Goal: Information Seeking & Learning: Learn about a topic

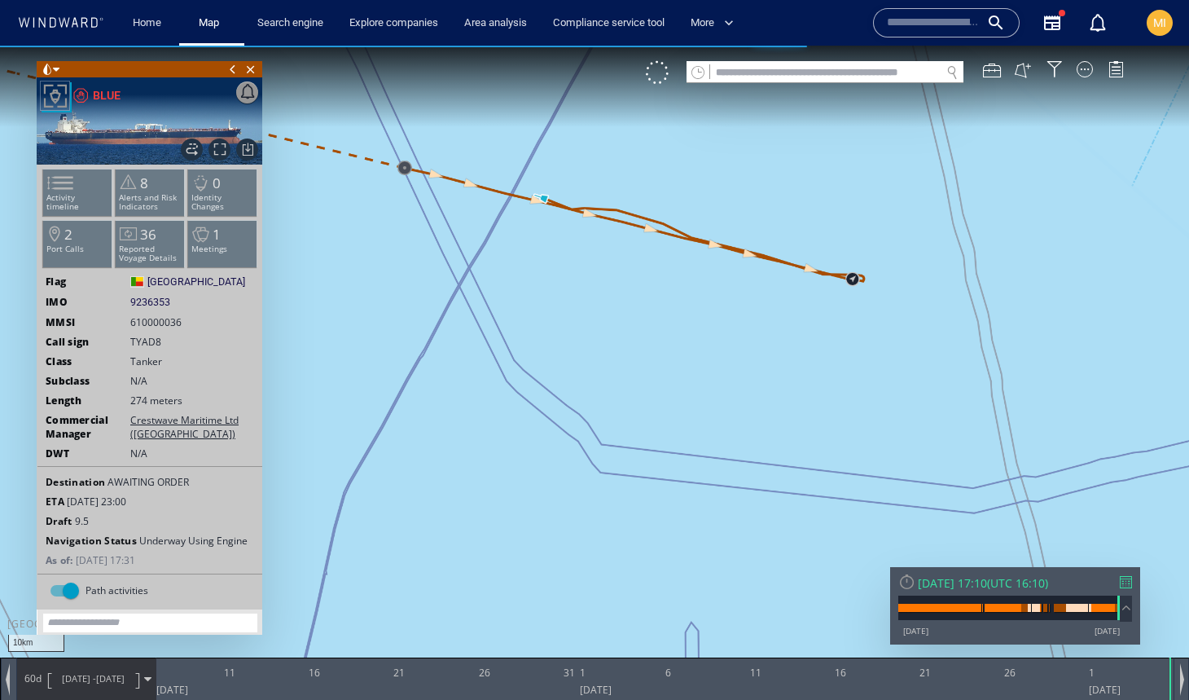
click at [447, 309] on canvas "Map" at bounding box center [594, 365] width 1189 height 638
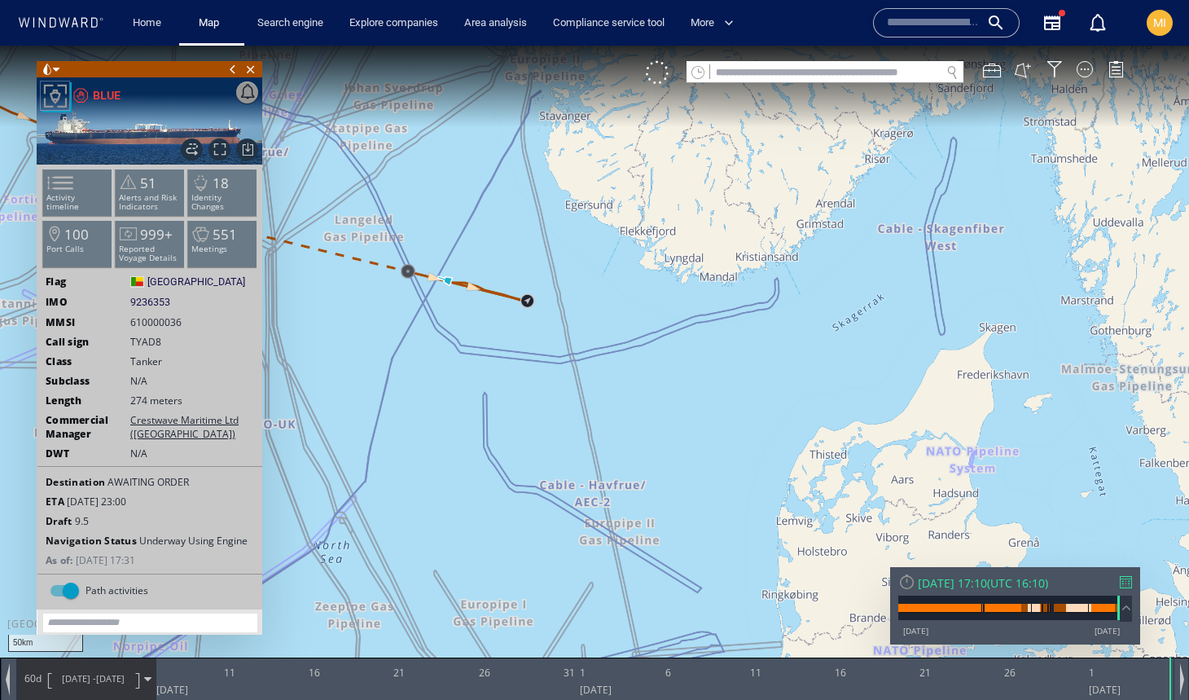
drag, startPoint x: 401, startPoint y: 331, endPoint x: 675, endPoint y: 354, distance: 275.5
click at [673, 354] on canvas "Map" at bounding box center [594, 365] width 1189 height 638
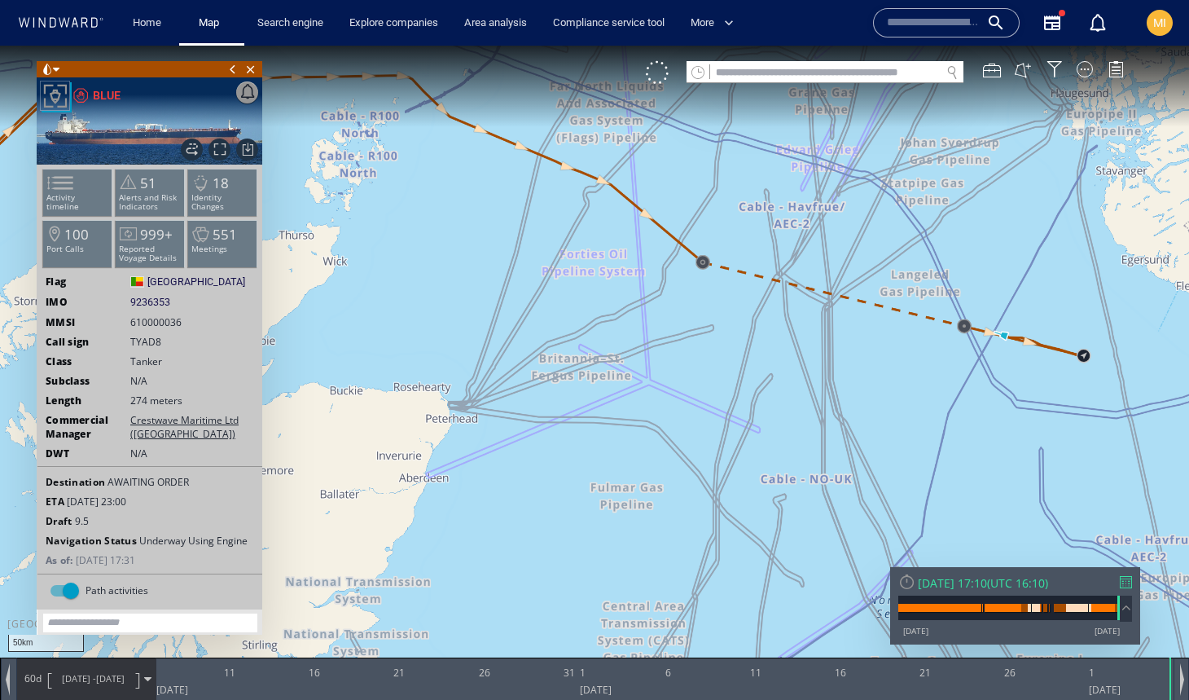
drag, startPoint x: 673, startPoint y: 323, endPoint x: 652, endPoint y: 339, distance: 26.7
click at [653, 339] on canvas "Map" at bounding box center [594, 365] width 1189 height 638
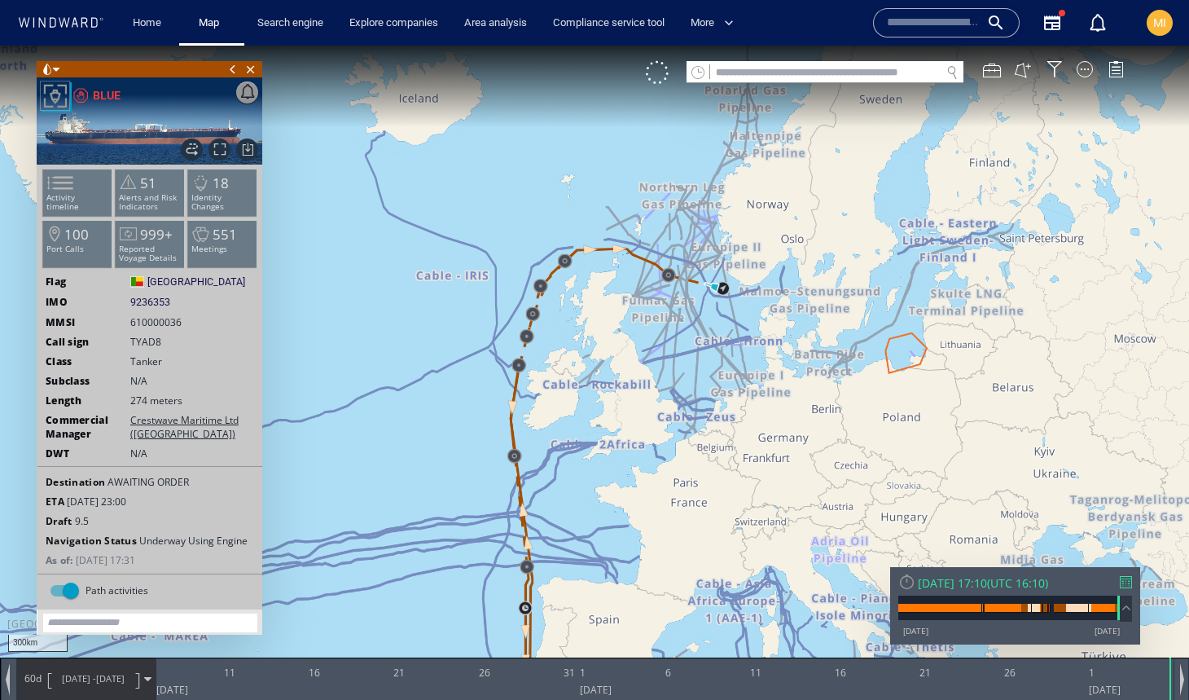
click at [947, 583] on div "Sun 05/10/2025 17:10" at bounding box center [952, 582] width 69 height 15
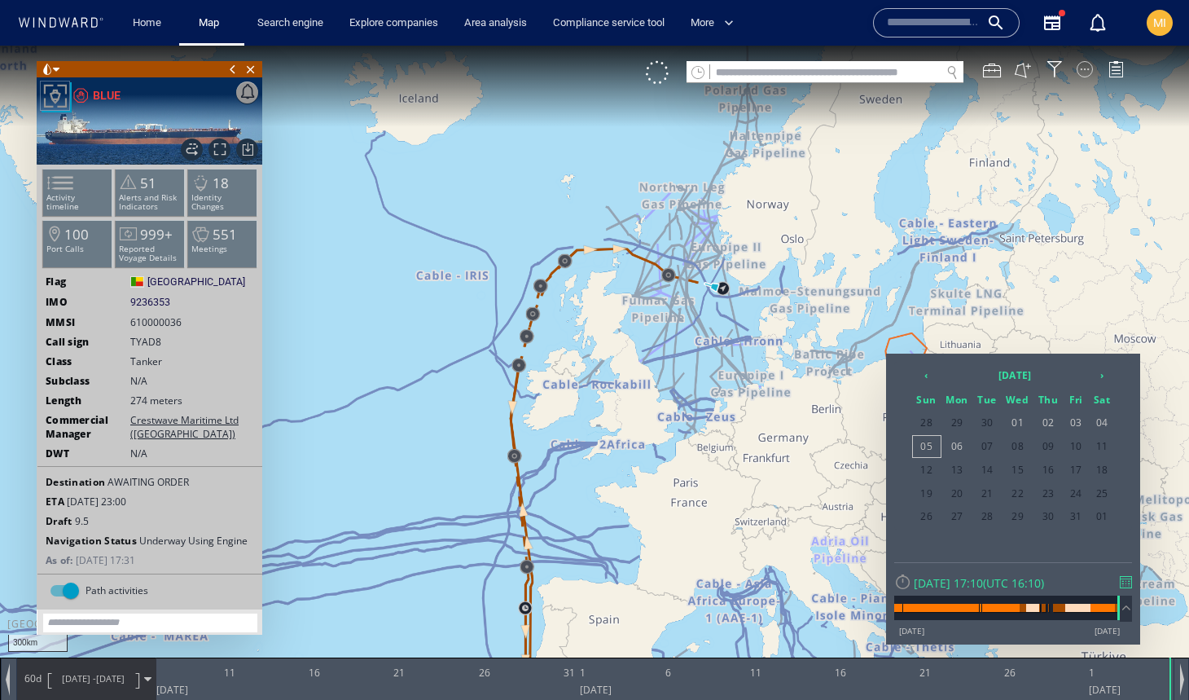
click at [1087, 72] on div at bounding box center [1085, 69] width 16 height 16
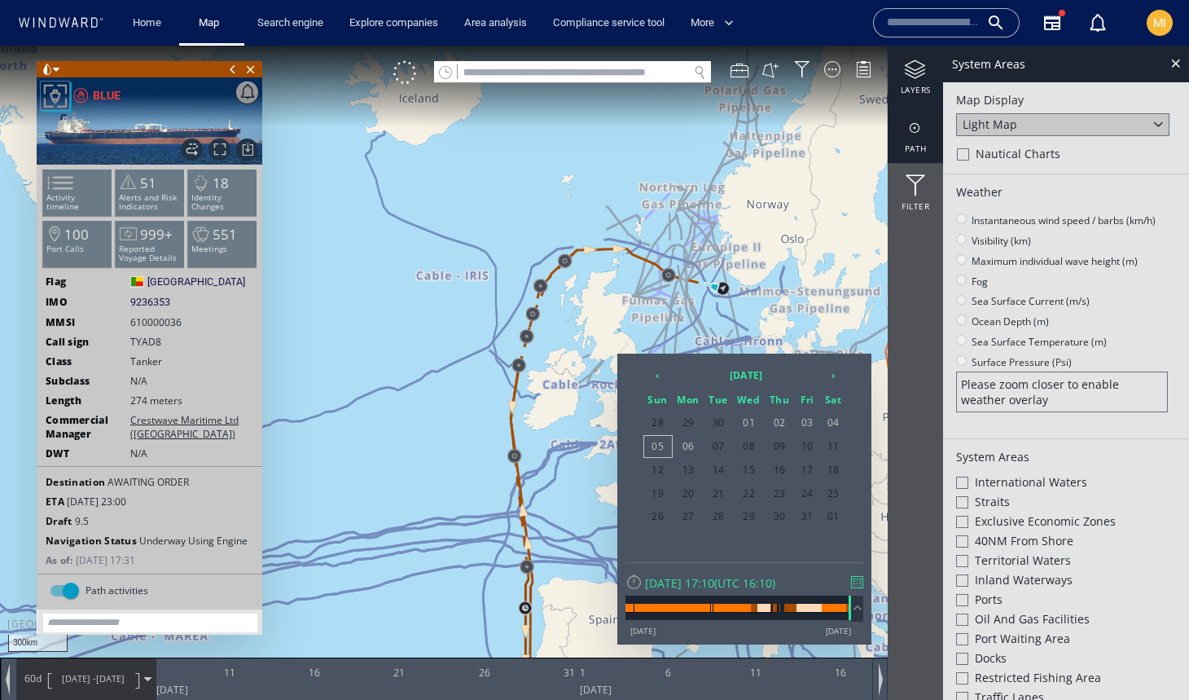
click at [913, 133] on div at bounding box center [915, 128] width 55 height 20
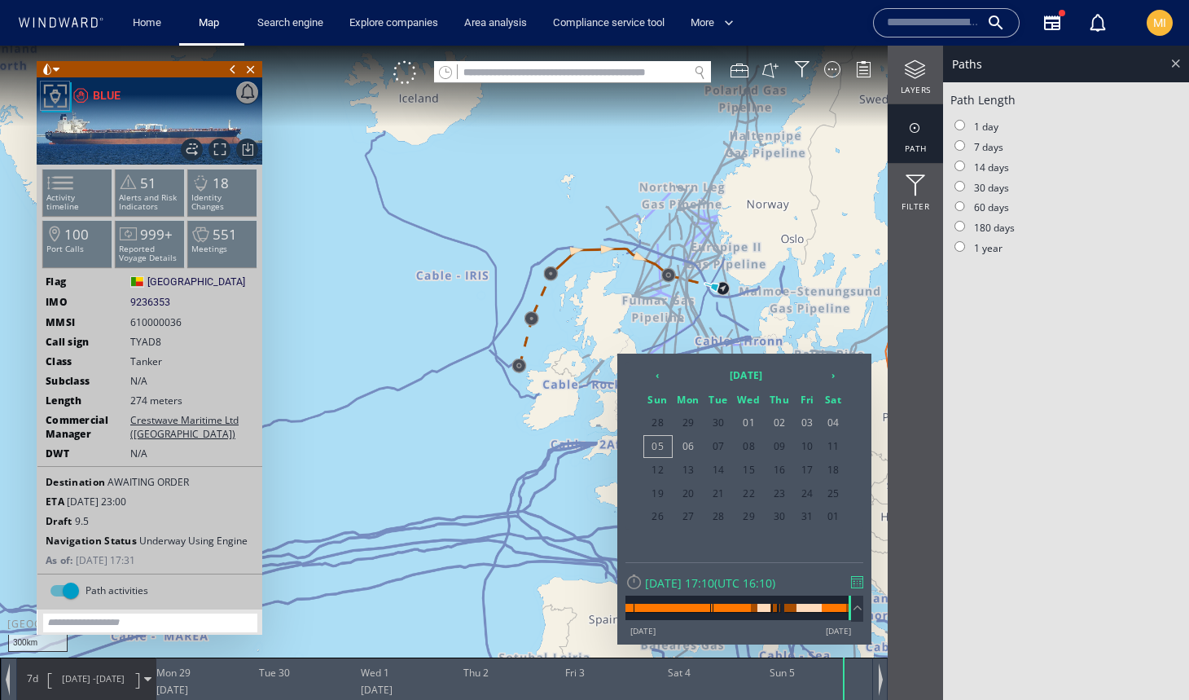
click at [1173, 67] on div at bounding box center [1176, 63] width 19 height 19
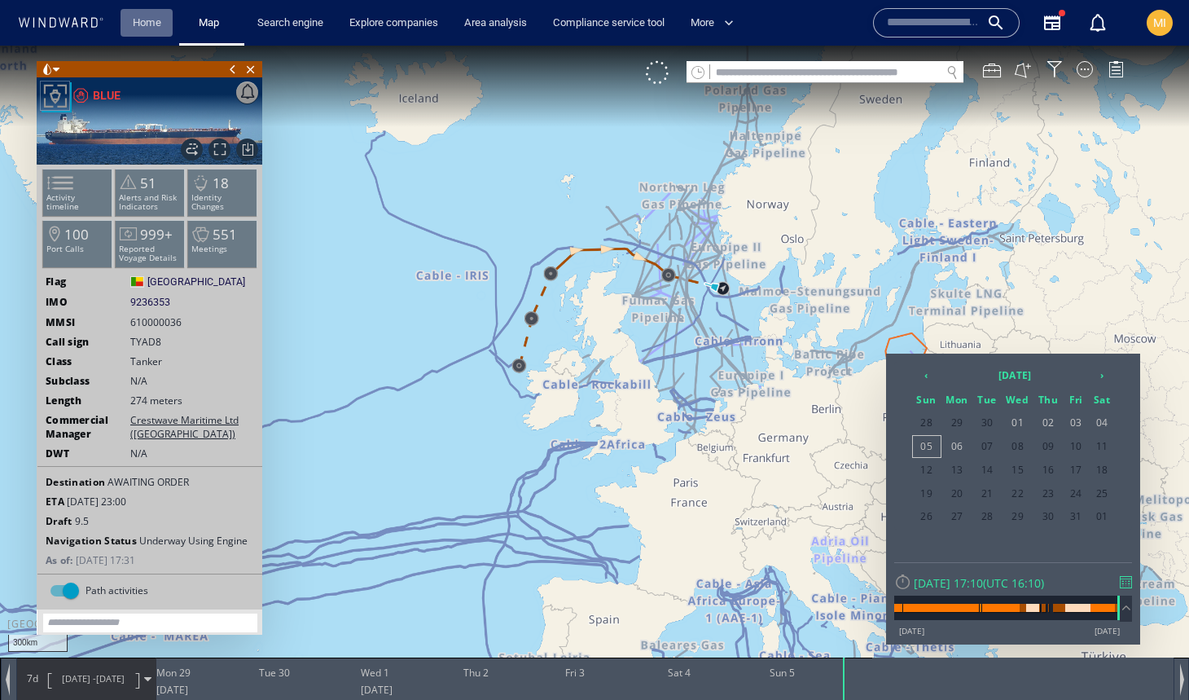
click at [157, 22] on link "Home" at bounding box center [147, 23] width 42 height 29
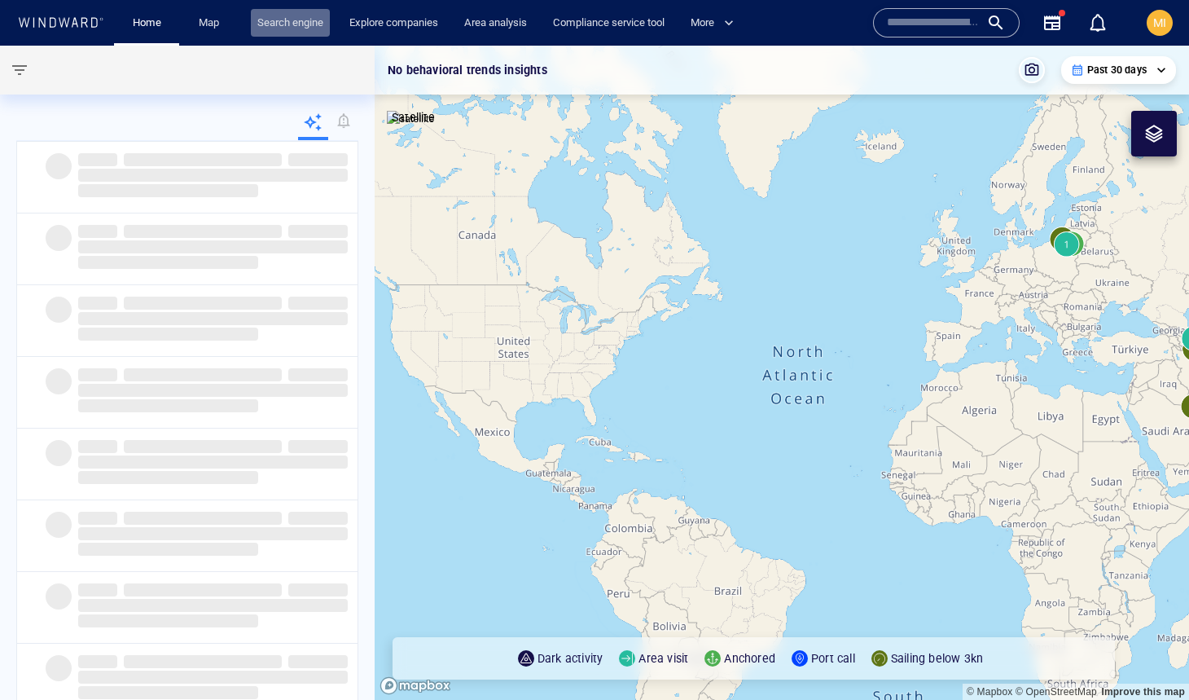
click at [292, 19] on link "Search engine" at bounding box center [290, 23] width 79 height 29
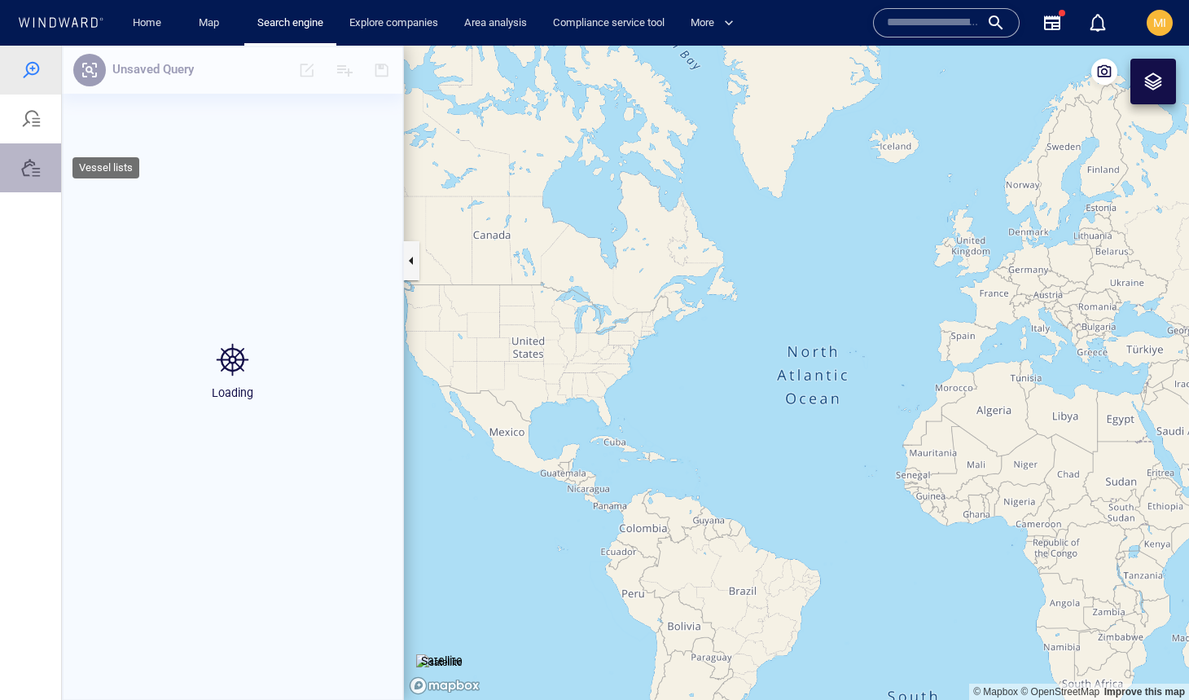
click at [33, 169] on div at bounding box center [31, 168] width 20 height 20
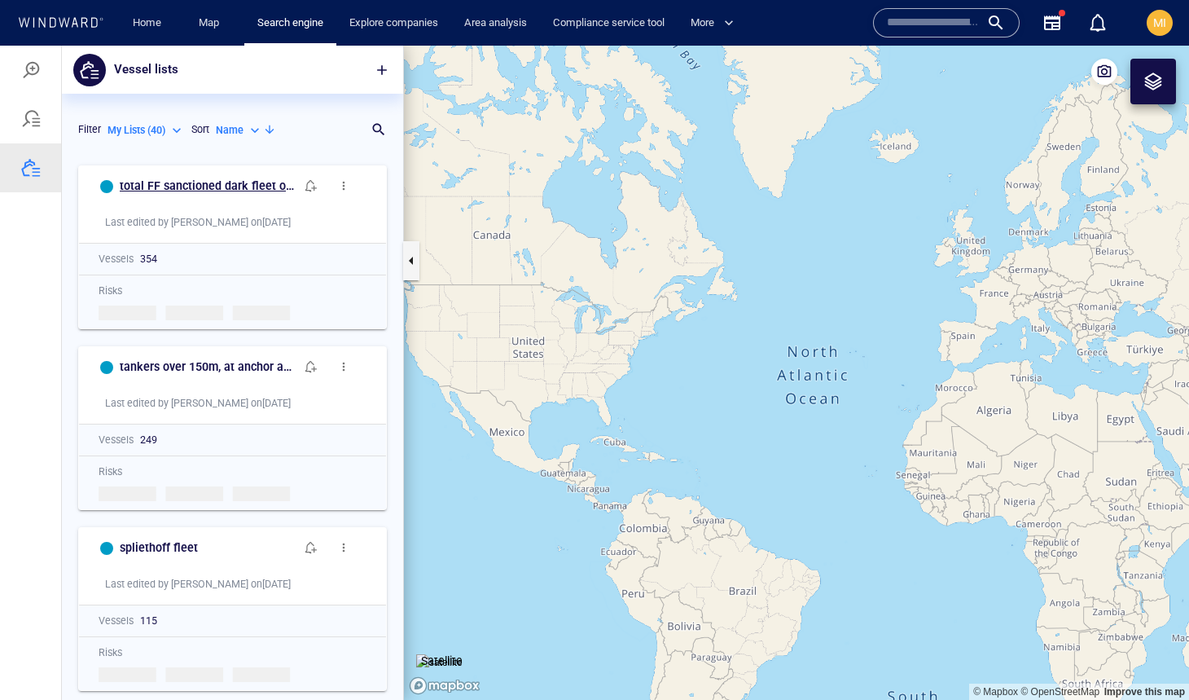
scroll to position [543, 341]
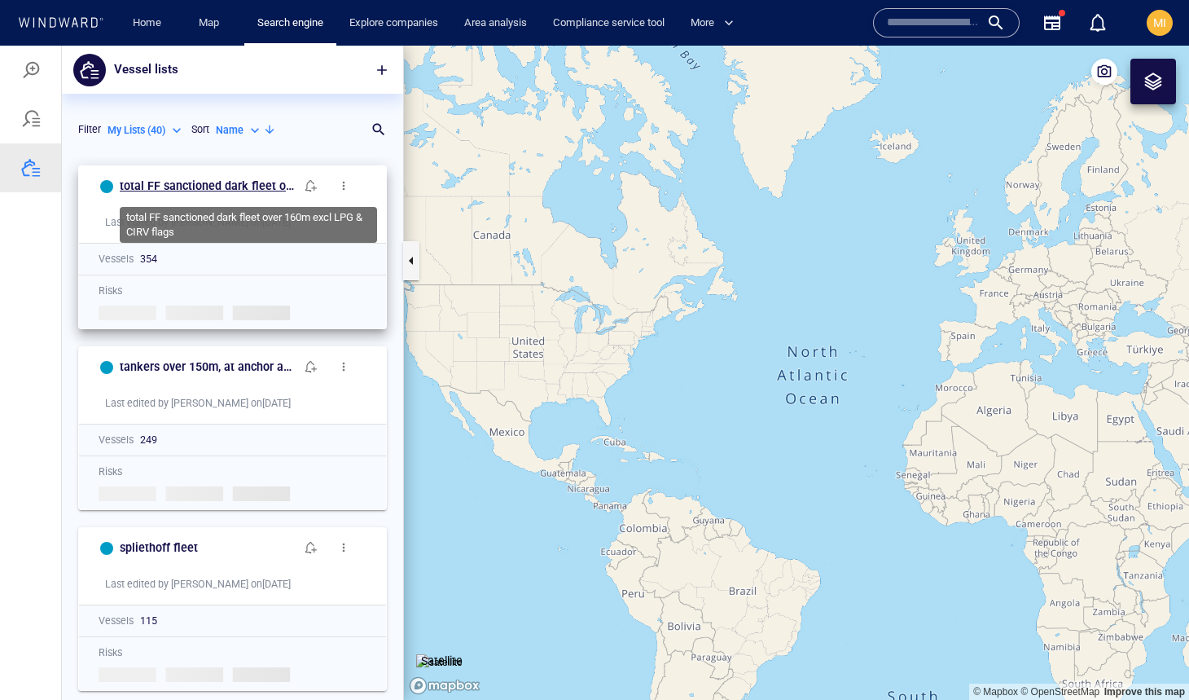
click at [231, 182] on h6 "total FF sanctioned dark fleet over 160m excl LPG & CIRV flags" at bounding box center [207, 186] width 175 height 20
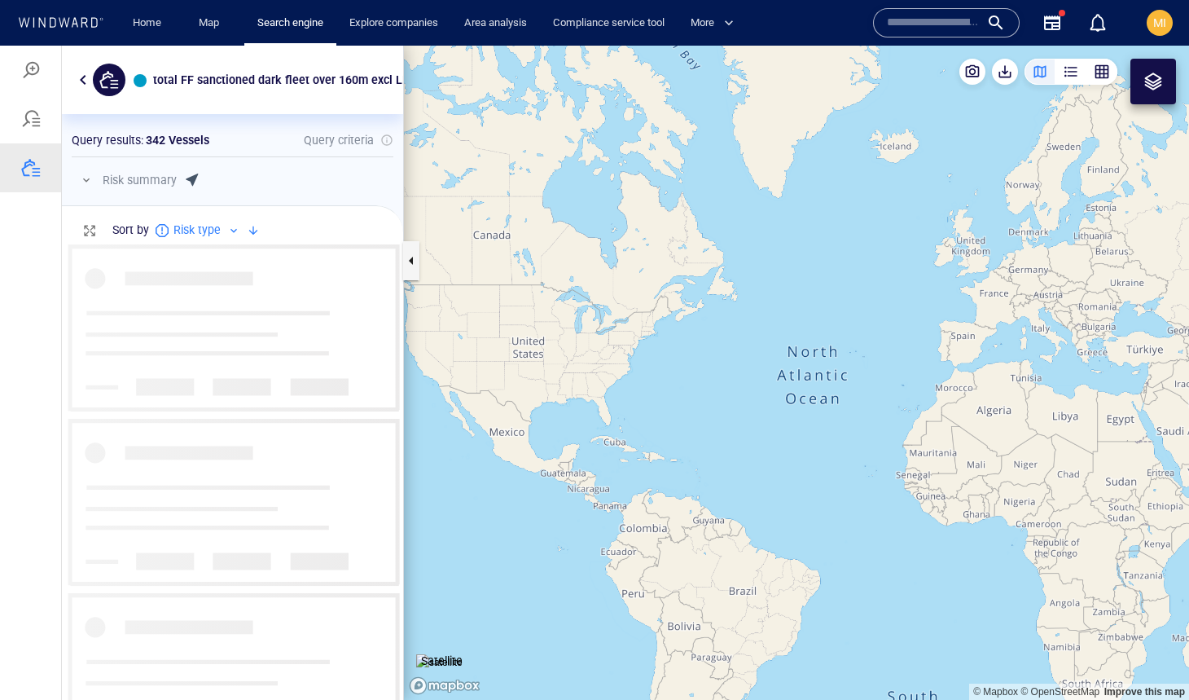
scroll to position [455, 341]
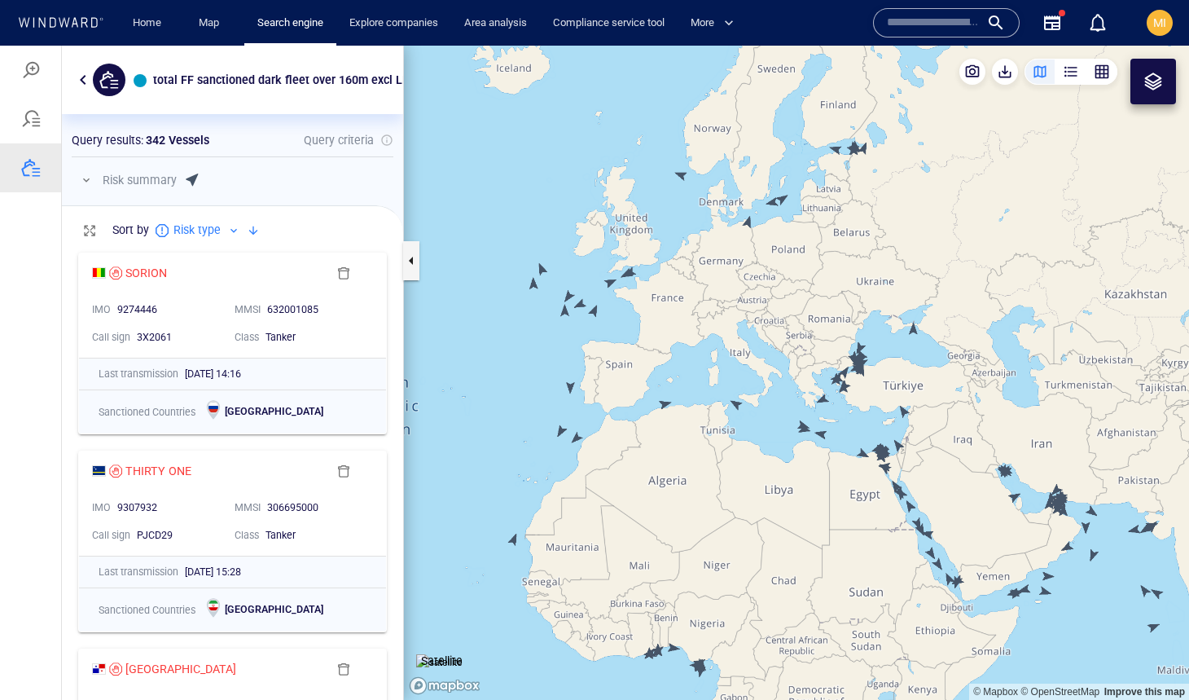
drag, startPoint x: 612, startPoint y: 314, endPoint x: 668, endPoint y: 317, distance: 56.3
click at [668, 316] on canvas "Map" at bounding box center [796, 373] width 785 height 654
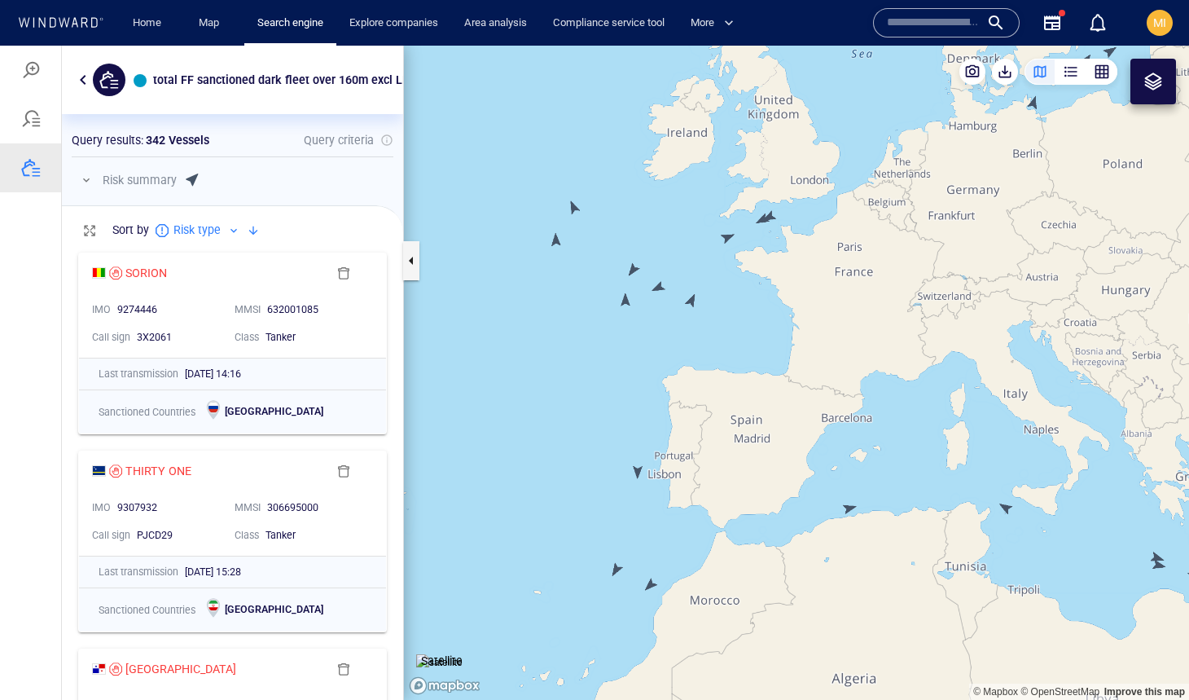
click at [690, 300] on canvas "Map" at bounding box center [796, 373] width 785 height 654
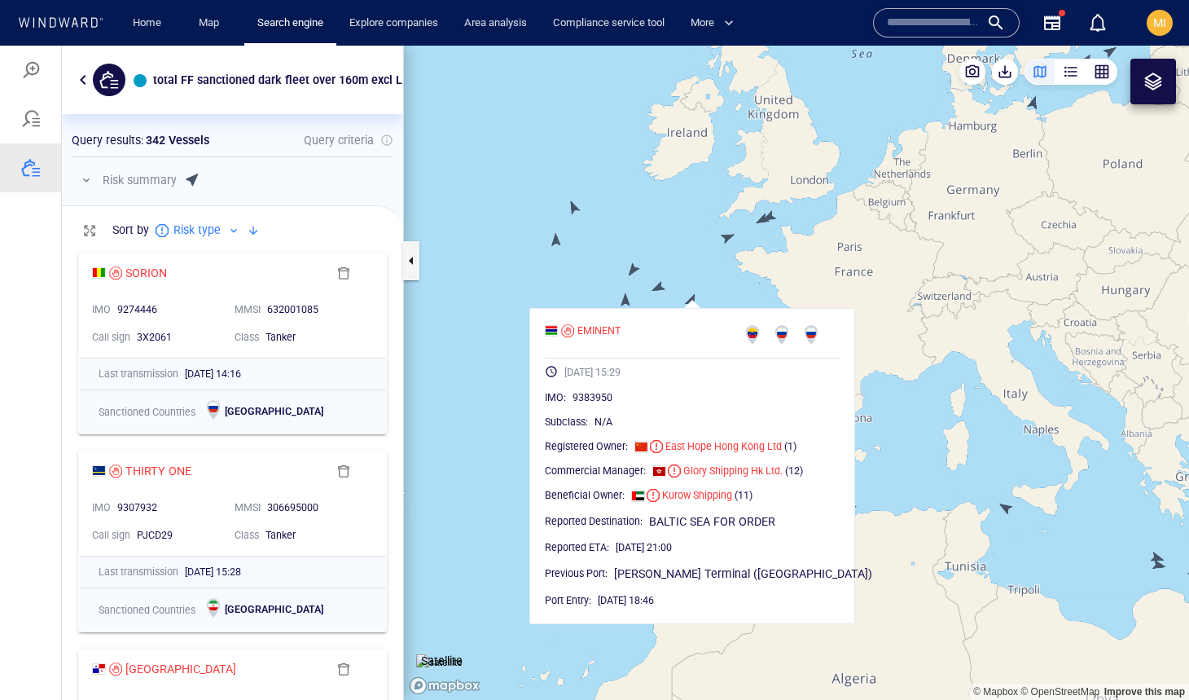
click at [671, 289] on canvas "Map" at bounding box center [796, 373] width 785 height 654
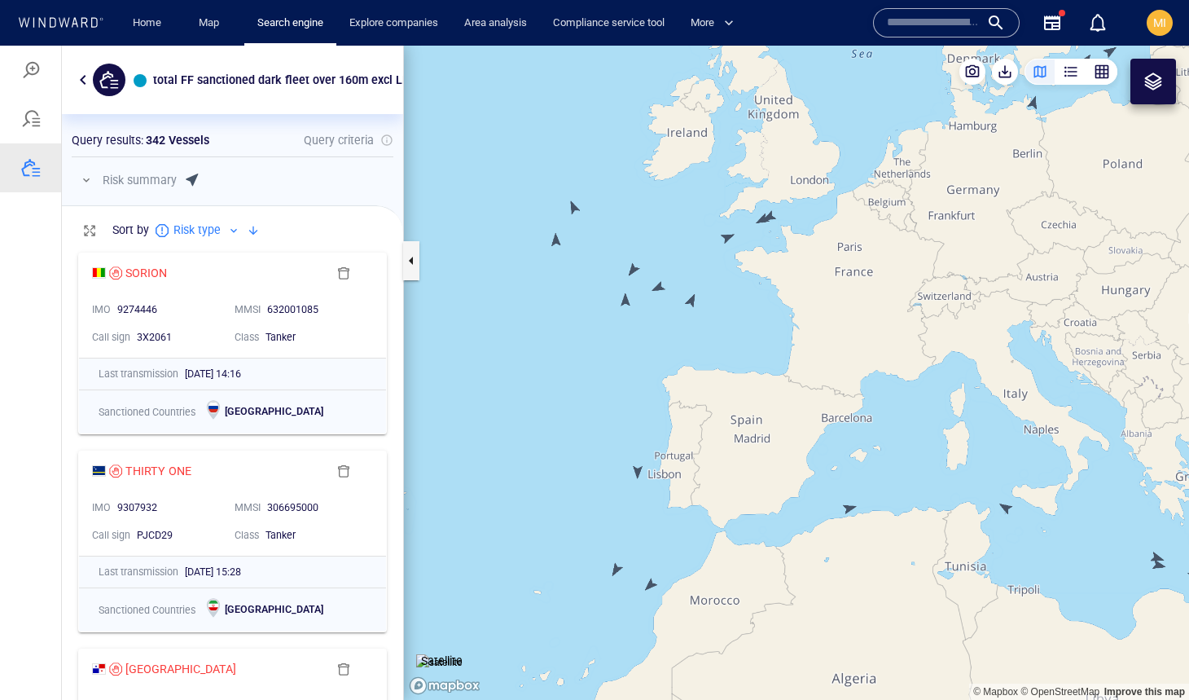
click at [661, 290] on canvas "Map" at bounding box center [796, 373] width 785 height 654
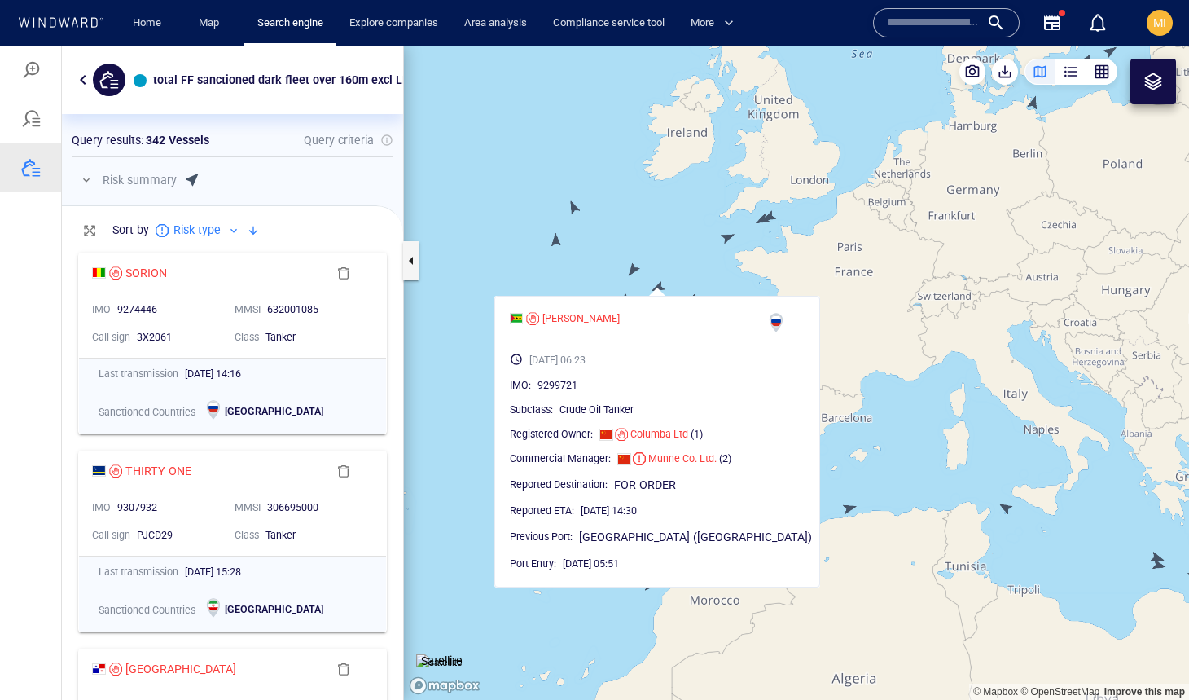
click at [661, 290] on canvas "Map" at bounding box center [796, 373] width 785 height 654
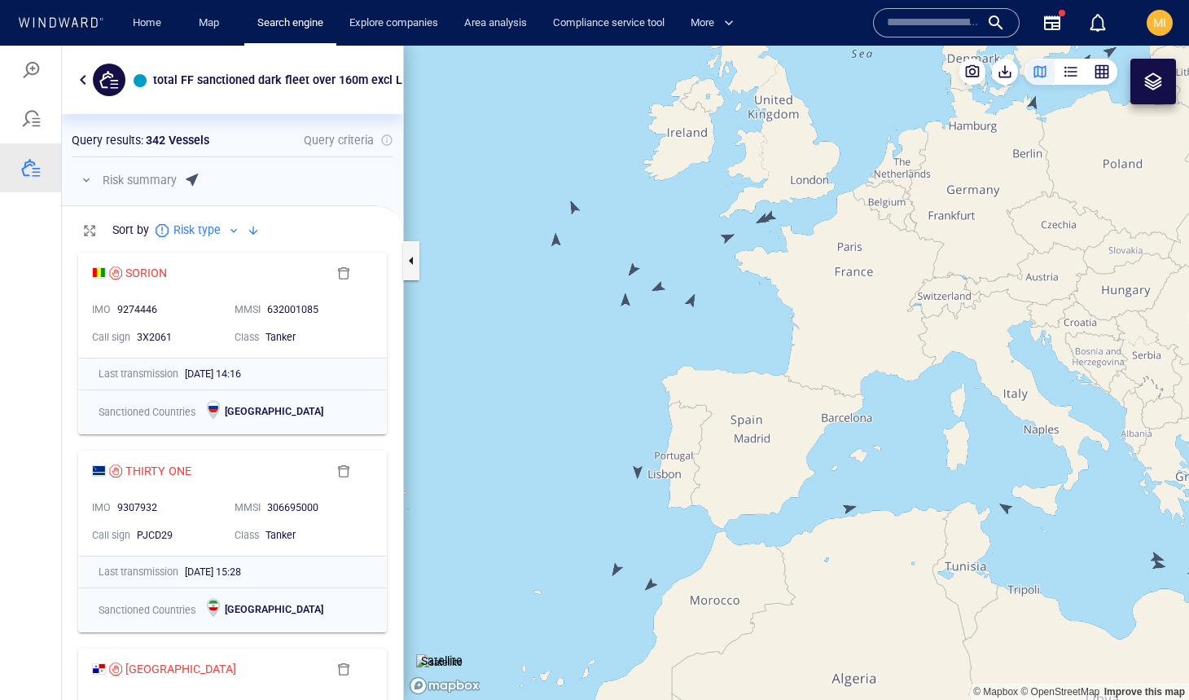
click at [657, 283] on canvas "Map" at bounding box center [796, 373] width 785 height 654
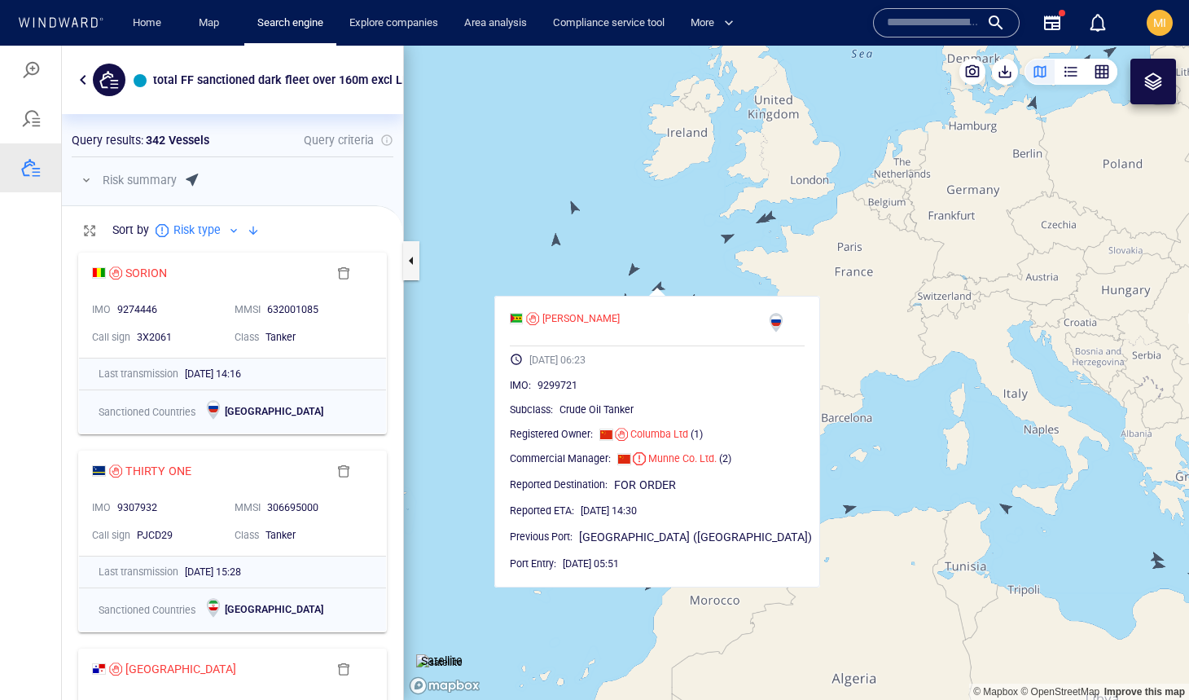
click at [659, 283] on canvas "Map" at bounding box center [796, 373] width 785 height 654
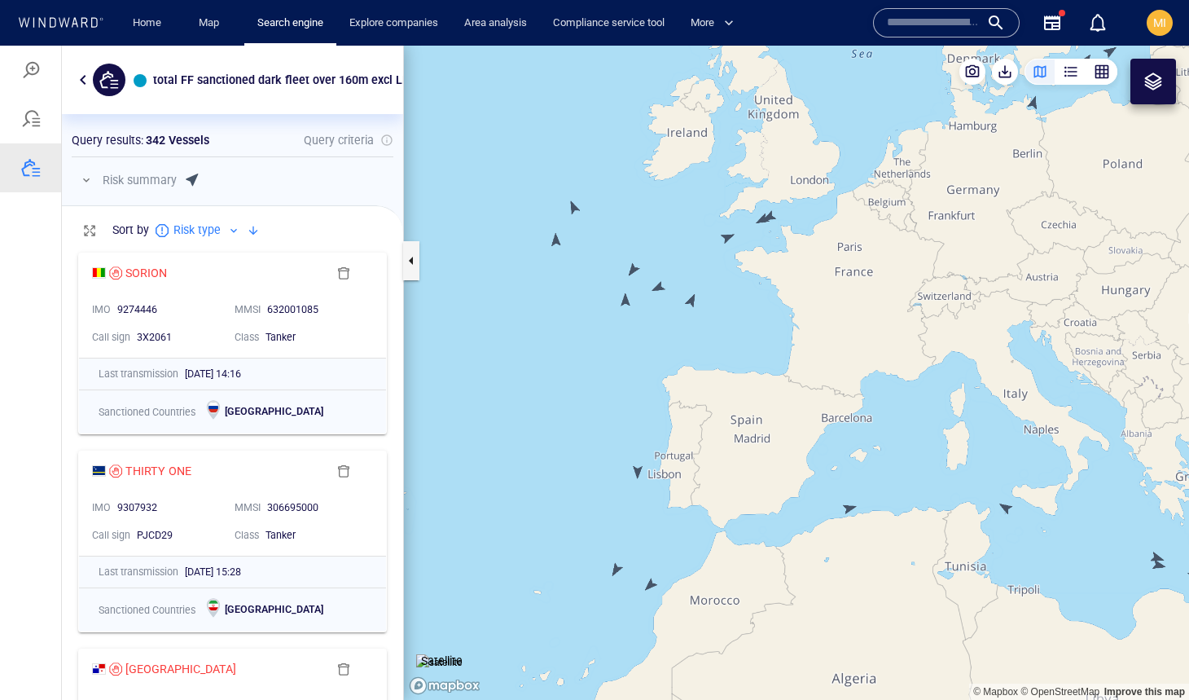
click at [624, 300] on canvas "Map" at bounding box center [796, 373] width 785 height 654
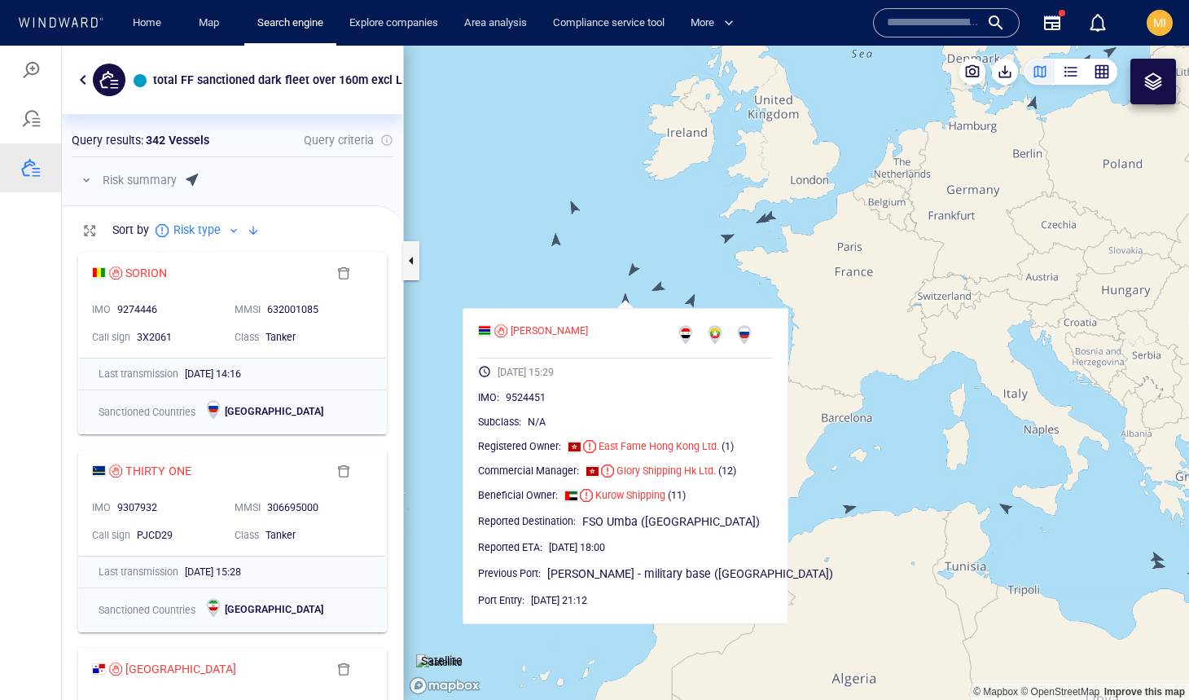
click at [621, 305] on canvas "Map" at bounding box center [796, 373] width 785 height 654
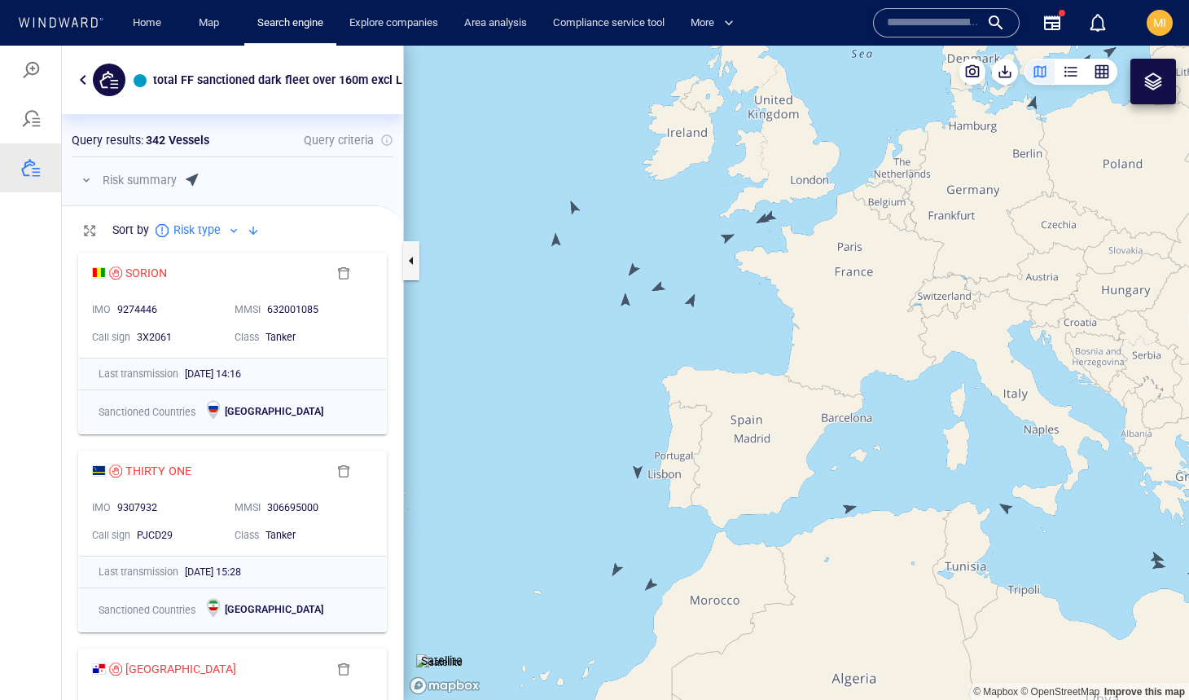
click at [631, 270] on canvas "Map" at bounding box center [796, 373] width 785 height 654
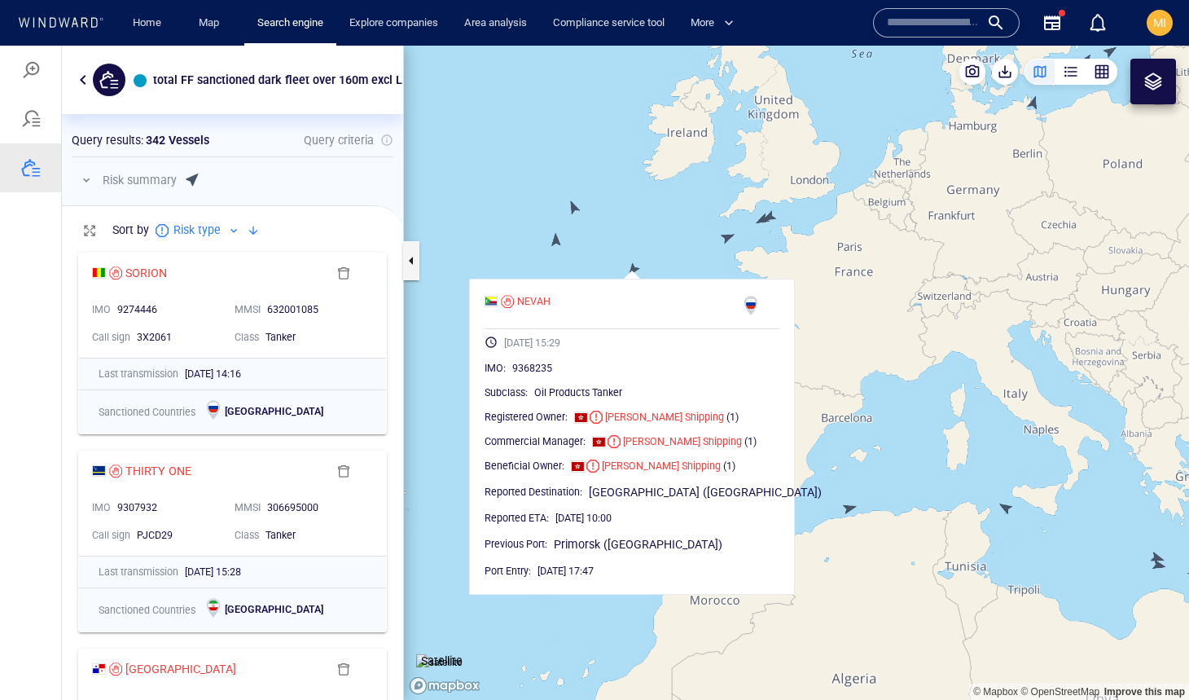
click at [632, 270] on canvas "Map" at bounding box center [796, 373] width 785 height 654
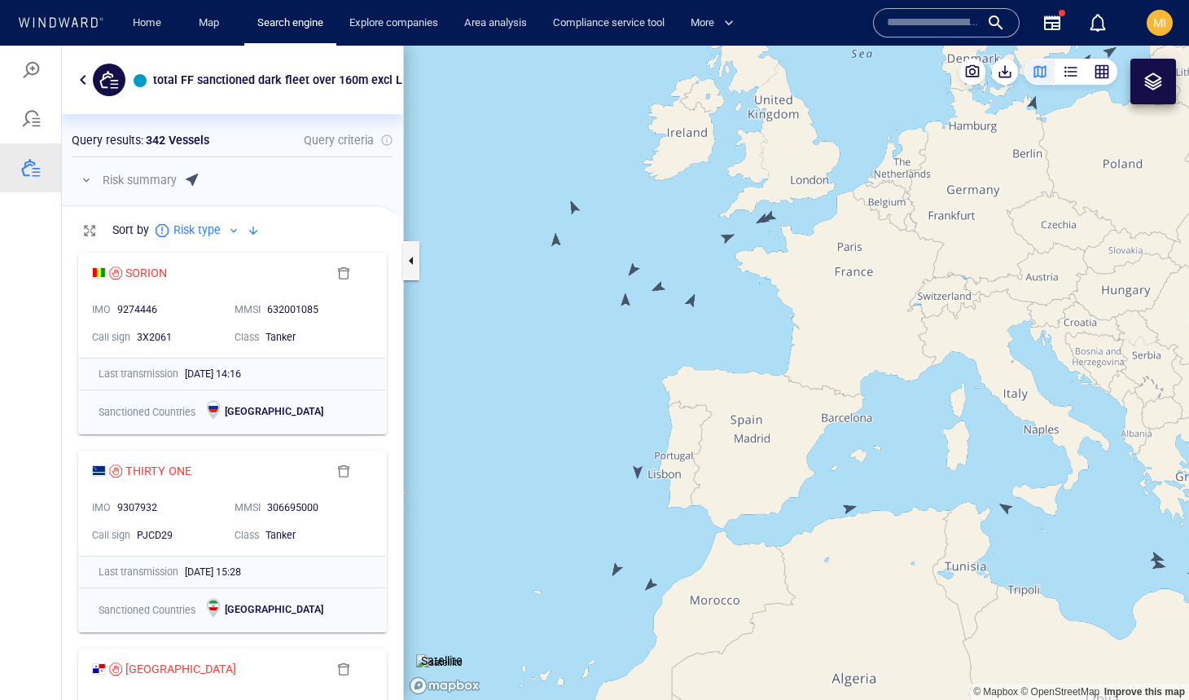
click at [556, 245] on canvas "Map" at bounding box center [796, 373] width 785 height 654
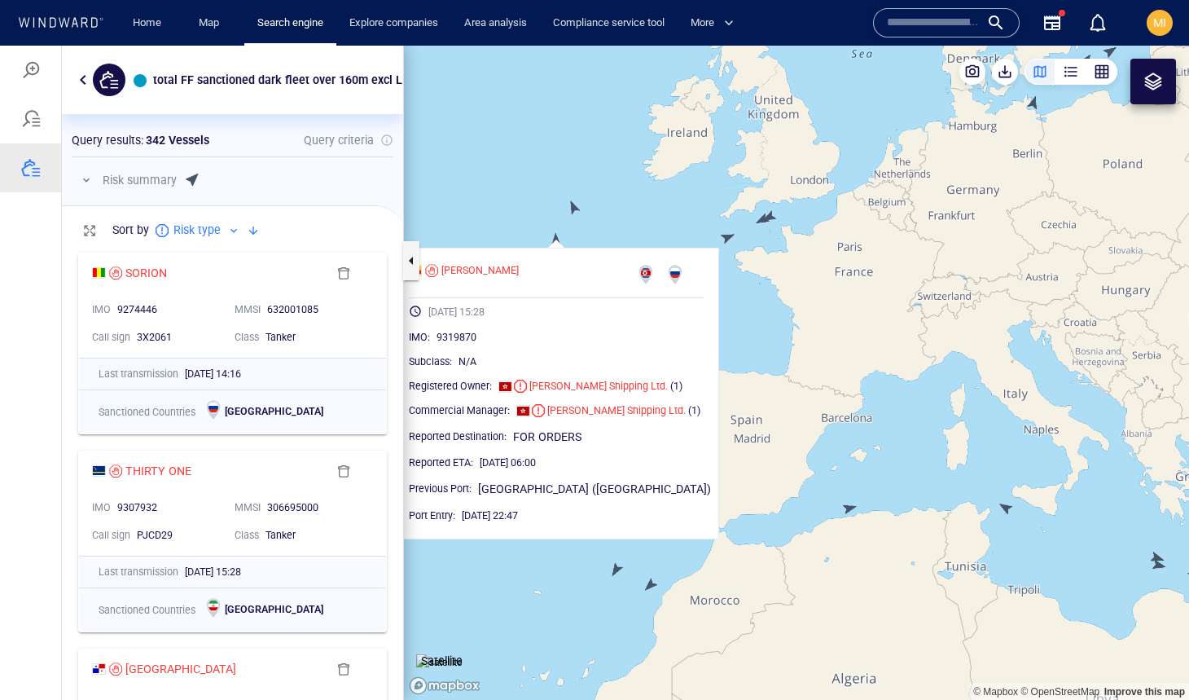
click at [556, 245] on canvas "Map" at bounding box center [796, 373] width 785 height 654
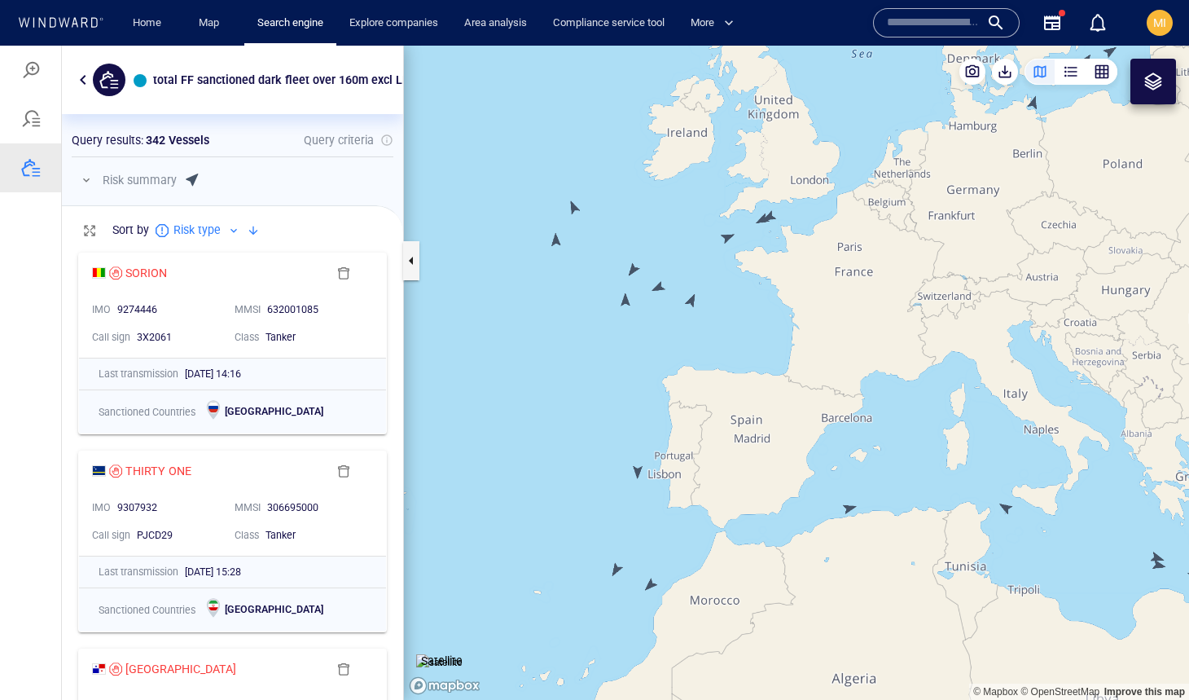
click at [576, 202] on canvas "Map" at bounding box center [796, 373] width 785 height 654
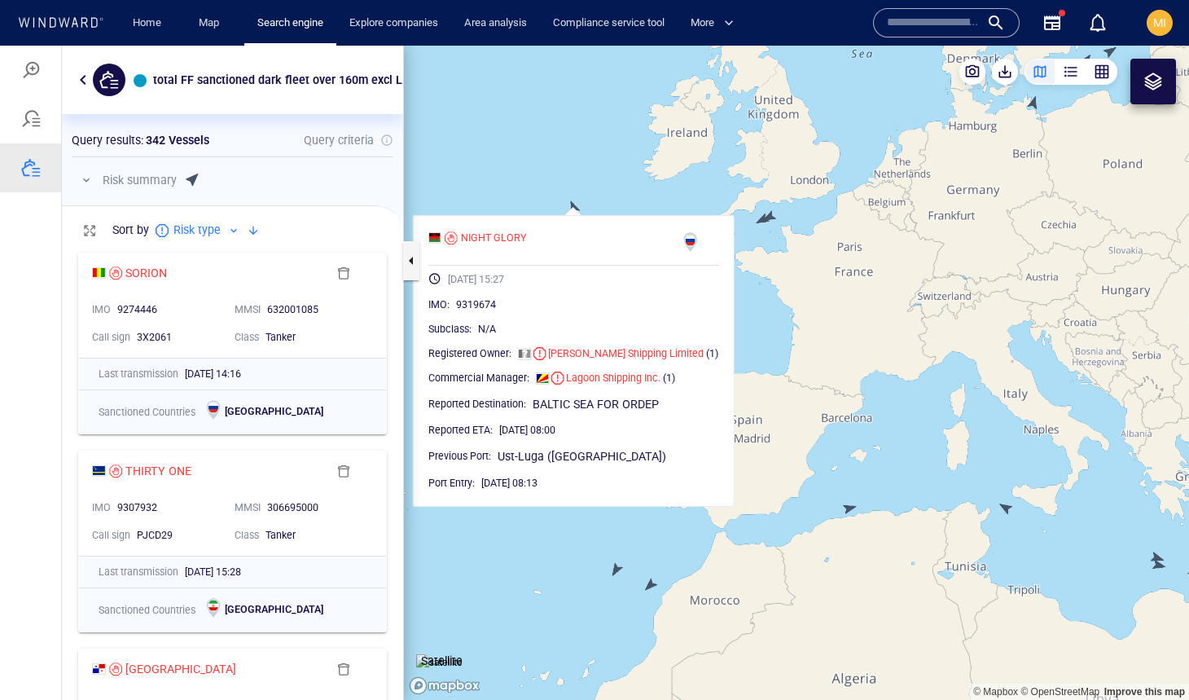
click at [576, 202] on canvas "Map" at bounding box center [796, 373] width 785 height 654
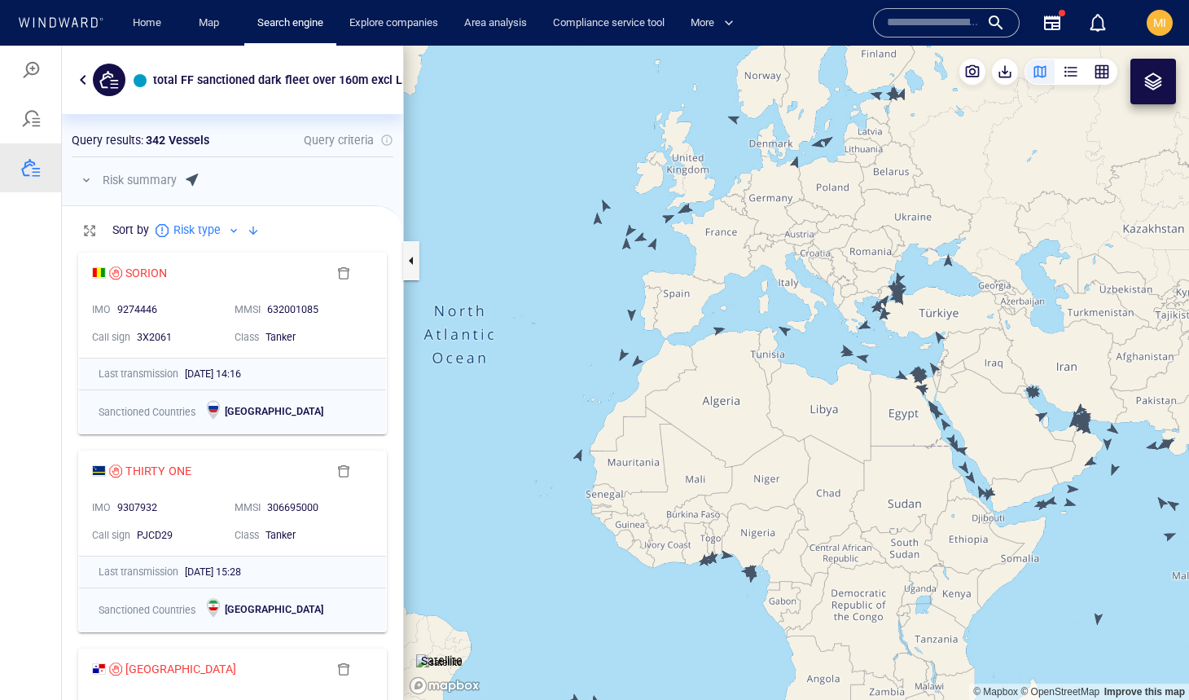
drag, startPoint x: 716, startPoint y: 174, endPoint x: 639, endPoint y: 226, distance: 92.2
click at [639, 226] on canvas "Map" at bounding box center [796, 373] width 785 height 654
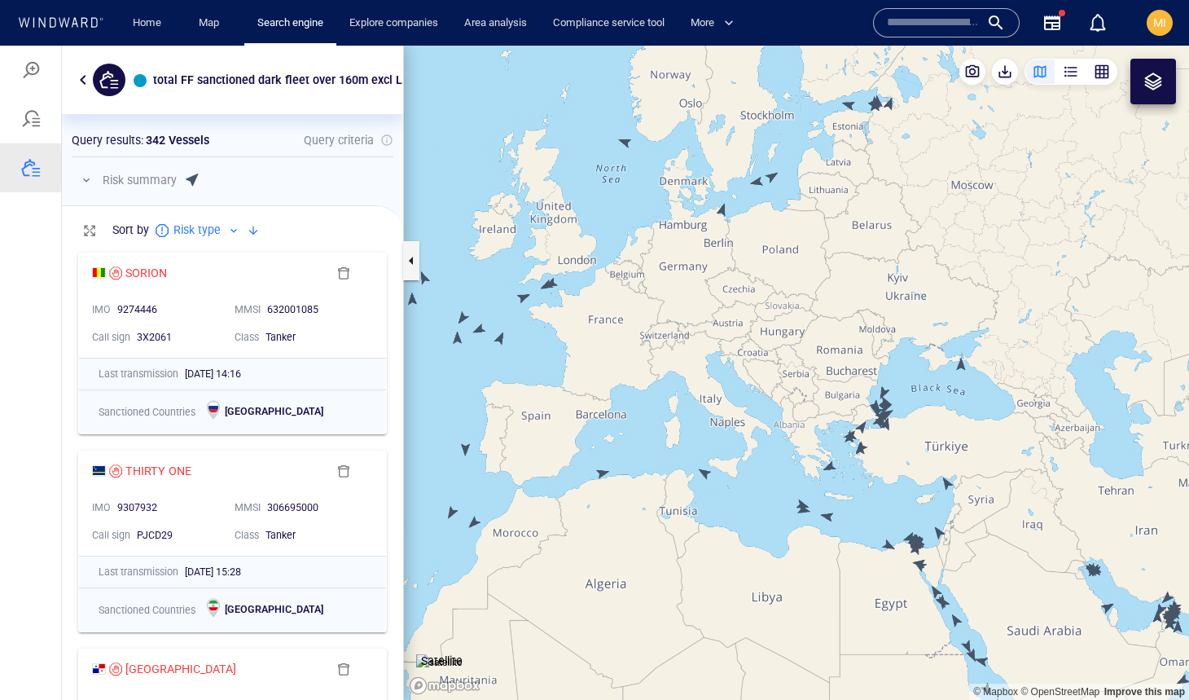
click at [756, 182] on canvas "Map" at bounding box center [796, 373] width 785 height 654
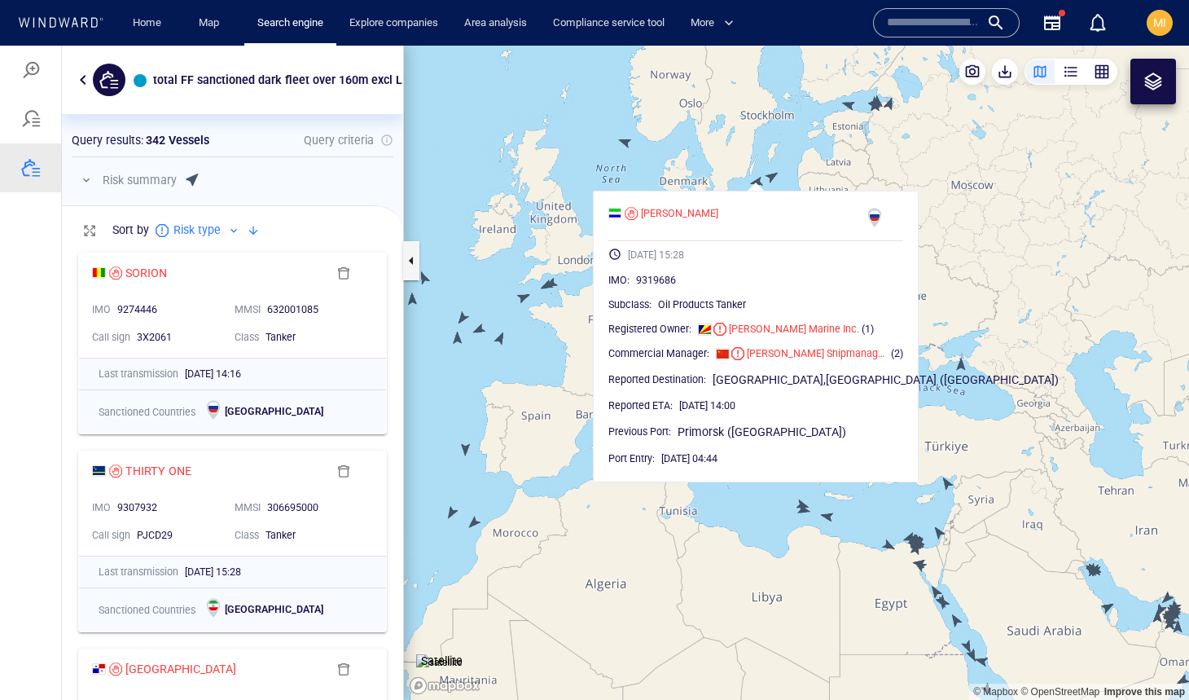
click at [756, 182] on canvas "Map" at bounding box center [796, 373] width 785 height 654
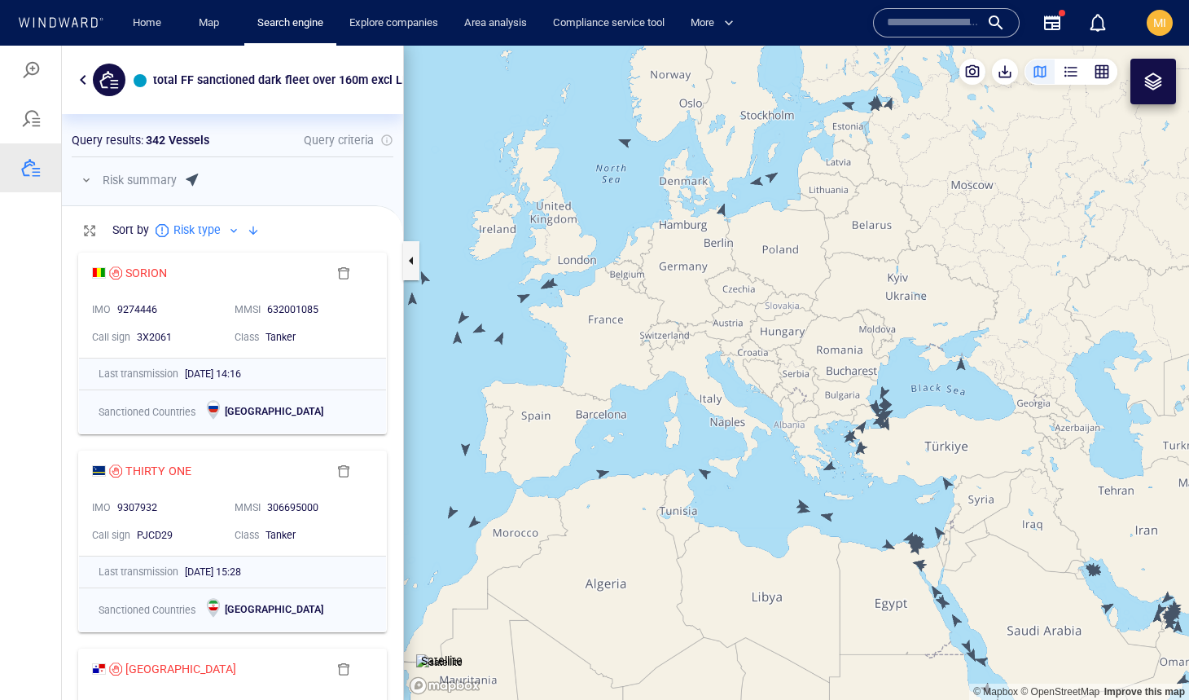
click at [772, 176] on canvas "Map" at bounding box center [796, 373] width 785 height 654
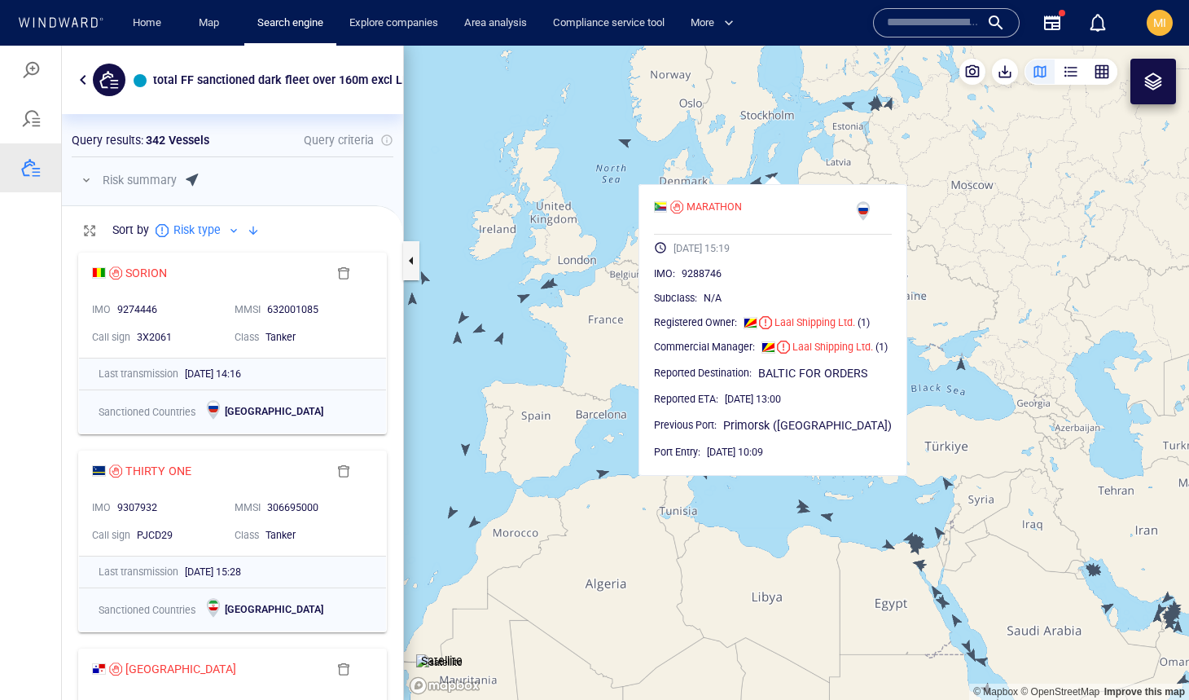
click at [772, 176] on canvas "Map" at bounding box center [796, 373] width 785 height 654
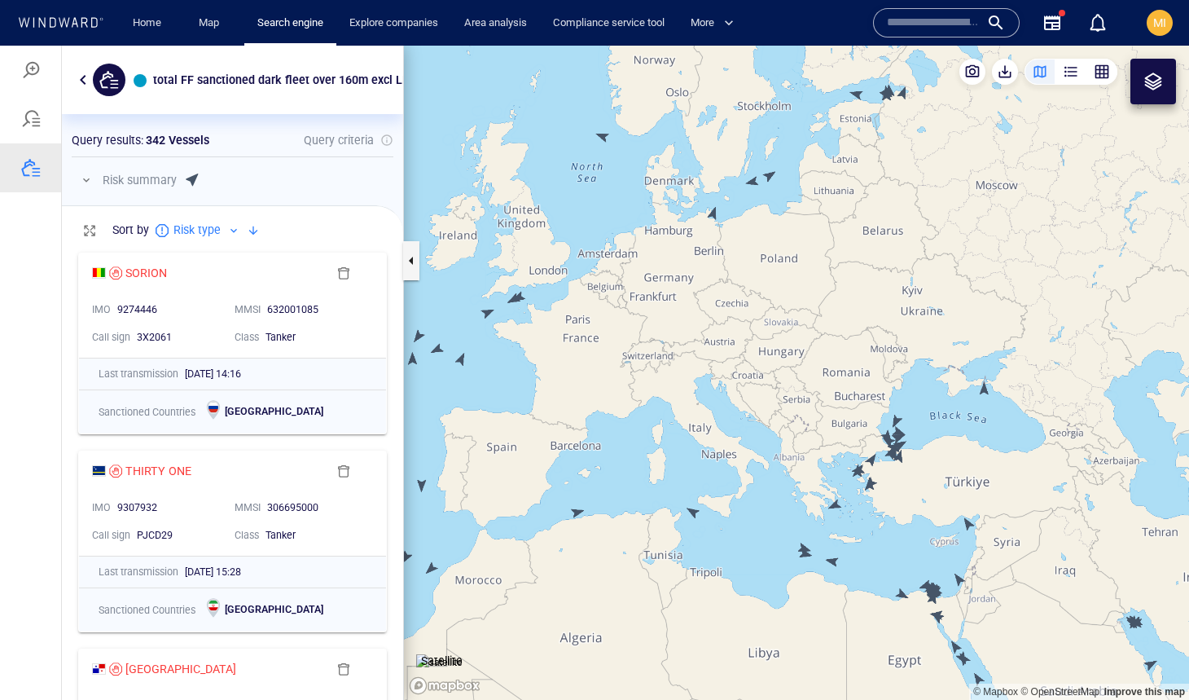
click at [949, 23] on input "text" at bounding box center [933, 23] width 93 height 24
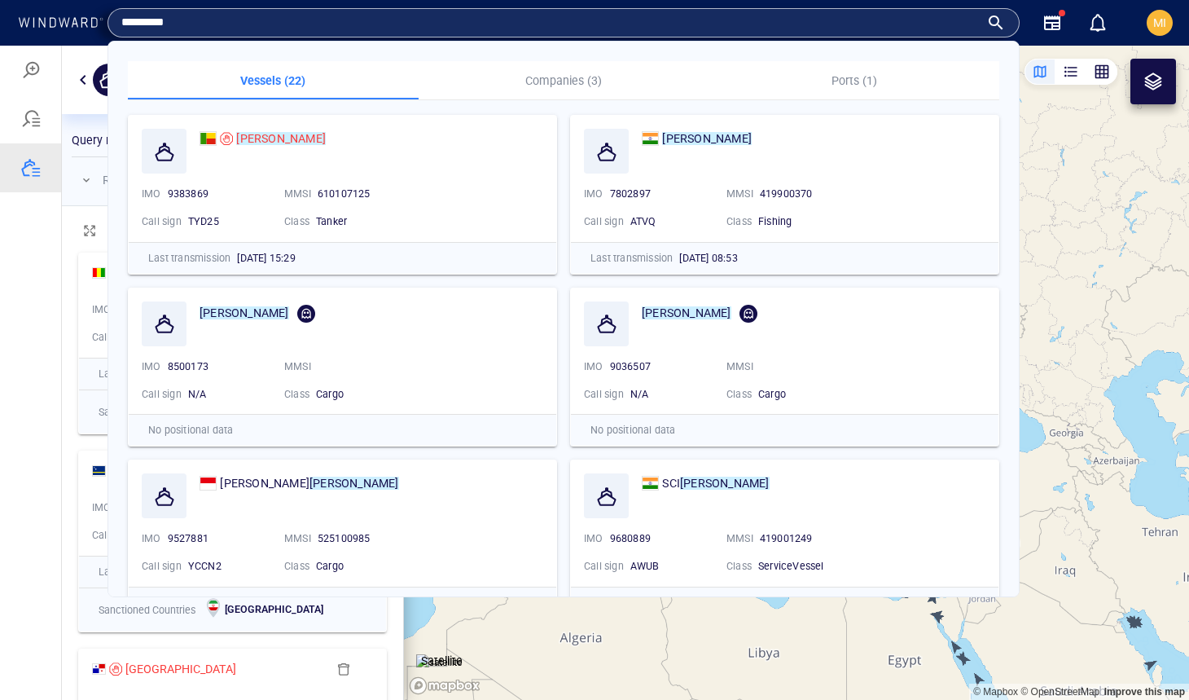
type input "*********"
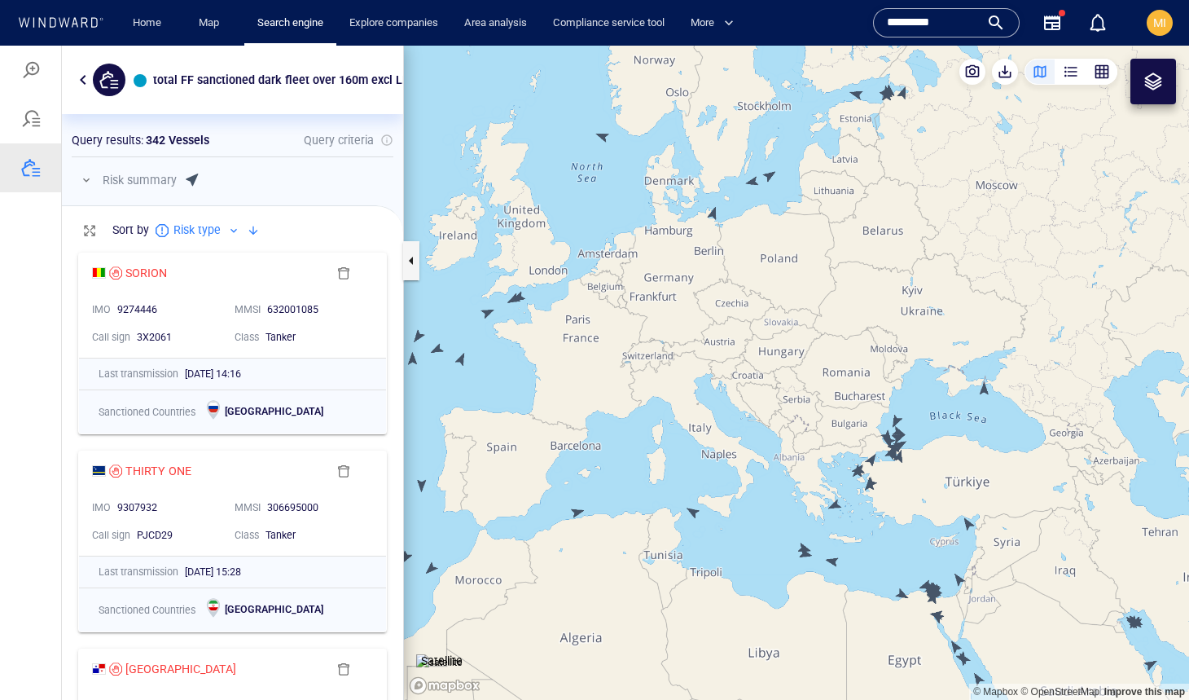
click at [1080, 200] on canvas "Map" at bounding box center [796, 373] width 785 height 654
click at [1076, 71] on div "button" at bounding box center [1071, 72] width 16 height 16
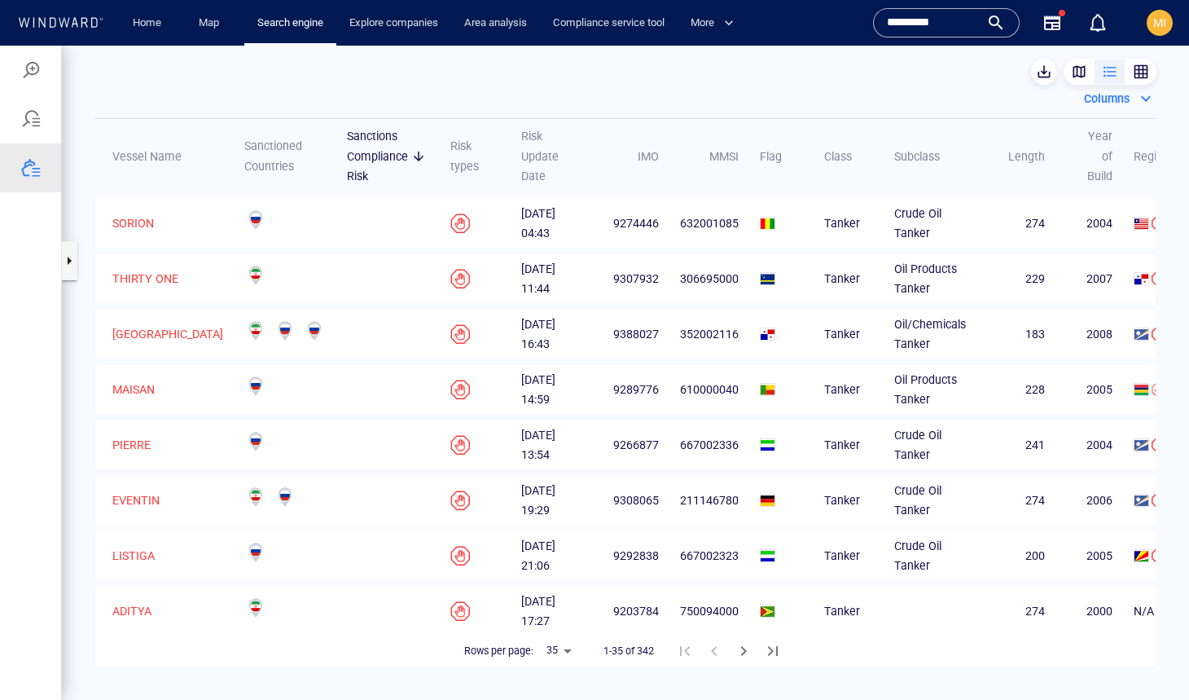
scroll to position [9, 0]
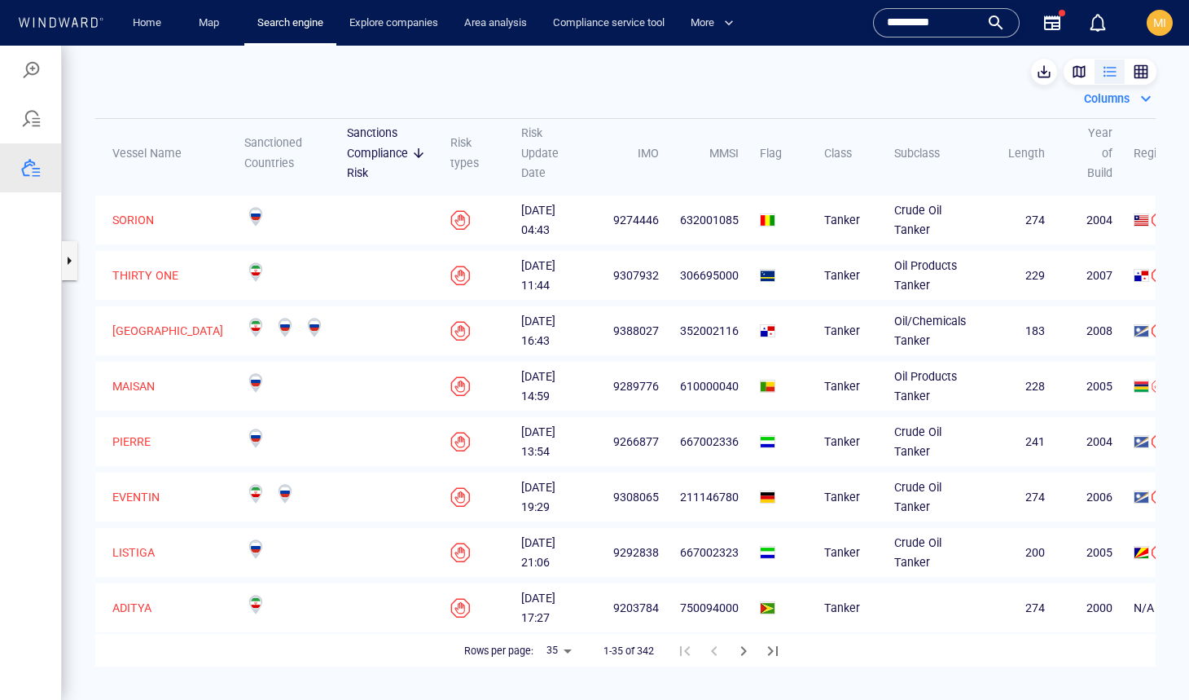
click at [1103, 99] on div "Columns" at bounding box center [1107, 99] width 52 height 26
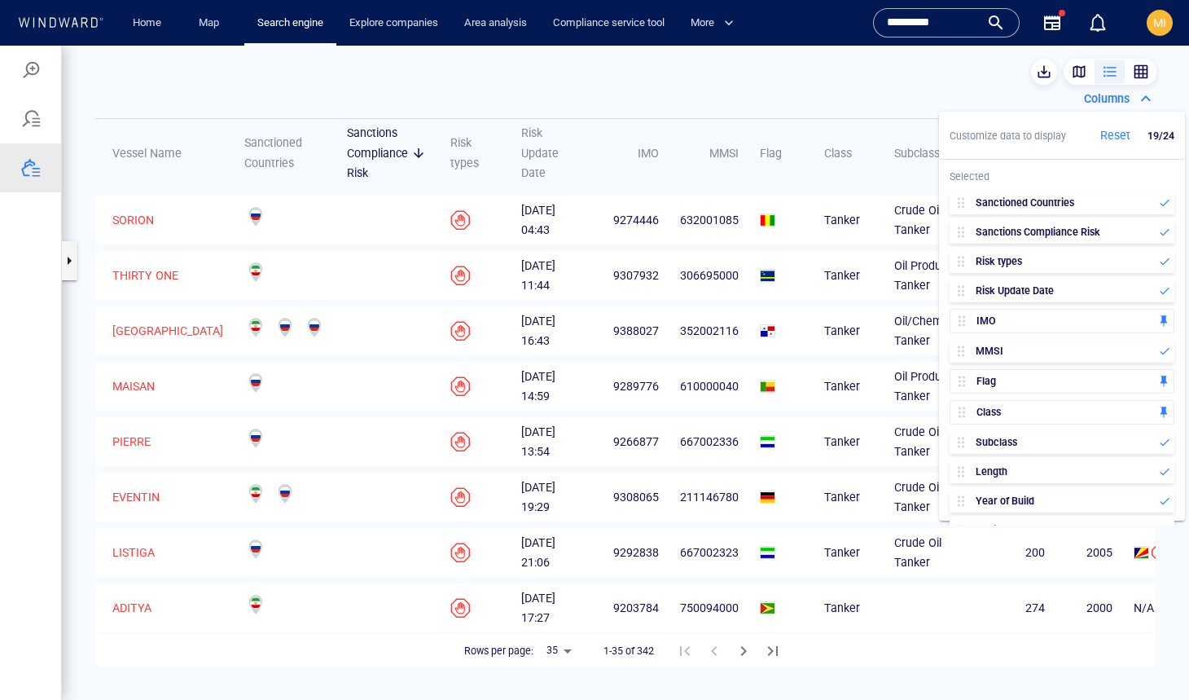
drag, startPoint x: 1080, startPoint y: 203, endPoint x: 1066, endPoint y: 163, distance: 42.3
click at [1066, 163] on div "Selected Vessel Name Sanctioned Countries Sanctions Compliance Risk Risk types …" at bounding box center [1062, 343] width 244 height 366
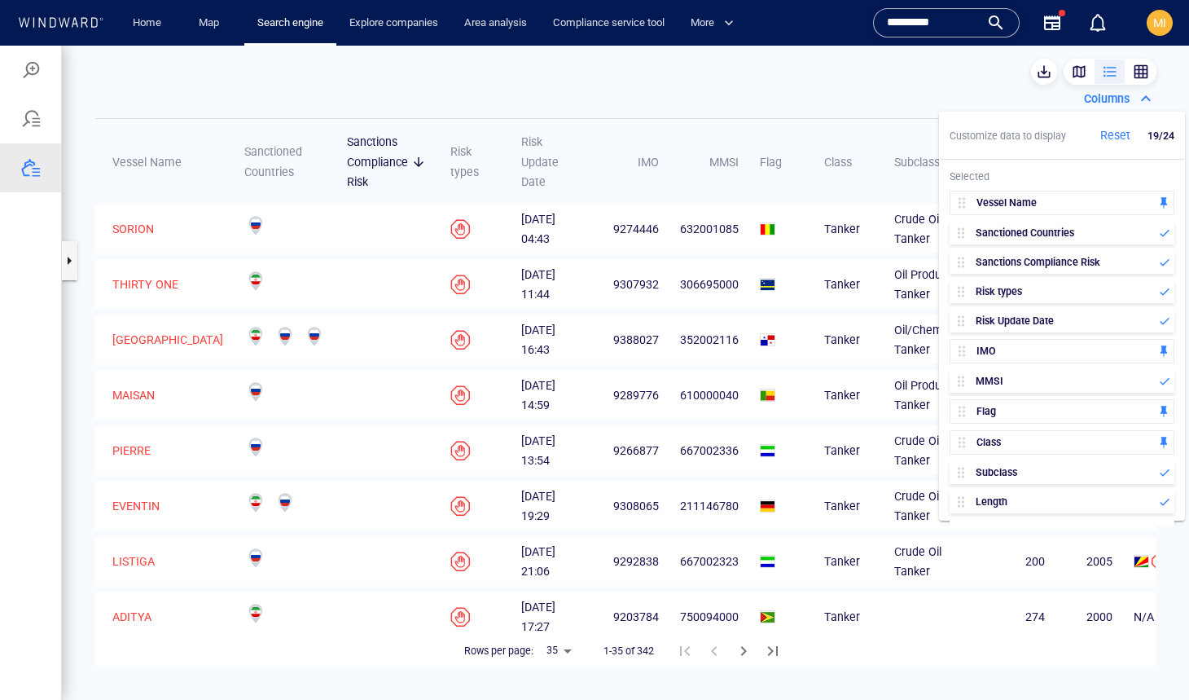
click at [995, 29] on div "*********" at bounding box center [946, 23] width 119 height 24
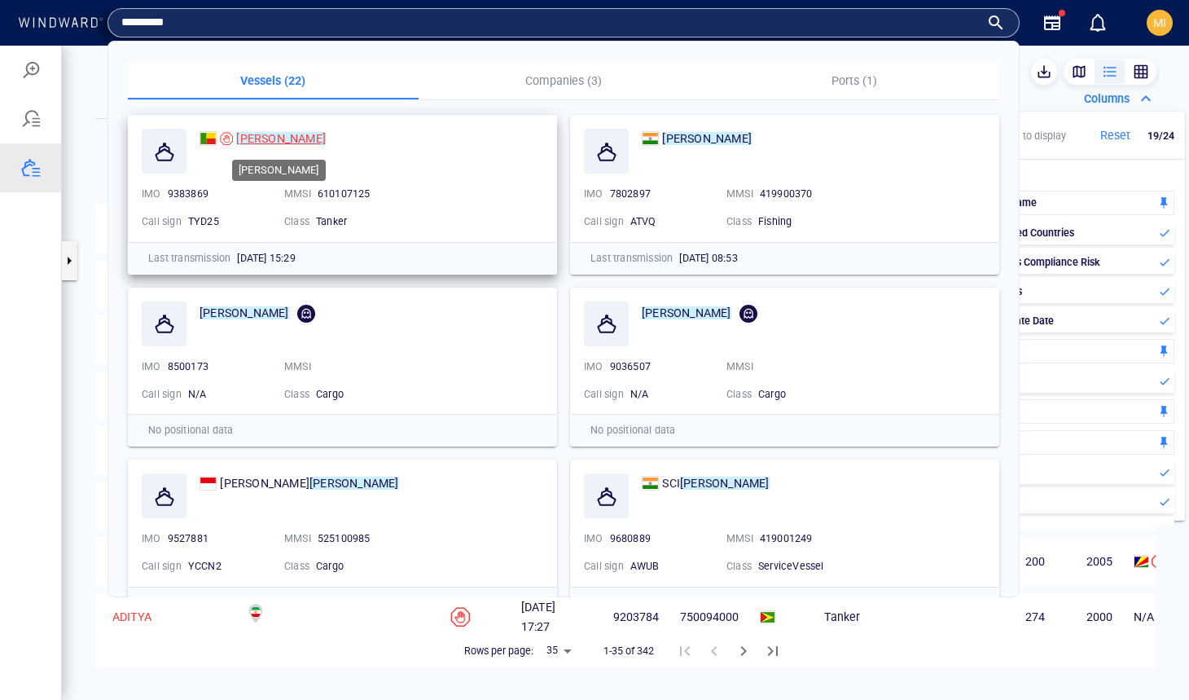
click at [249, 130] on div "SARASWATI" at bounding box center [281, 139] width 90 height 20
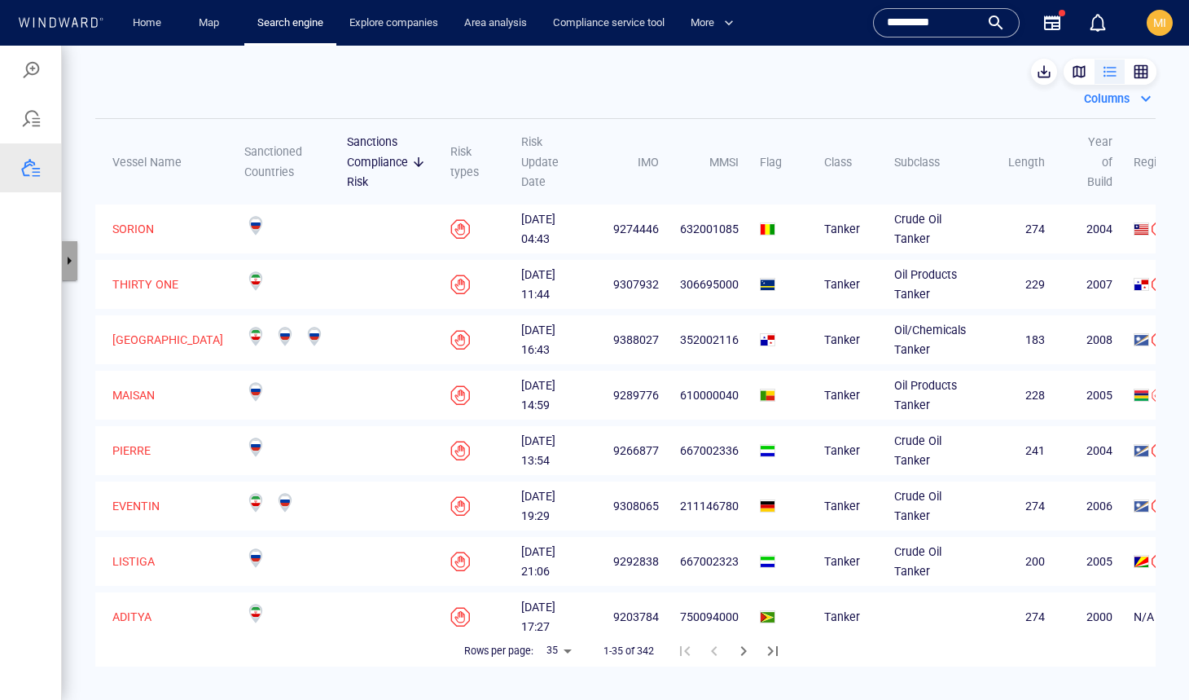
click at [73, 254] on button "button" at bounding box center [69, 260] width 16 height 39
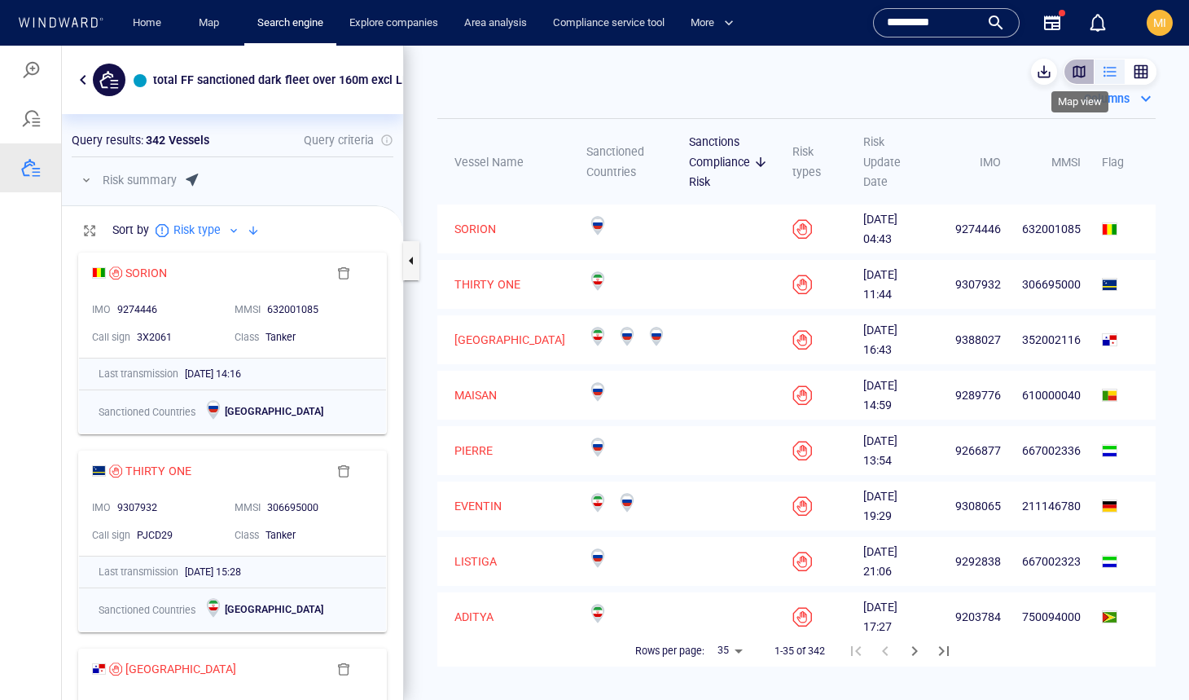
click at [1083, 71] on div "button" at bounding box center [1079, 72] width 16 height 16
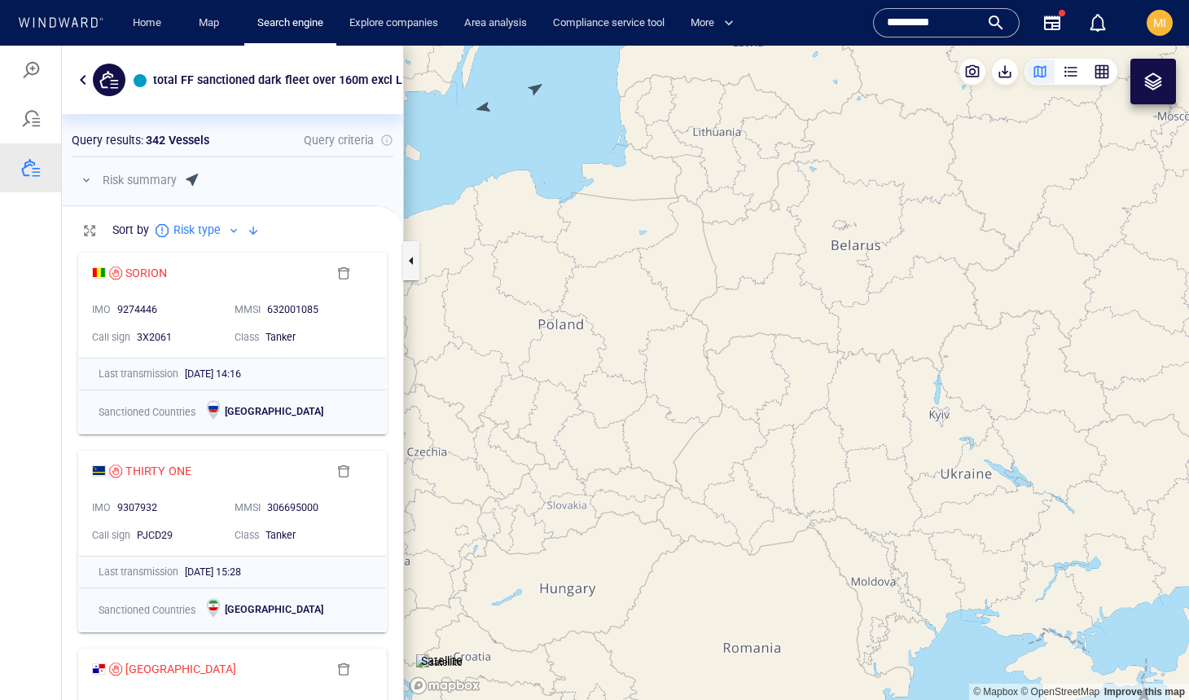
drag, startPoint x: 895, startPoint y: 148, endPoint x: 895, endPoint y: 413, distance: 264.8
click at [895, 403] on canvas "Map" at bounding box center [796, 373] width 785 height 654
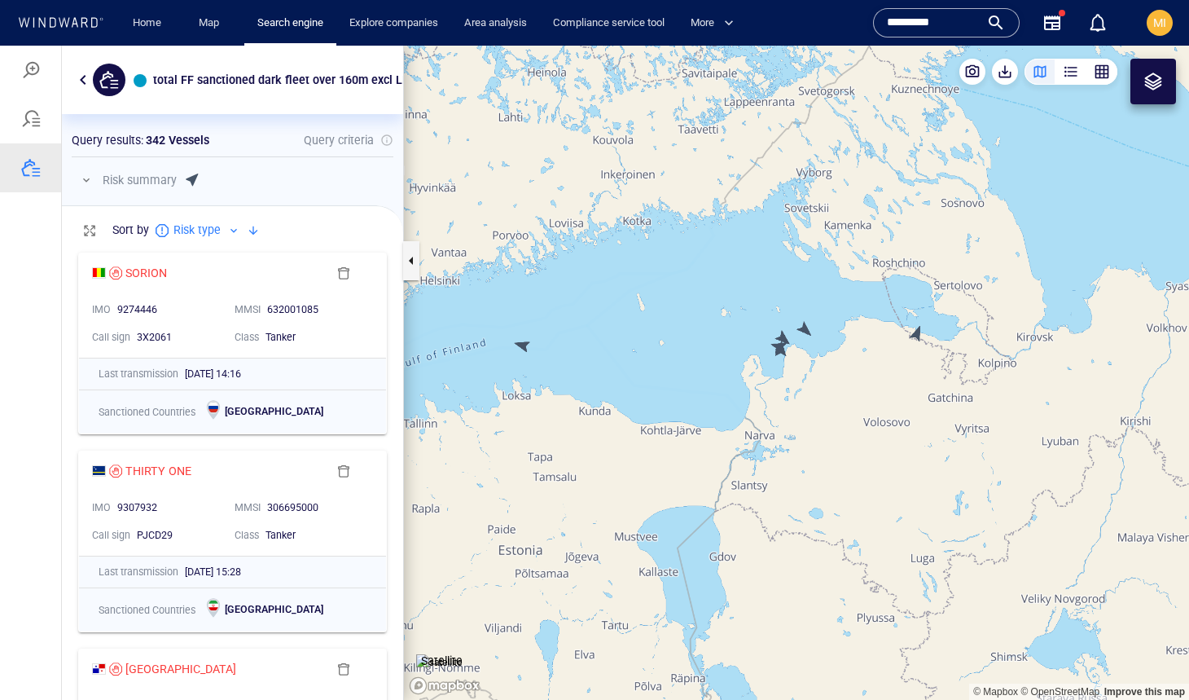
click at [807, 331] on canvas "Map" at bounding box center [796, 373] width 785 height 654
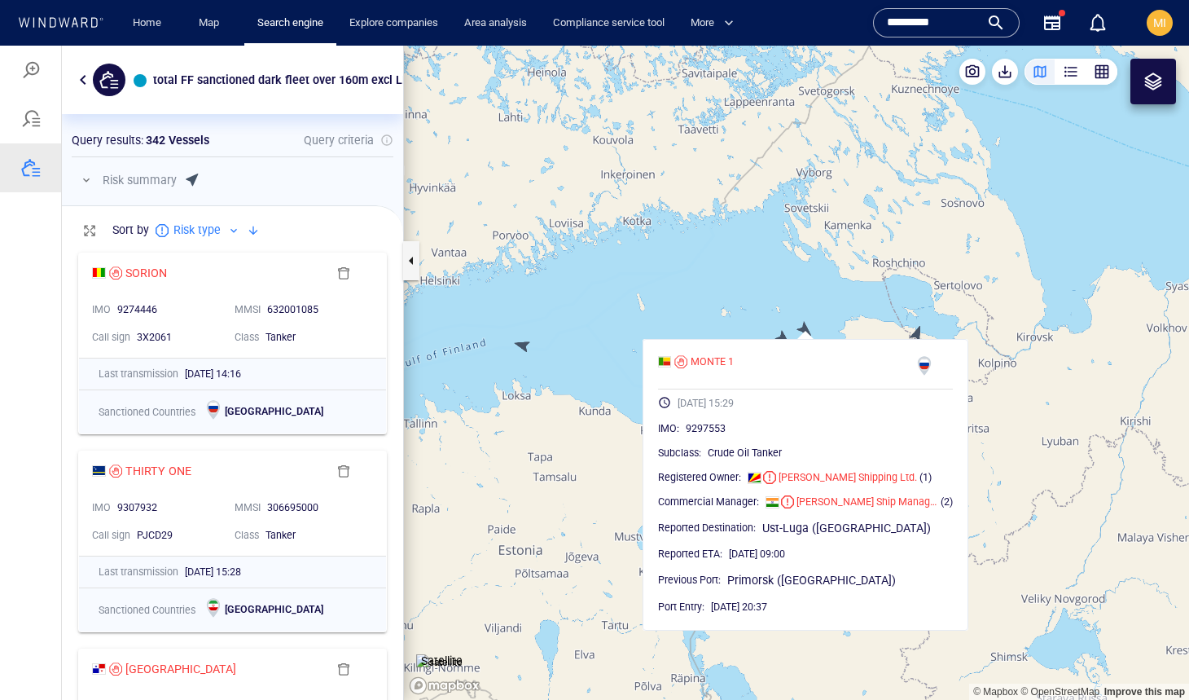
click at [797, 280] on canvas "Map" at bounding box center [796, 373] width 785 height 654
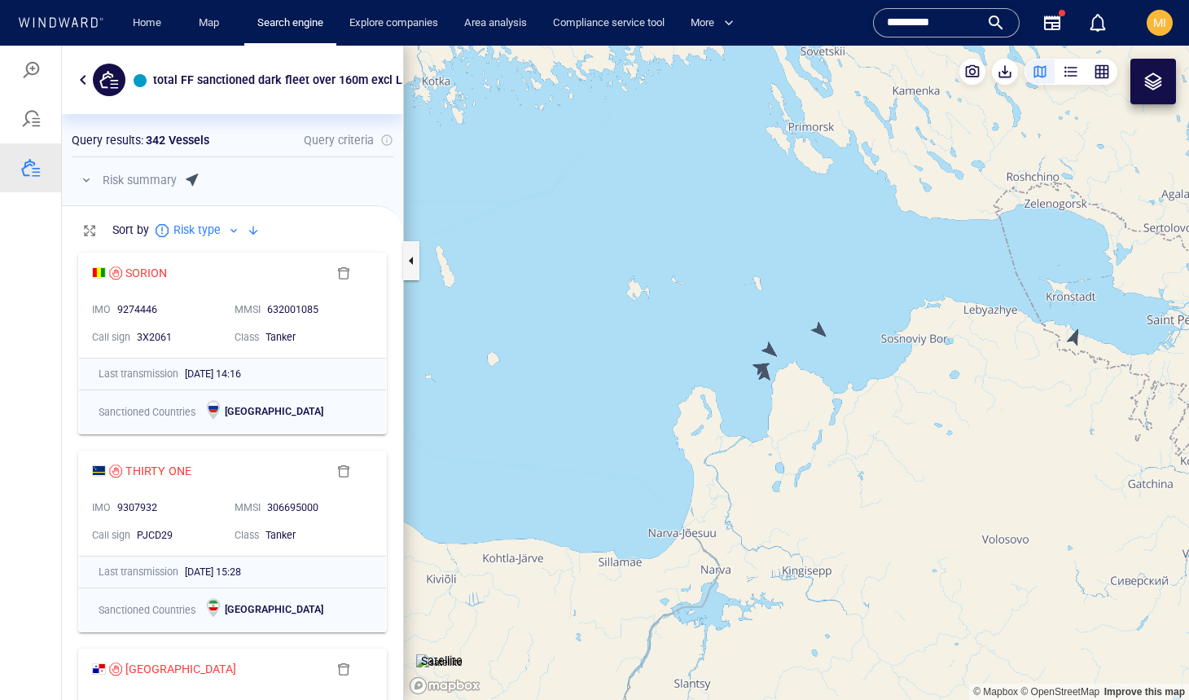
click at [769, 347] on canvas "Map" at bounding box center [796, 373] width 785 height 654
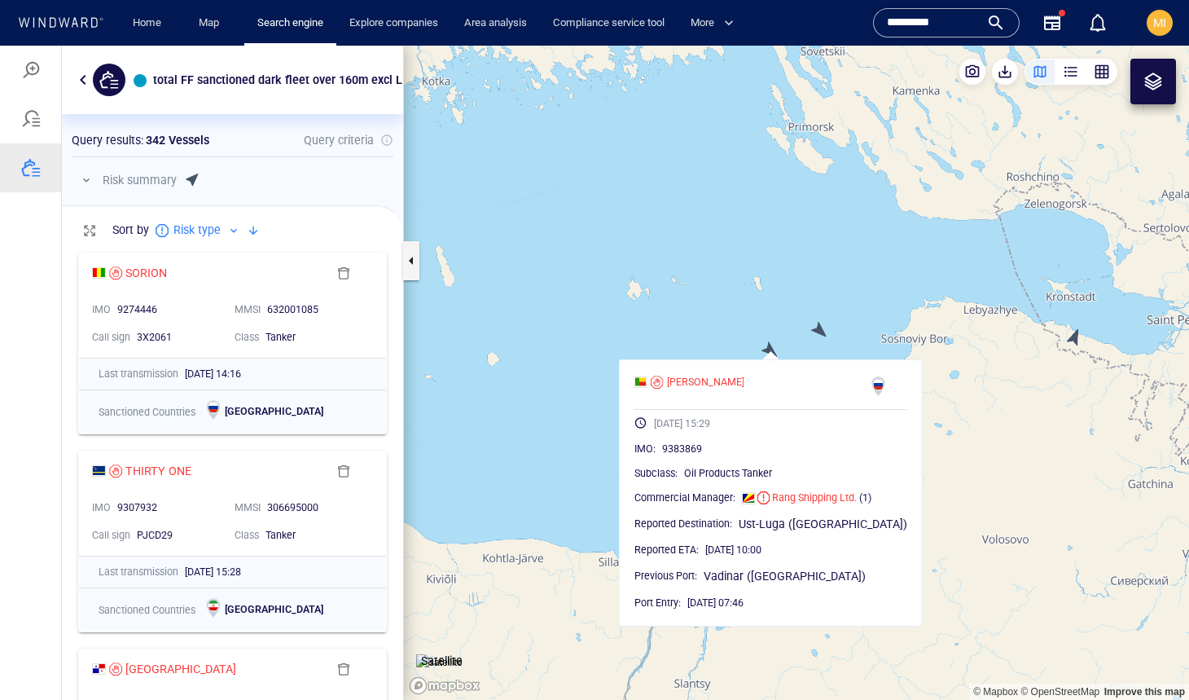
click at [769, 346] on canvas "Map" at bounding box center [796, 373] width 785 height 654
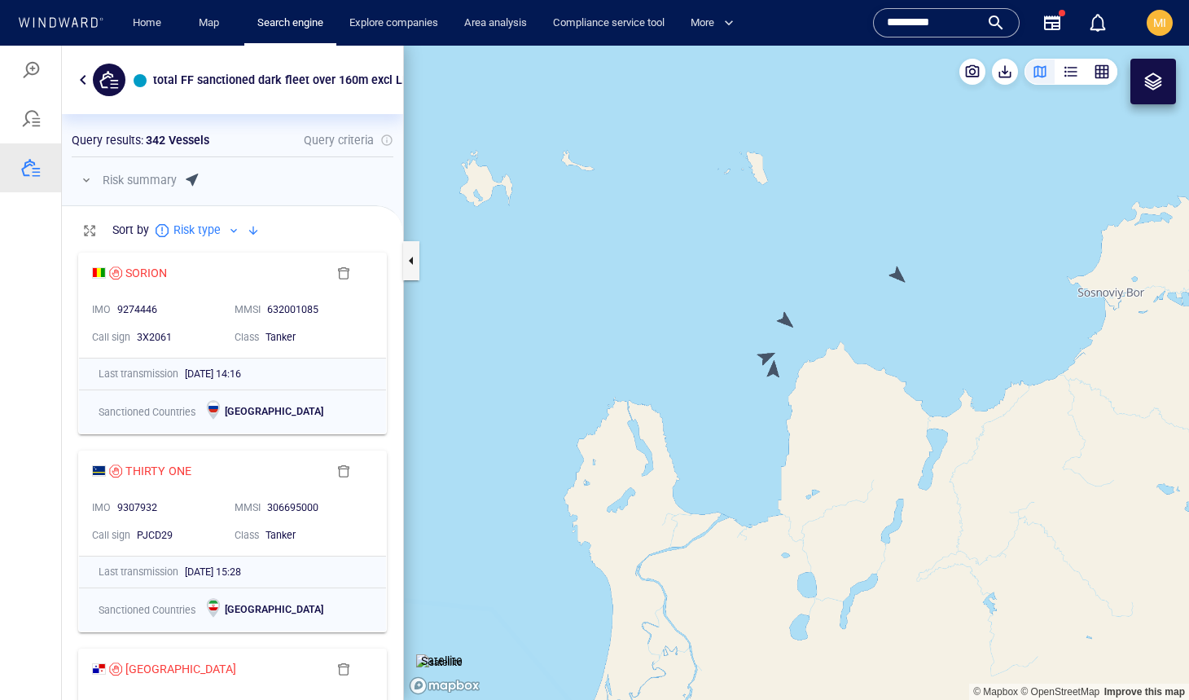
click at [766, 355] on canvas "Map" at bounding box center [796, 373] width 785 height 654
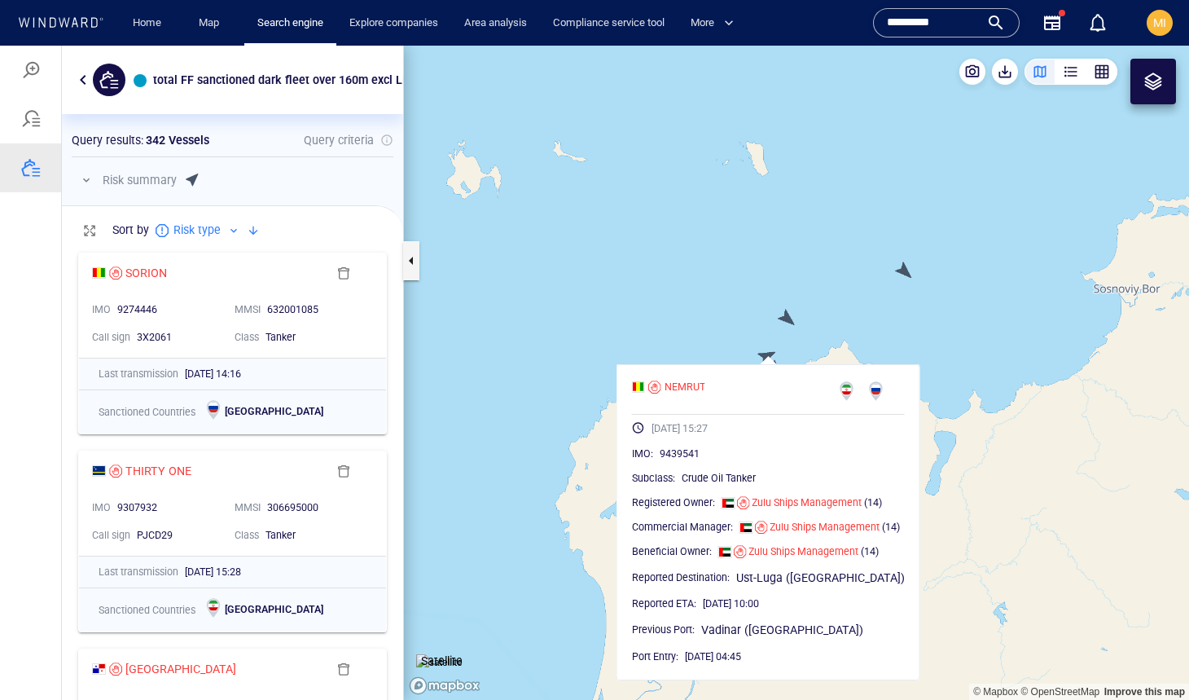
click at [766, 354] on canvas "Map" at bounding box center [796, 373] width 785 height 654
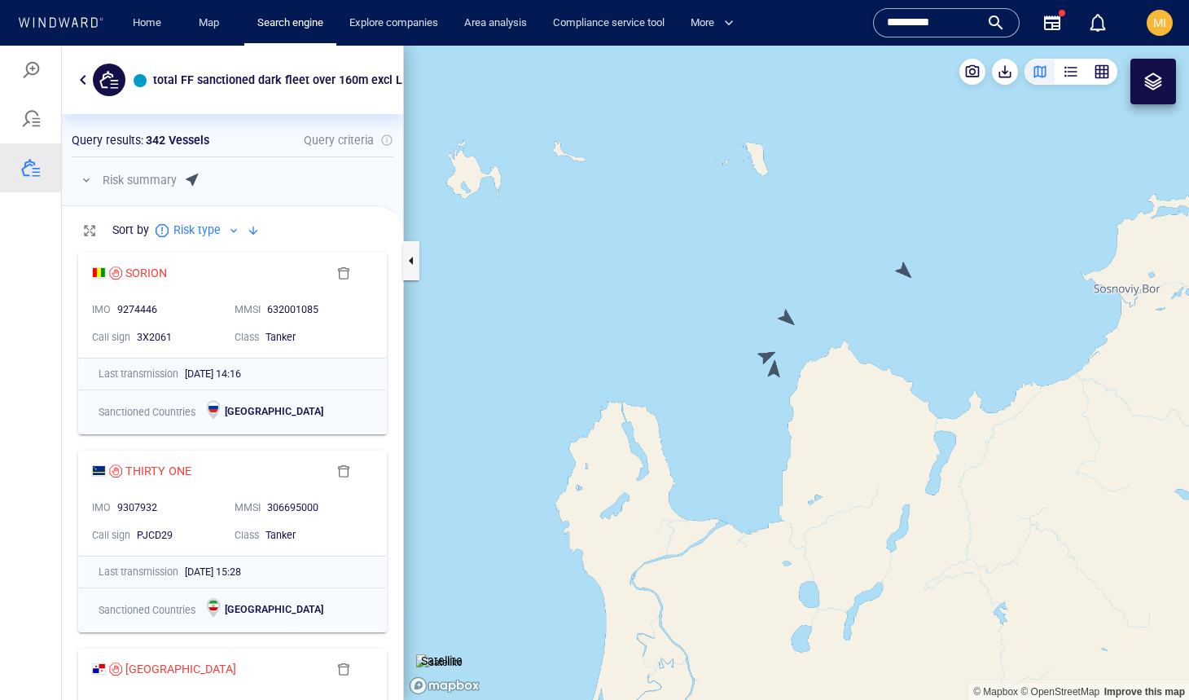
click at [773, 368] on canvas "Map" at bounding box center [796, 373] width 785 height 654
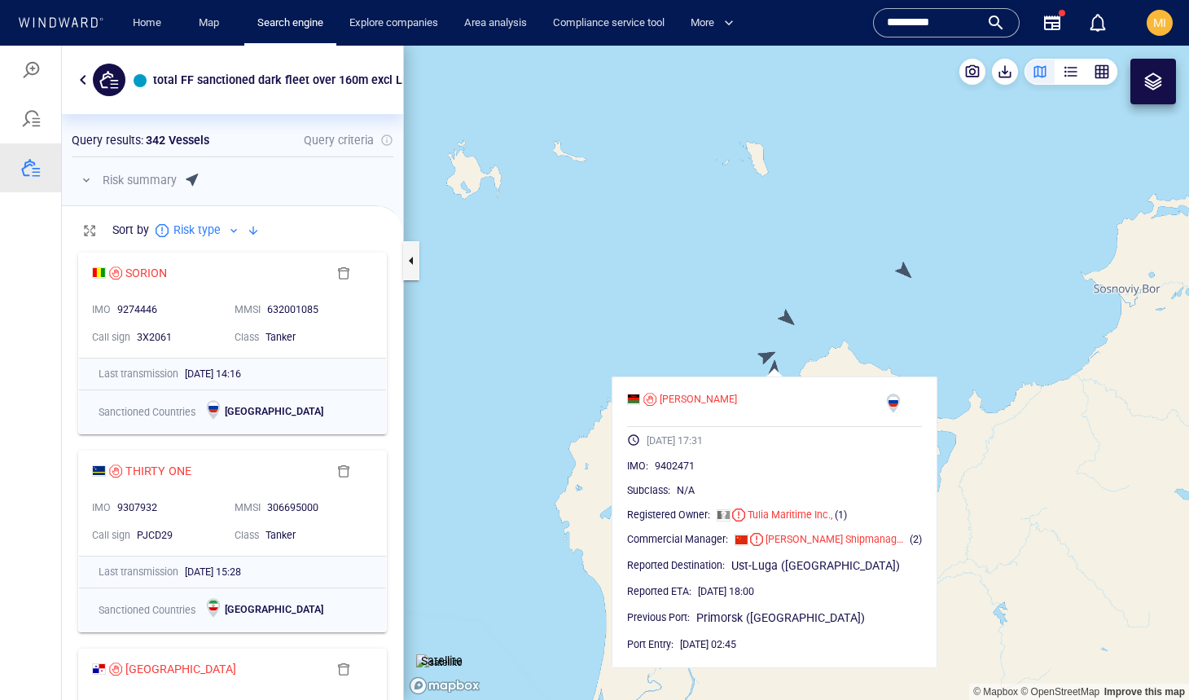
click at [767, 381] on div "DEVIKA 01/10/2025 17:31 IMO : 9402471 Subclass : N/A Registered Owner : Tulia M…" at bounding box center [775, 522] width 326 height 292
click at [736, 362] on canvas "Map" at bounding box center [796, 373] width 785 height 654
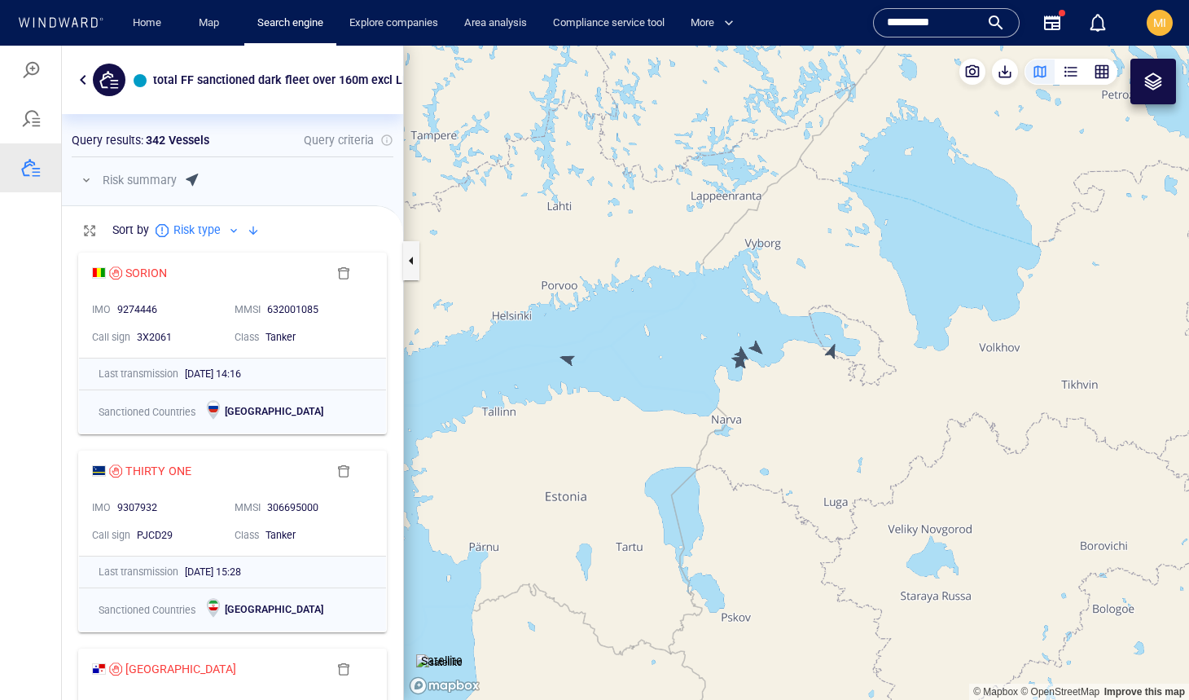
drag, startPoint x: 650, startPoint y: 373, endPoint x: 831, endPoint y: 373, distance: 180.9
click at [831, 373] on canvas "Map" at bounding box center [796, 373] width 785 height 654
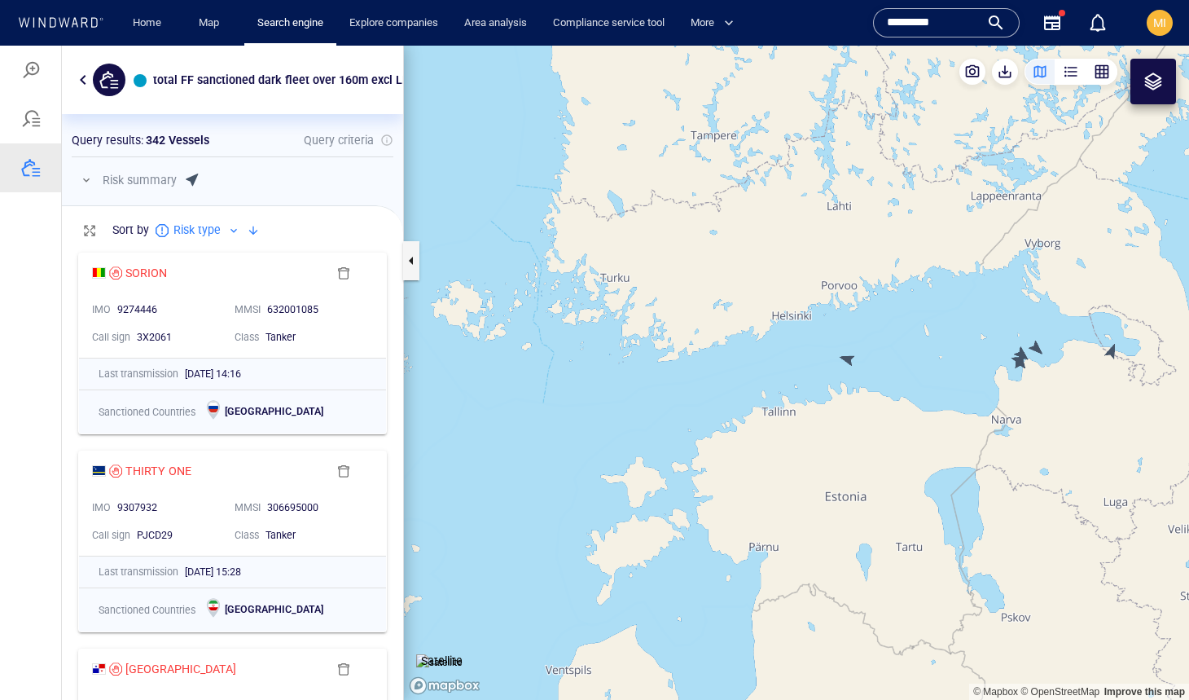
click at [852, 359] on canvas "Map" at bounding box center [796, 373] width 785 height 654
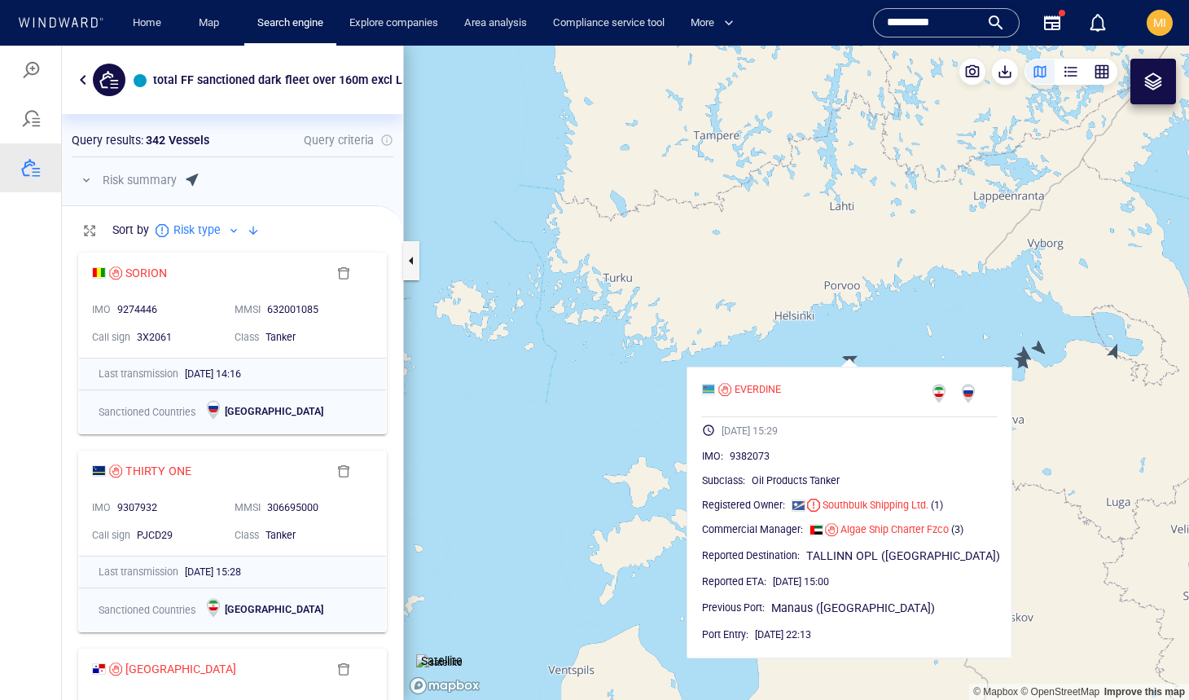
click at [816, 337] on canvas "Map" at bounding box center [796, 373] width 785 height 654
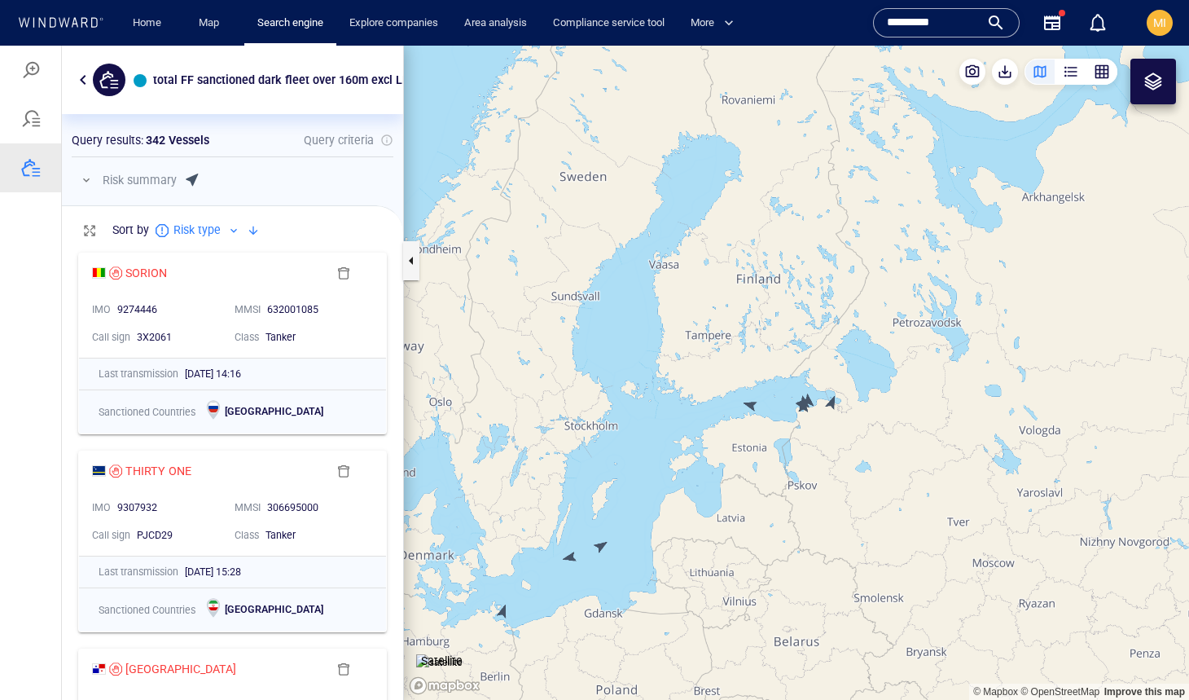
drag, startPoint x: 651, startPoint y: 497, endPoint x: 767, endPoint y: 327, distance: 205.2
click at [767, 327] on canvas "Map" at bounding box center [796, 373] width 785 height 654
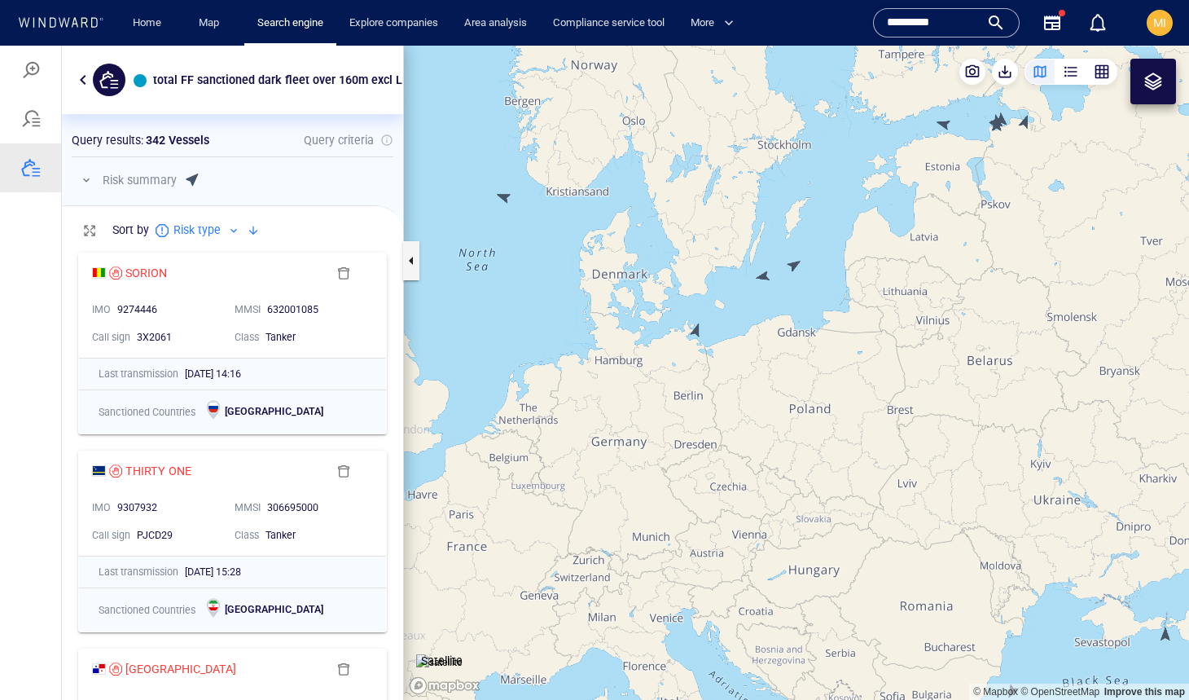
drag, startPoint x: 751, startPoint y: 343, endPoint x: 713, endPoint y: 370, distance: 46.8
click at [714, 369] on canvas "Map" at bounding box center [796, 373] width 785 height 654
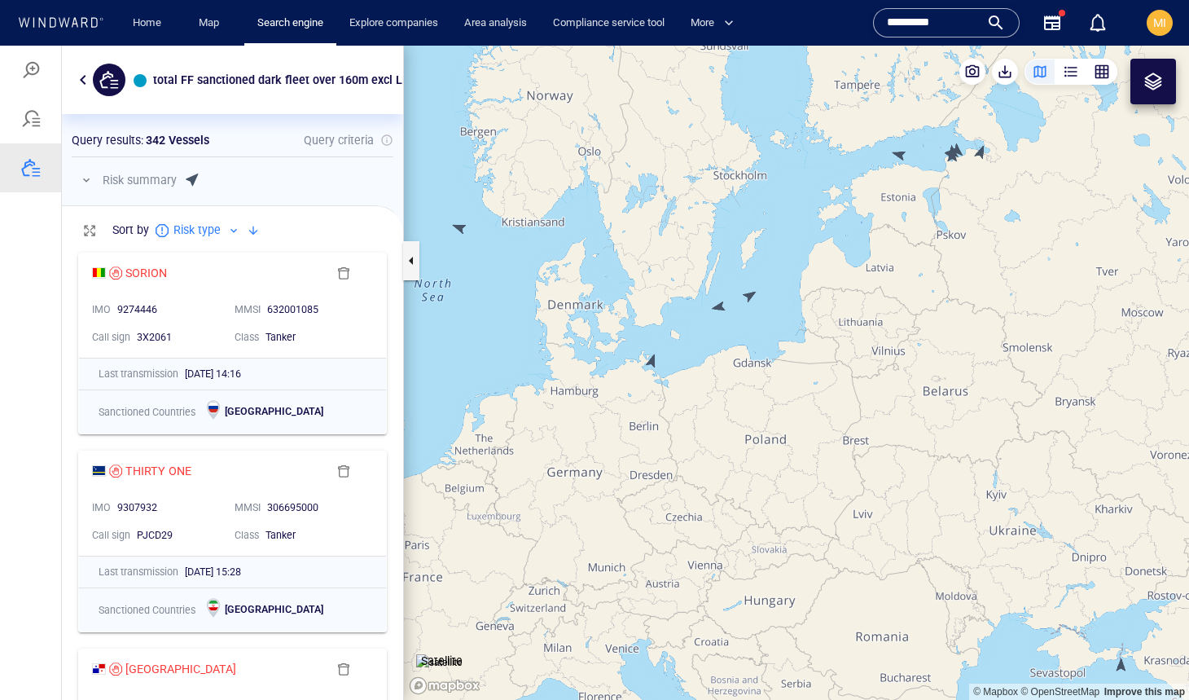
click at [722, 305] on canvas "Map" at bounding box center [796, 373] width 785 height 654
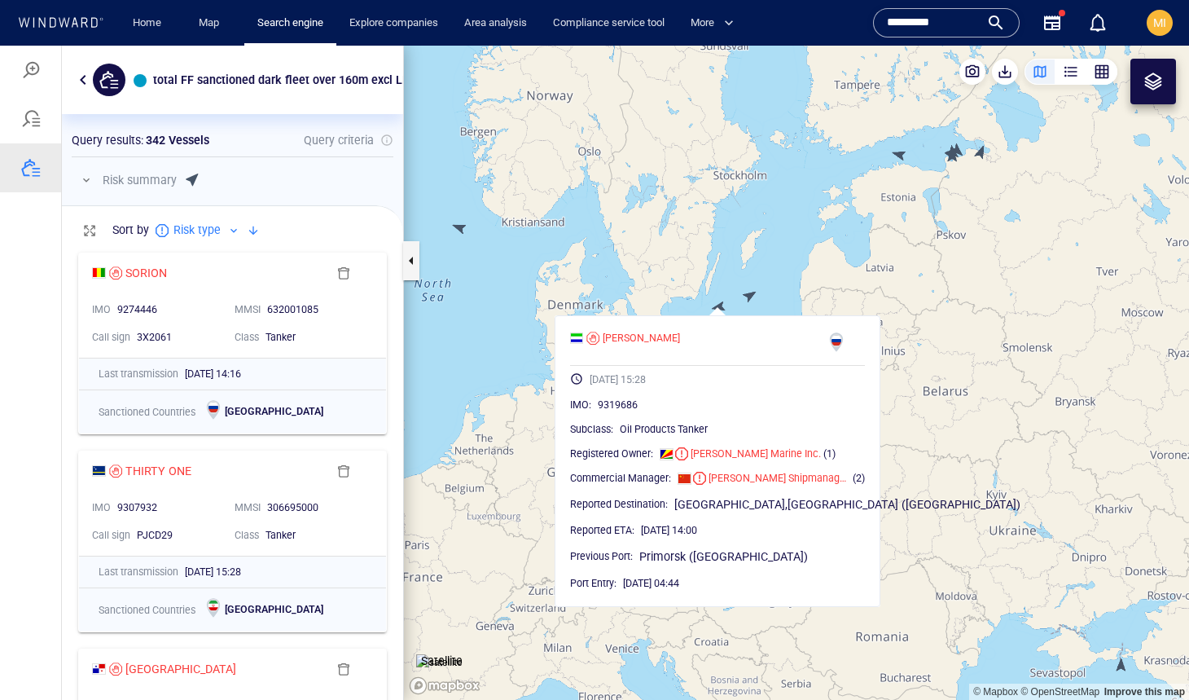
click at [748, 295] on canvas "Map" at bounding box center [796, 373] width 785 height 654
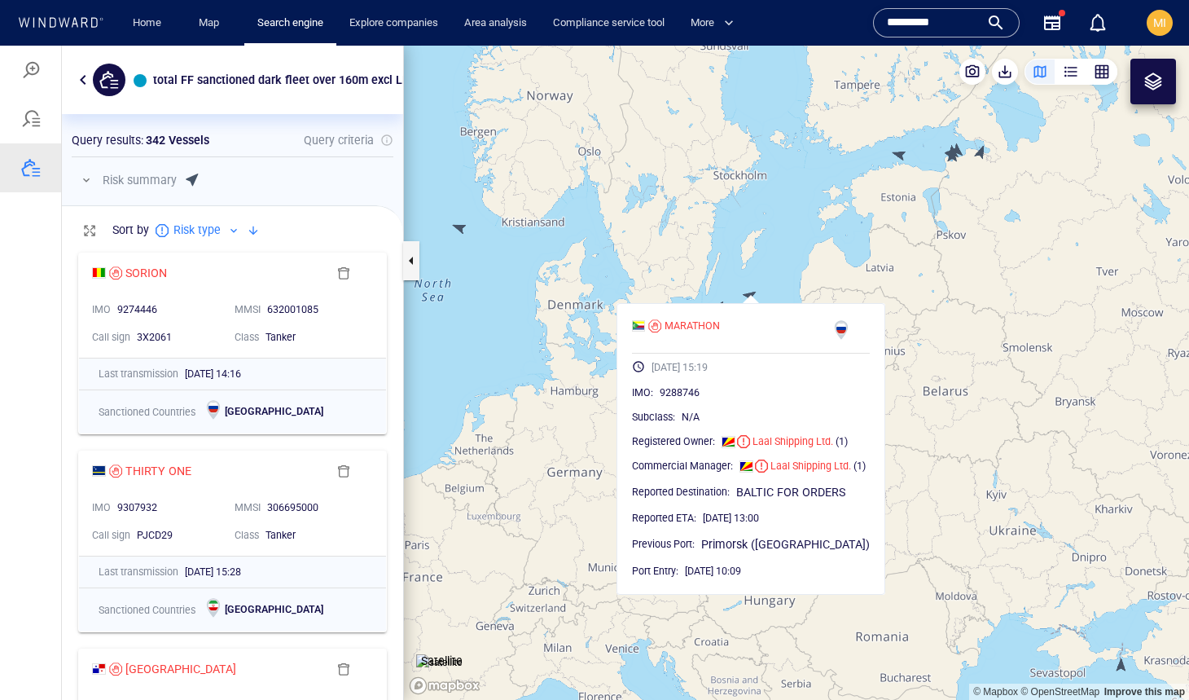
click at [617, 276] on canvas "Map" at bounding box center [796, 373] width 785 height 654
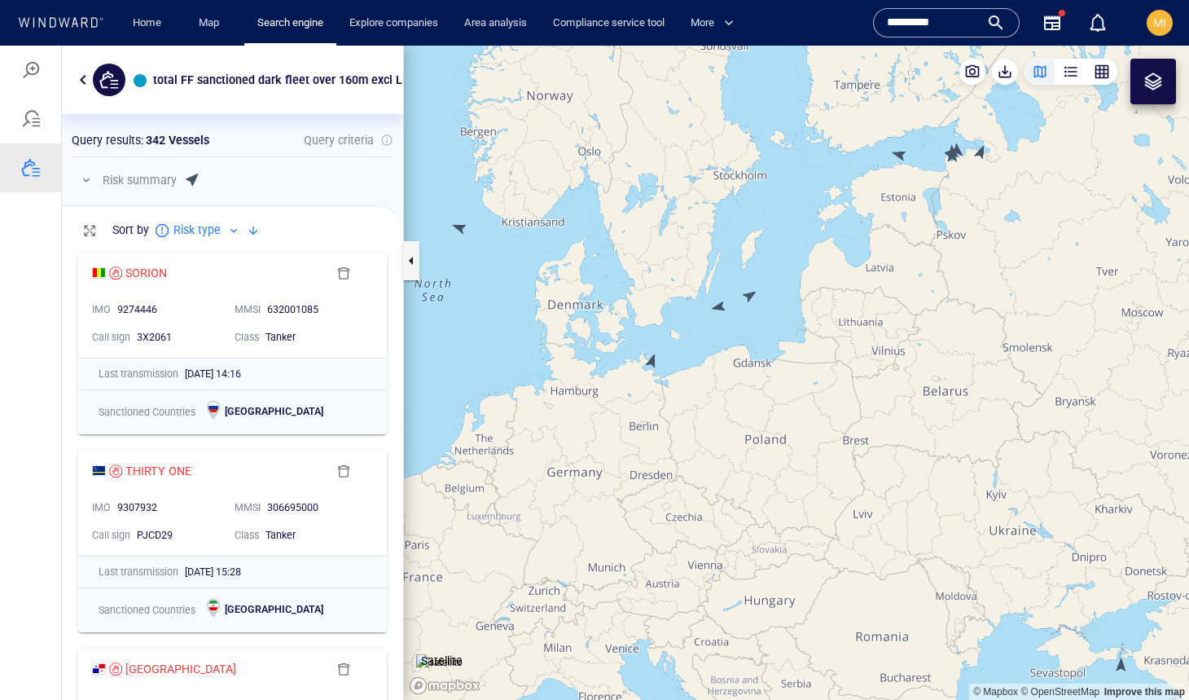
drag, startPoint x: 464, startPoint y: 351, endPoint x: 585, endPoint y: 371, distance: 122.9
click at [584, 366] on canvas "Map" at bounding box center [796, 373] width 785 height 654
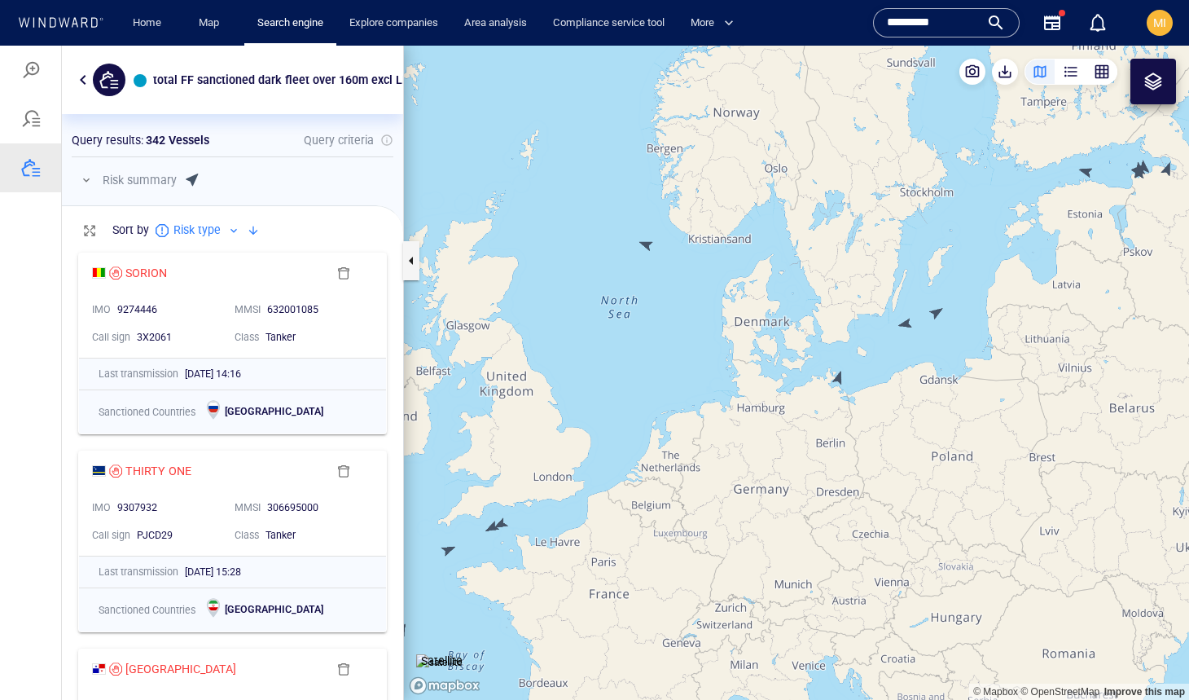
drag, startPoint x: 612, startPoint y: 407, endPoint x: 706, endPoint y: 295, distance: 146.2
click at [706, 293] on canvas "Map" at bounding box center [796, 373] width 785 height 654
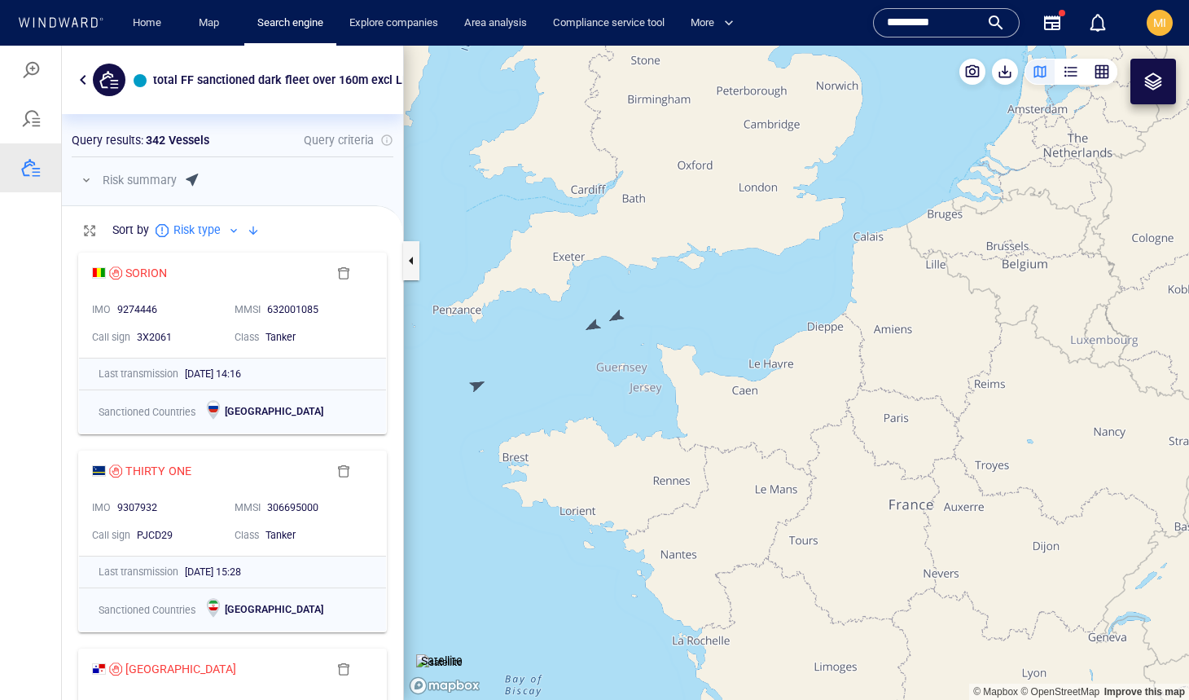
click at [617, 317] on canvas "Map" at bounding box center [796, 373] width 785 height 654
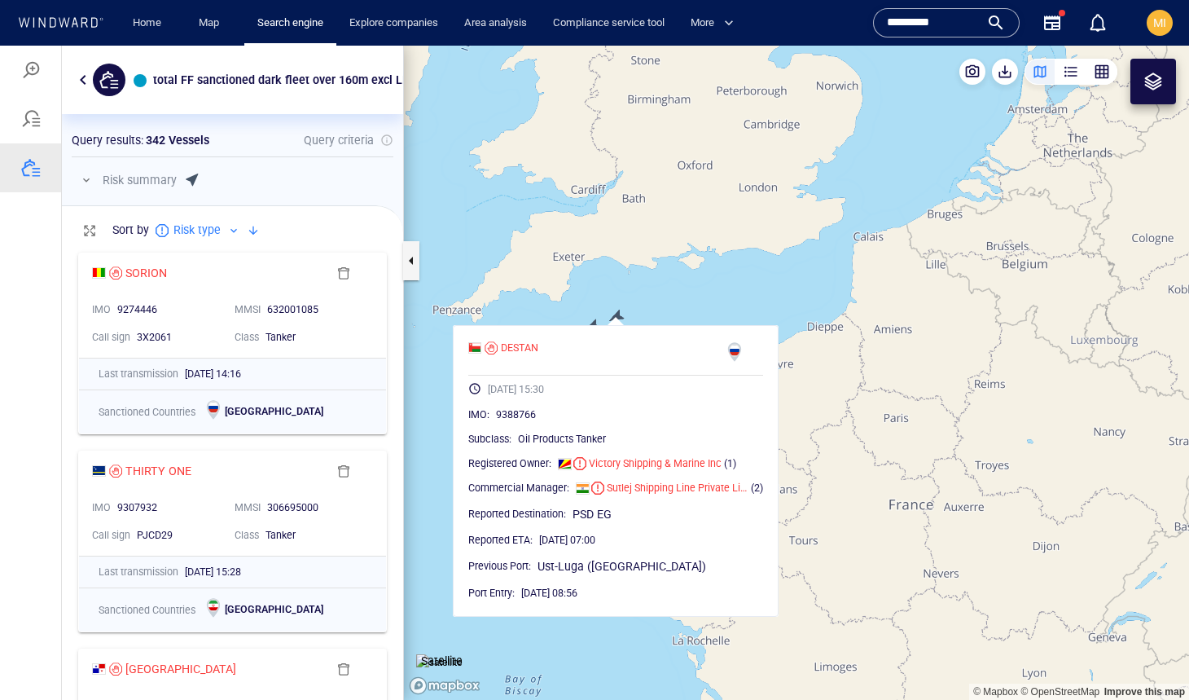
click at [593, 294] on canvas "Map" at bounding box center [796, 373] width 785 height 654
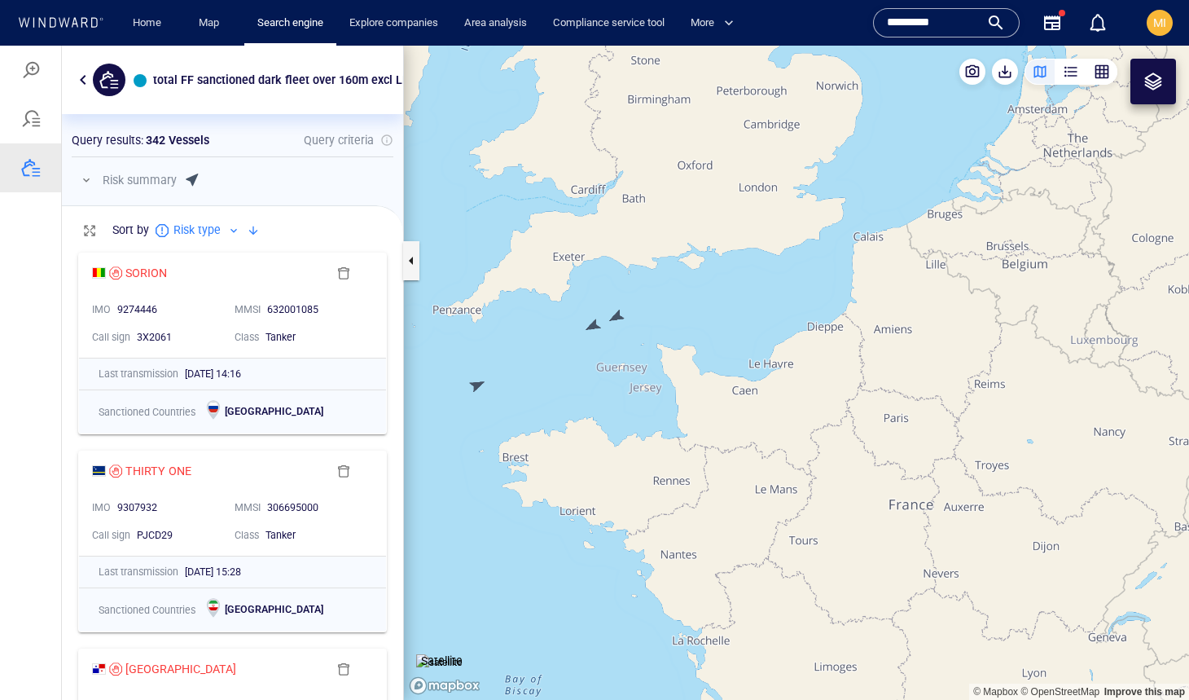
click at [593, 324] on canvas "Map" at bounding box center [796, 373] width 785 height 654
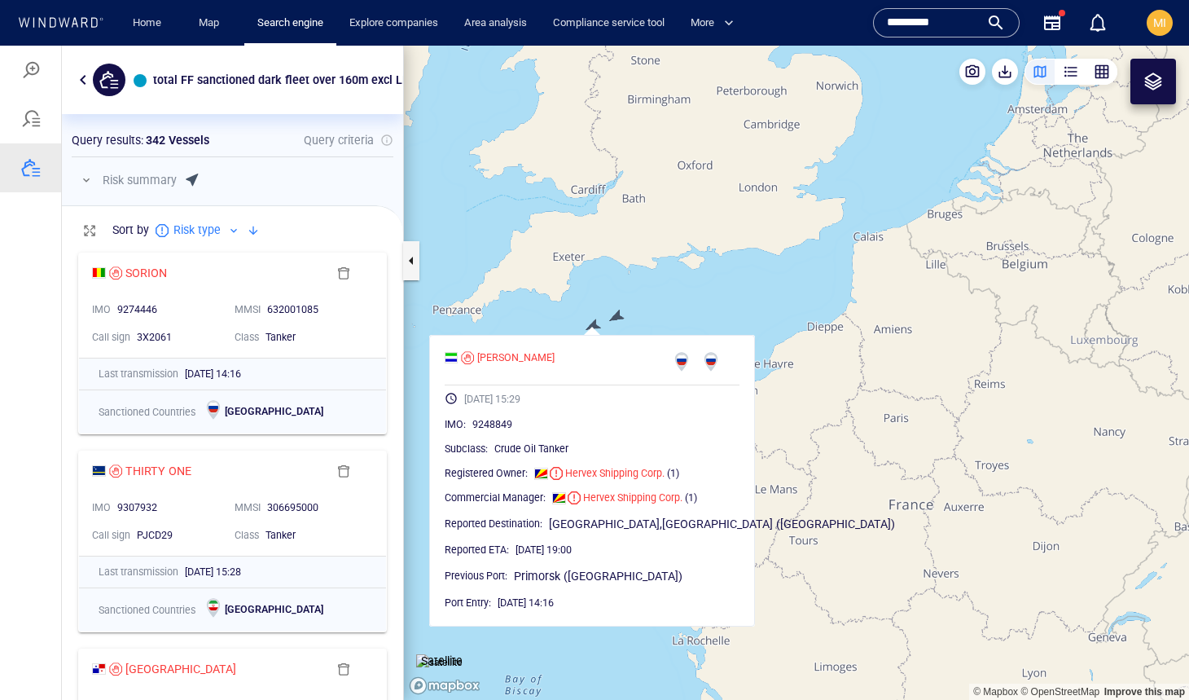
click at [546, 307] on canvas "Map" at bounding box center [796, 373] width 785 height 654
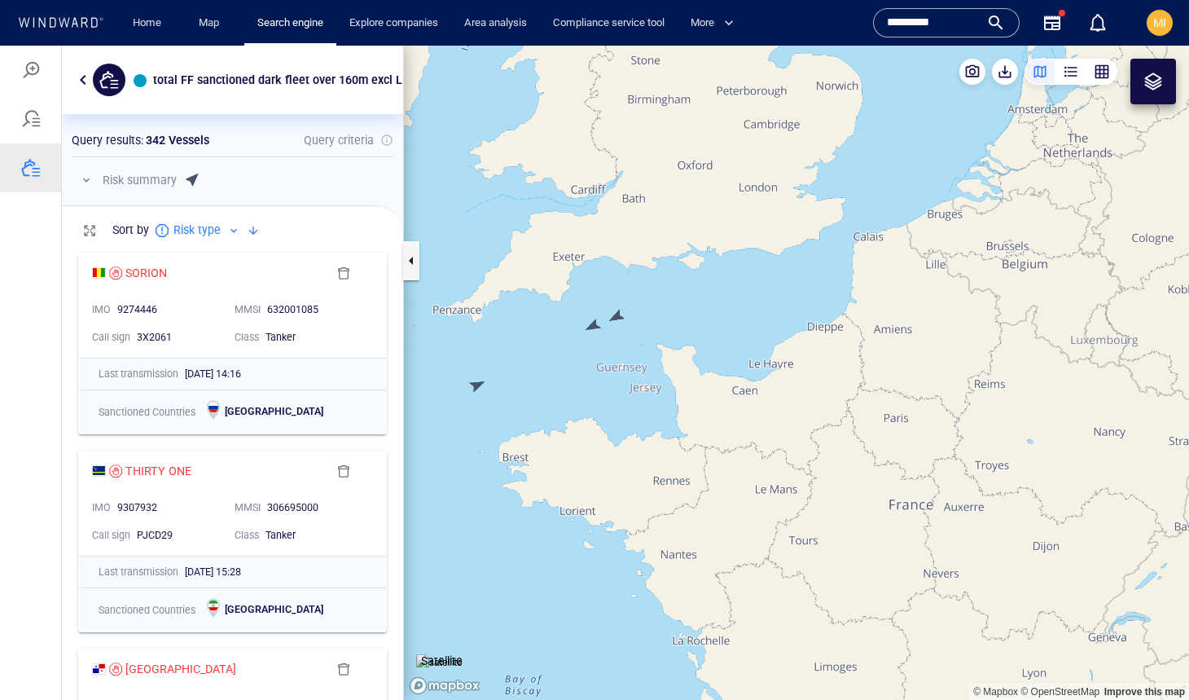
click at [477, 384] on canvas "Map" at bounding box center [796, 373] width 785 height 654
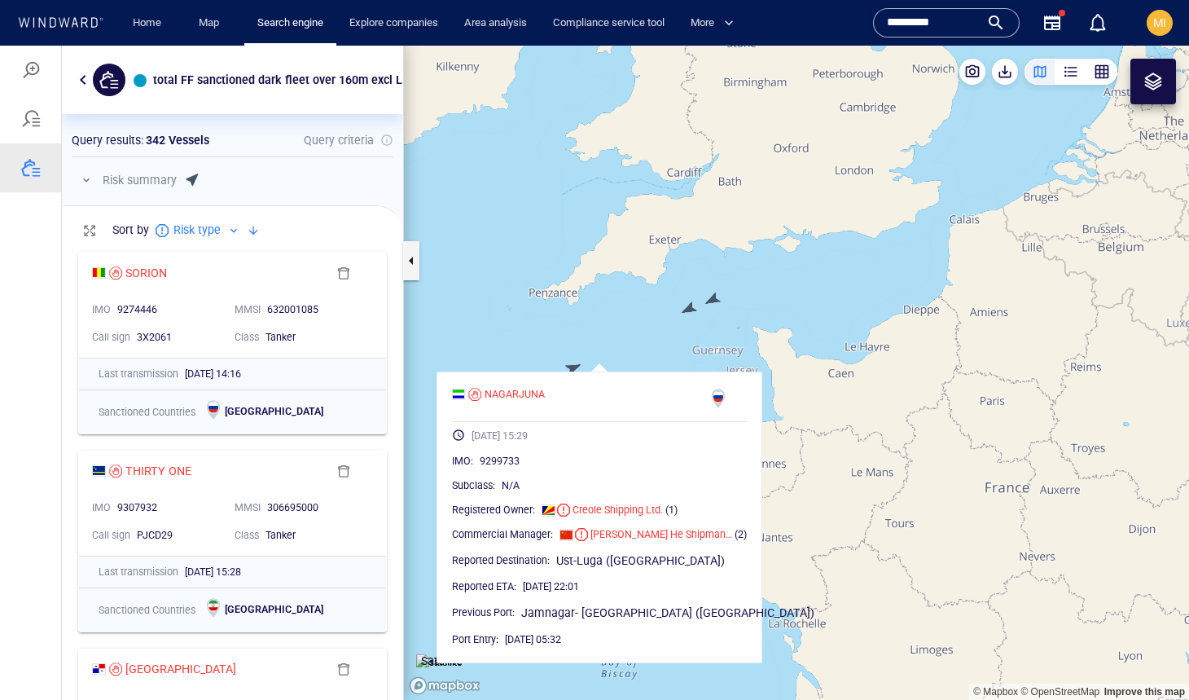
drag, startPoint x: 496, startPoint y: 365, endPoint x: 521, endPoint y: 368, distance: 25.5
click at [539, 366] on canvas "Map" at bounding box center [796, 373] width 785 height 654
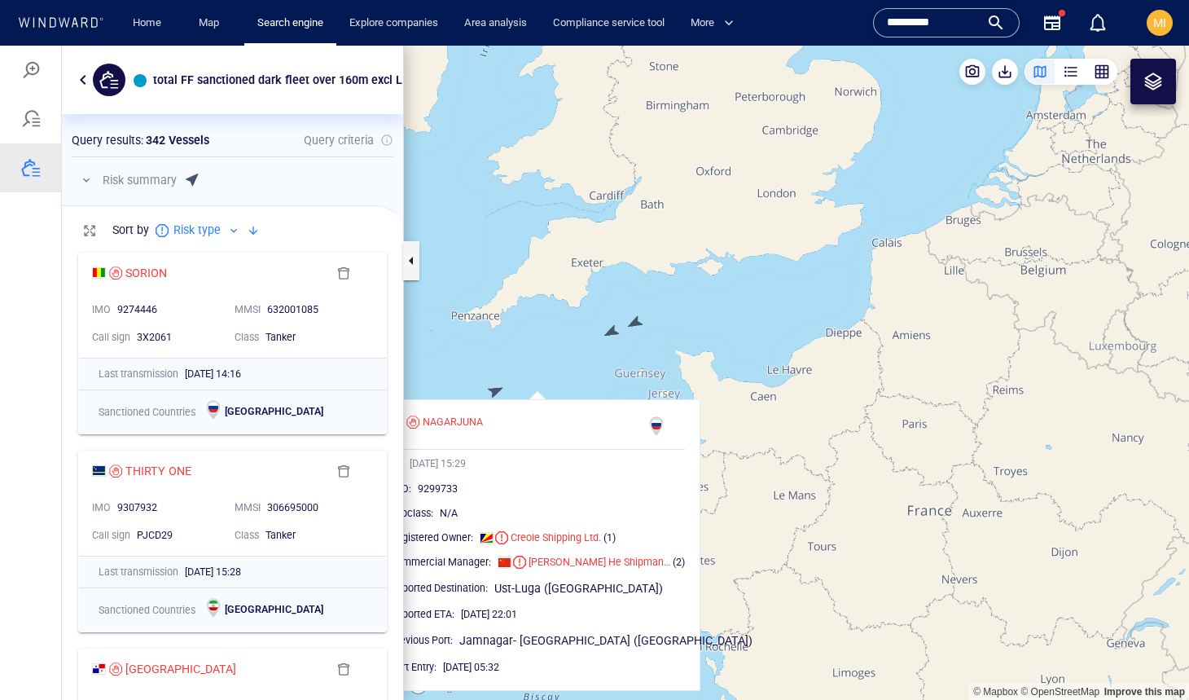
drag, startPoint x: 532, startPoint y: 367, endPoint x: 635, endPoint y: 357, distance: 103.9
click at [635, 357] on canvas "Map" at bounding box center [796, 373] width 785 height 654
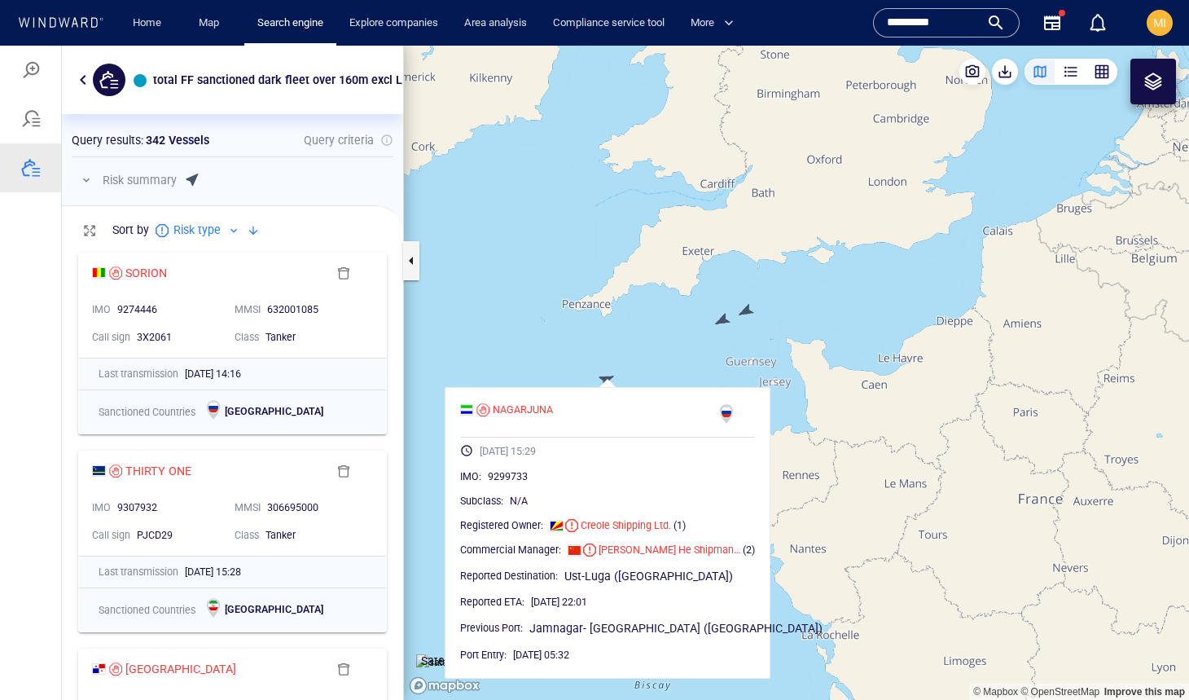
click at [628, 332] on canvas "Map" at bounding box center [796, 373] width 785 height 654
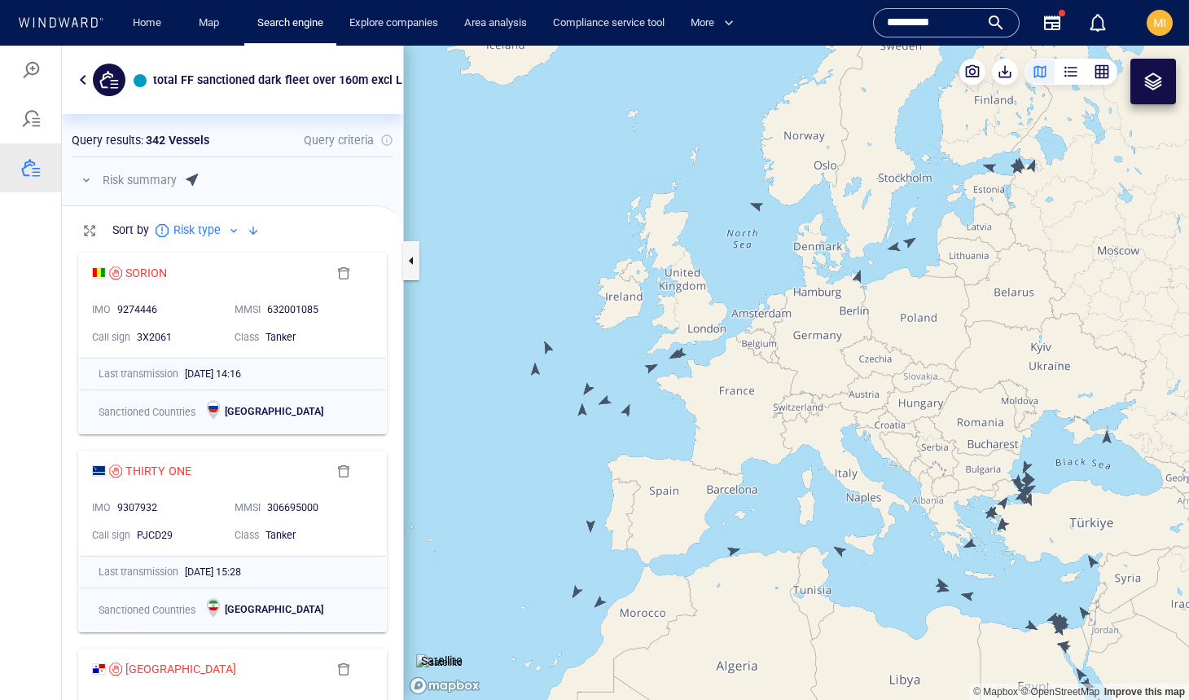
drag, startPoint x: 715, startPoint y: 525, endPoint x: 712, endPoint y: 446, distance: 79.1
click at [714, 447] on canvas "Map" at bounding box center [796, 373] width 785 height 654
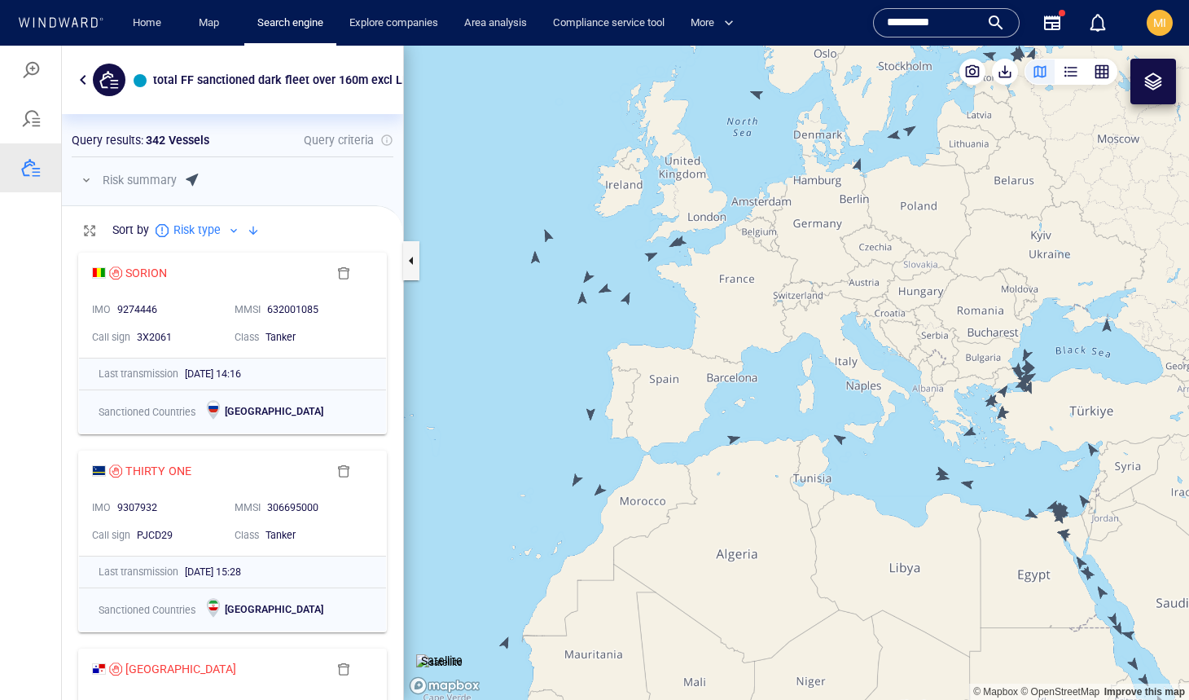
drag, startPoint x: 715, startPoint y: 463, endPoint x: 718, endPoint y: 361, distance: 101.9
click at [716, 361] on canvas "Map" at bounding box center [796, 373] width 785 height 654
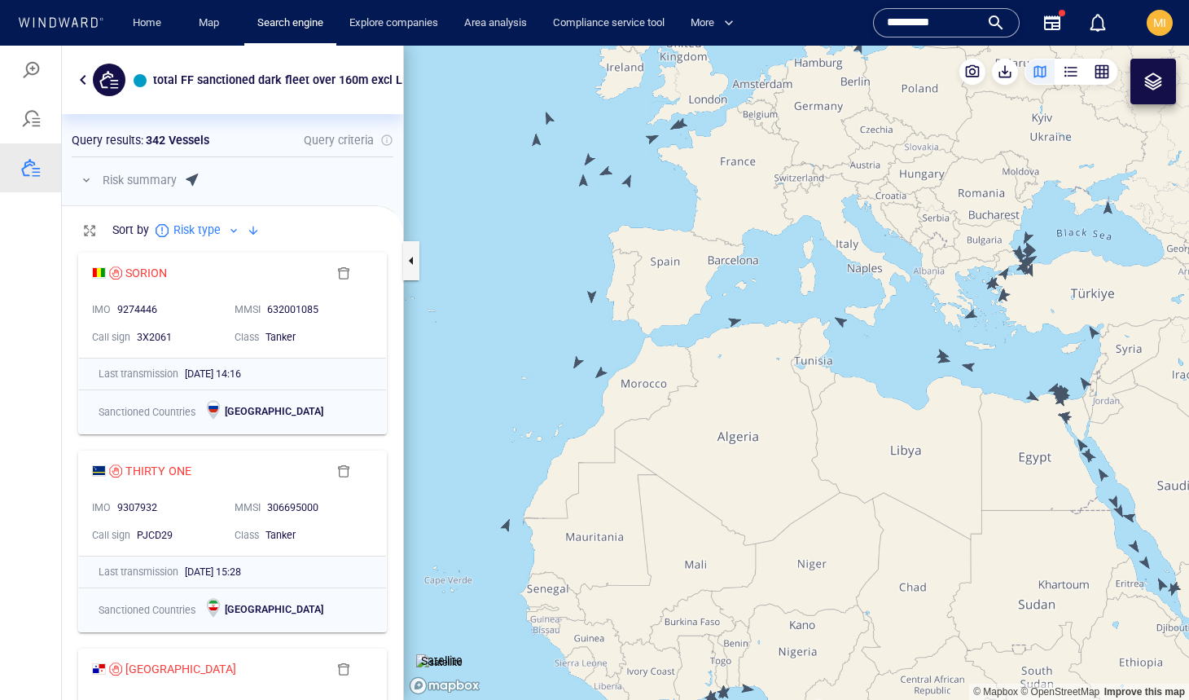
click at [509, 522] on canvas "Map" at bounding box center [796, 373] width 785 height 654
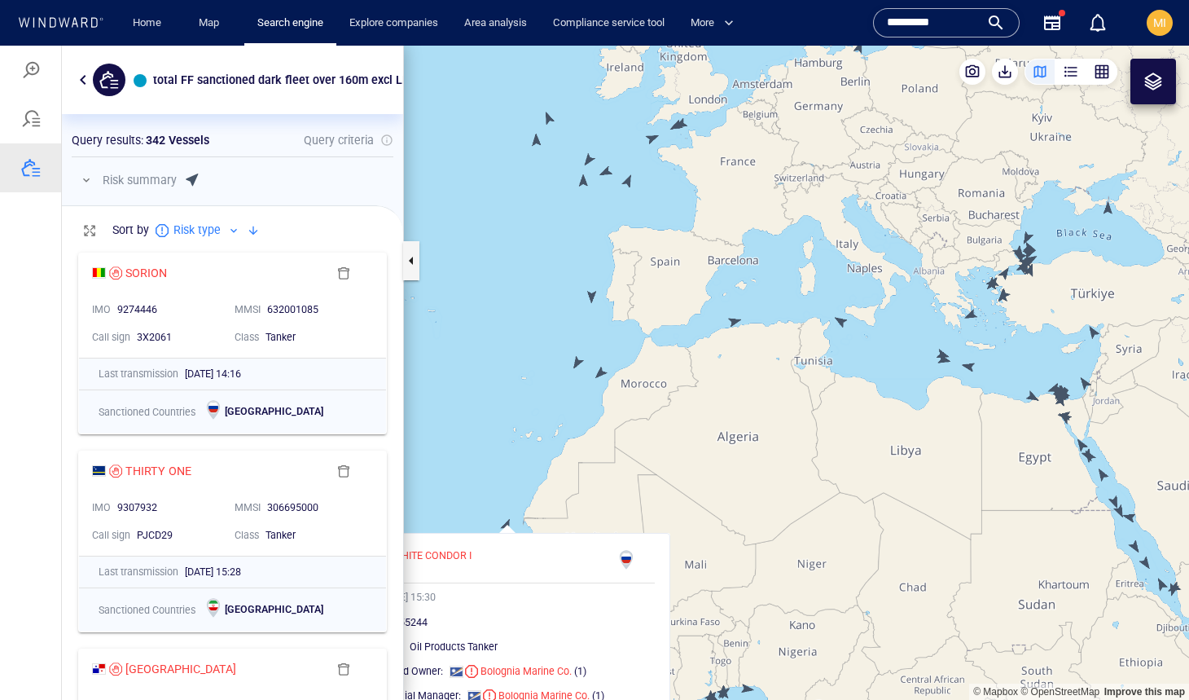
click at [509, 522] on canvas "Map" at bounding box center [796, 373] width 785 height 654
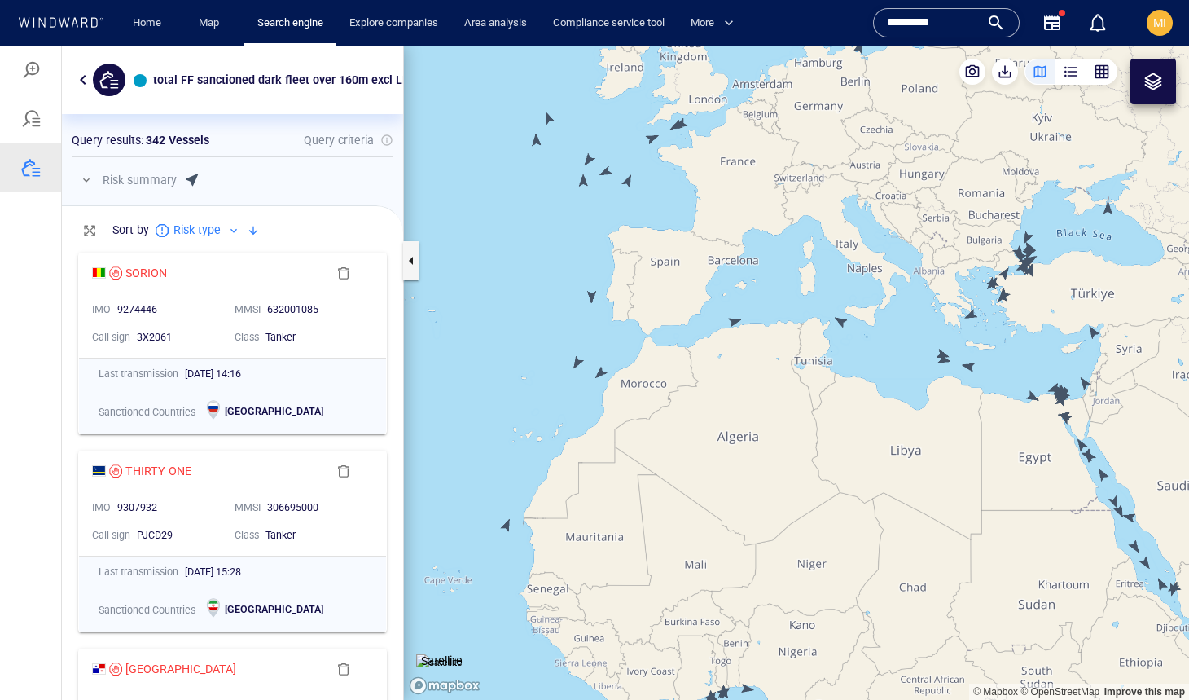
drag, startPoint x: 509, startPoint y: 518, endPoint x: 586, endPoint y: 331, distance: 202.4
click at [586, 332] on canvas "Map" at bounding box center [796, 373] width 785 height 654
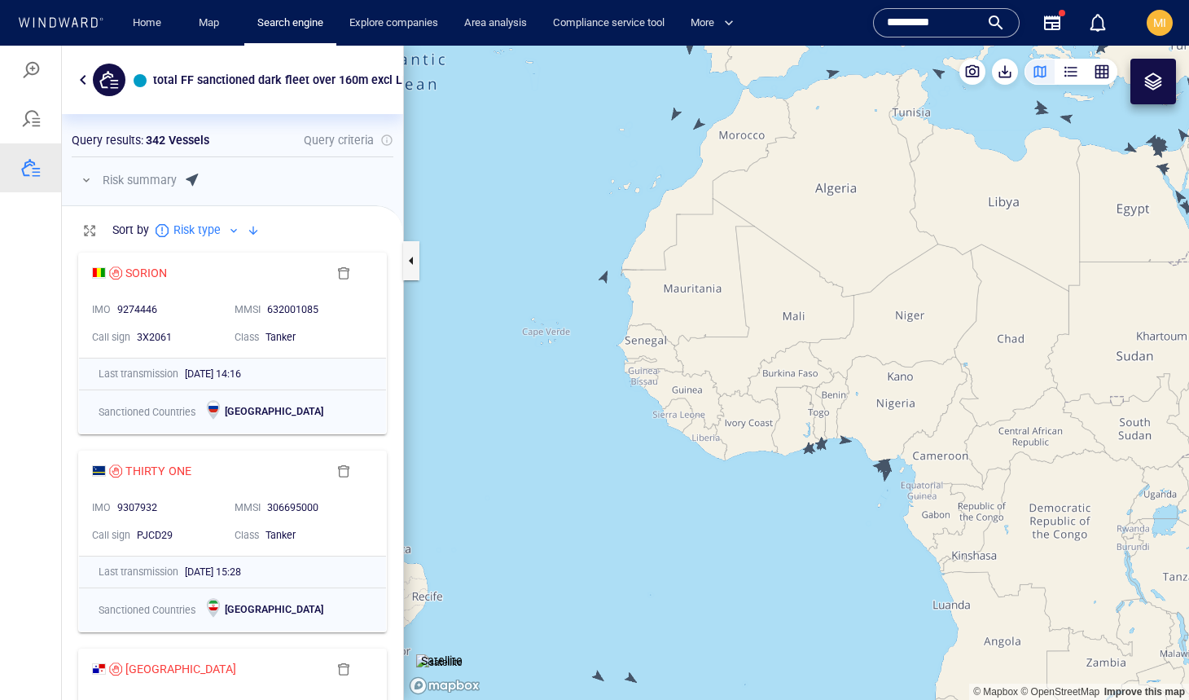
drag, startPoint x: 585, startPoint y: 337, endPoint x: 565, endPoint y: 369, distance: 37.7
click at [565, 369] on canvas "Map" at bounding box center [796, 373] width 785 height 654
click at [603, 276] on canvas "Map" at bounding box center [796, 373] width 785 height 654
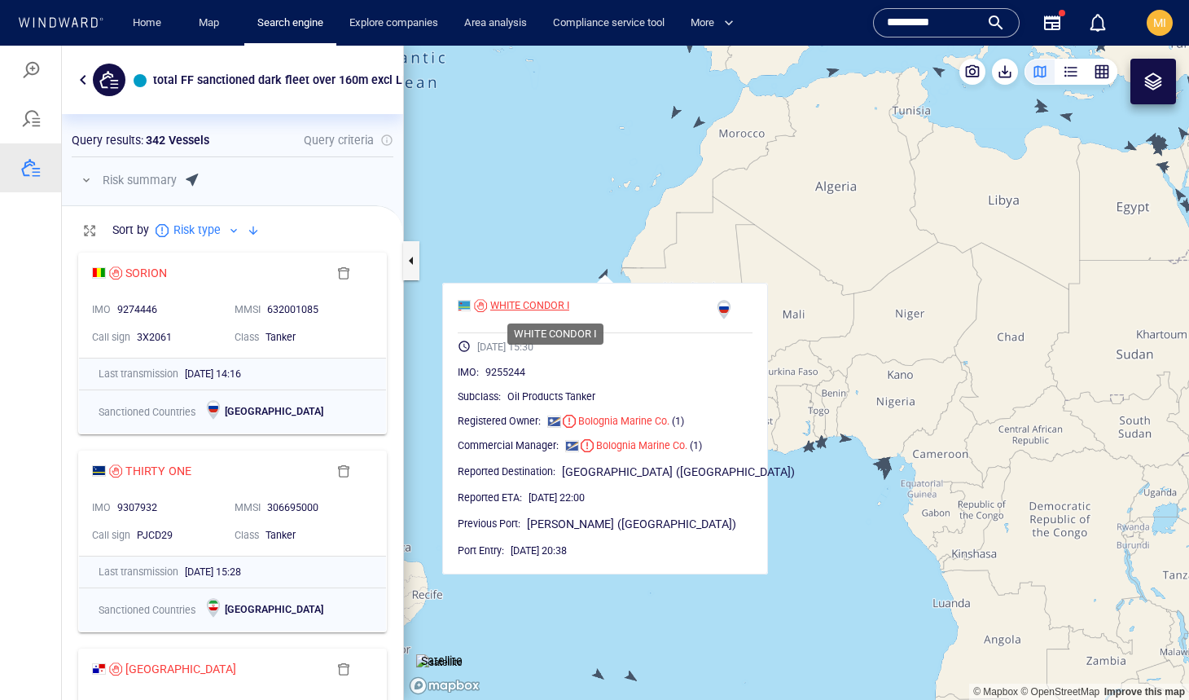
click at [567, 305] on div "WHITE CONDOR I" at bounding box center [529, 305] width 79 height 15
click at [708, 211] on canvas "Map" at bounding box center [796, 373] width 785 height 654
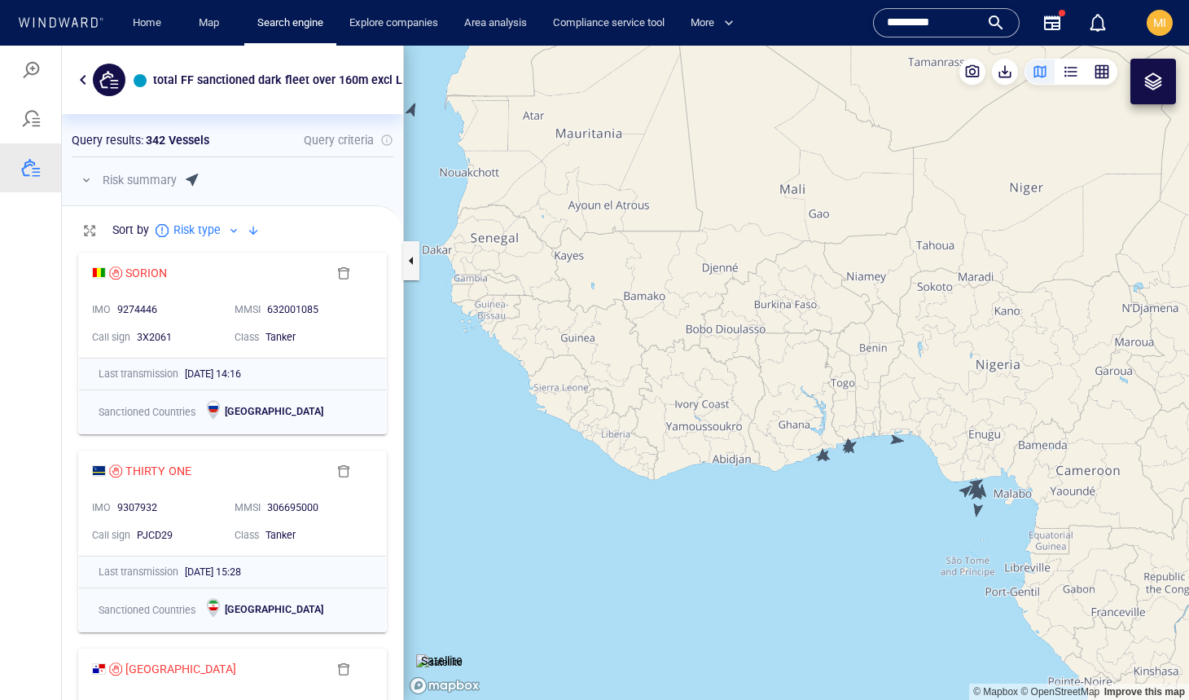
drag, startPoint x: 978, startPoint y: 499, endPoint x: 902, endPoint y: 499, distance: 75.8
click at [903, 499] on canvas "Map" at bounding box center [796, 373] width 785 height 654
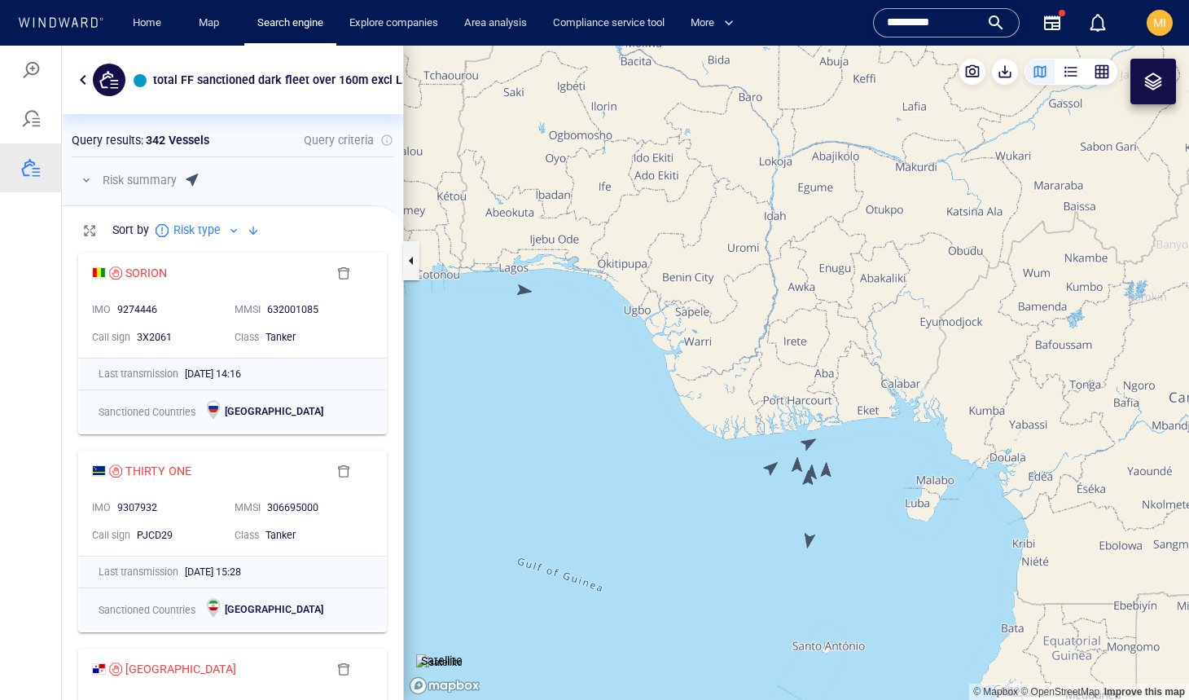
click at [809, 545] on canvas "Map" at bounding box center [796, 373] width 785 height 654
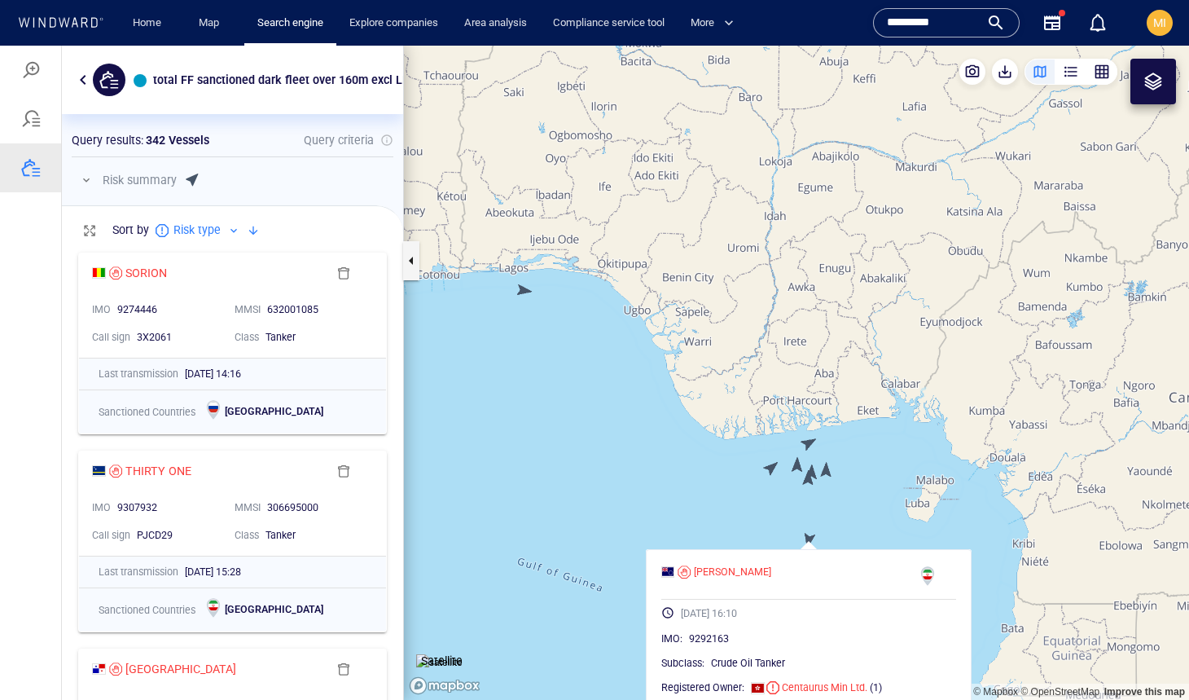
click at [769, 473] on canvas "Map" at bounding box center [796, 373] width 785 height 654
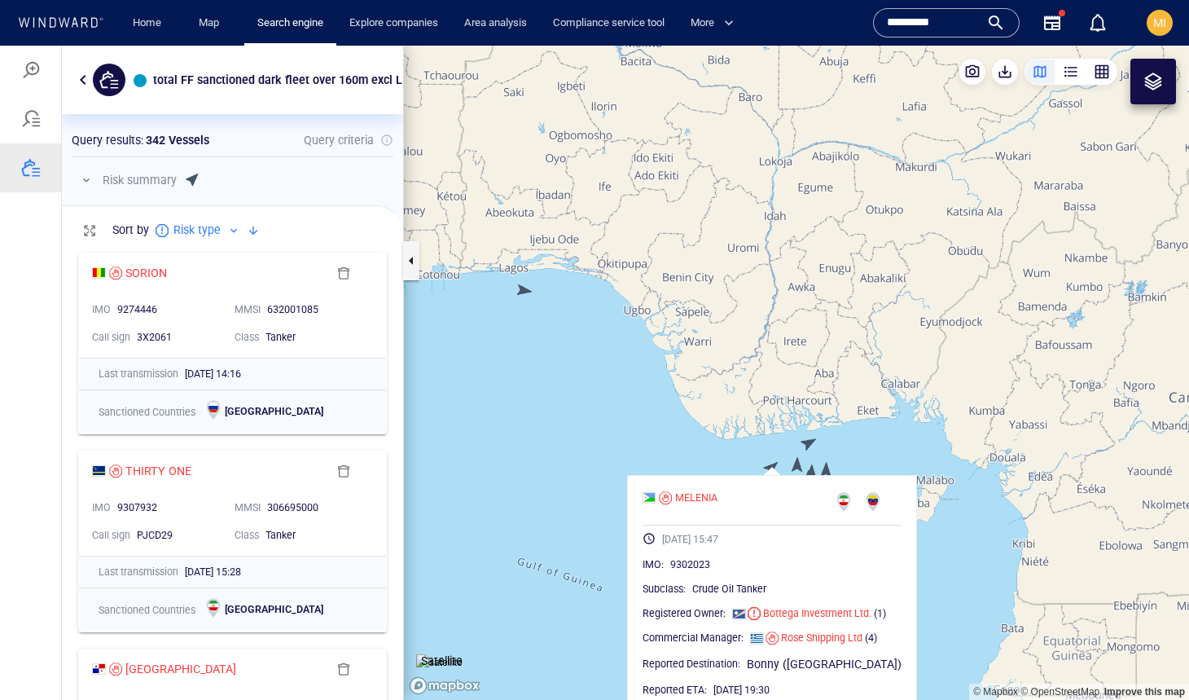
click at [809, 442] on canvas "Map" at bounding box center [796, 373] width 785 height 654
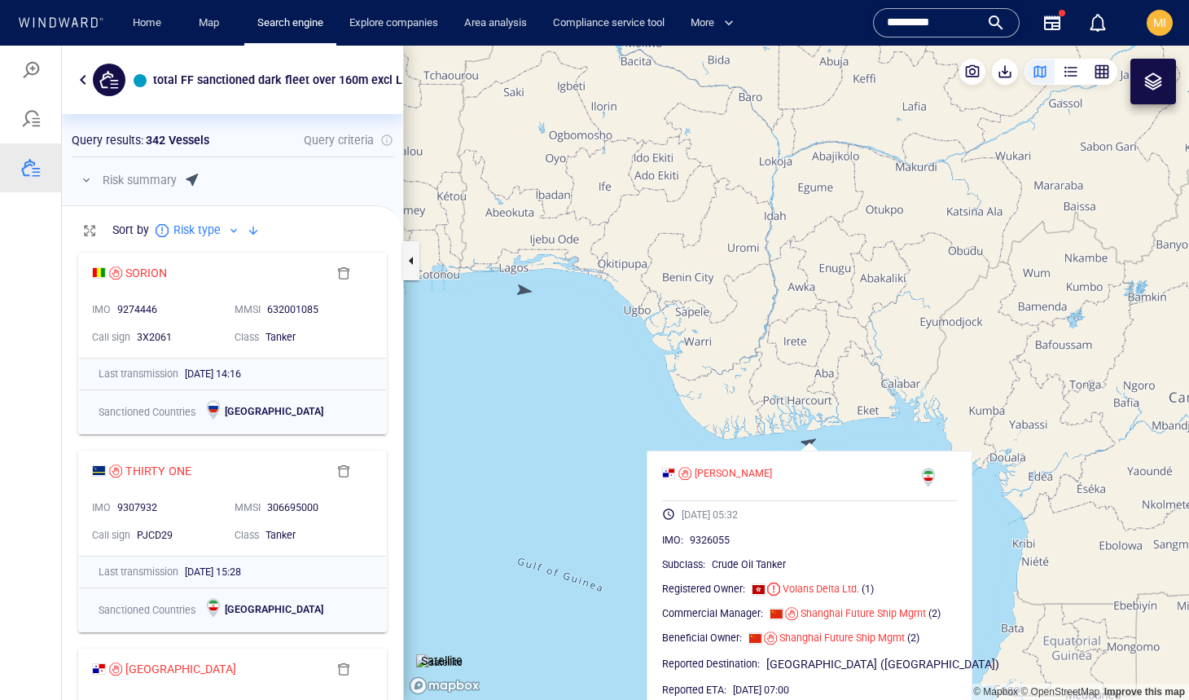
click at [780, 434] on canvas "Map" at bounding box center [796, 373] width 785 height 654
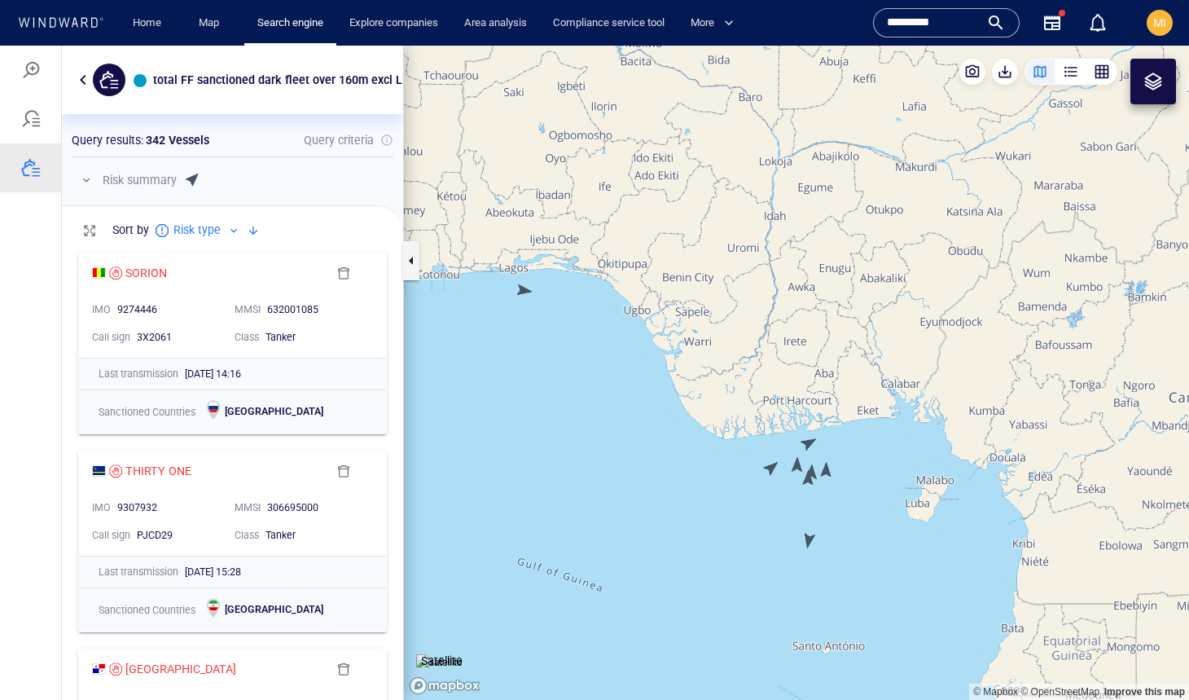
click at [794, 465] on canvas "Map" at bounding box center [796, 373] width 785 height 654
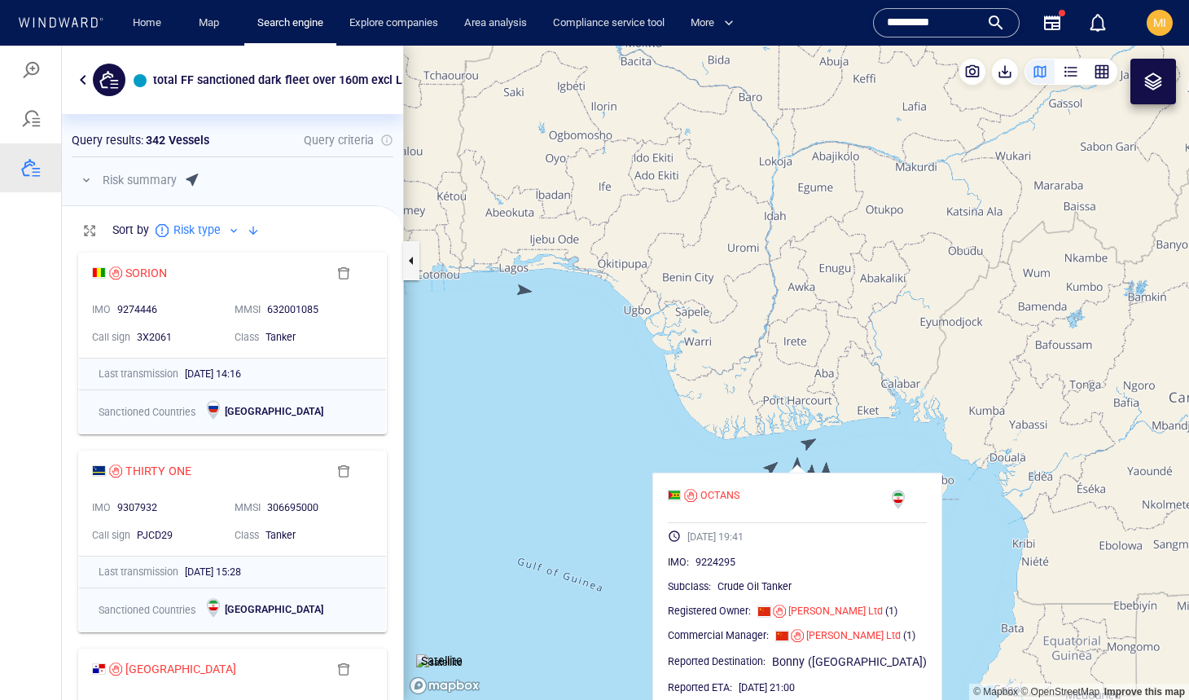
click at [794, 465] on canvas "Map" at bounding box center [796, 373] width 785 height 654
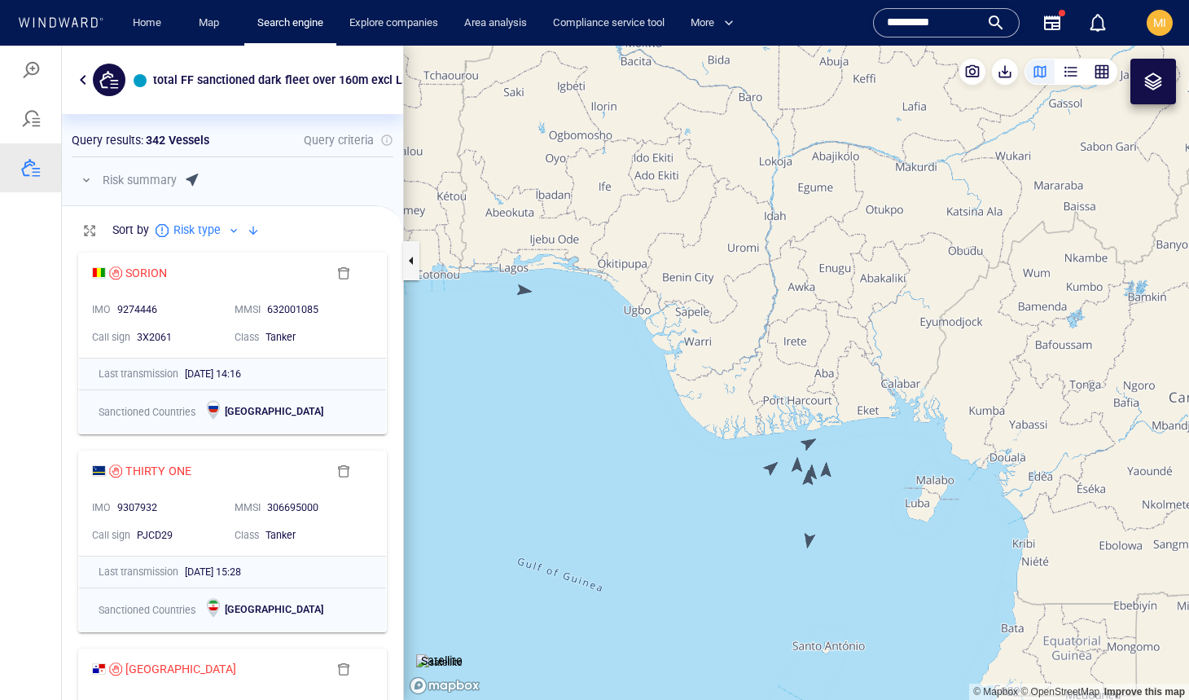
click at [828, 470] on canvas "Map" at bounding box center [796, 373] width 785 height 654
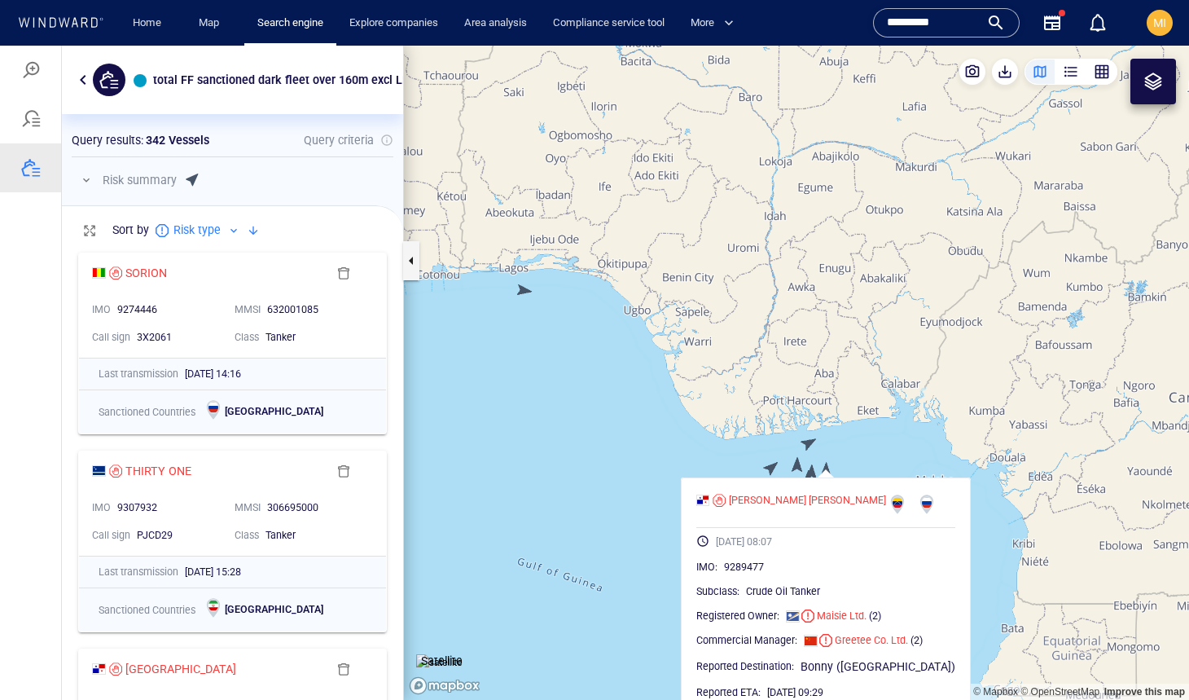
click at [828, 470] on canvas "Map" at bounding box center [796, 373] width 785 height 654
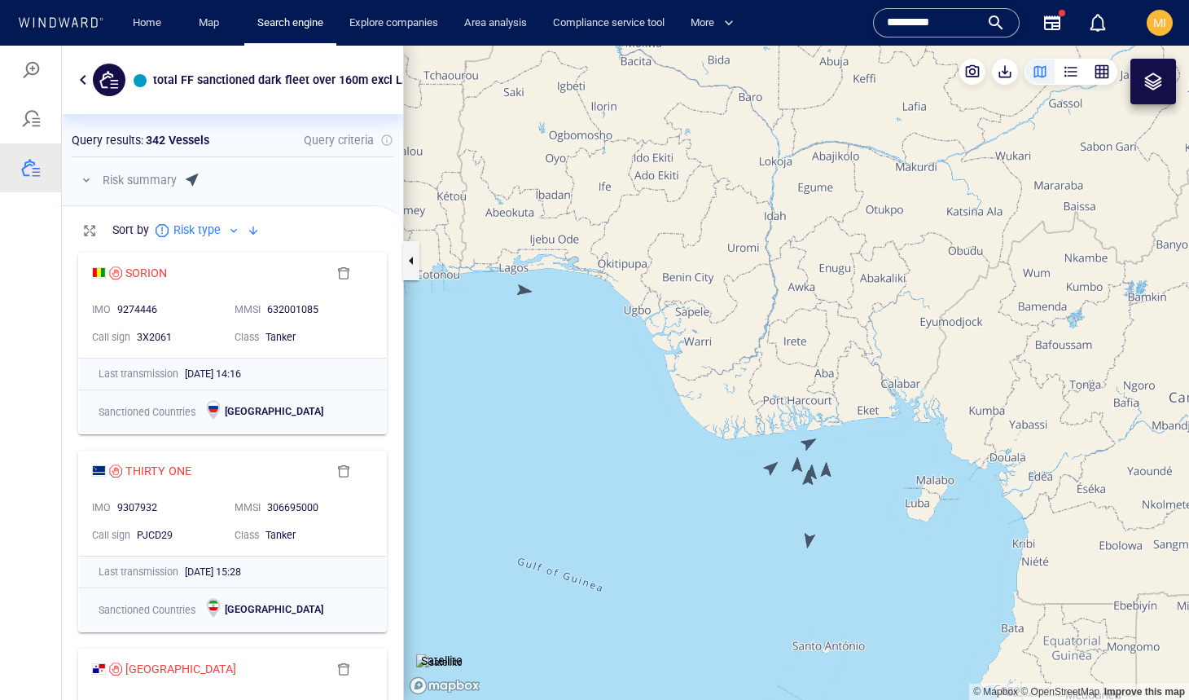
click at [814, 472] on canvas "Map" at bounding box center [796, 373] width 785 height 654
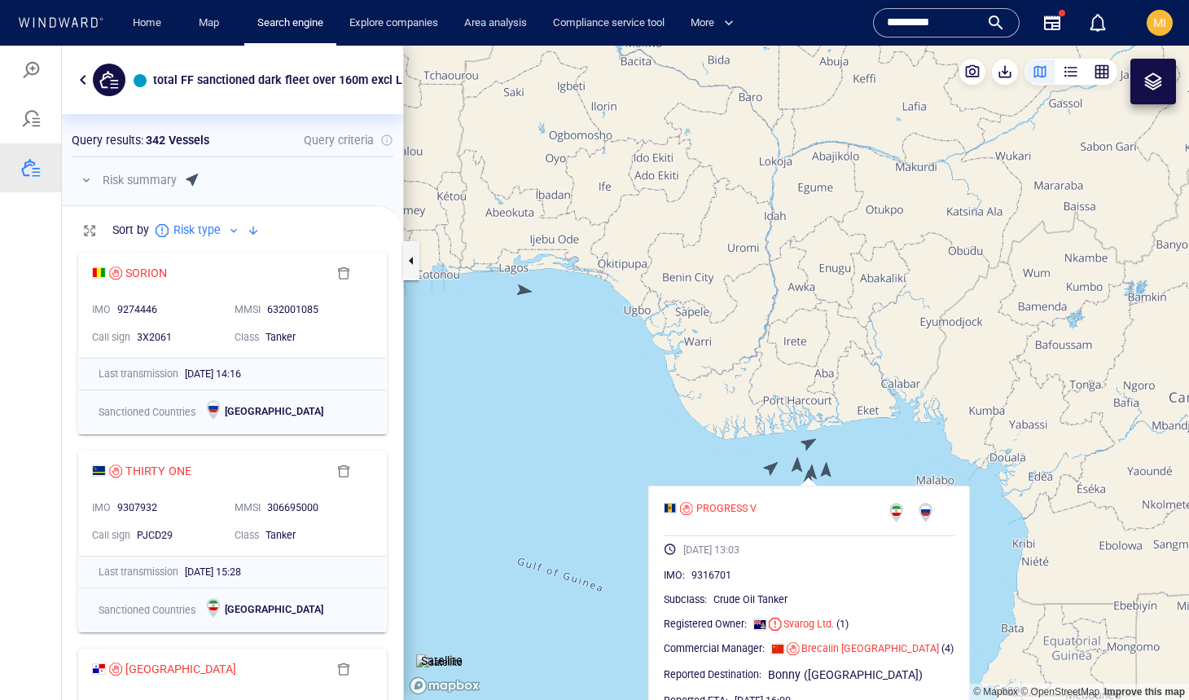
click at [814, 472] on canvas "Map" at bounding box center [796, 373] width 785 height 654
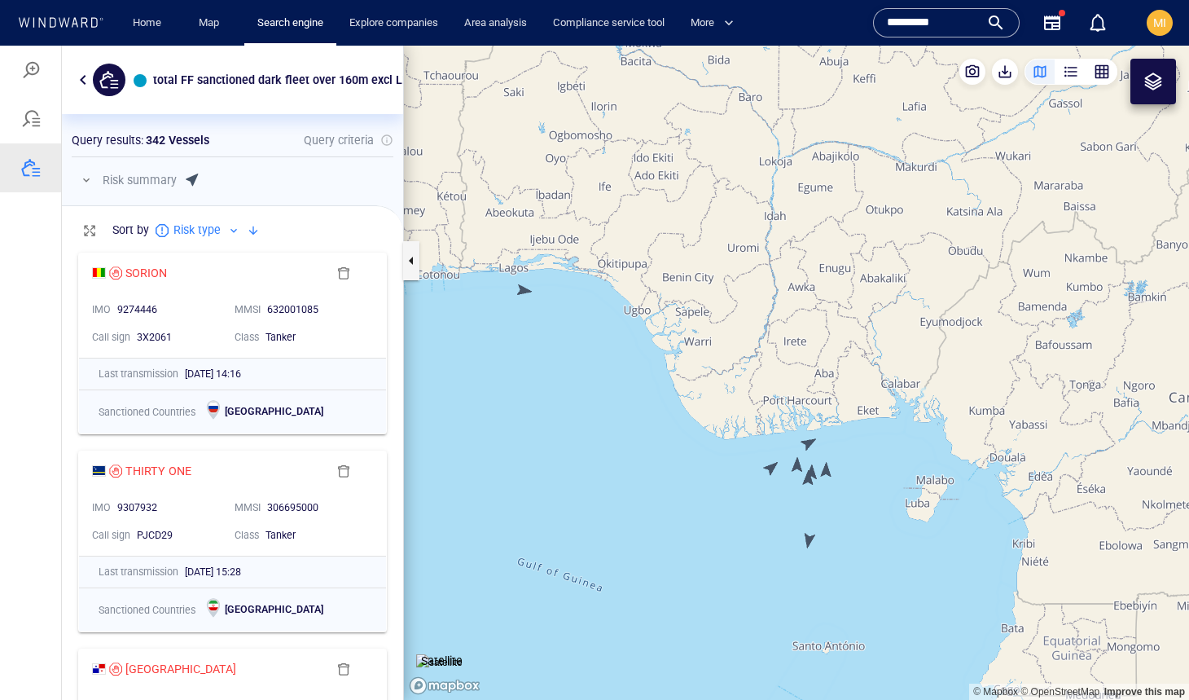
click at [807, 486] on canvas "Map" at bounding box center [796, 373] width 785 height 654
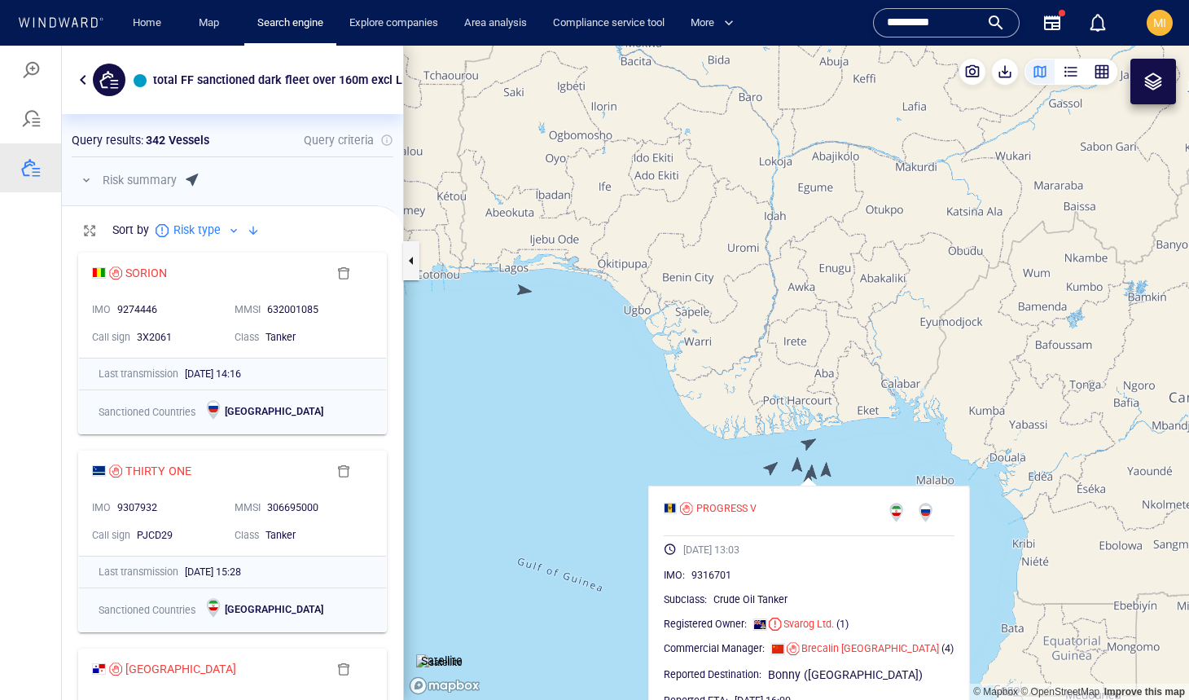
click at [807, 486] on div "PROGRESS V 09/09/2025 13:03 IMO : 9316701 Subclass : Crude Oil Tanker Registere…" at bounding box center [809, 632] width 322 height 292
click at [745, 467] on canvas "Map" at bounding box center [796, 373] width 785 height 654
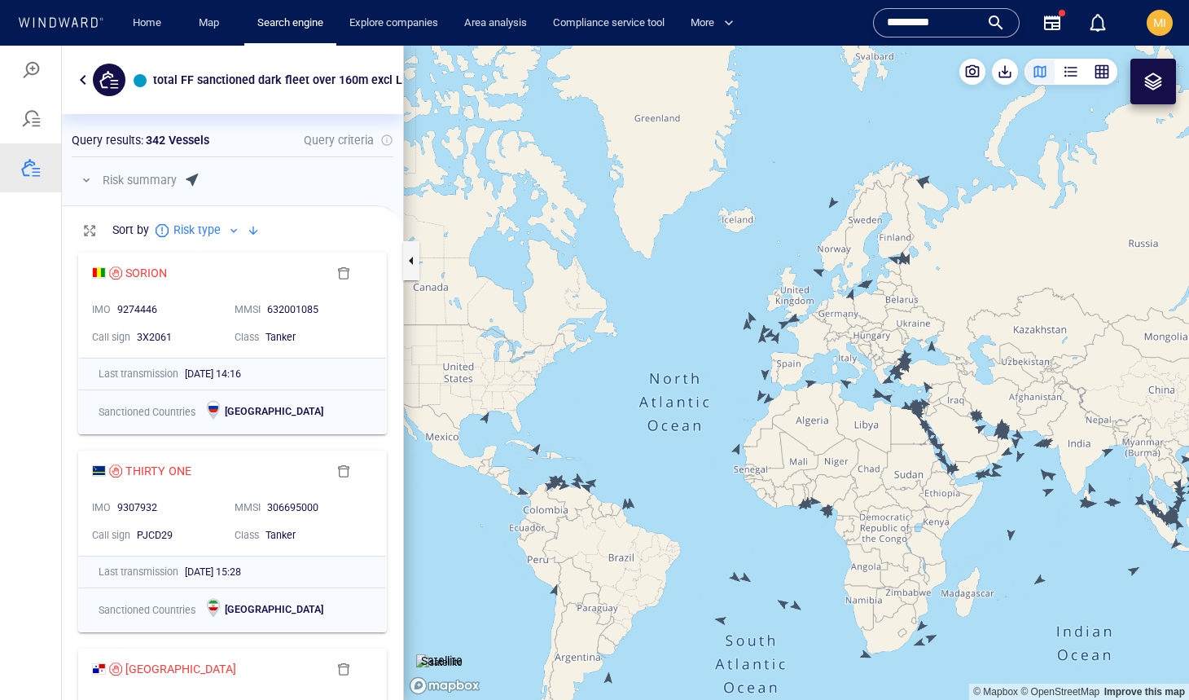
drag, startPoint x: 842, startPoint y: 528, endPoint x: 734, endPoint y: 513, distance: 109.3
click at [736, 513] on canvas "Map" at bounding box center [796, 373] width 785 height 654
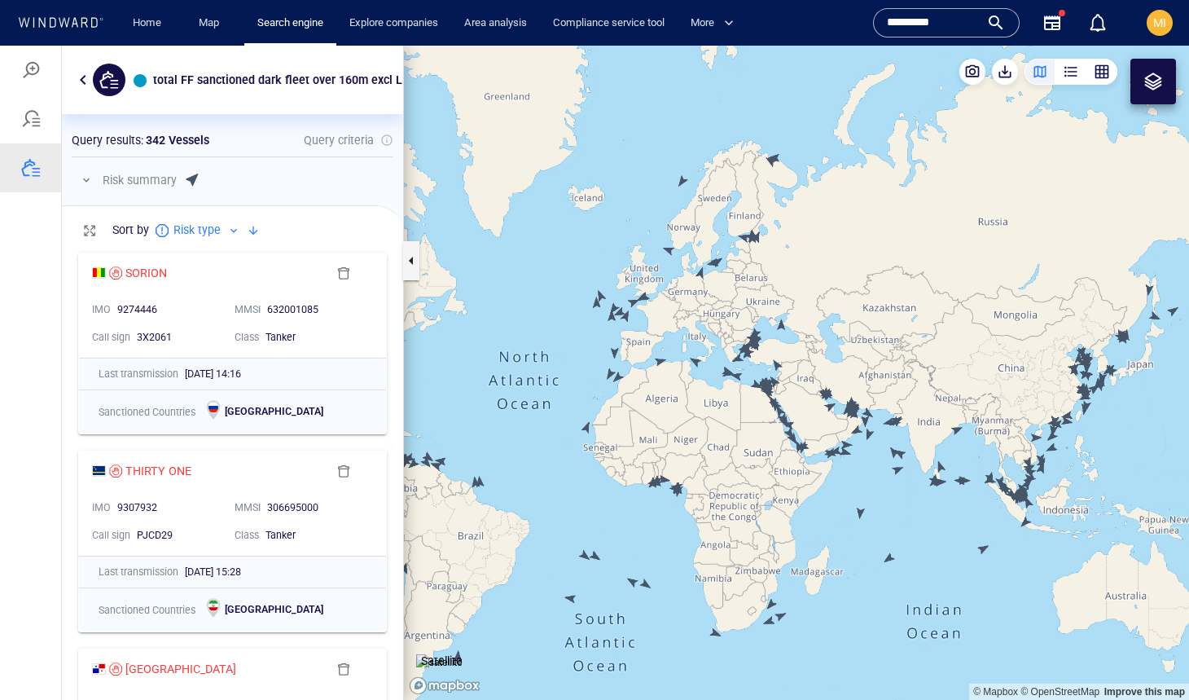
drag, startPoint x: 783, startPoint y: 513, endPoint x: 707, endPoint y: 484, distance: 81.2
click at [707, 484] on canvas "Map" at bounding box center [796, 373] width 785 height 654
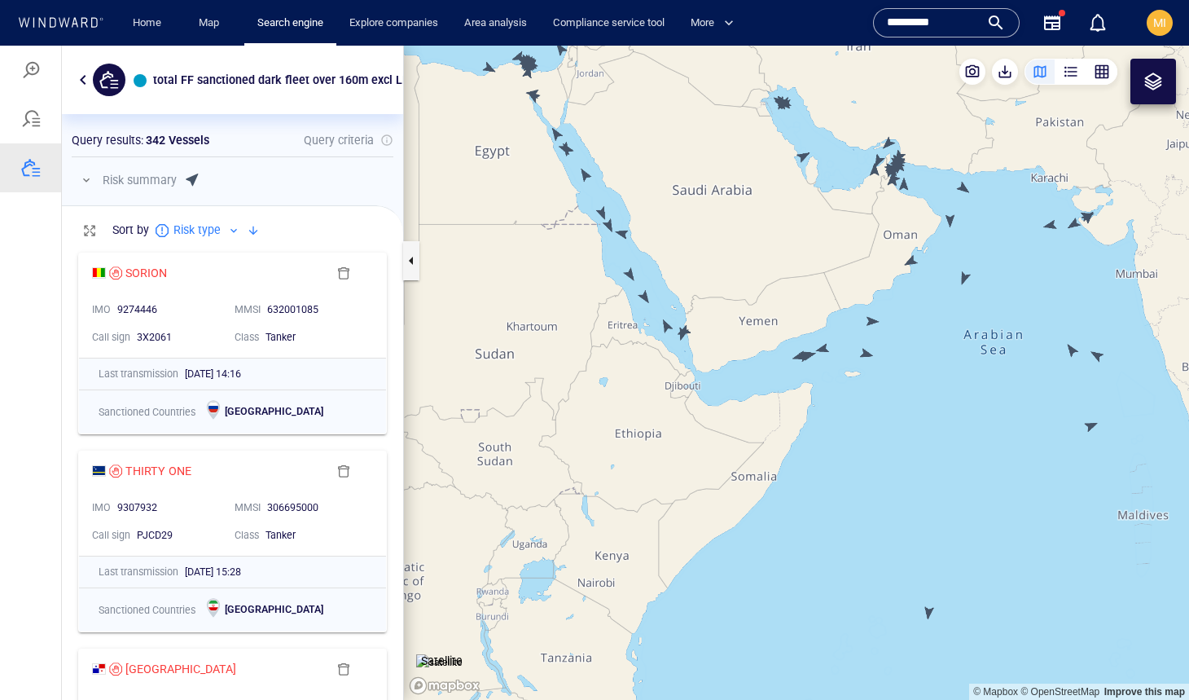
drag, startPoint x: 663, startPoint y: 373, endPoint x: 740, endPoint y: 461, distance: 116.6
click at [740, 459] on canvas "Map" at bounding box center [796, 373] width 785 height 654
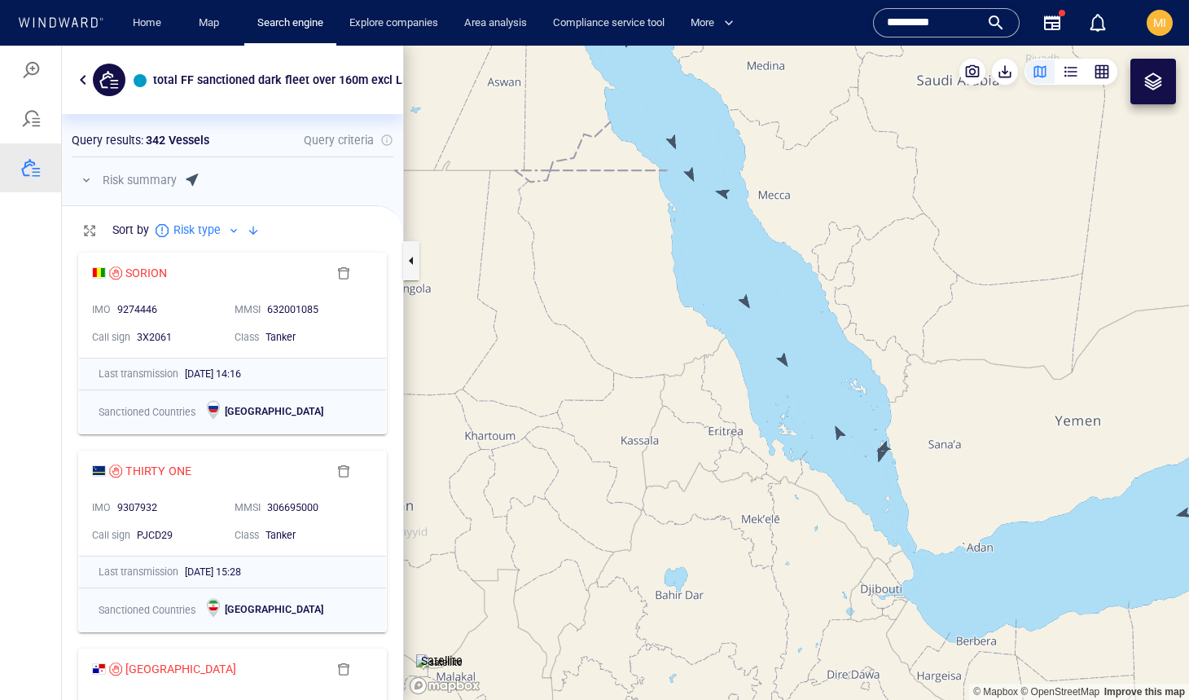
click at [784, 359] on canvas "Map" at bounding box center [796, 373] width 785 height 654
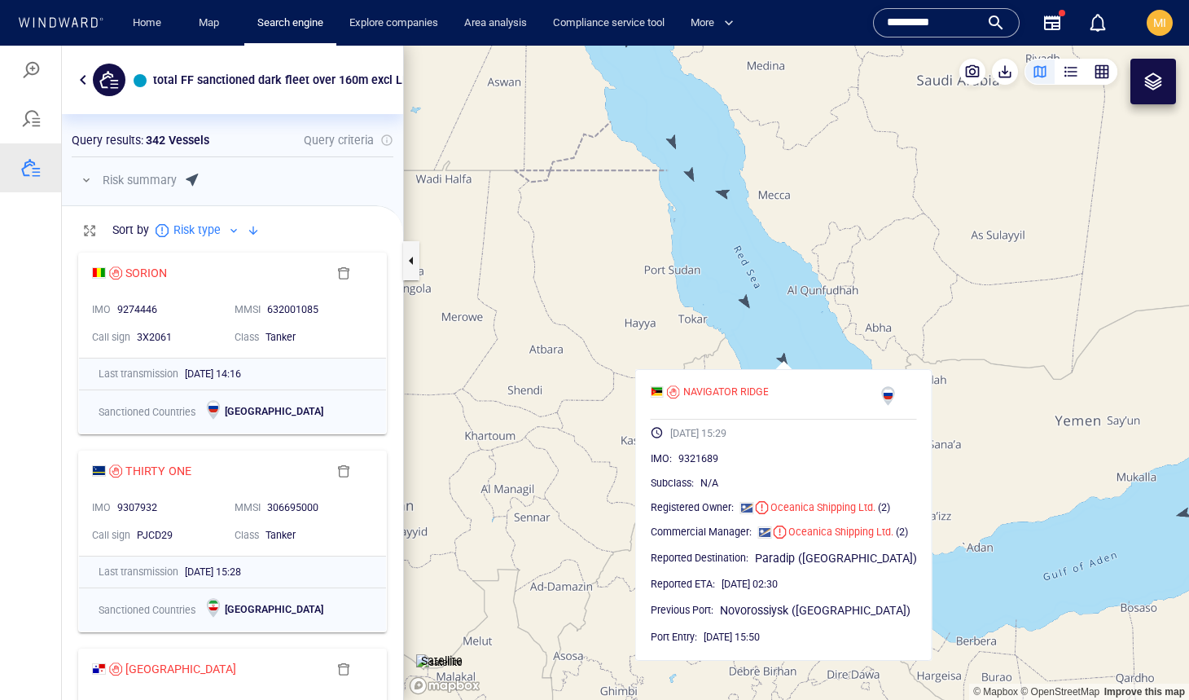
click at [745, 303] on canvas "Map" at bounding box center [796, 373] width 785 height 654
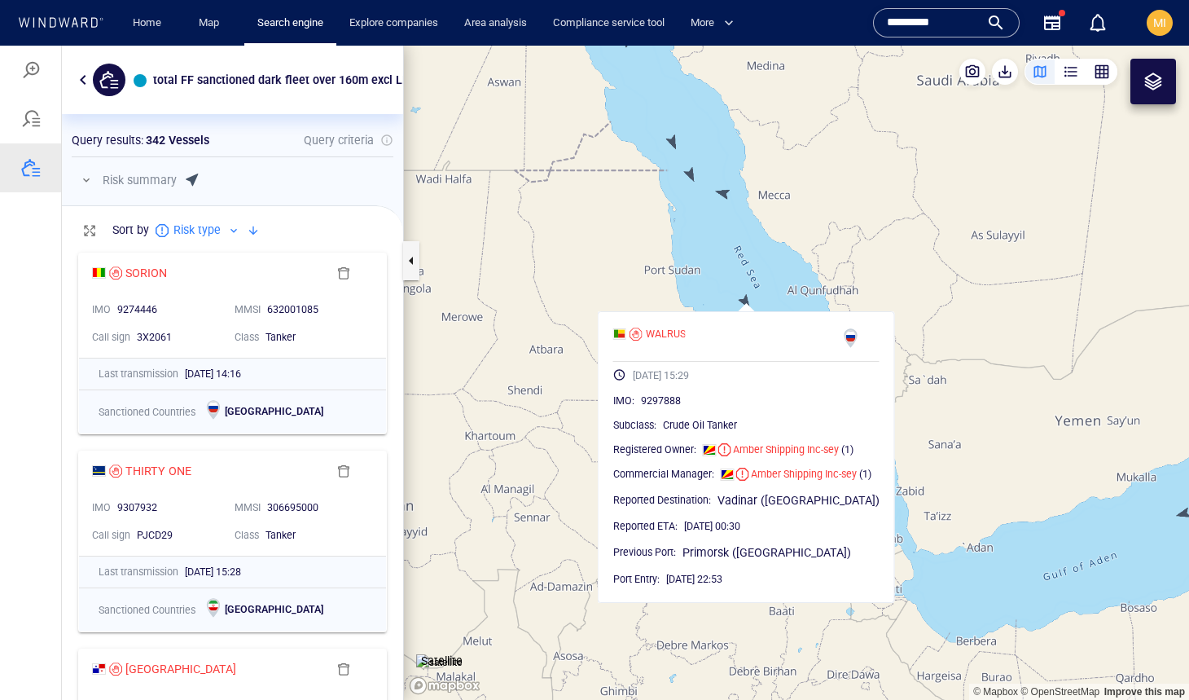
click at [769, 283] on canvas "Map" at bounding box center [796, 373] width 785 height 654
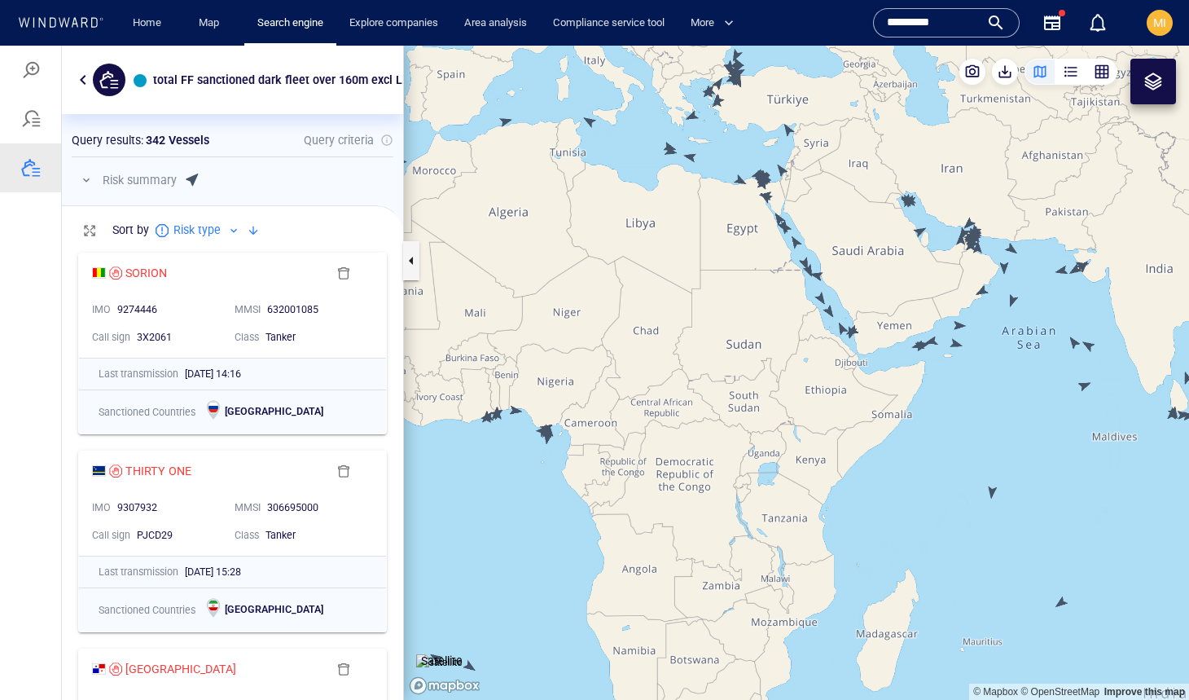
drag, startPoint x: 1079, startPoint y: 314, endPoint x: 864, endPoint y: 345, distance: 217.3
click at [864, 345] on canvas "Map" at bounding box center [796, 373] width 785 height 654
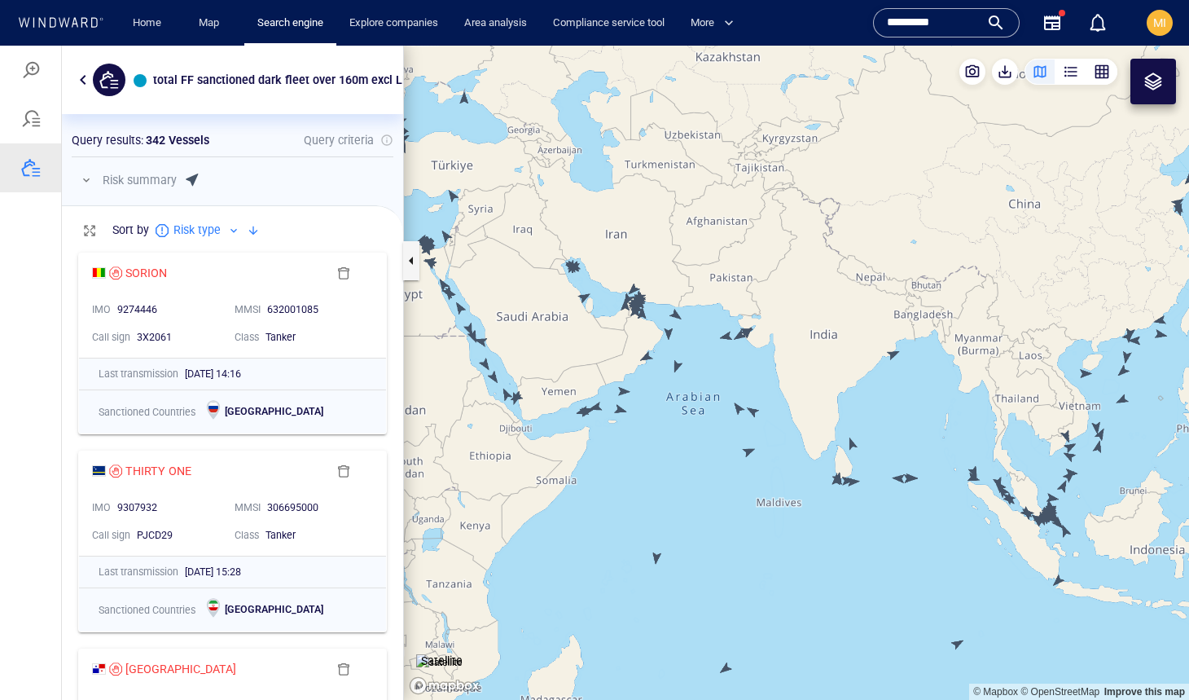
drag, startPoint x: 857, startPoint y: 342, endPoint x: 897, endPoint y: 341, distance: 39.9
click at [897, 341] on canvas "Map" at bounding box center [796, 373] width 785 height 654
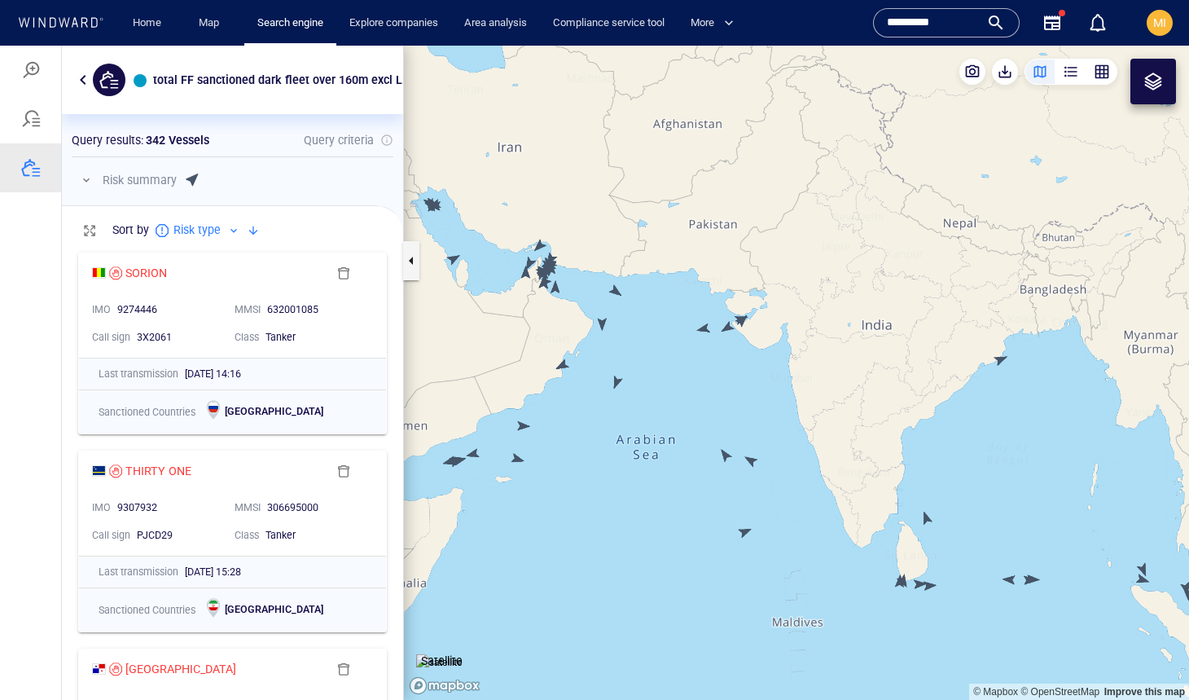
drag, startPoint x: 707, startPoint y: 368, endPoint x: 756, endPoint y: 420, distance: 71.5
click at [755, 420] on canvas "Map" at bounding box center [796, 373] width 785 height 654
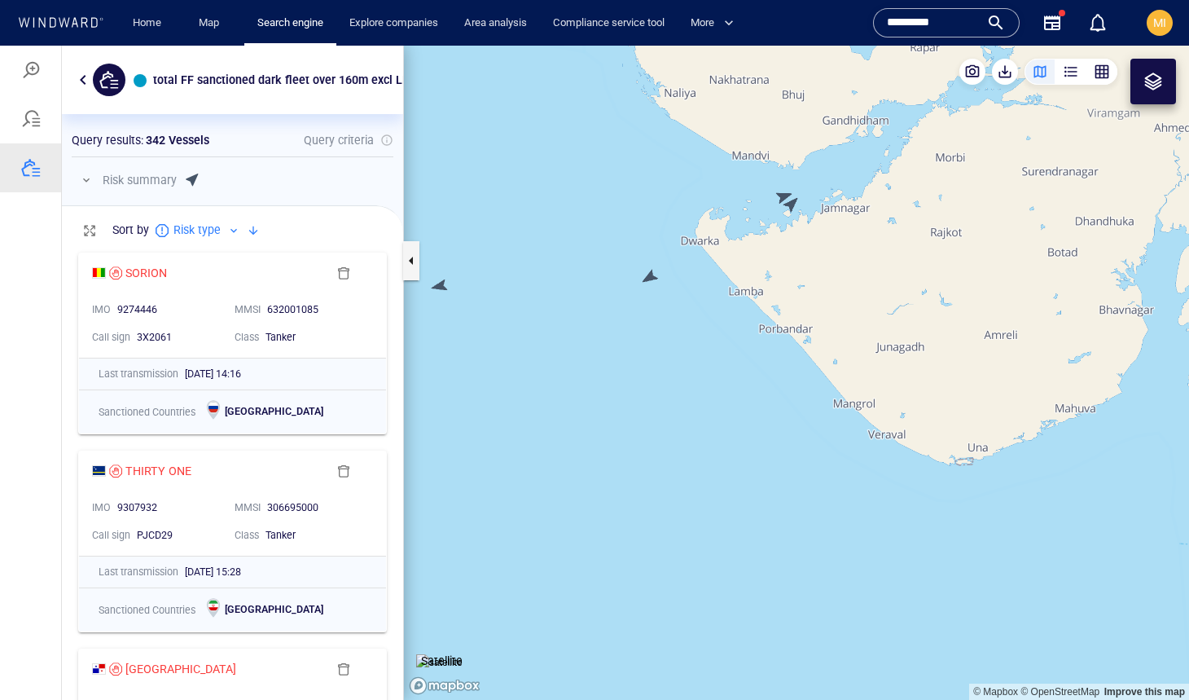
drag, startPoint x: 796, startPoint y: 323, endPoint x: 783, endPoint y: 433, distance: 111.6
click at [783, 428] on canvas "Map" at bounding box center [796, 373] width 785 height 654
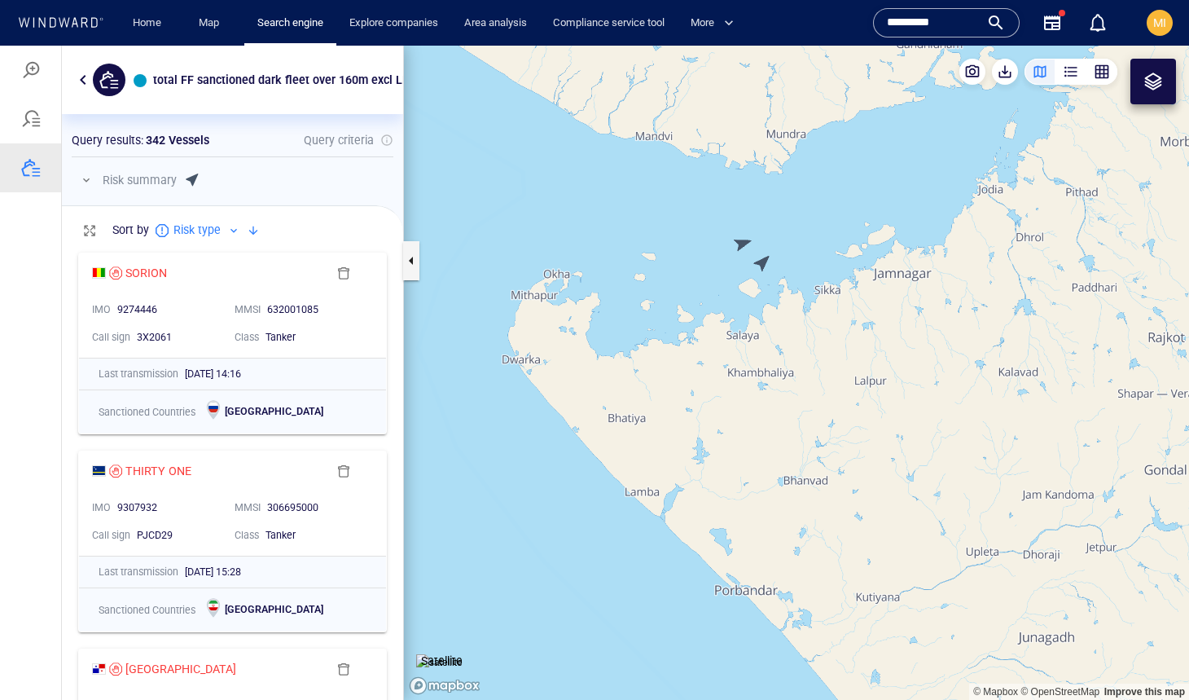
click at [764, 262] on canvas "Map" at bounding box center [796, 373] width 785 height 654
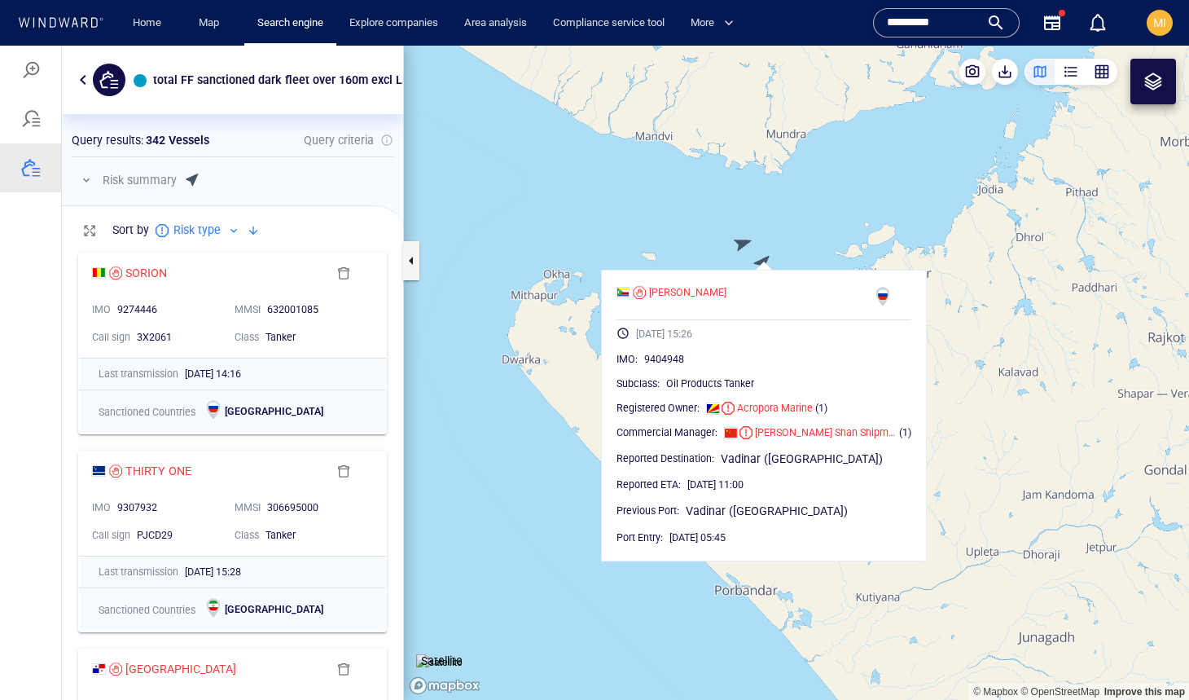
click at [745, 243] on canvas "Map" at bounding box center [796, 373] width 785 height 654
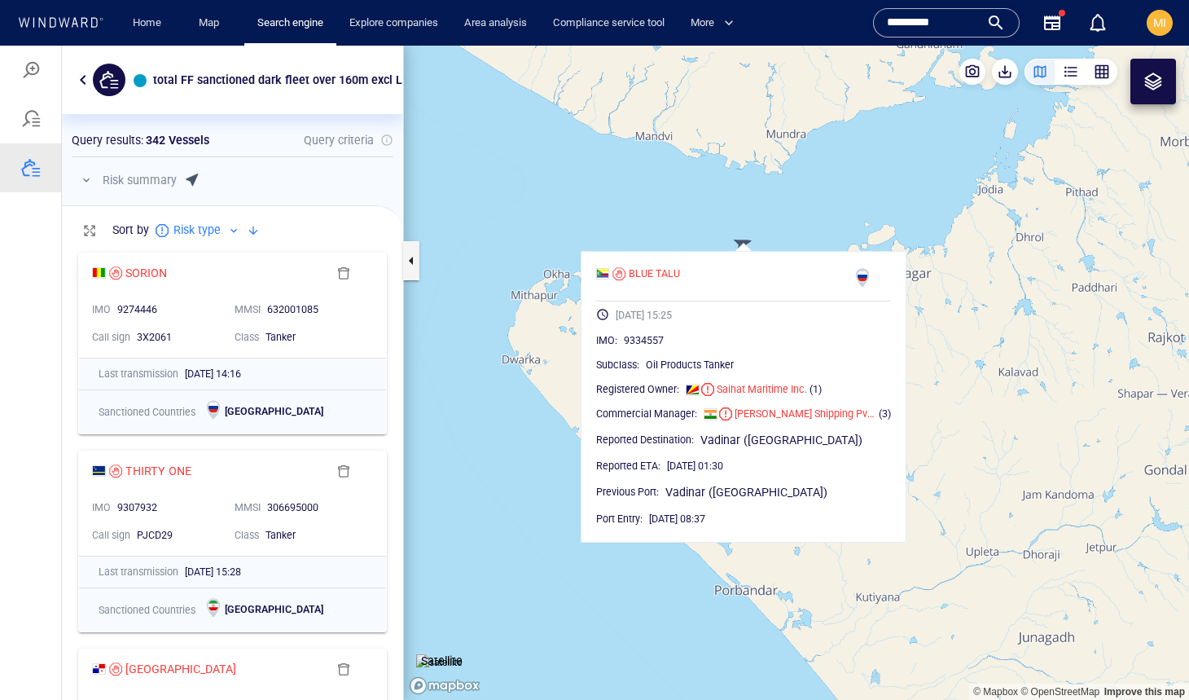
click at [689, 217] on canvas "Map" at bounding box center [796, 373] width 785 height 654
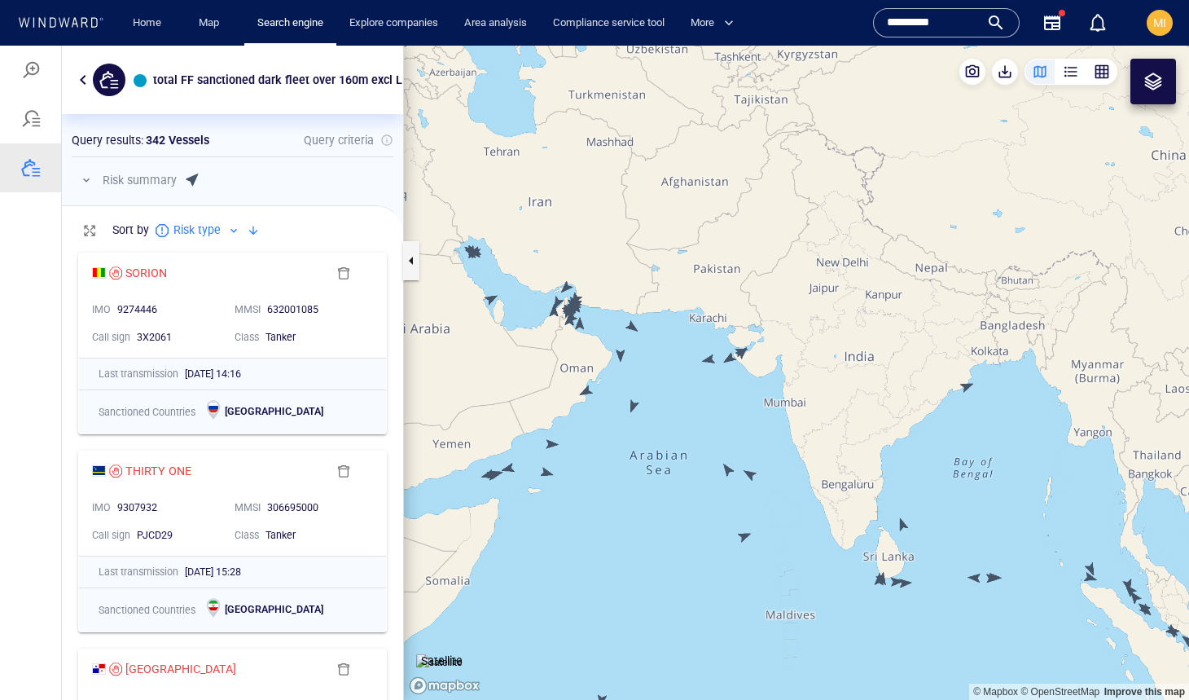
drag, startPoint x: 653, startPoint y: 366, endPoint x: 752, endPoint y: 371, distance: 98.7
click at [752, 371] on canvas "Map" at bounding box center [796, 373] width 785 height 654
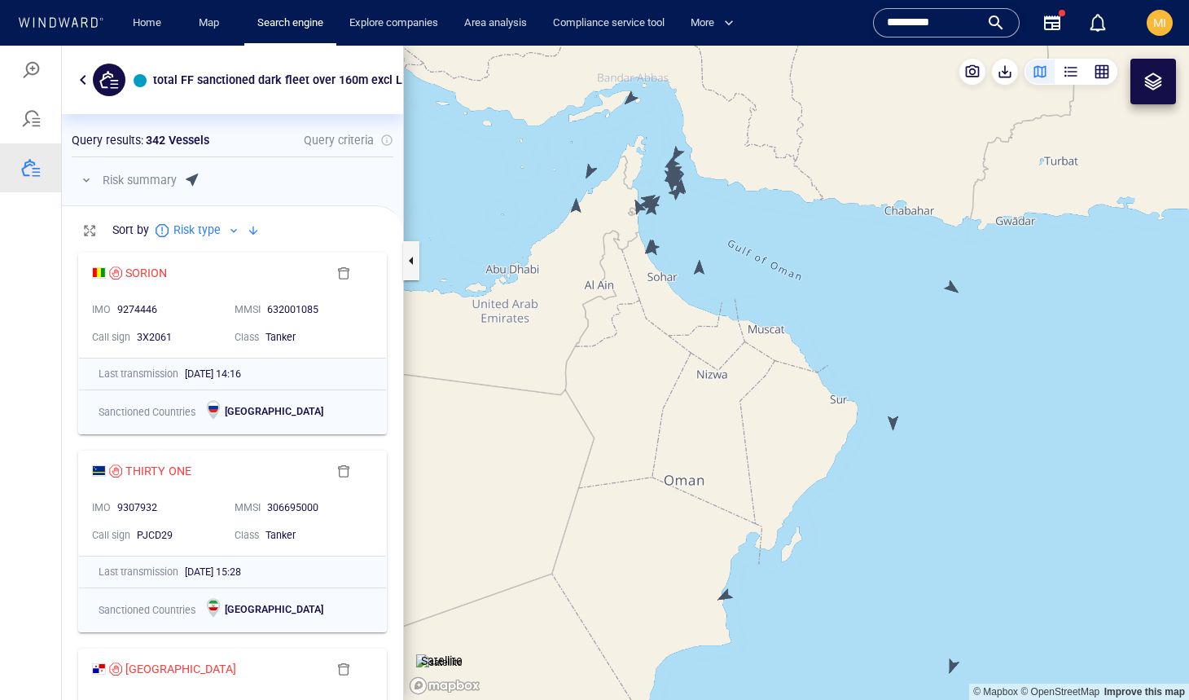
drag, startPoint x: 668, startPoint y: 283, endPoint x: 710, endPoint y: 317, distance: 53.3
click at [697, 309] on canvas "Map" at bounding box center [796, 373] width 785 height 654
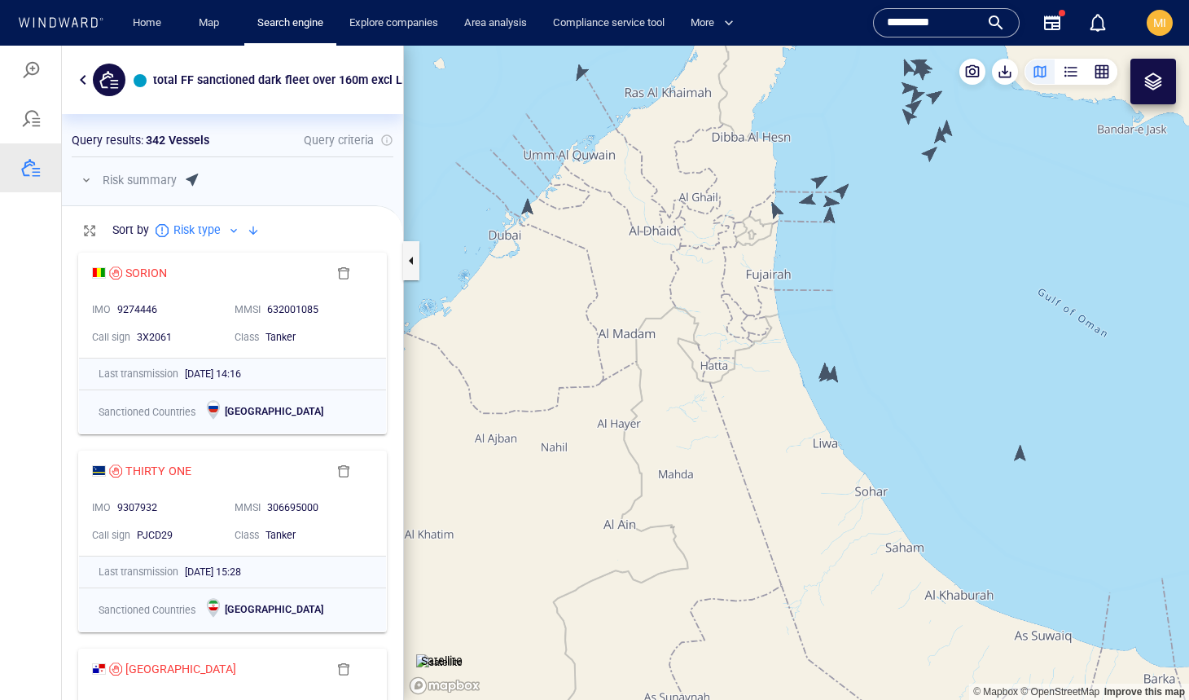
drag, startPoint x: 805, startPoint y: 257, endPoint x: 754, endPoint y: 359, distance: 114.8
click at [754, 358] on canvas "Map" at bounding box center [796, 373] width 785 height 654
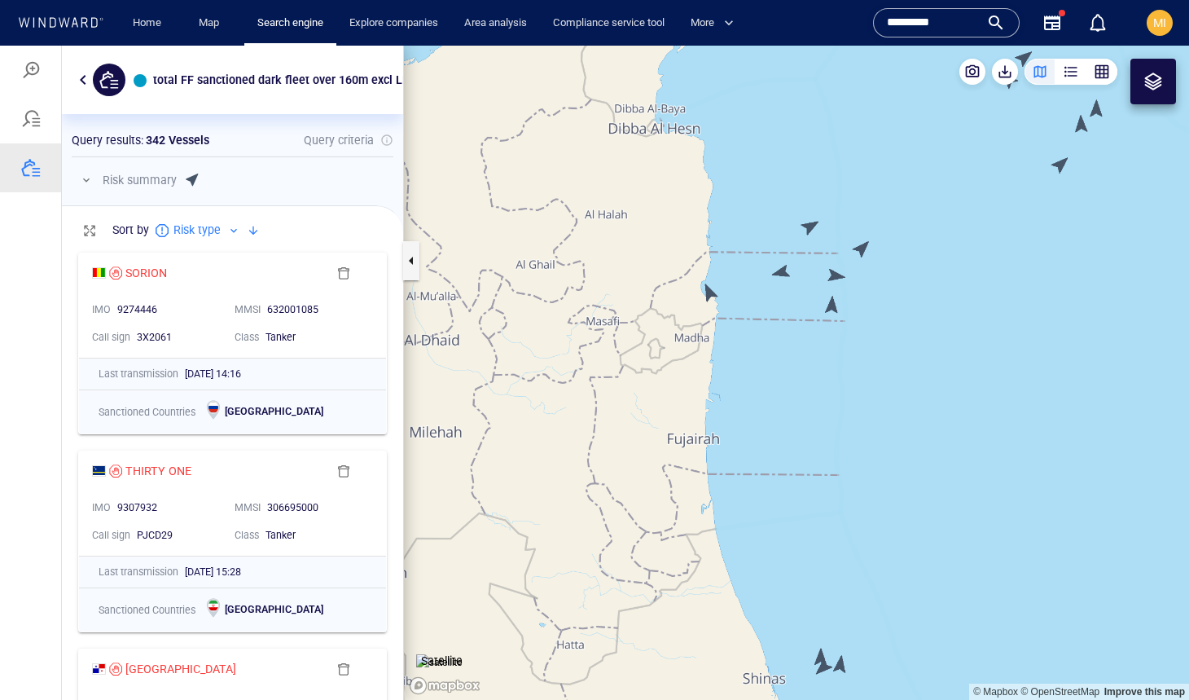
click at [711, 296] on canvas "Map" at bounding box center [796, 373] width 785 height 654
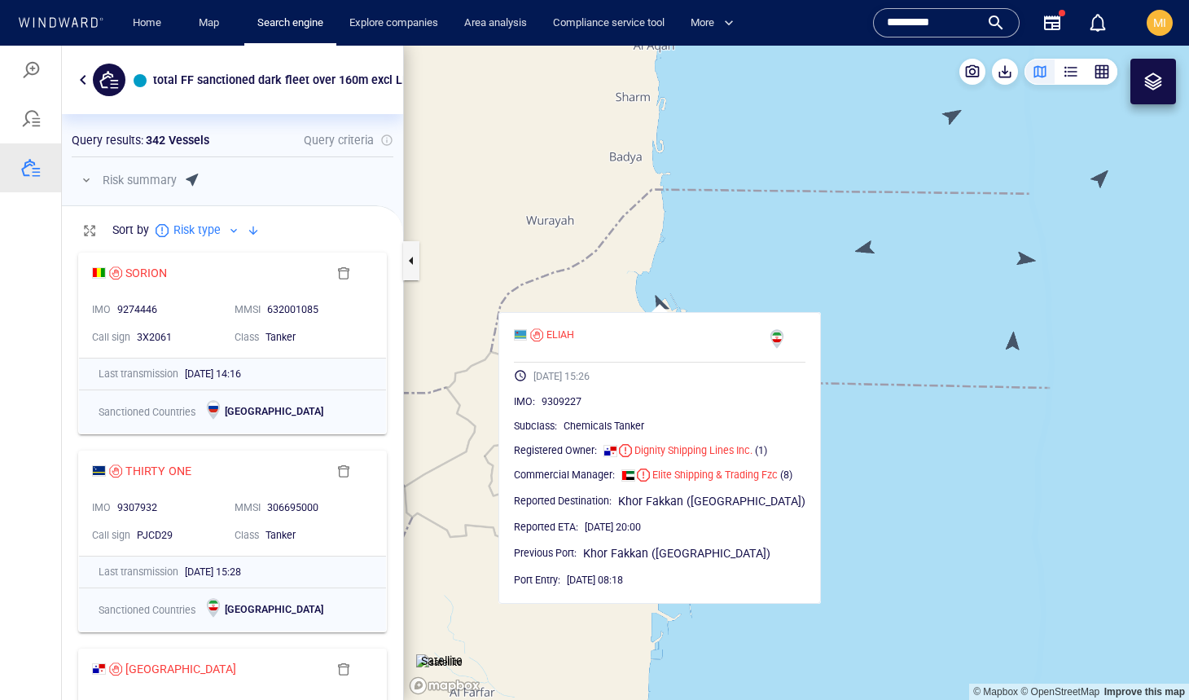
click at [728, 301] on canvas "Map" at bounding box center [796, 373] width 785 height 654
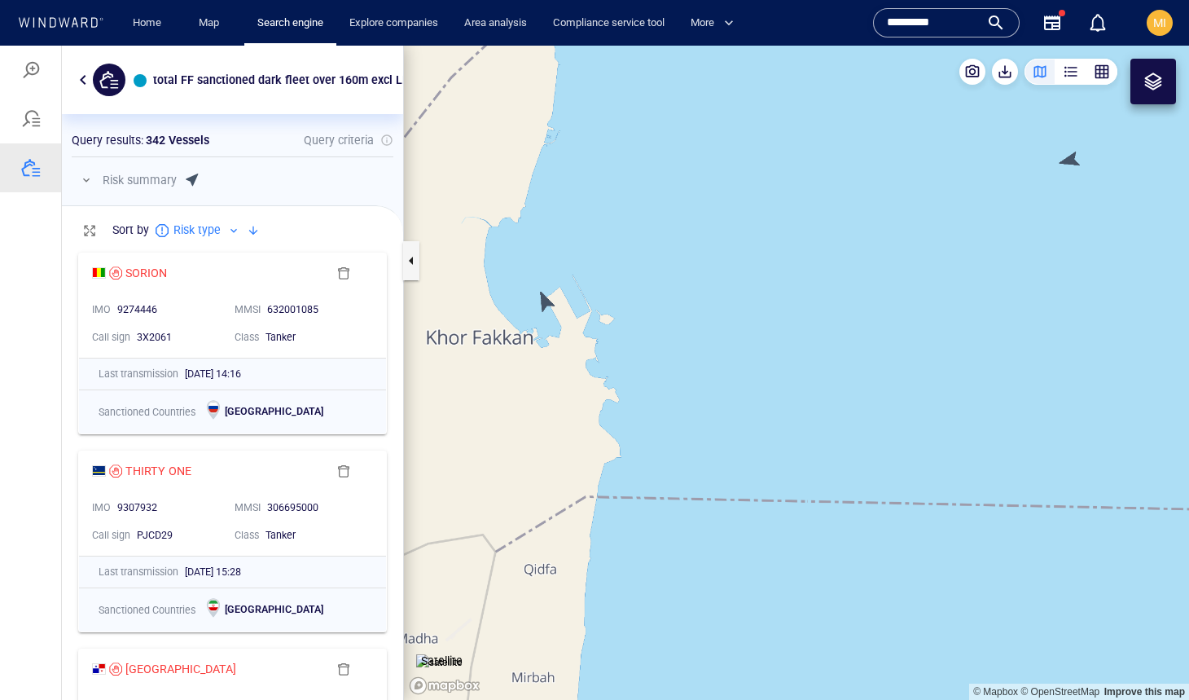
drag, startPoint x: 636, startPoint y: 312, endPoint x: 708, endPoint y: 288, distance: 75.7
click at [708, 288] on canvas "Map" at bounding box center [796, 373] width 785 height 654
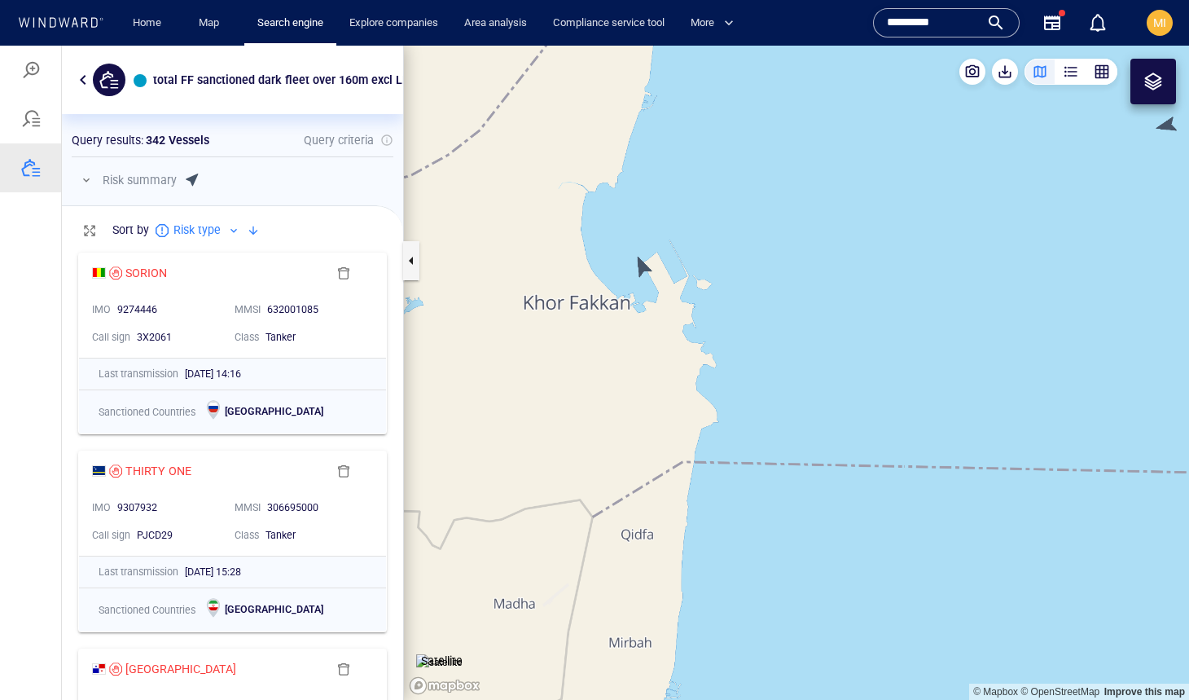
drag, startPoint x: 708, startPoint y: 288, endPoint x: 828, endPoint y: 288, distance: 119.8
click at [828, 288] on canvas "Map" at bounding box center [796, 373] width 785 height 654
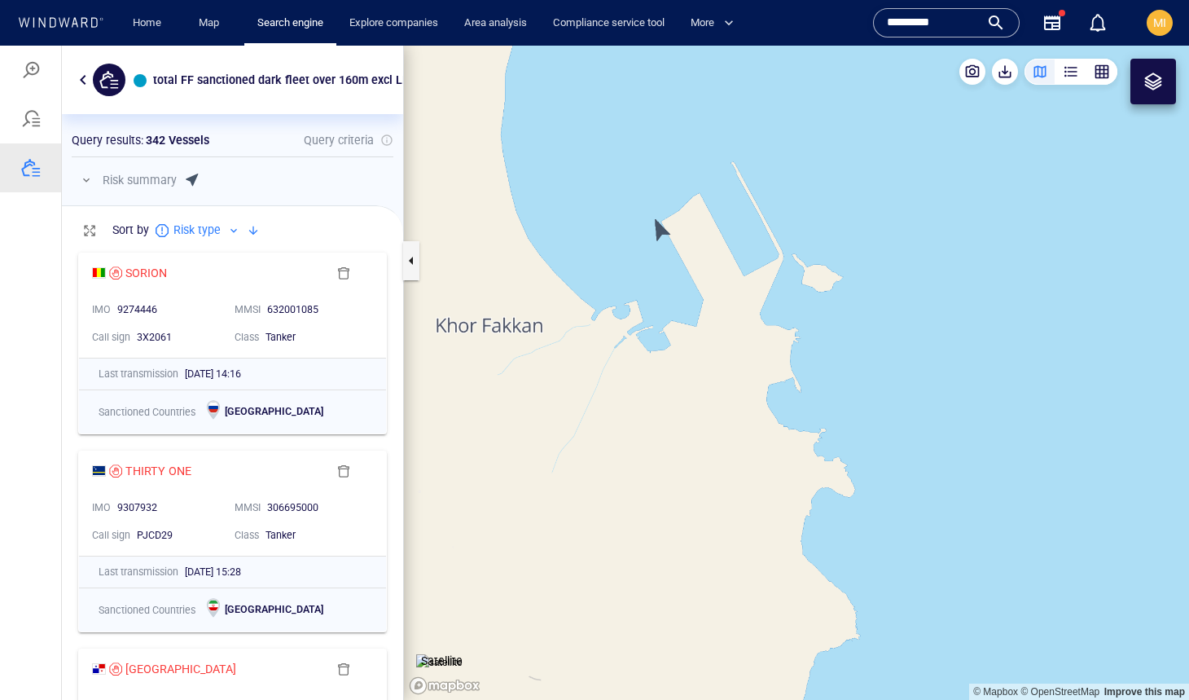
click at [661, 231] on canvas "Map" at bounding box center [796, 373] width 785 height 654
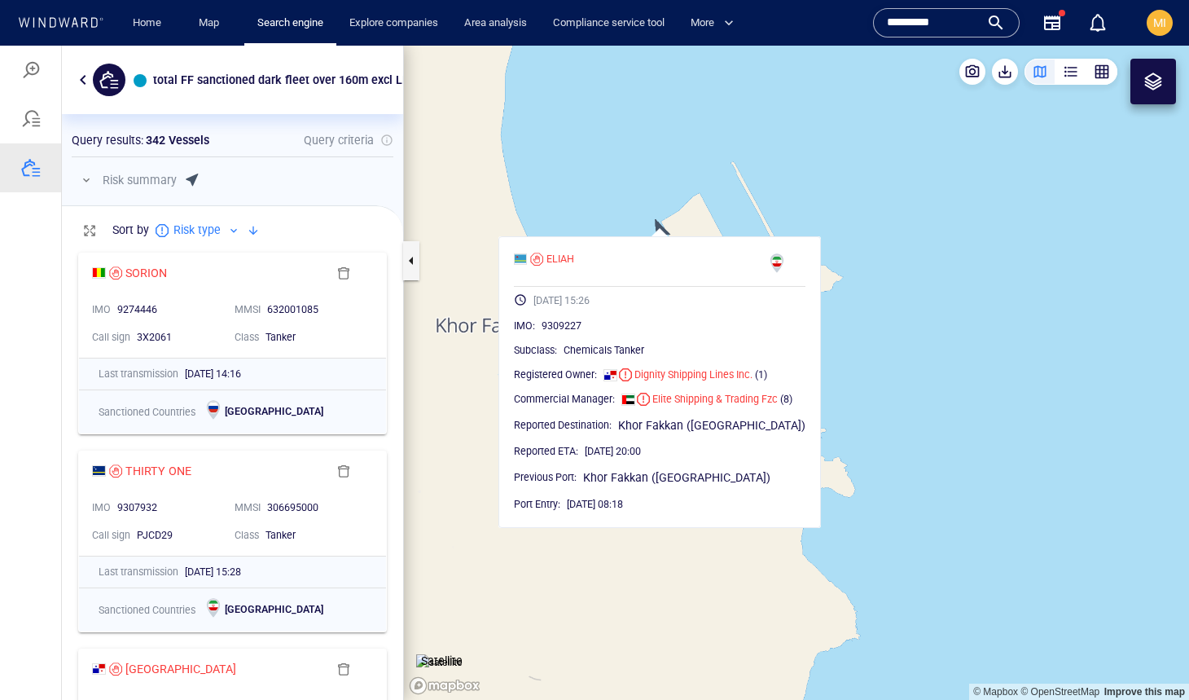
click at [661, 231] on canvas "Map" at bounding box center [796, 373] width 785 height 654
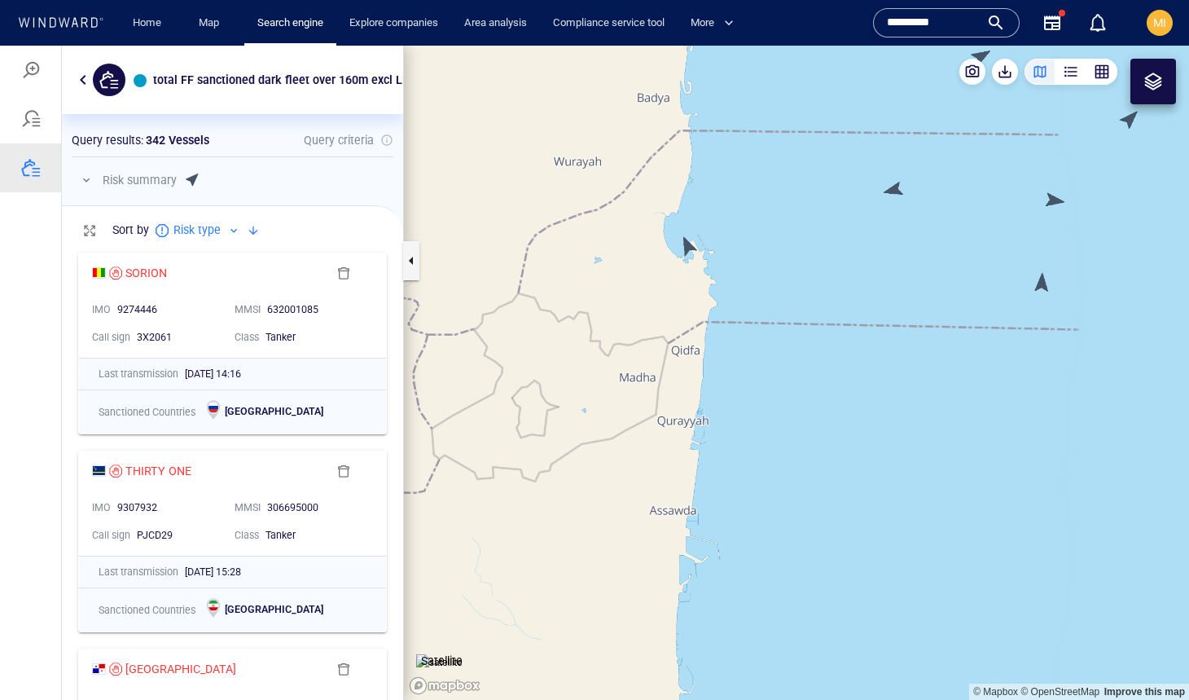
drag, startPoint x: 960, startPoint y: 212, endPoint x: 926, endPoint y: 246, distance: 47.8
click at [927, 243] on canvas "Map" at bounding box center [796, 373] width 785 height 654
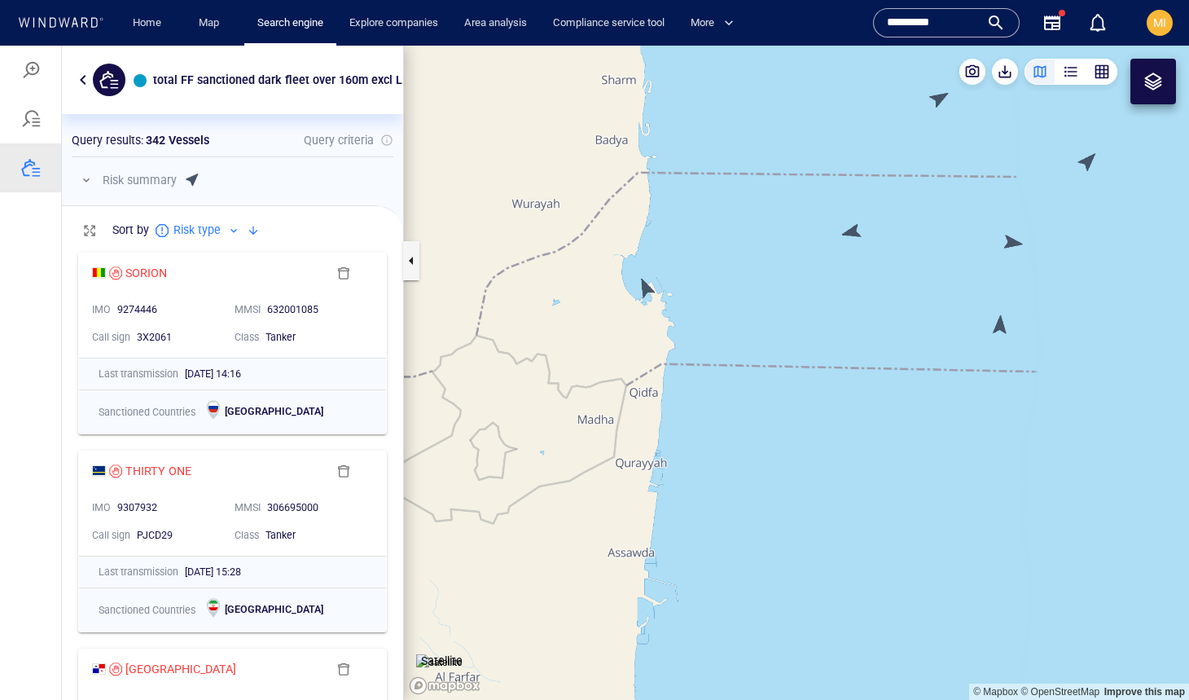
click at [859, 234] on canvas "Map" at bounding box center [796, 373] width 785 height 654
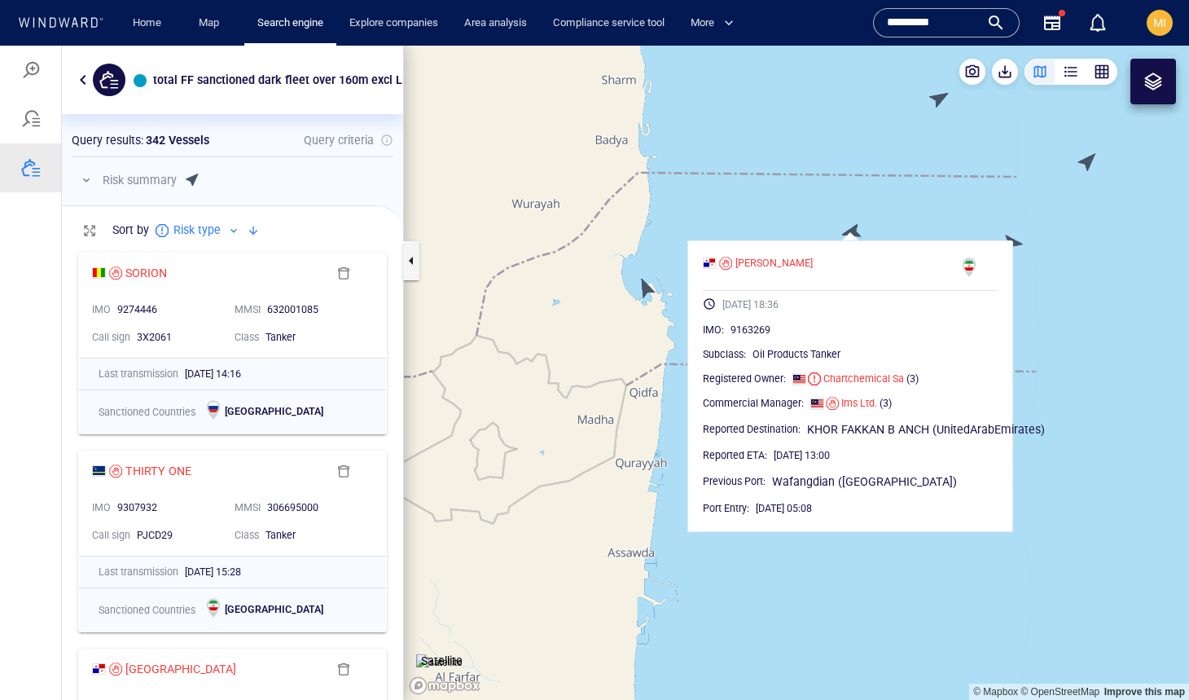
click at [859, 234] on canvas "Map" at bounding box center [796, 373] width 785 height 654
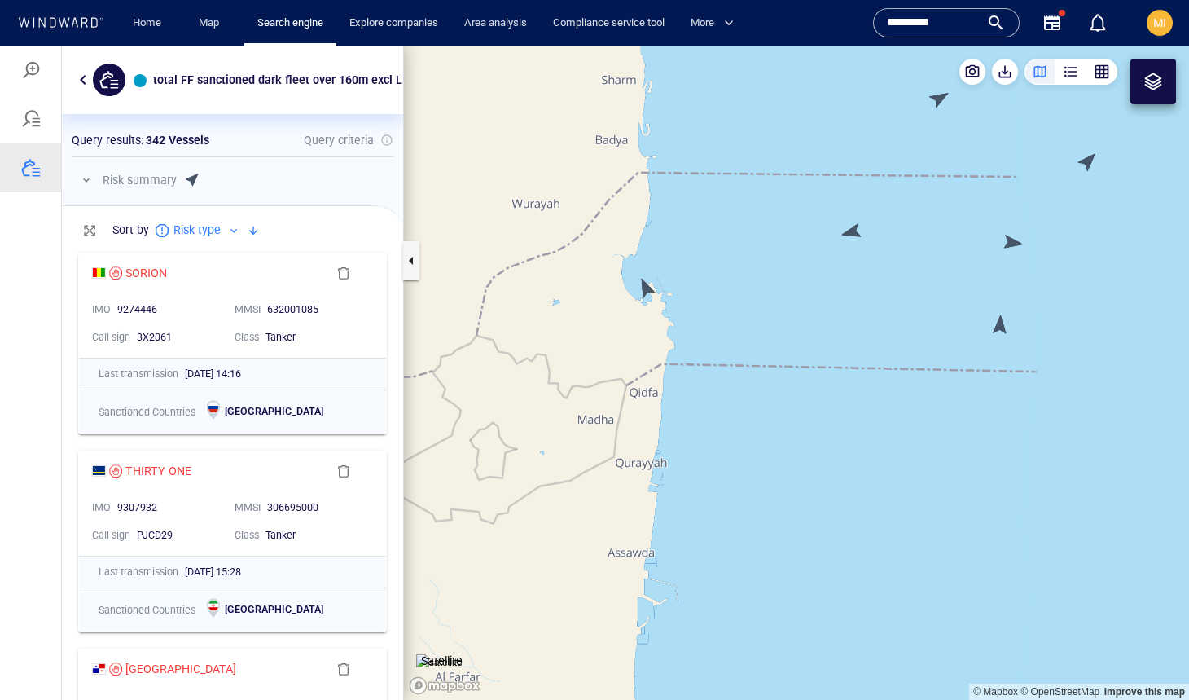
click at [1013, 242] on canvas "Map" at bounding box center [796, 373] width 785 height 654
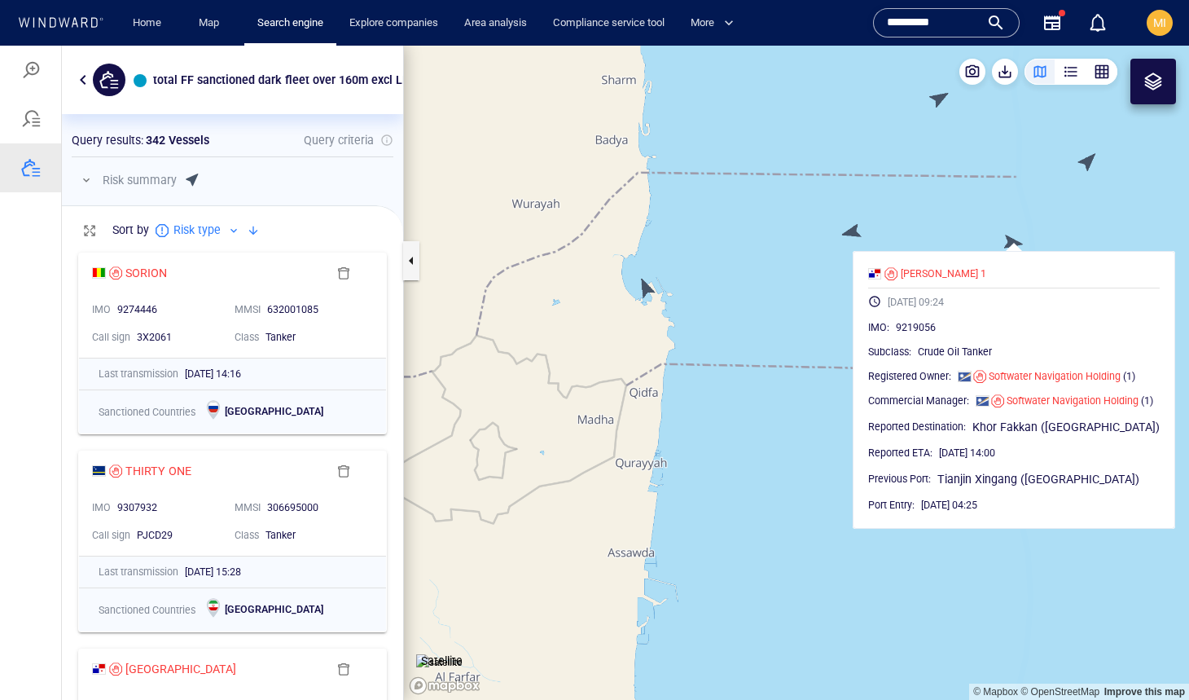
click at [992, 233] on canvas "Map" at bounding box center [796, 373] width 785 height 654
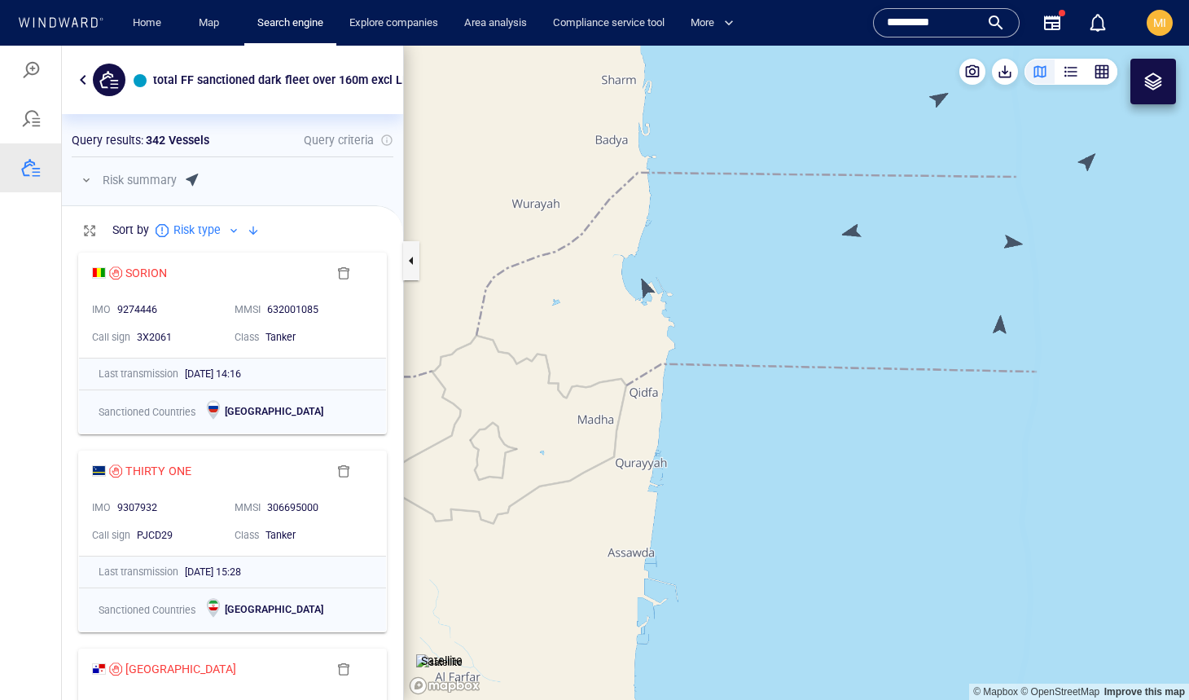
click at [1002, 324] on canvas "Map" at bounding box center [796, 373] width 785 height 654
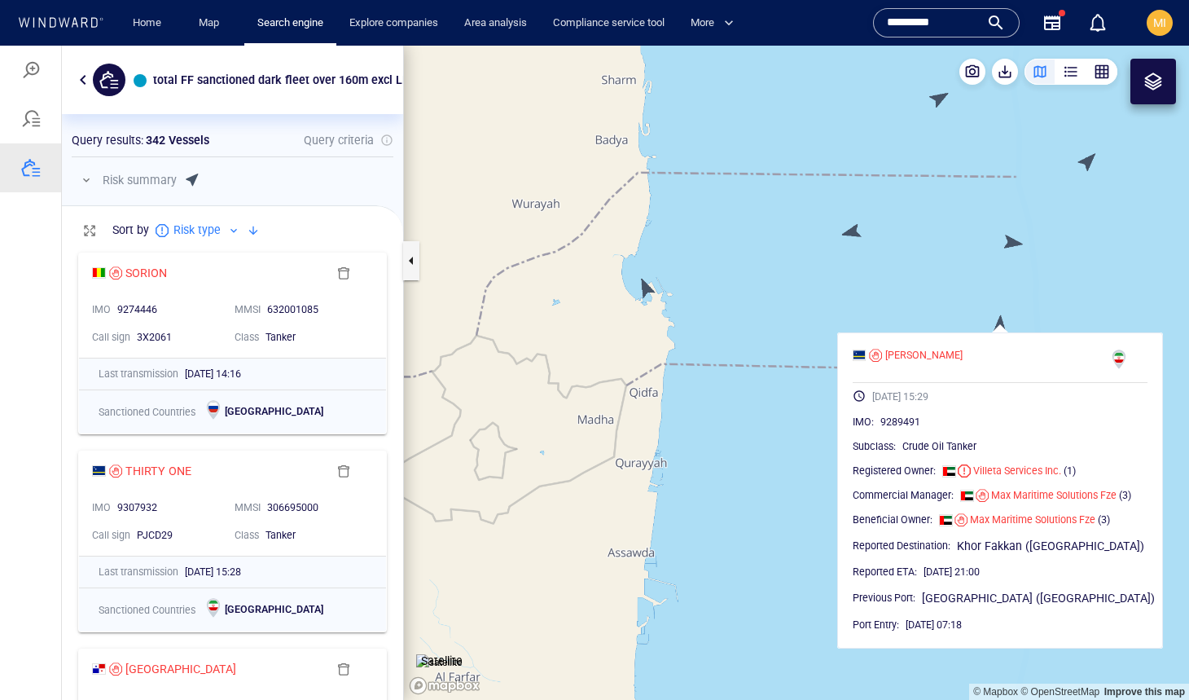
click at [649, 289] on canvas "Map" at bounding box center [796, 373] width 785 height 654
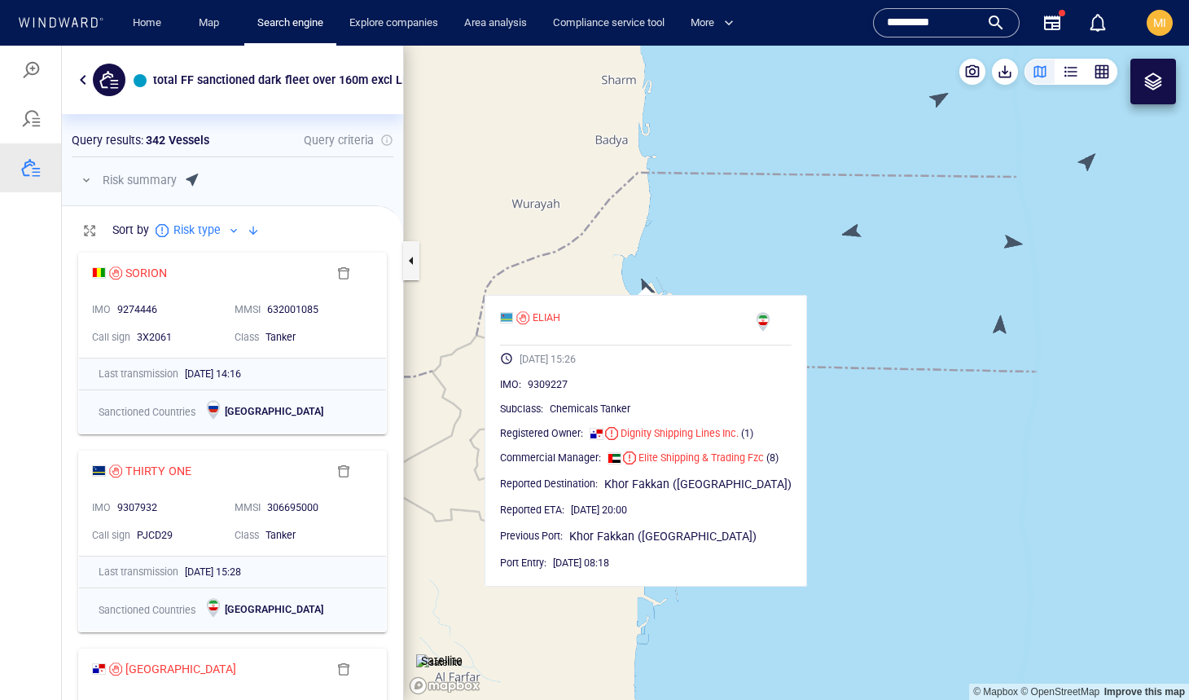
click at [880, 321] on canvas "Map" at bounding box center [796, 373] width 785 height 654
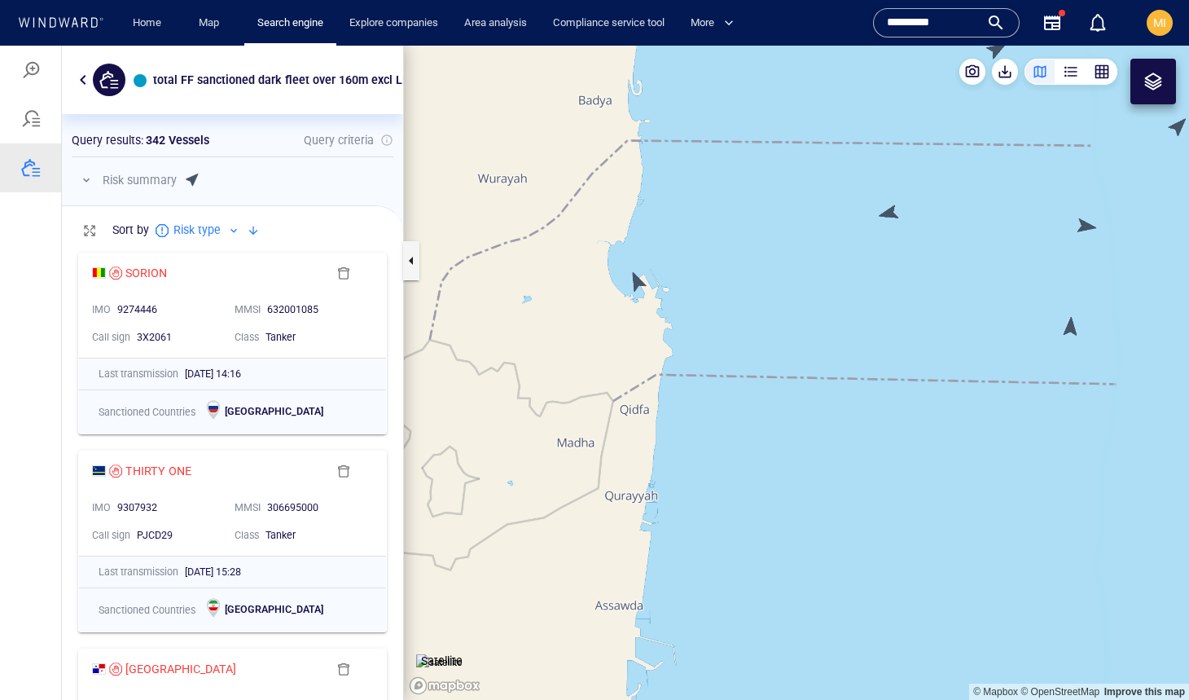
drag, startPoint x: 678, startPoint y: 303, endPoint x: 811, endPoint y: 313, distance: 134.0
click at [811, 312] on canvas "Map" at bounding box center [796, 373] width 785 height 654
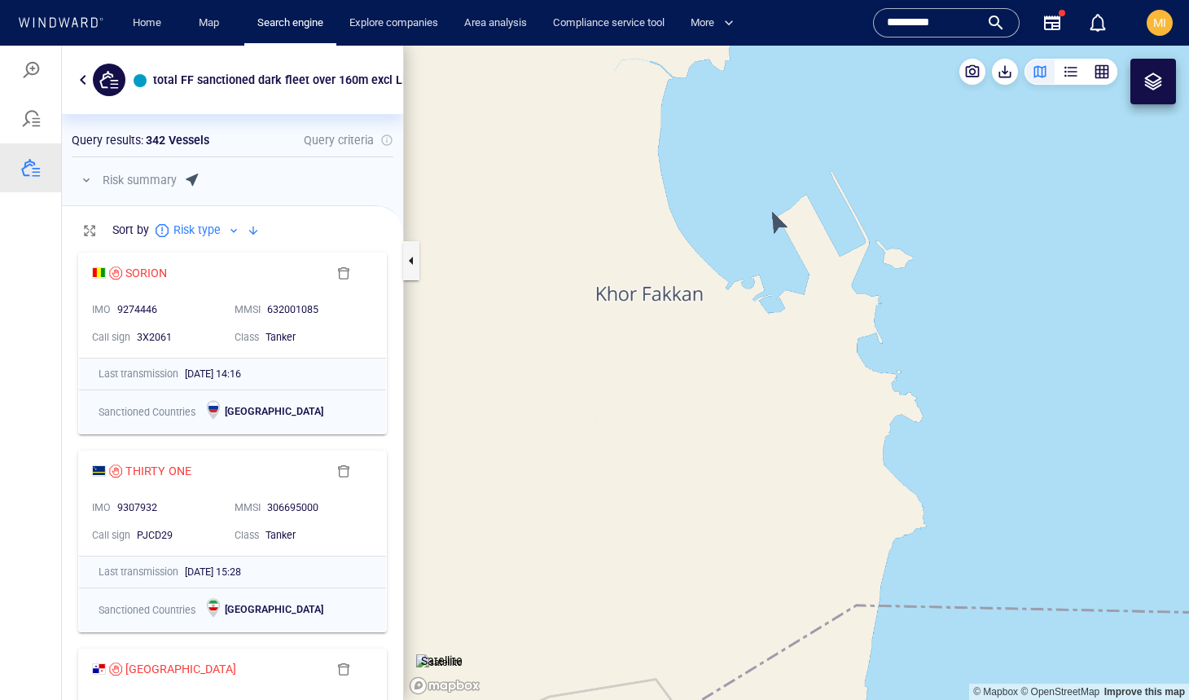
drag, startPoint x: 815, startPoint y: 252, endPoint x: 789, endPoint y: 341, distance: 92.5
click at [789, 339] on canvas "Map" at bounding box center [796, 373] width 785 height 654
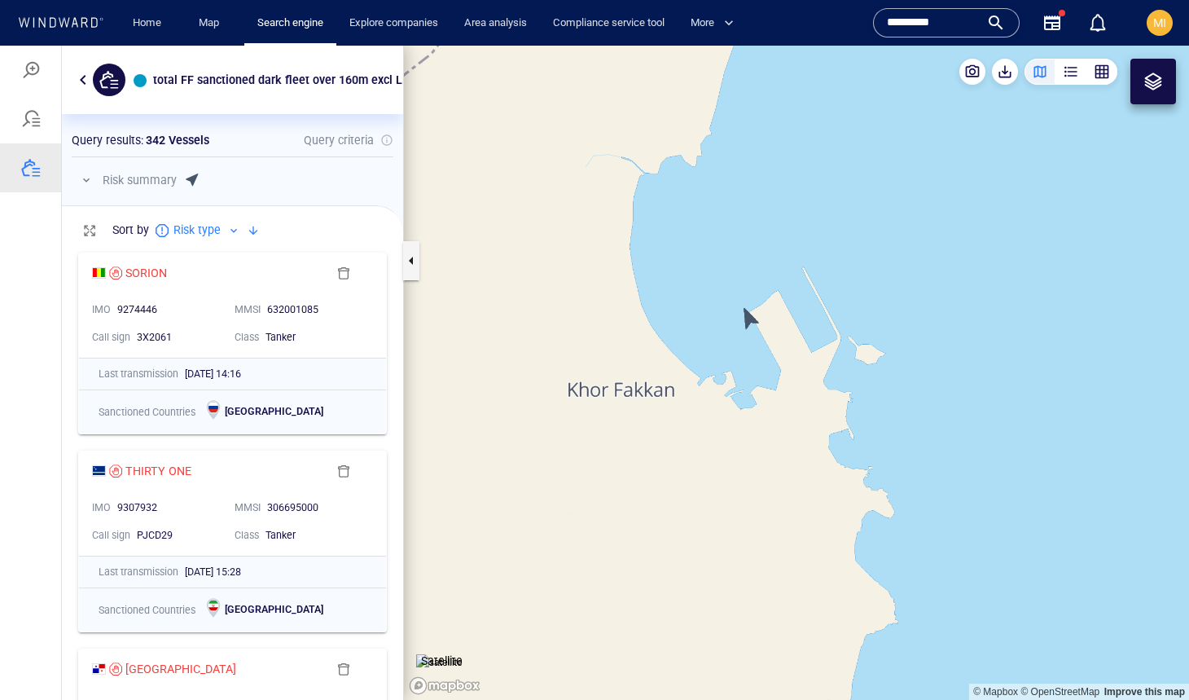
click at [451, 654] on img at bounding box center [439, 662] width 46 height 16
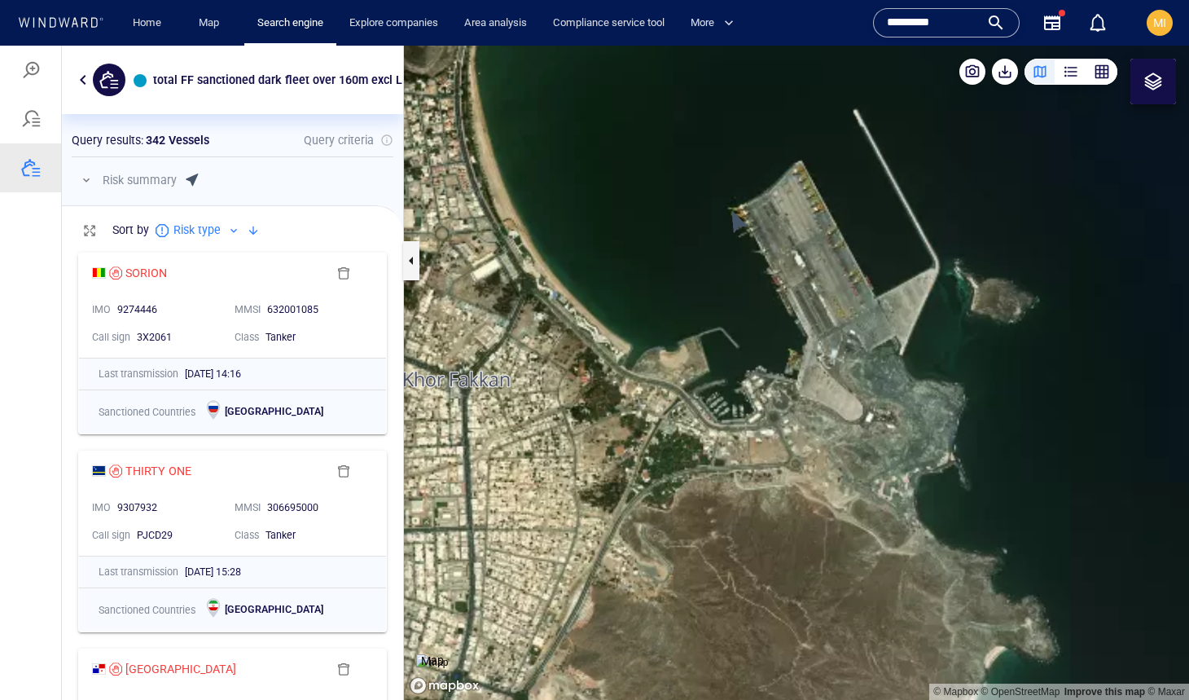
drag, startPoint x: 760, startPoint y: 316, endPoint x: 760, endPoint y: 424, distance: 108.3
click at [760, 418] on canvas "Map" at bounding box center [796, 373] width 785 height 654
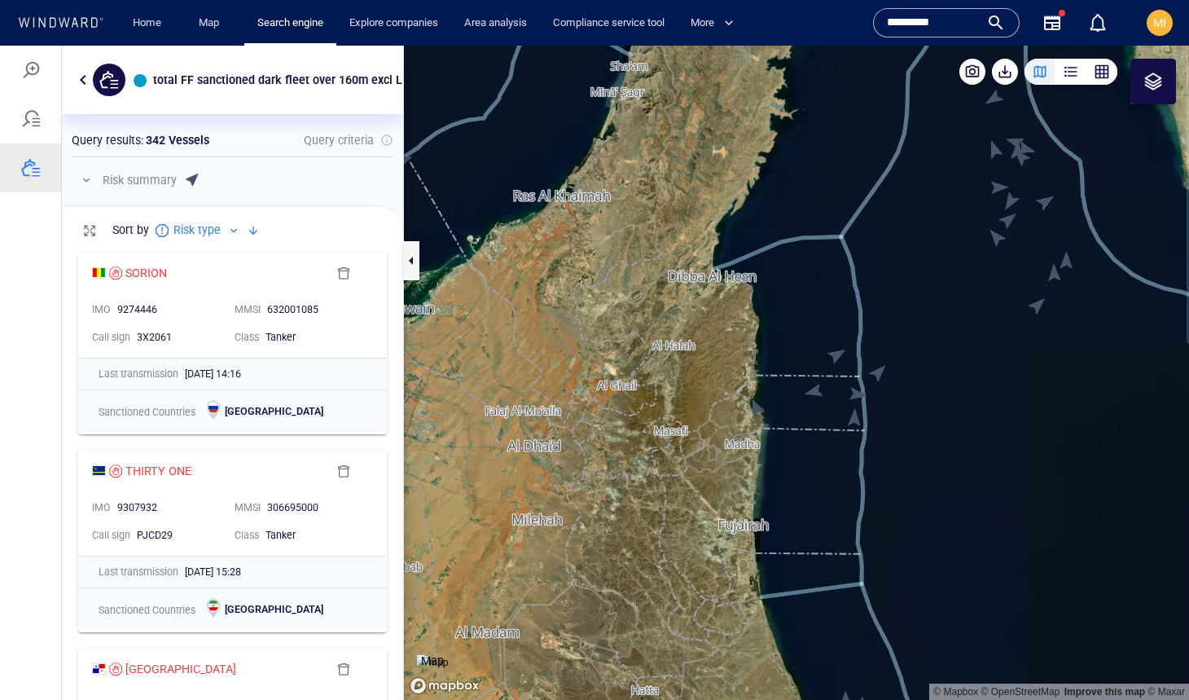
click at [448, 654] on img at bounding box center [432, 662] width 32 height 16
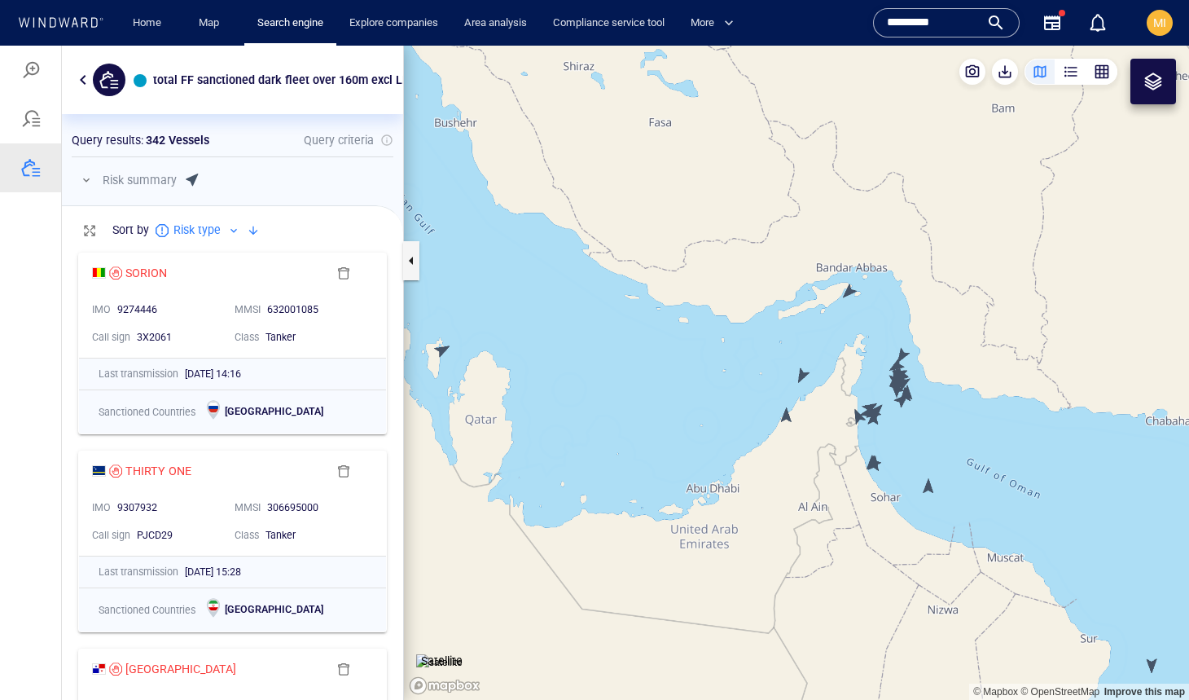
click at [852, 292] on canvas "Map" at bounding box center [796, 373] width 785 height 654
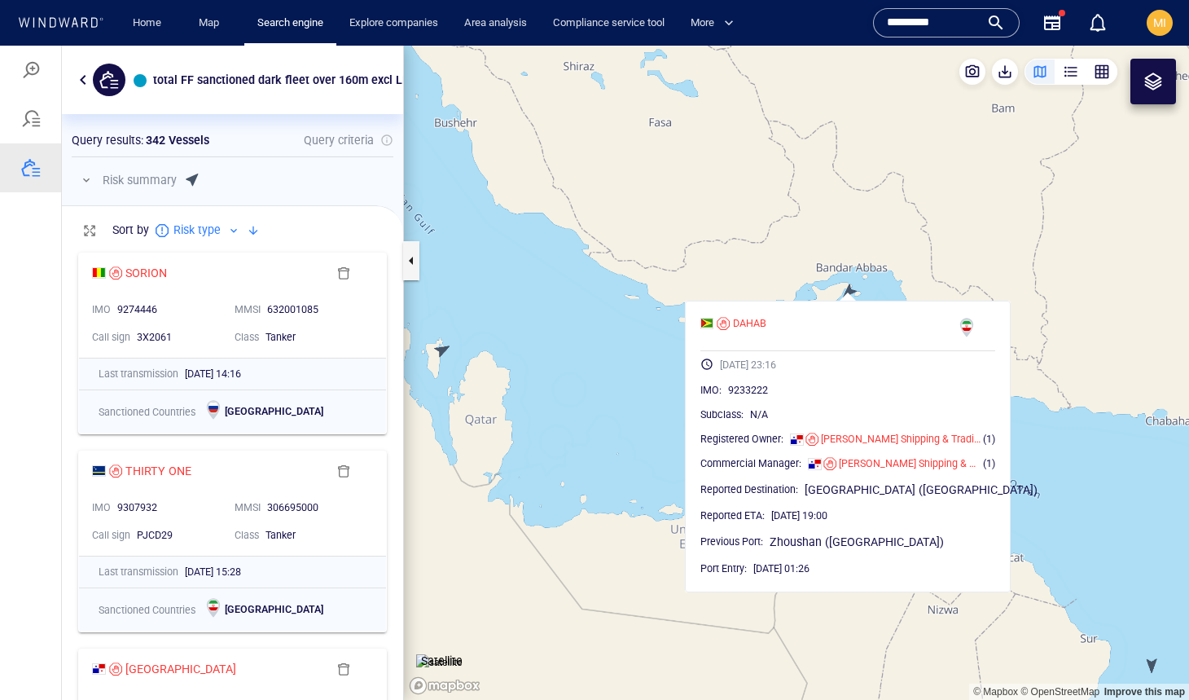
click at [852, 292] on canvas "Map" at bounding box center [796, 373] width 785 height 654
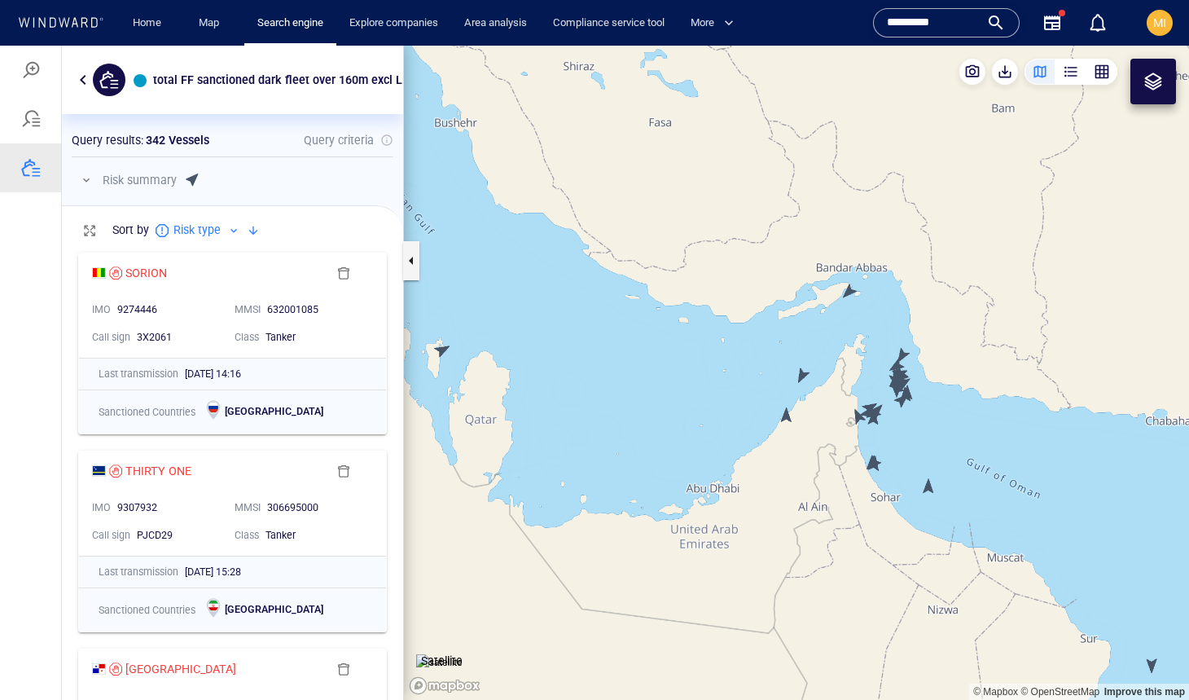
drag, startPoint x: 637, startPoint y: 405, endPoint x: 731, endPoint y: 407, distance: 93.7
click at [730, 406] on canvas "Map" at bounding box center [796, 373] width 785 height 654
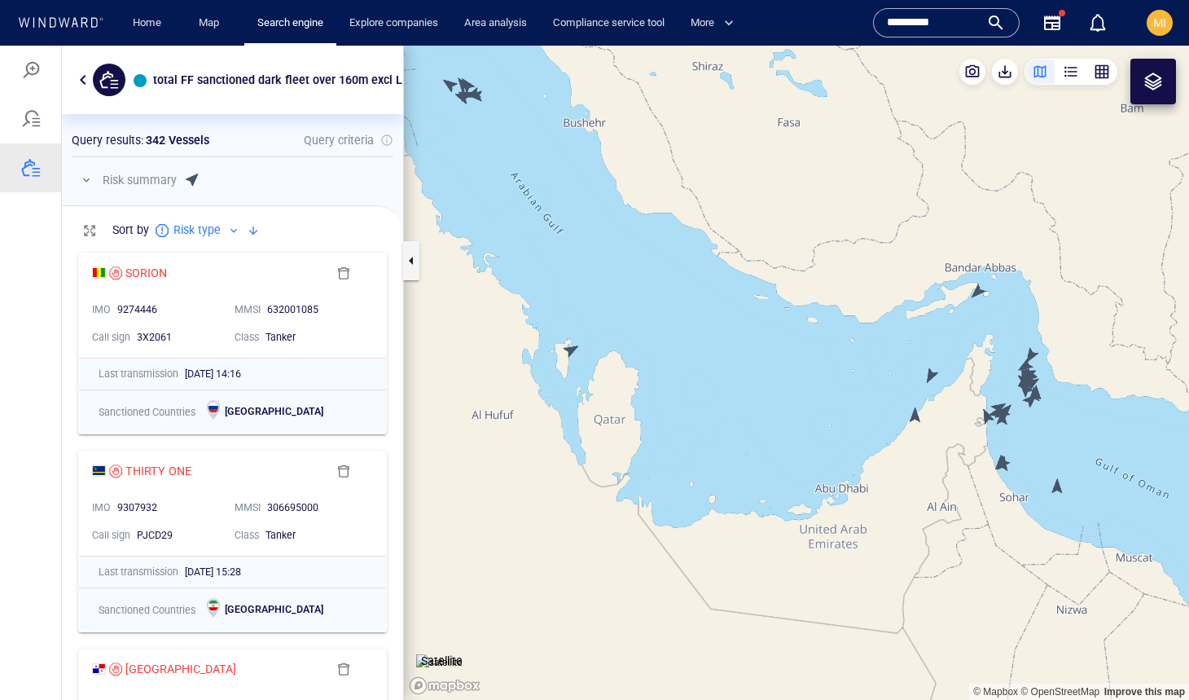
click at [576, 354] on canvas "Map" at bounding box center [796, 373] width 785 height 654
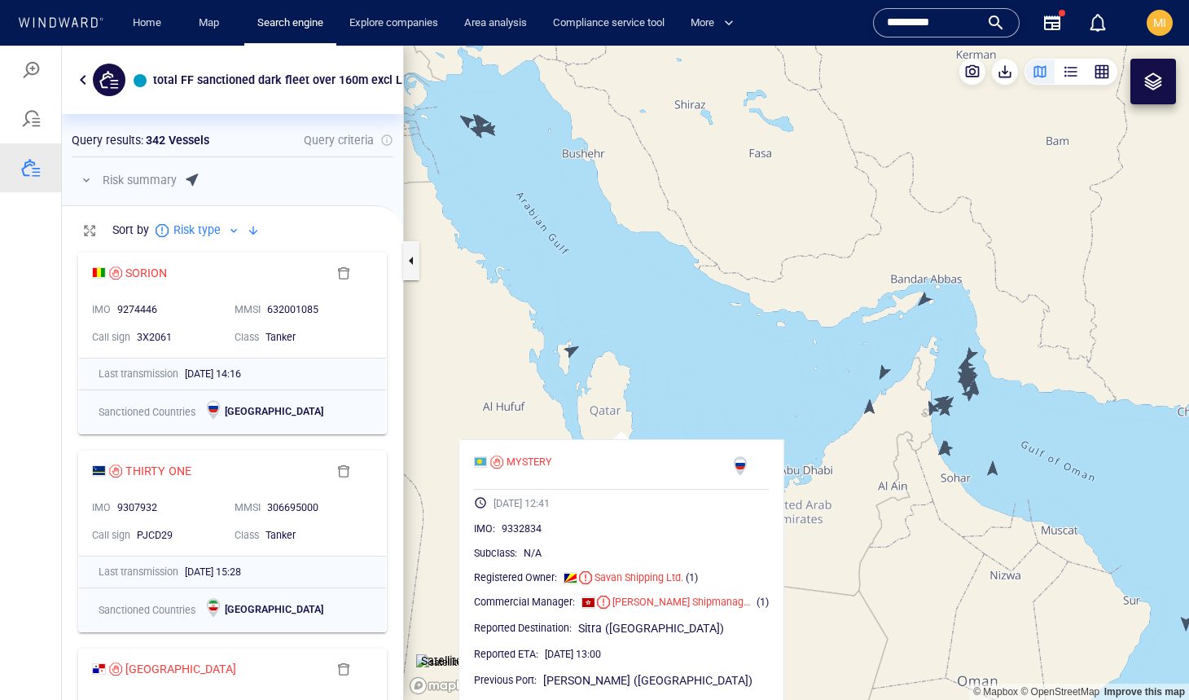
drag, startPoint x: 548, startPoint y: 286, endPoint x: 604, endPoint y: 384, distance: 112.8
click at [603, 379] on canvas "Map" at bounding box center [796, 373] width 785 height 654
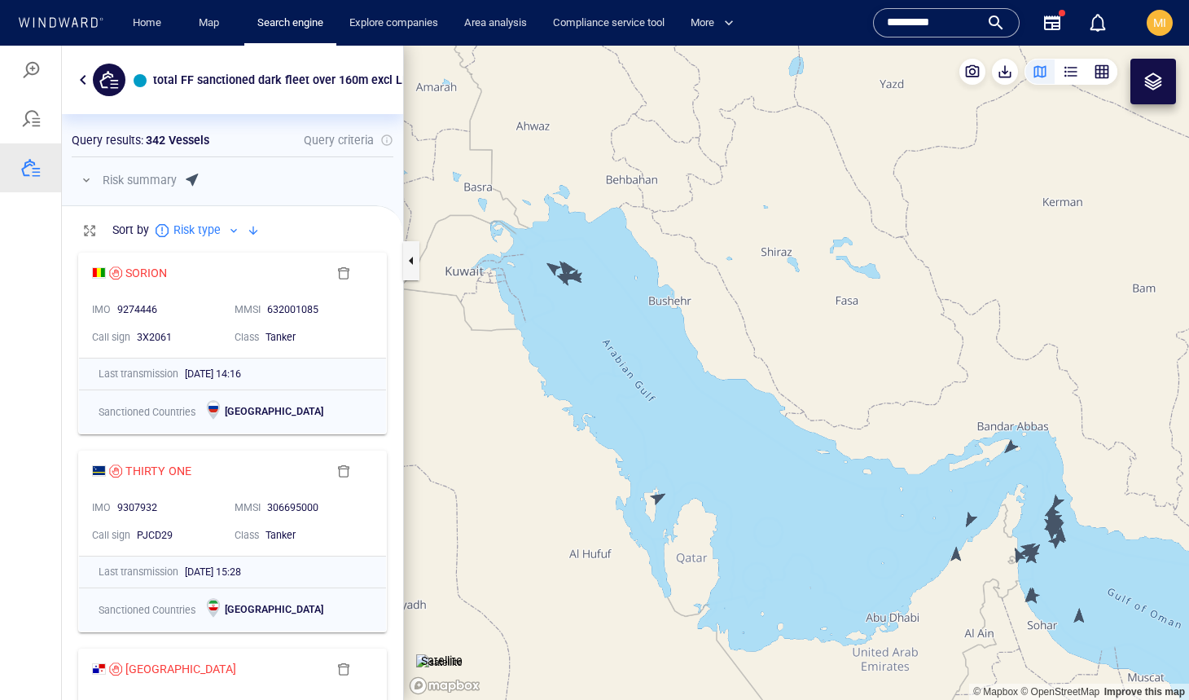
drag, startPoint x: 571, startPoint y: 274, endPoint x: 654, endPoint y: 409, distance: 158.7
click at [654, 409] on canvas "Map" at bounding box center [796, 373] width 785 height 654
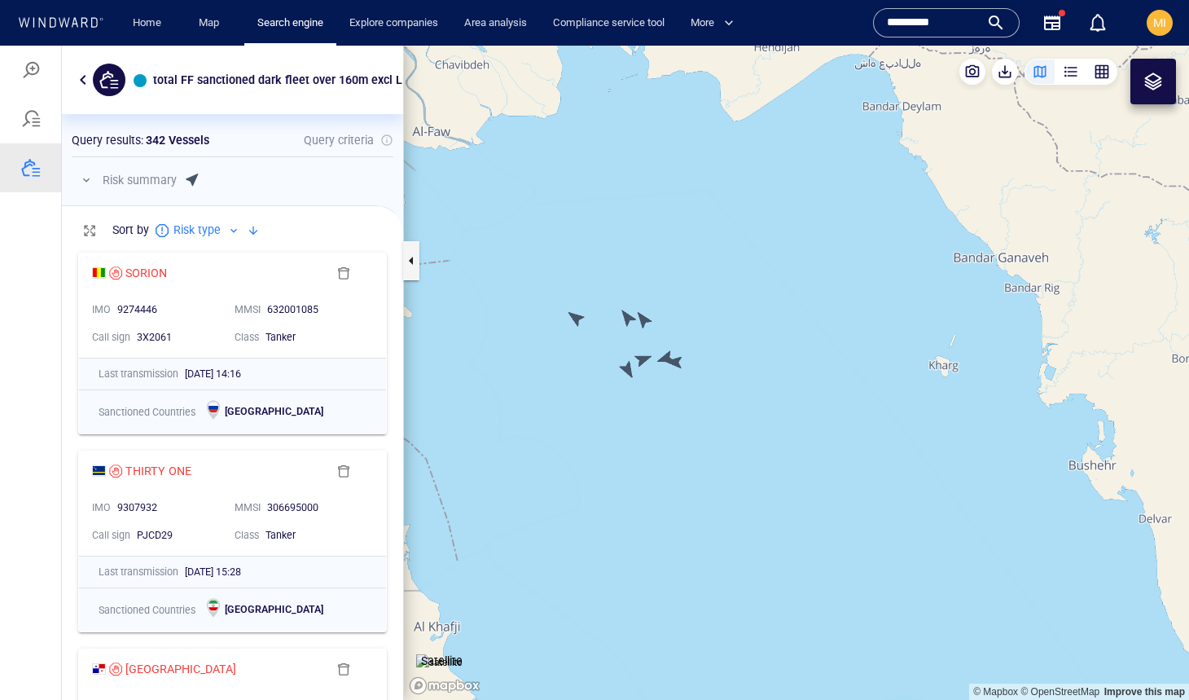
click at [629, 371] on canvas "Map" at bounding box center [796, 373] width 785 height 654
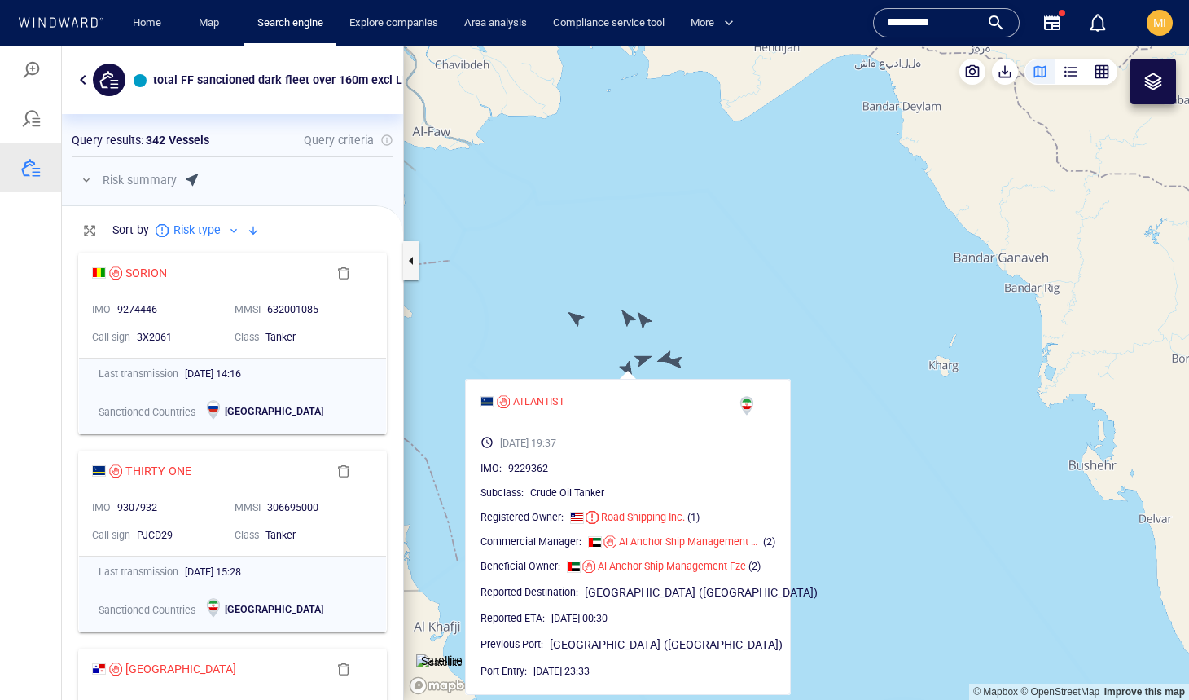
click at [576, 321] on canvas "Map" at bounding box center [796, 373] width 785 height 654
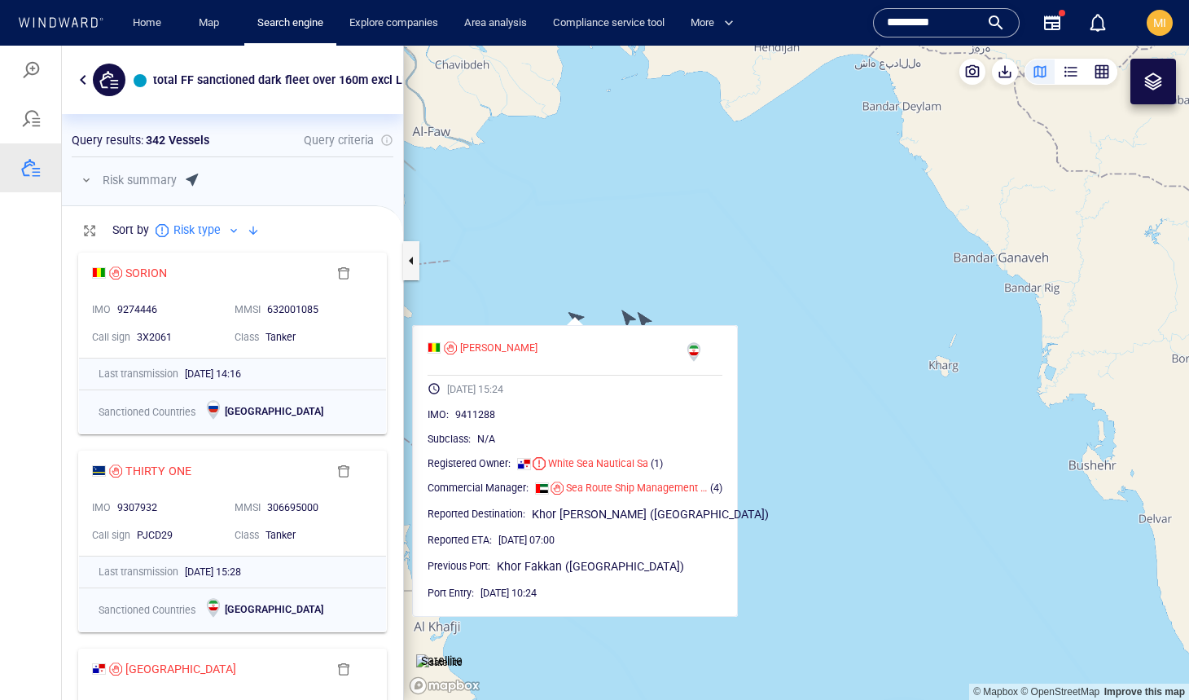
click at [626, 316] on canvas "Map" at bounding box center [796, 373] width 785 height 654
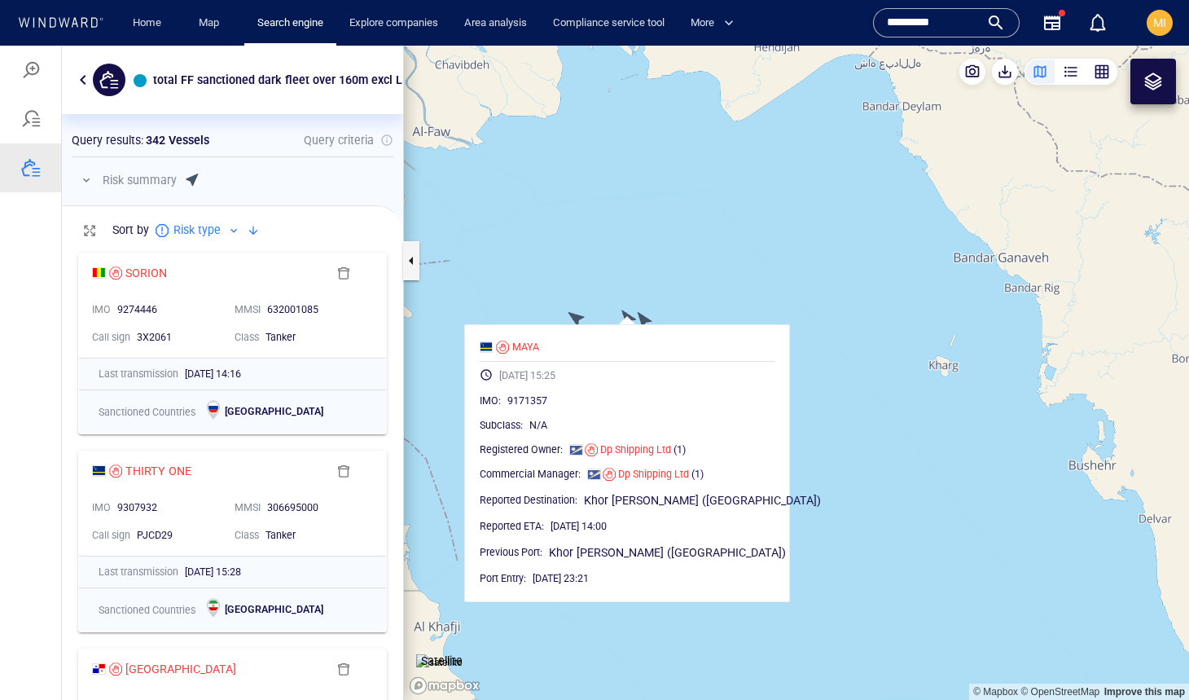
click at [648, 316] on canvas "Map" at bounding box center [796, 373] width 785 height 654
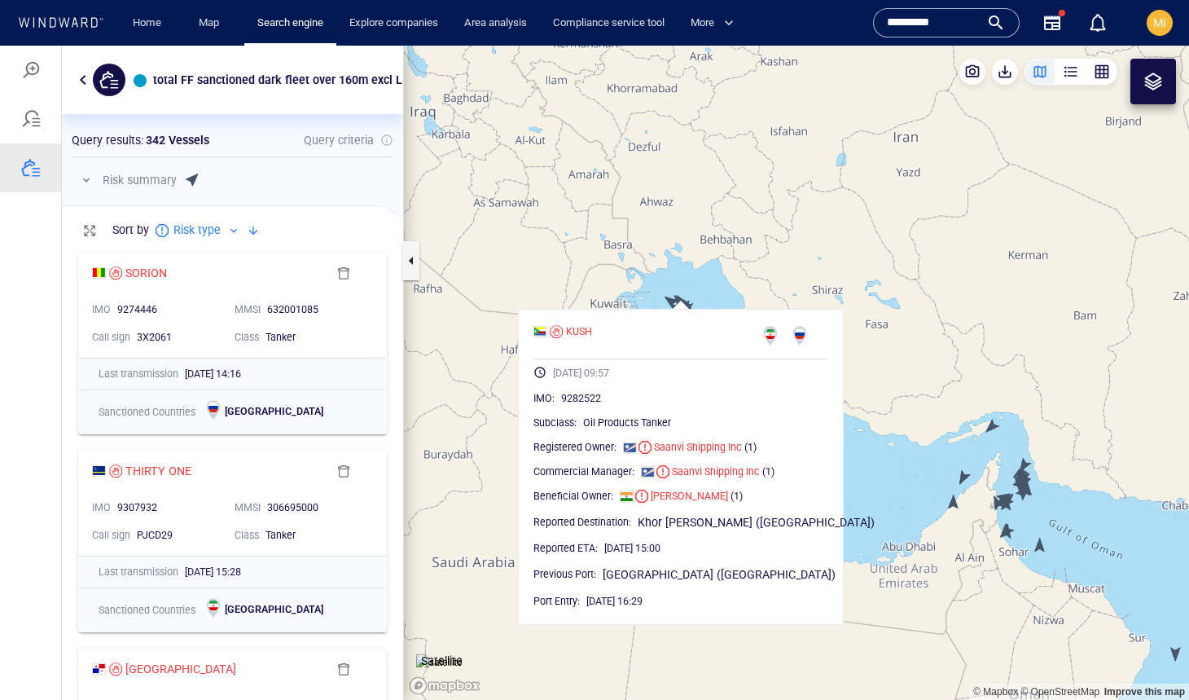
click at [872, 413] on canvas "Map" at bounding box center [796, 373] width 785 height 654
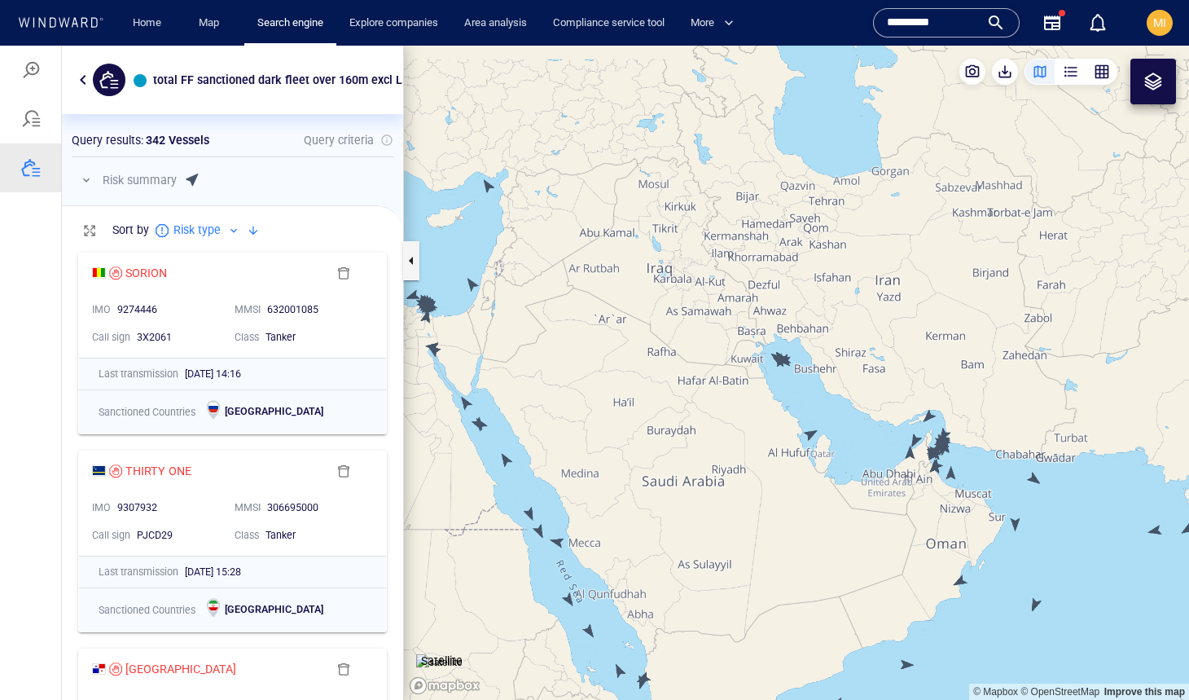
drag, startPoint x: 889, startPoint y: 407, endPoint x: 824, endPoint y: 346, distance: 88.2
click at [825, 346] on canvas "Map" at bounding box center [796, 373] width 785 height 654
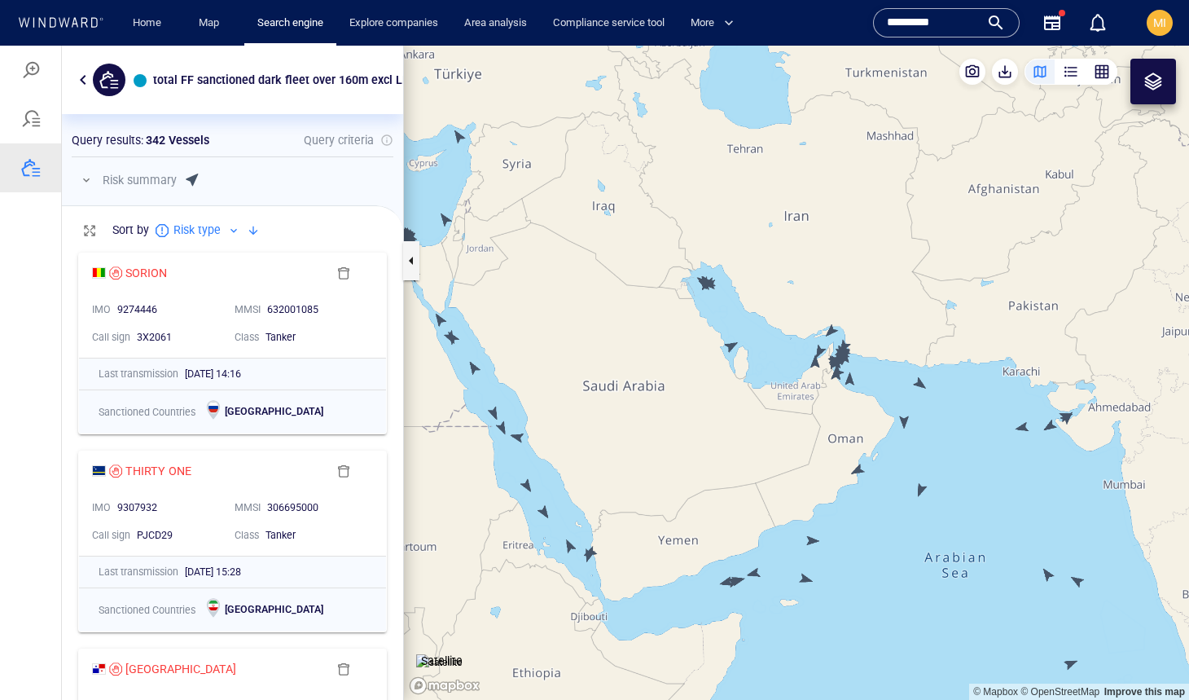
drag, startPoint x: 934, startPoint y: 407, endPoint x: 1044, endPoint y: 391, distance: 111.1
click at [1044, 391] on canvas "Map" at bounding box center [796, 373] width 785 height 654
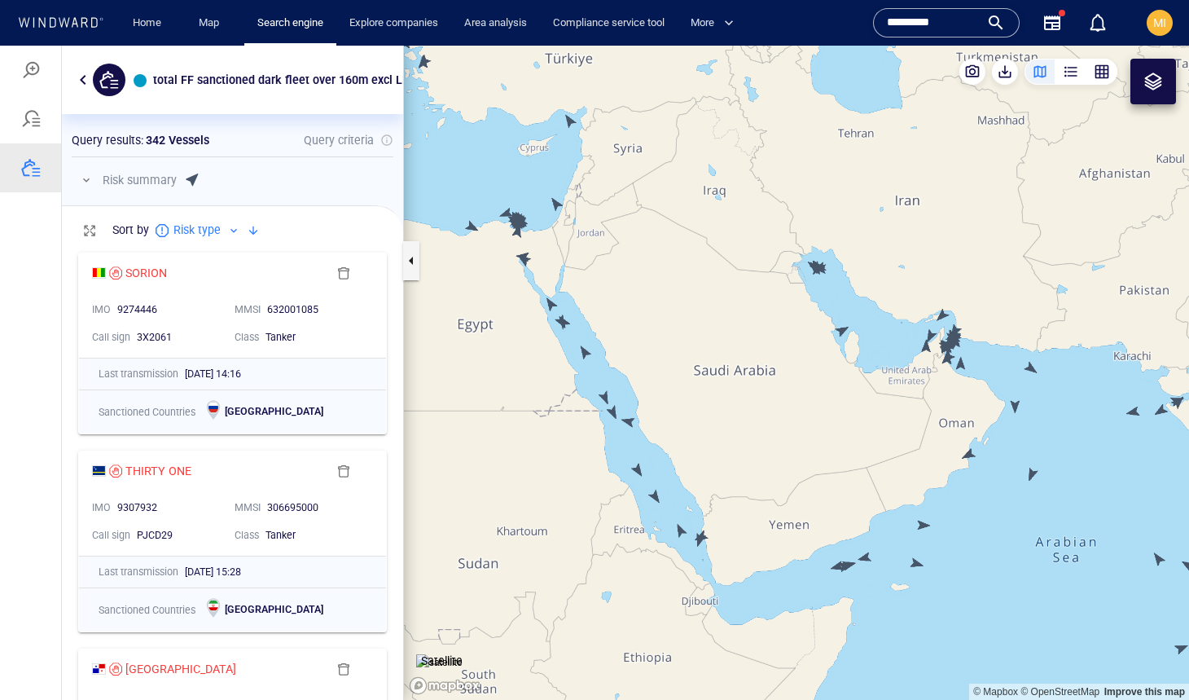
drag, startPoint x: 535, startPoint y: 390, endPoint x: 610, endPoint y: 498, distance: 131.1
click at [607, 492] on canvas "Map" at bounding box center [796, 373] width 785 height 654
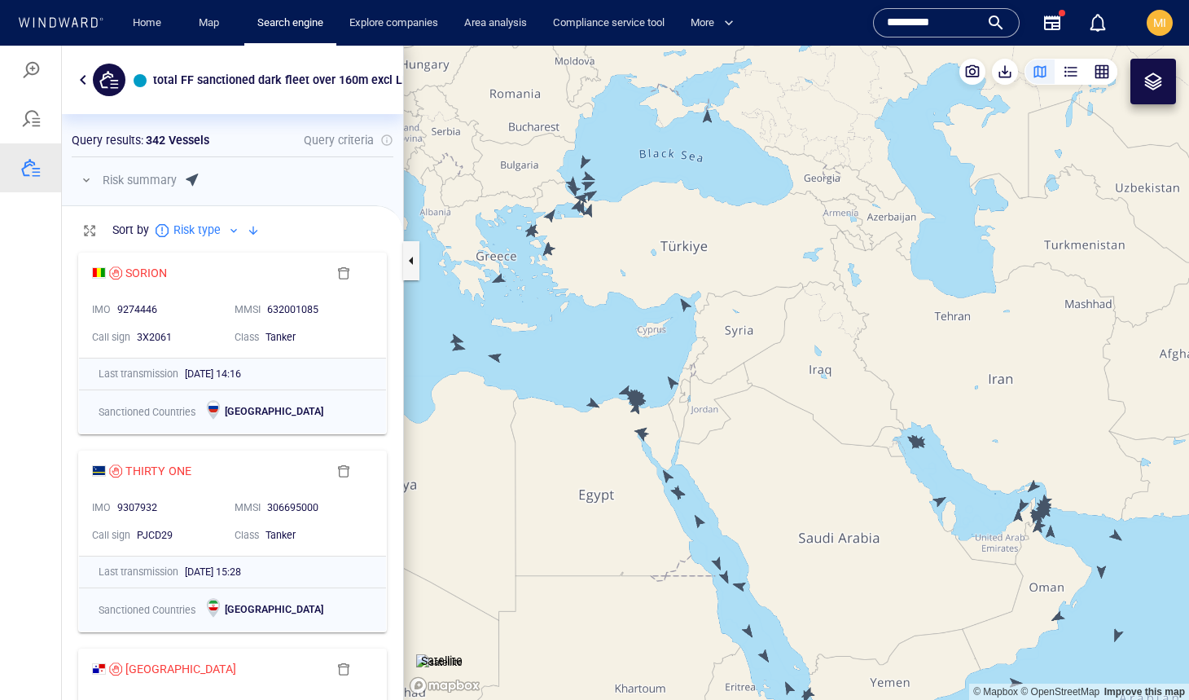
drag, startPoint x: 627, startPoint y: 518, endPoint x: 603, endPoint y: 409, distance: 111.9
click at [604, 408] on canvas "Map" at bounding box center [796, 373] width 785 height 654
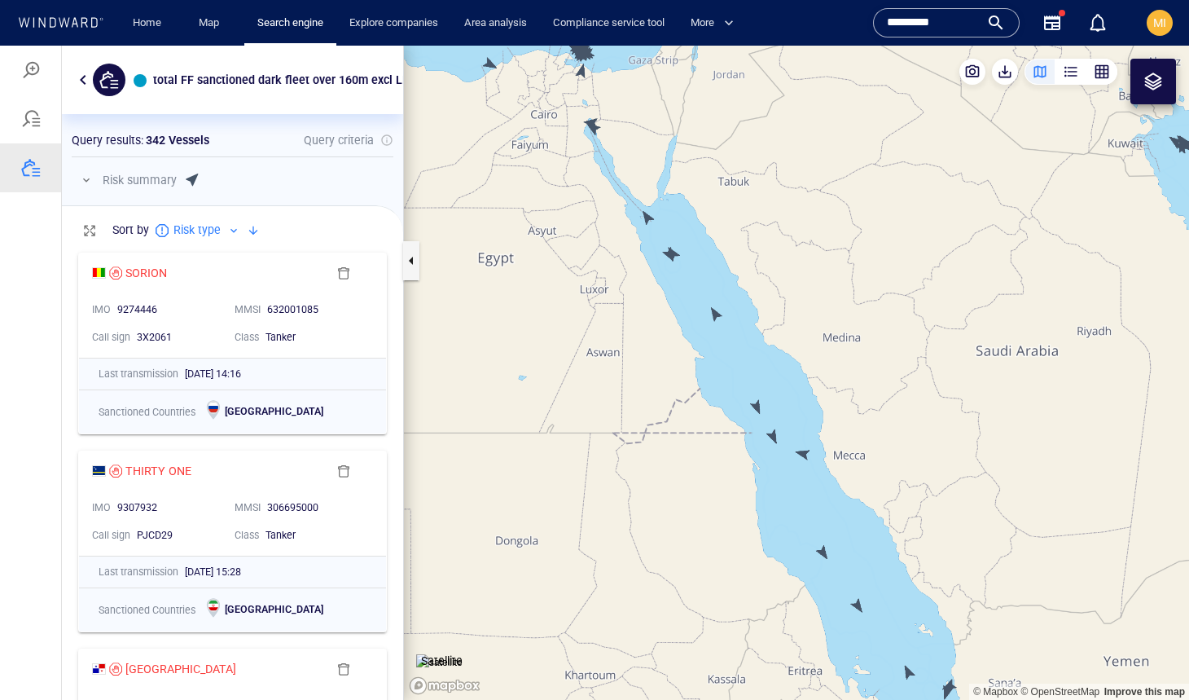
click at [648, 218] on canvas "Map" at bounding box center [796, 373] width 785 height 654
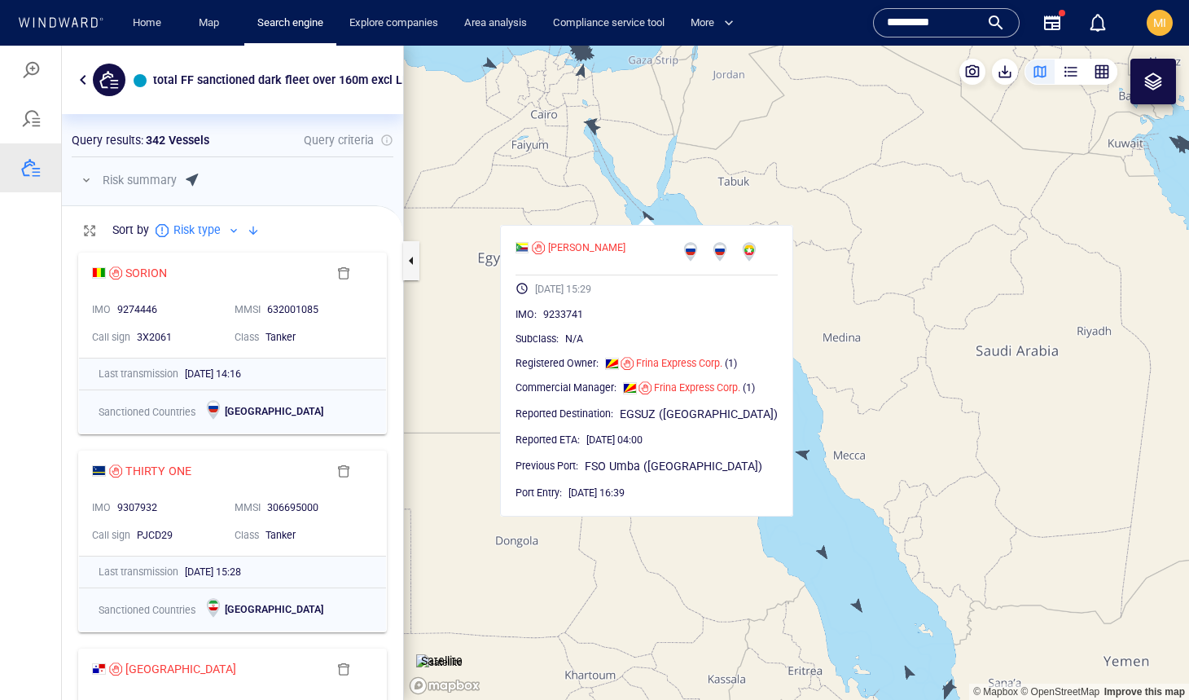
click at [683, 197] on canvas "Map" at bounding box center [796, 373] width 785 height 654
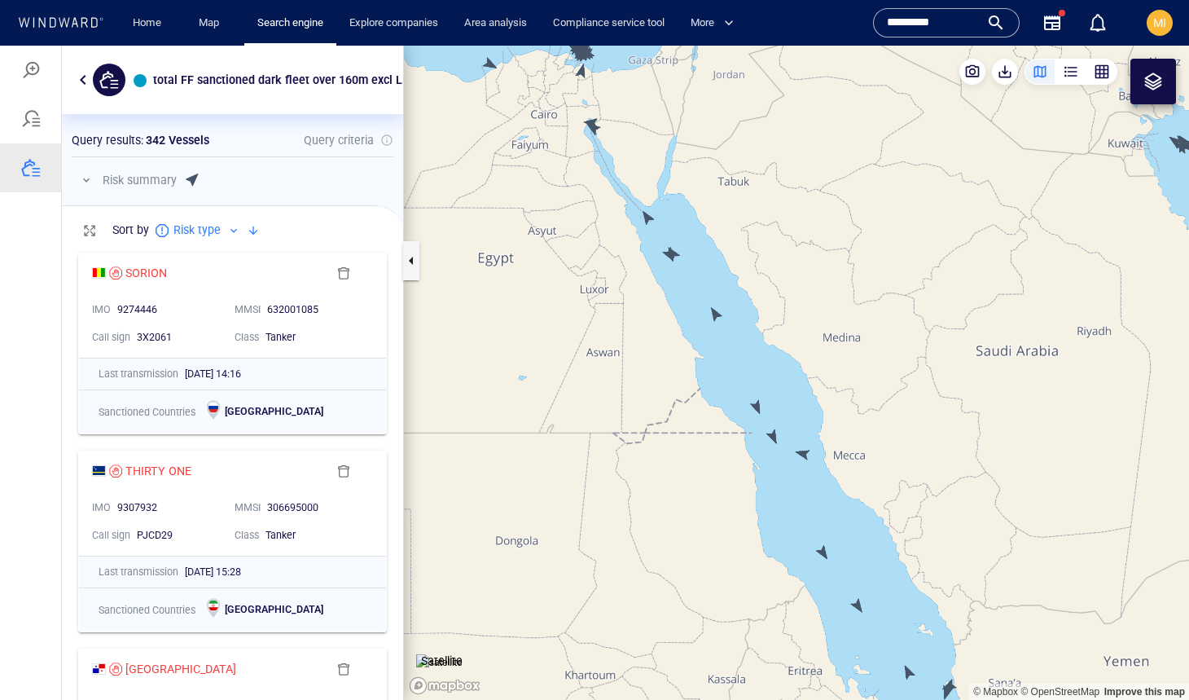
drag, startPoint x: 613, startPoint y: 219, endPoint x: 649, endPoint y: 378, distance: 162.8
click at [649, 376] on canvas "Map" at bounding box center [796, 373] width 785 height 654
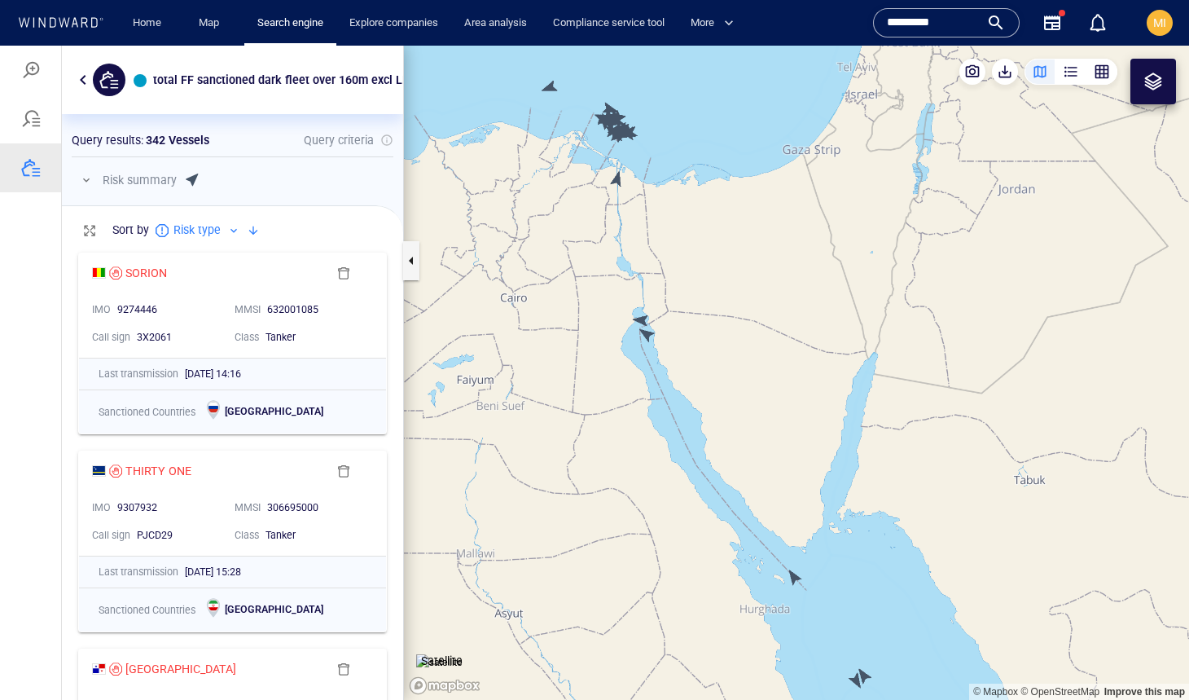
click at [649, 339] on canvas "Map" at bounding box center [796, 373] width 785 height 654
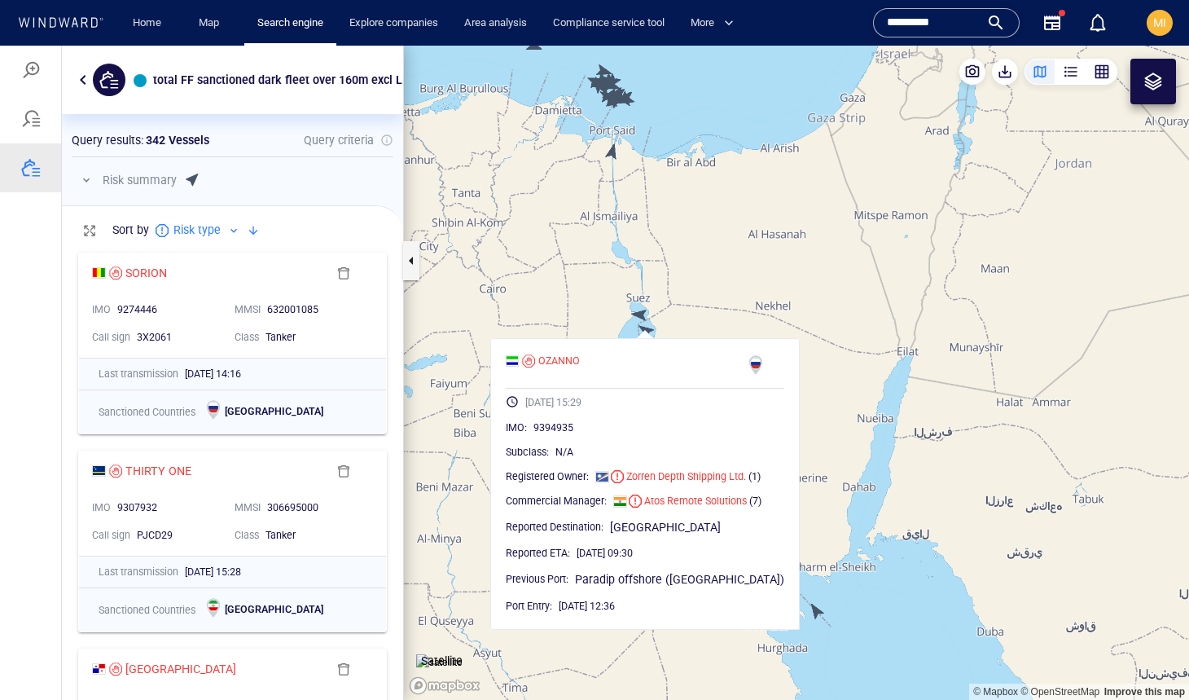
click at [640, 314] on canvas "Map" at bounding box center [796, 373] width 785 height 654
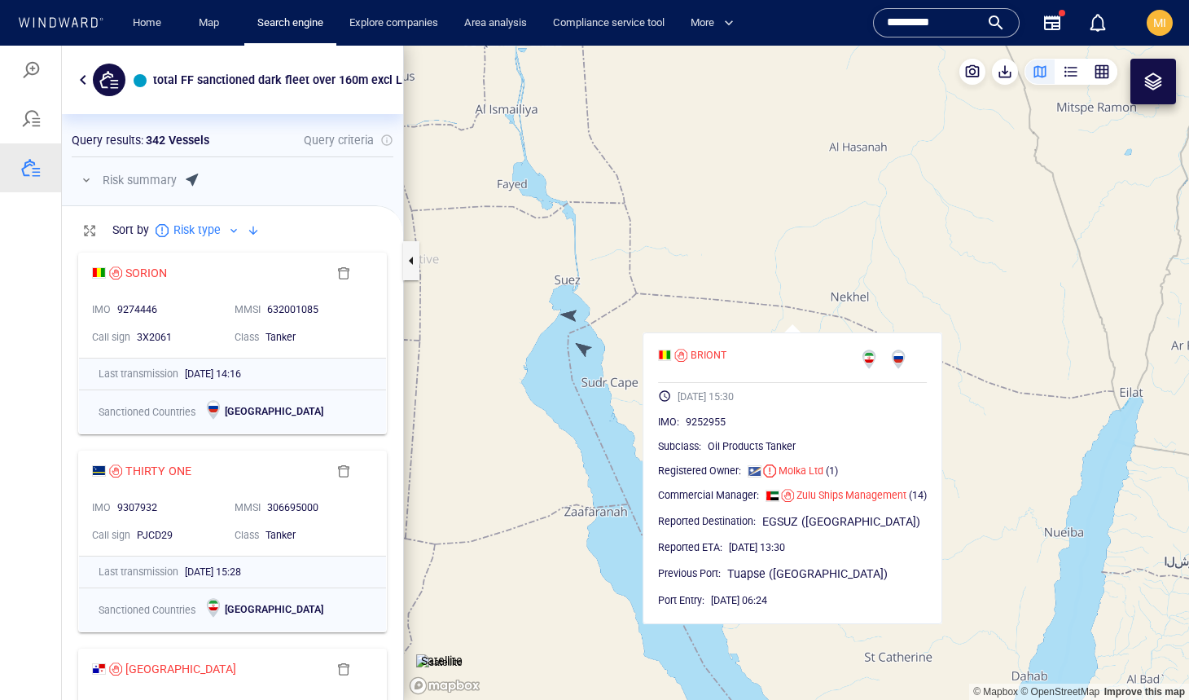
drag, startPoint x: 652, startPoint y: 314, endPoint x: 874, endPoint y: 322, distance: 222.5
click at [875, 322] on canvas "Map" at bounding box center [796, 373] width 785 height 654
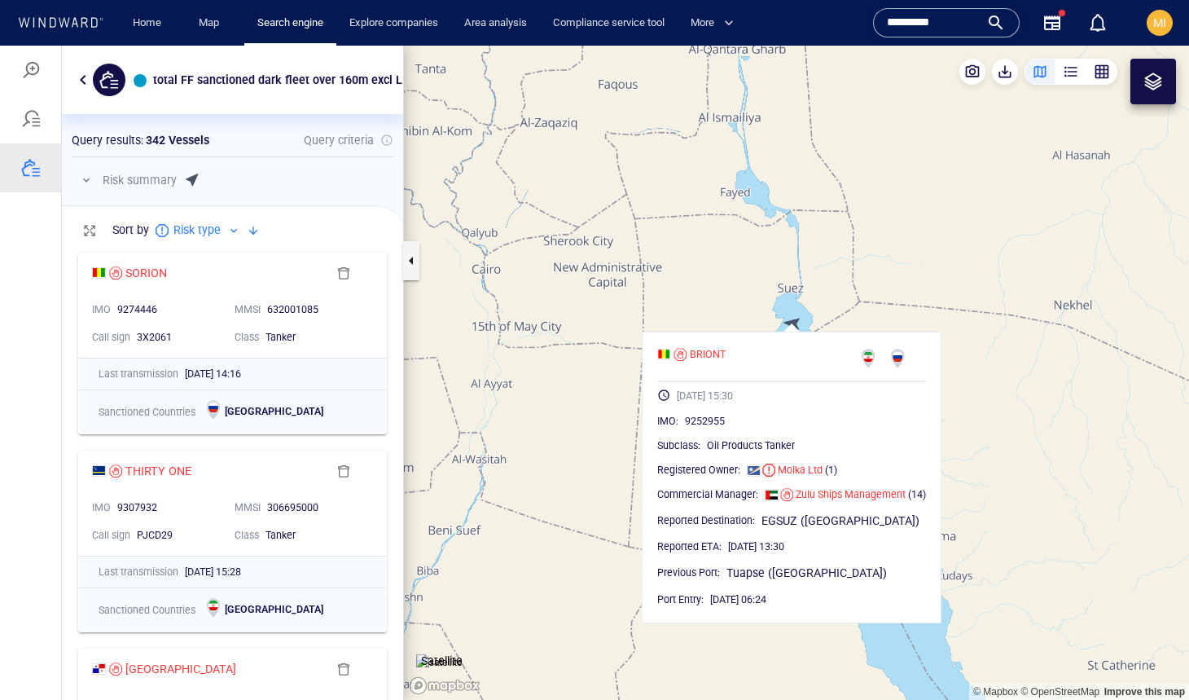
click at [628, 439] on canvas "Map" at bounding box center [796, 373] width 785 height 654
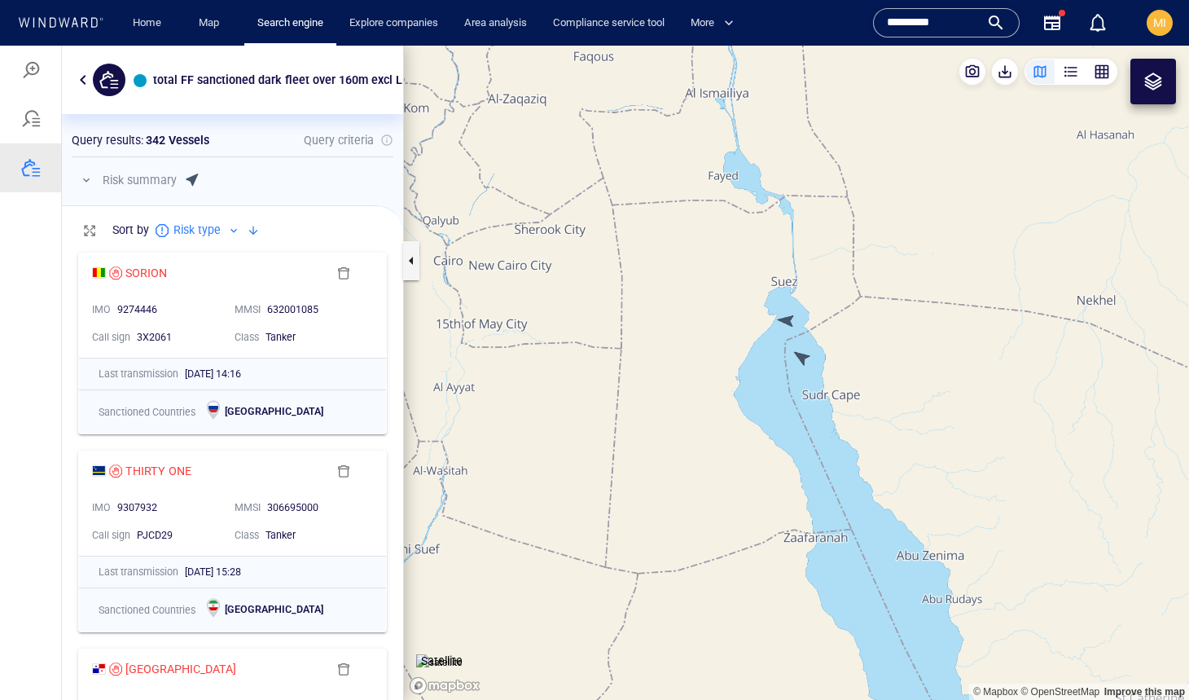
click at [789, 322] on canvas "Map" at bounding box center [796, 373] width 785 height 654
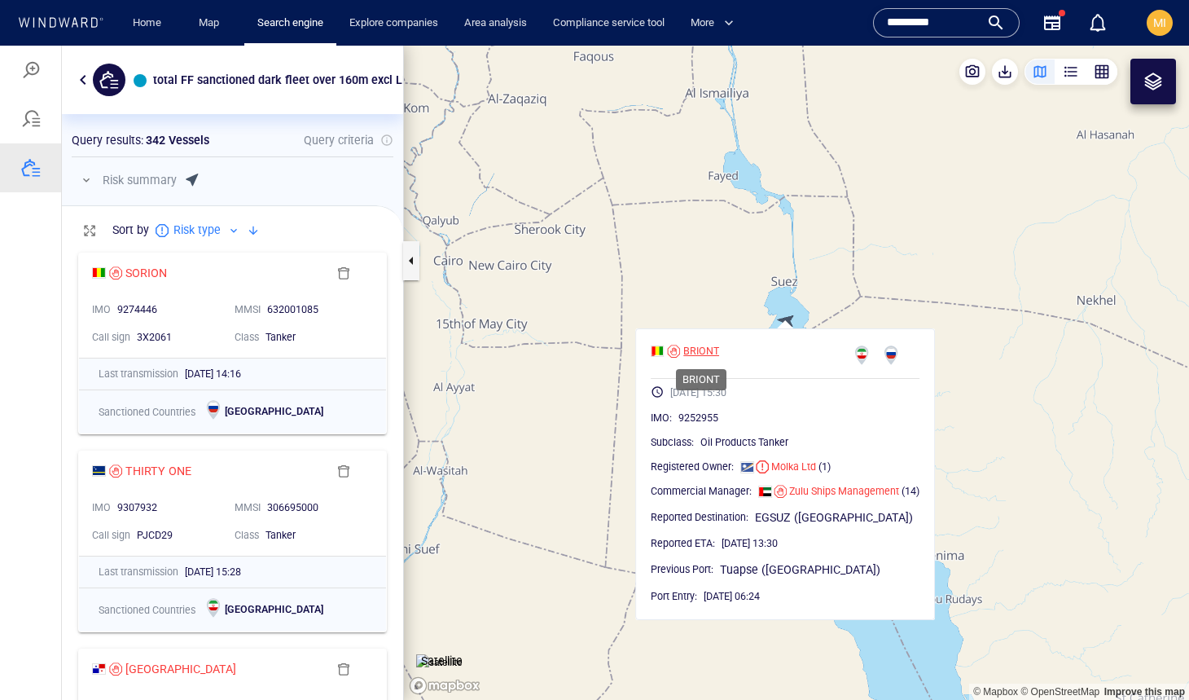
click at [697, 348] on div "BRIONT" at bounding box center [701, 351] width 36 height 15
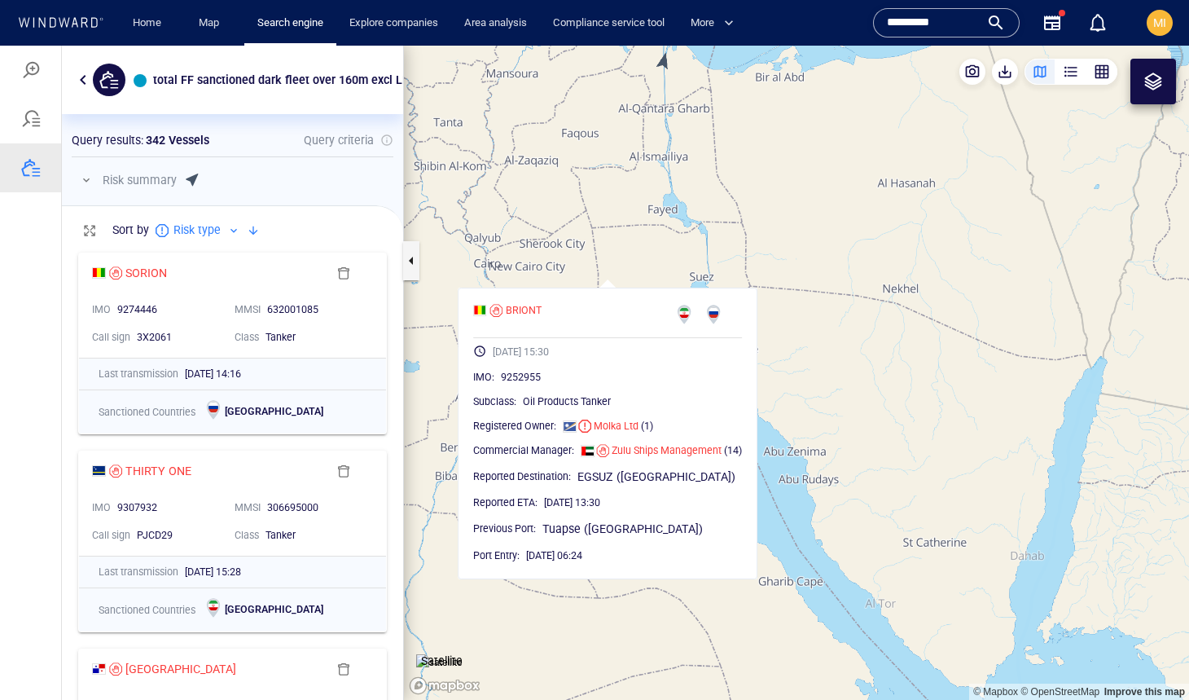
drag, startPoint x: 564, startPoint y: 244, endPoint x: 590, endPoint y: 389, distance: 147.3
click at [590, 381] on canvas "Map" at bounding box center [796, 373] width 785 height 654
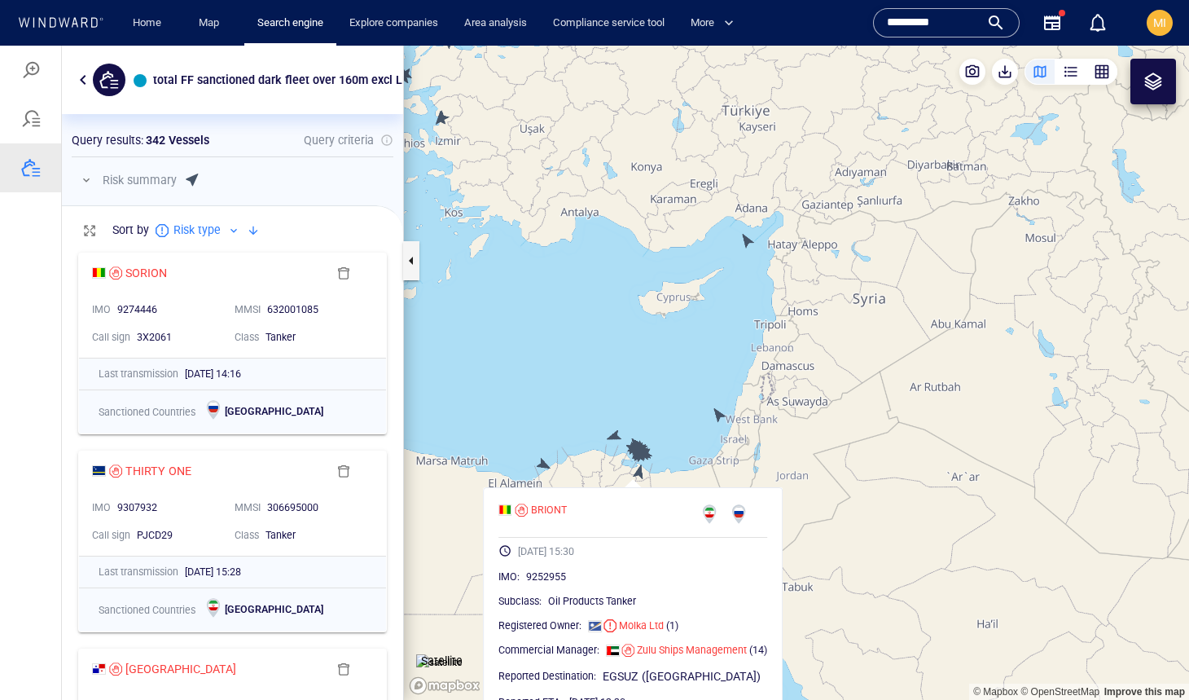
drag, startPoint x: 568, startPoint y: 290, endPoint x: 611, endPoint y: 406, distance: 123.5
click at [610, 403] on canvas "Map" at bounding box center [796, 373] width 785 height 654
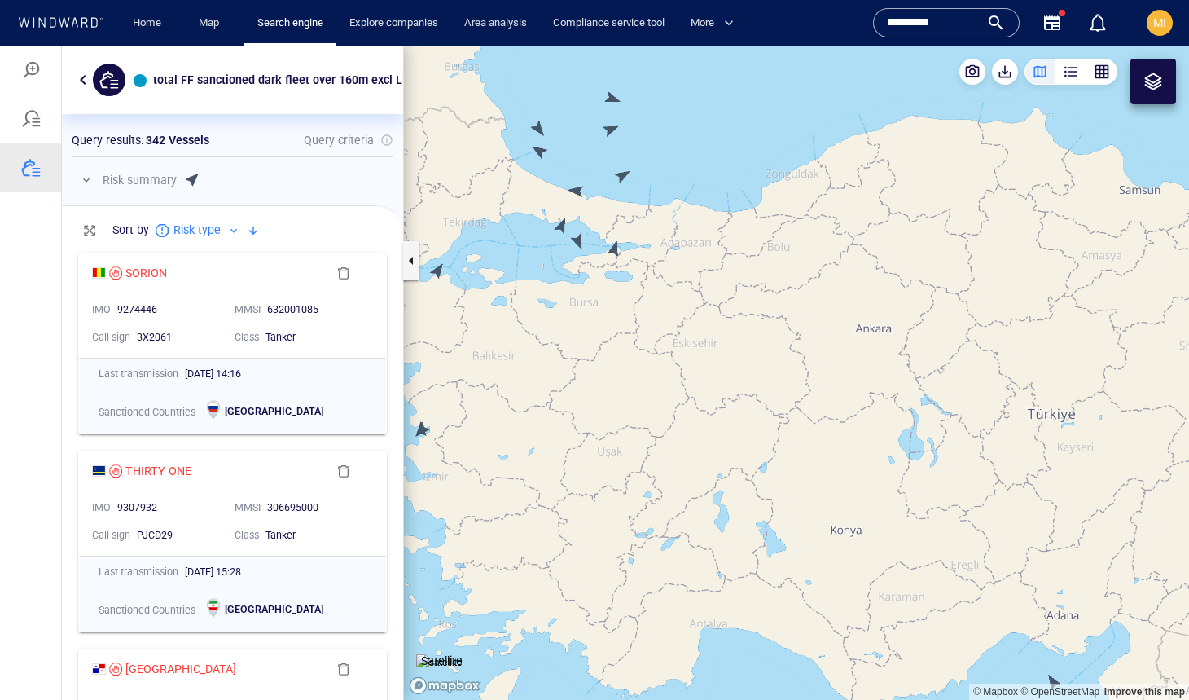
drag, startPoint x: 598, startPoint y: 282, endPoint x: 630, endPoint y: 364, distance: 88.2
click at [629, 363] on canvas "Map" at bounding box center [796, 373] width 785 height 654
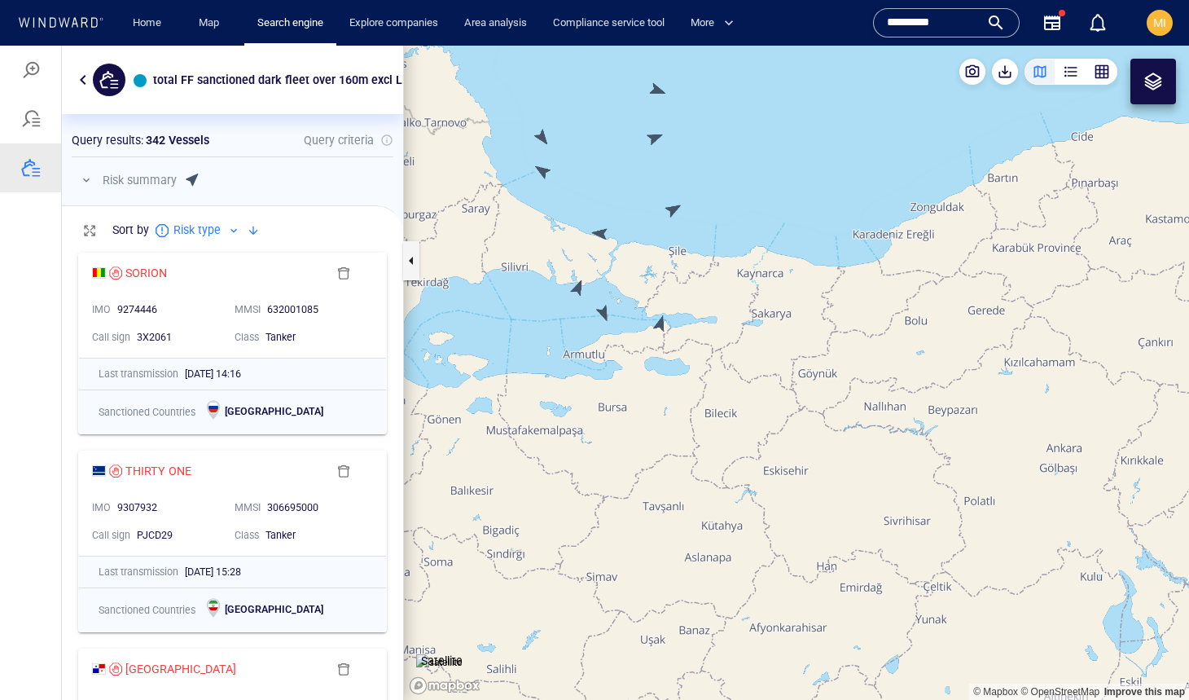
drag, startPoint x: 630, startPoint y: 320, endPoint x: 671, endPoint y: 402, distance: 91.4
click at [671, 401] on canvas "Map" at bounding box center [796, 373] width 785 height 654
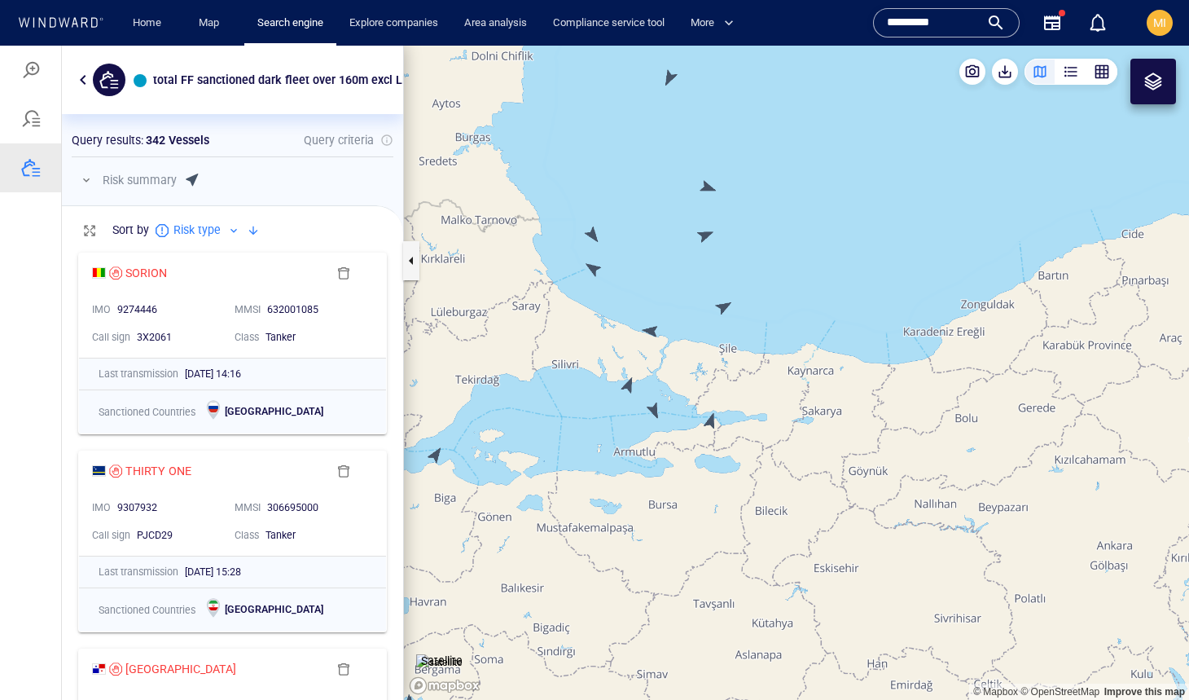
click at [714, 422] on canvas "Map" at bounding box center [796, 373] width 785 height 654
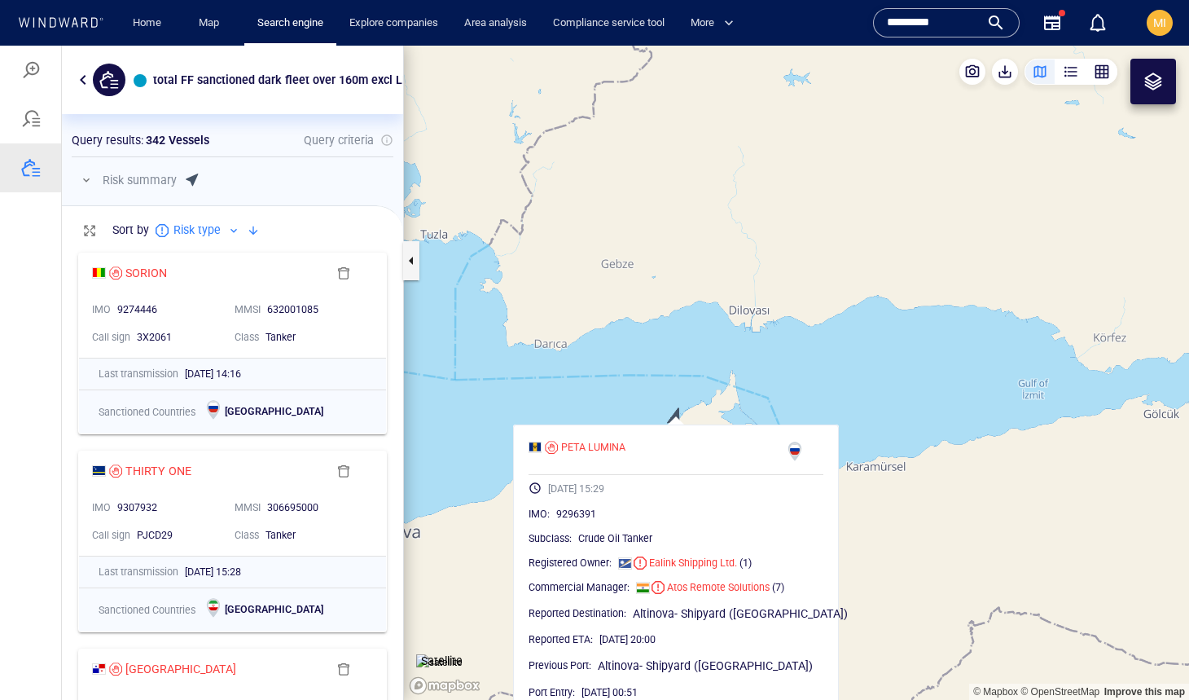
click at [711, 397] on canvas "Map" at bounding box center [796, 373] width 785 height 654
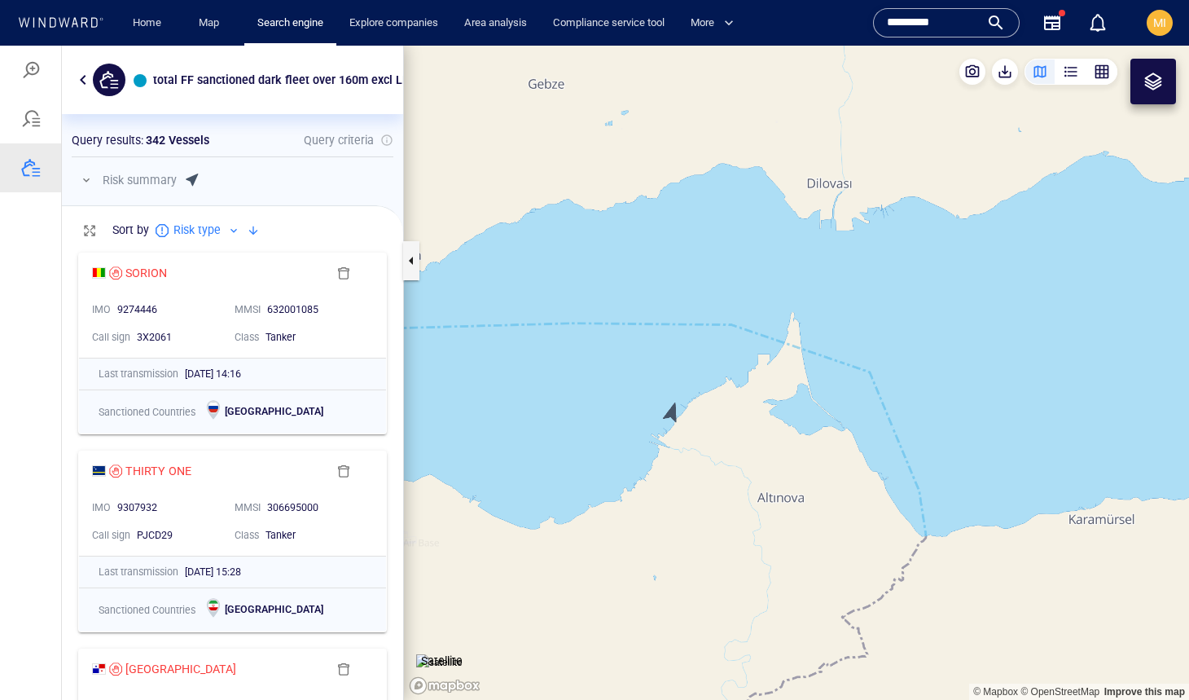
click at [670, 407] on canvas "Map" at bounding box center [796, 373] width 785 height 654
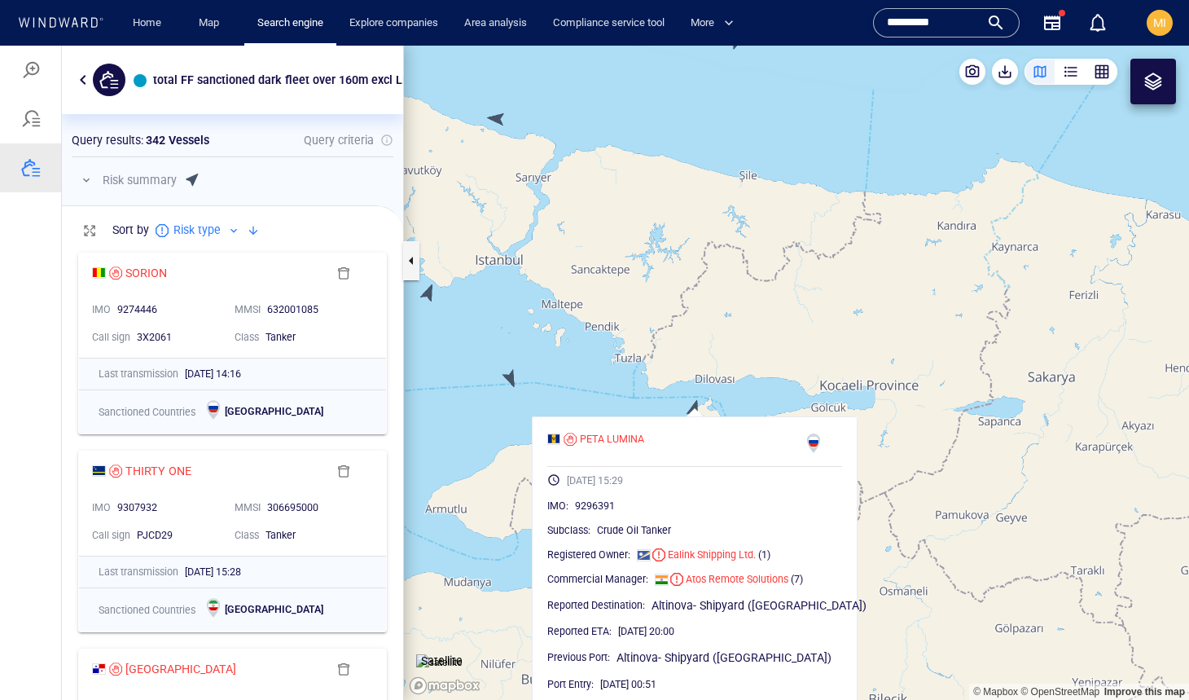
drag, startPoint x: 604, startPoint y: 358, endPoint x: 649, endPoint y: 429, distance: 84.3
click at [648, 425] on canvas "Map" at bounding box center [796, 373] width 785 height 654
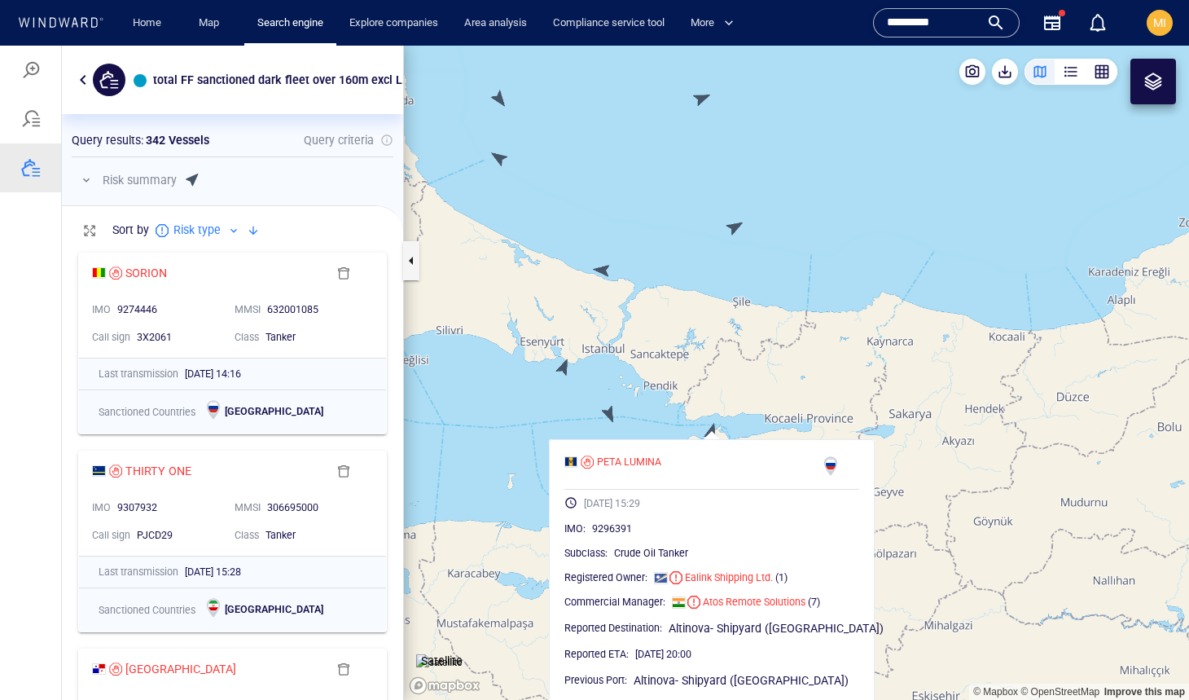
click at [737, 222] on canvas "Map" at bounding box center [796, 373] width 785 height 654
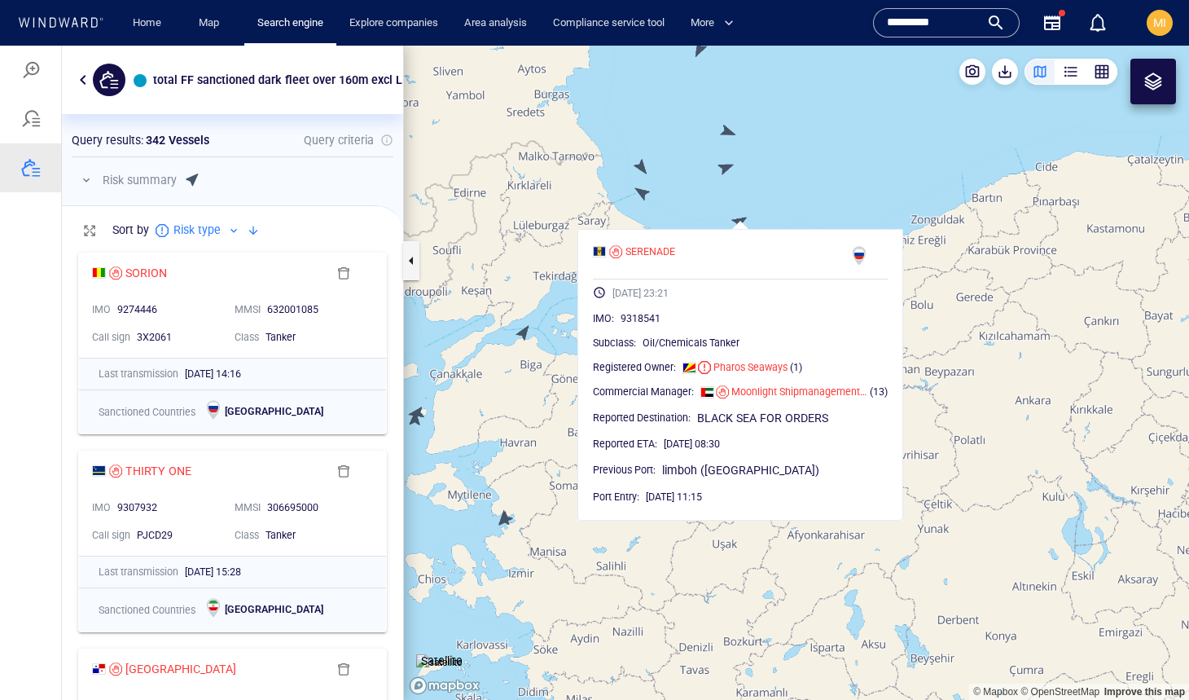
click at [646, 197] on canvas "Map" at bounding box center [796, 373] width 785 height 654
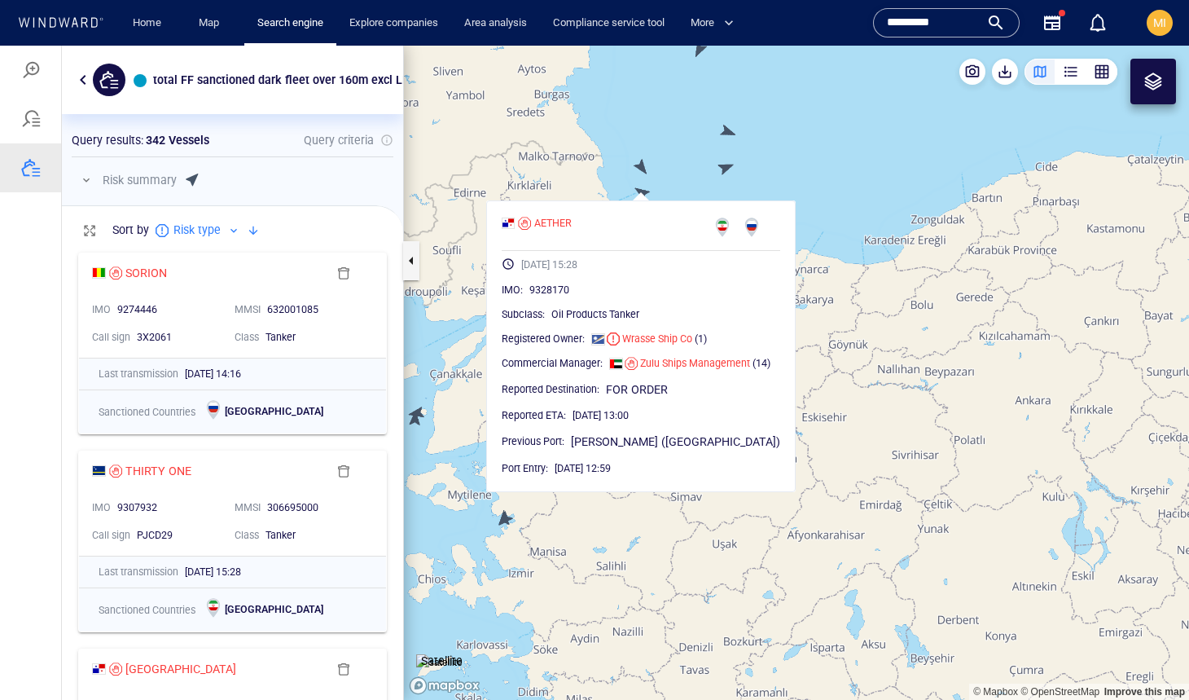
click at [641, 161] on canvas "Map" at bounding box center [796, 373] width 785 height 654
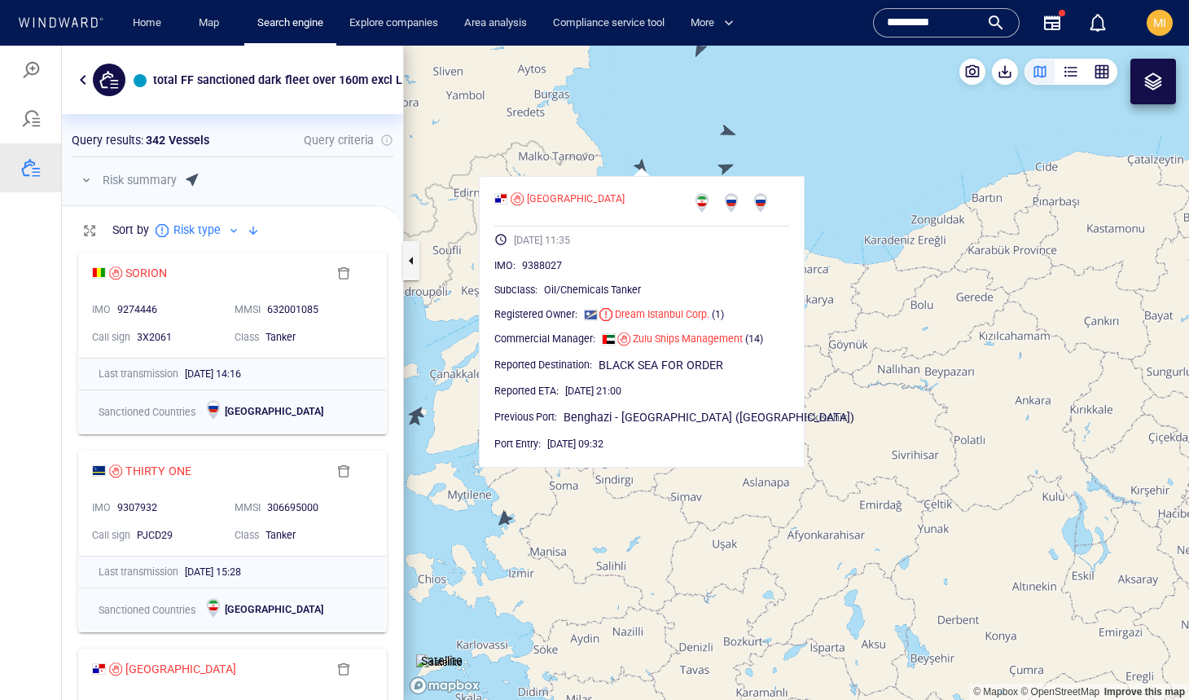
click at [725, 167] on canvas "Map" at bounding box center [796, 373] width 785 height 654
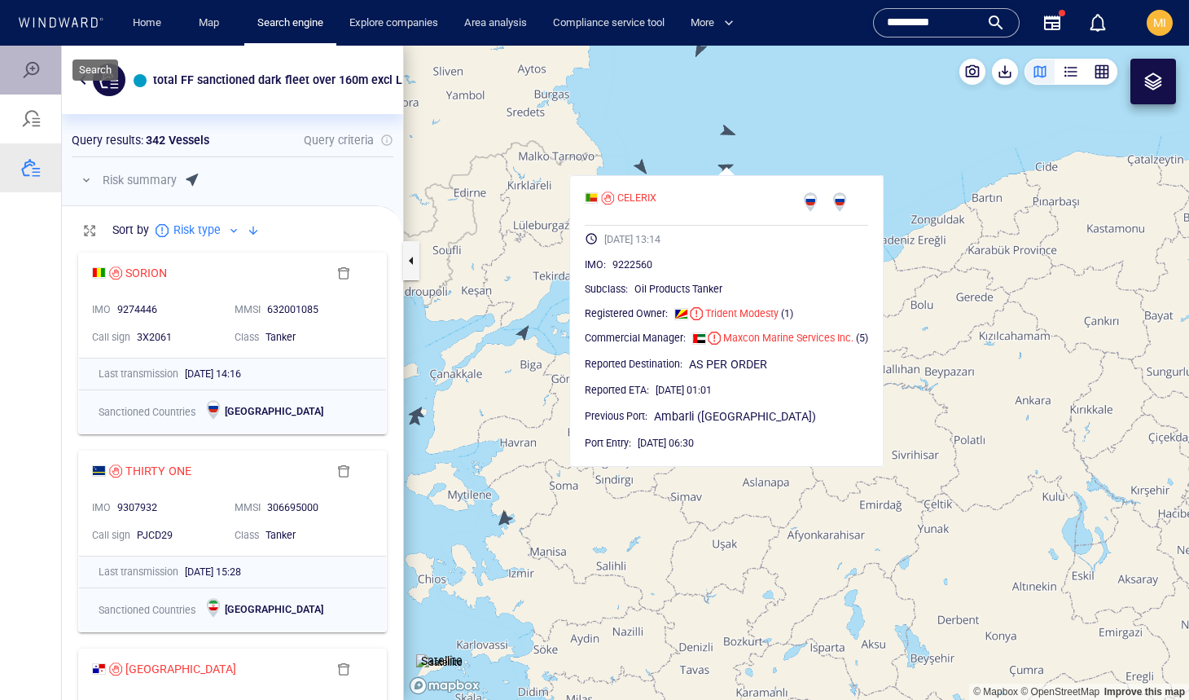
click at [30, 69] on div at bounding box center [31, 70] width 20 height 20
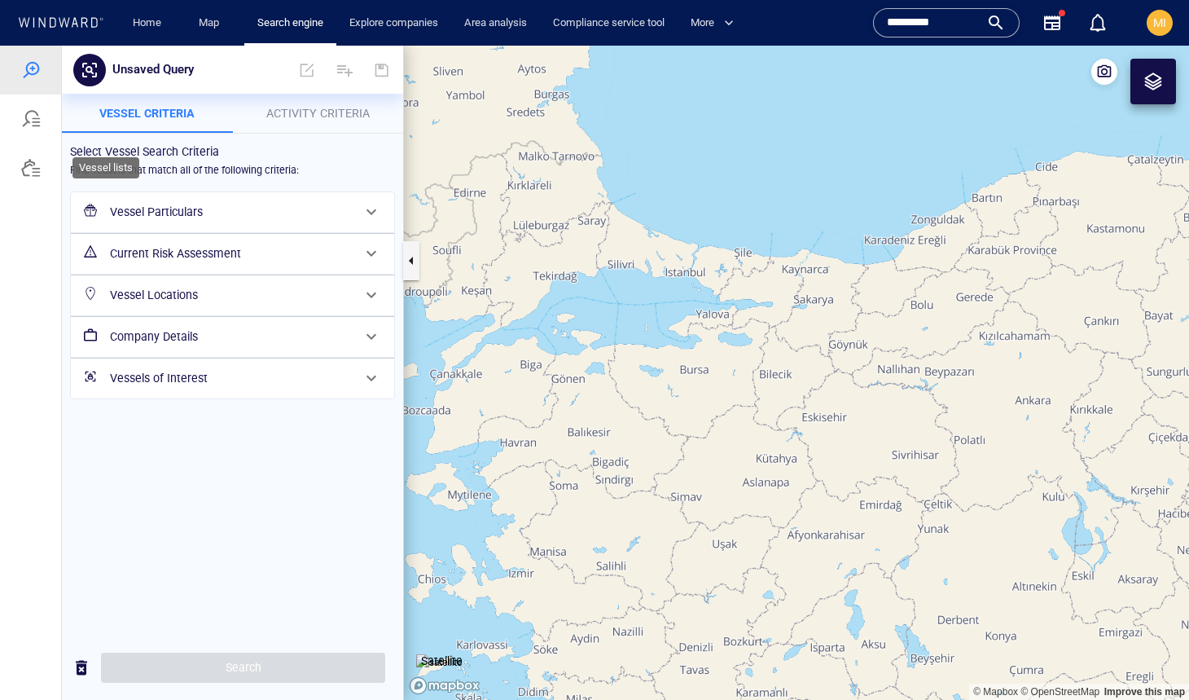
click at [37, 167] on div at bounding box center [31, 168] width 20 height 20
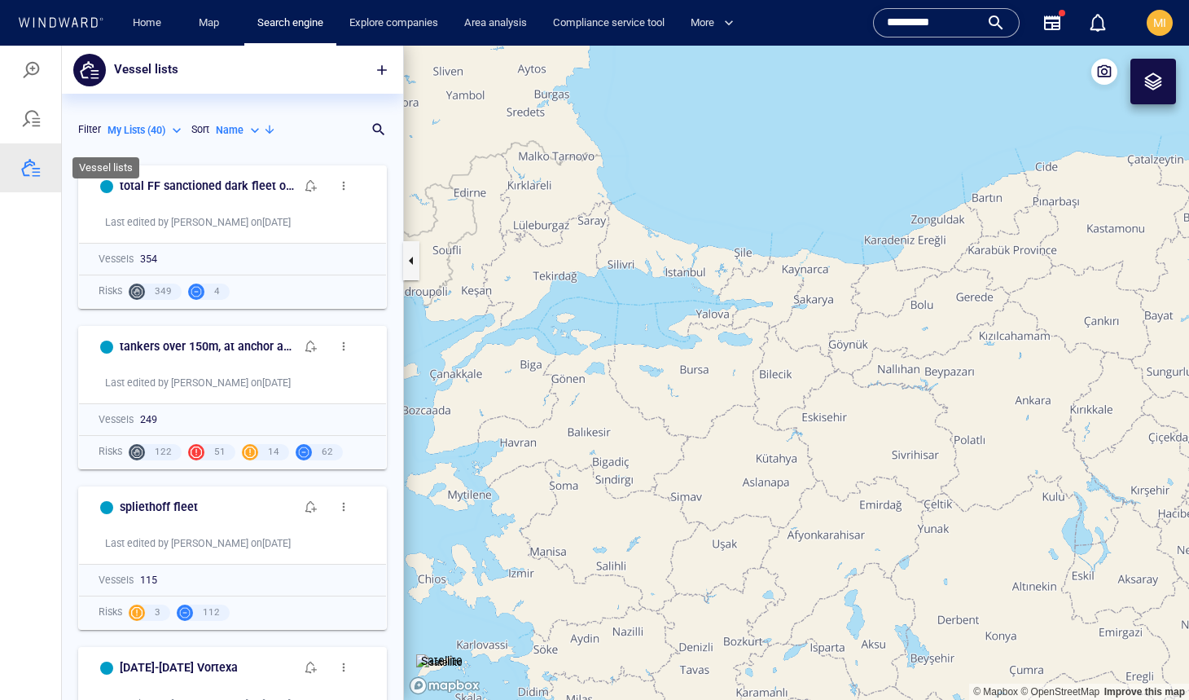
scroll to position [543, 341]
click at [381, 72] on span "button" at bounding box center [382, 70] width 16 height 16
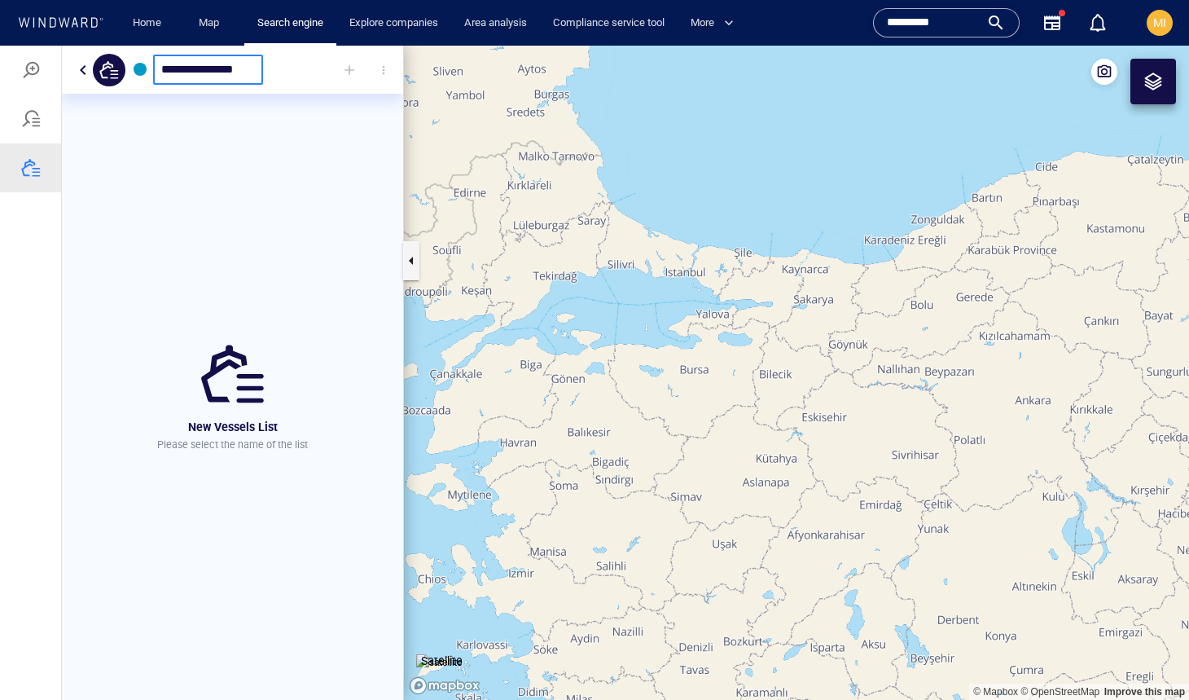
type input "**********"
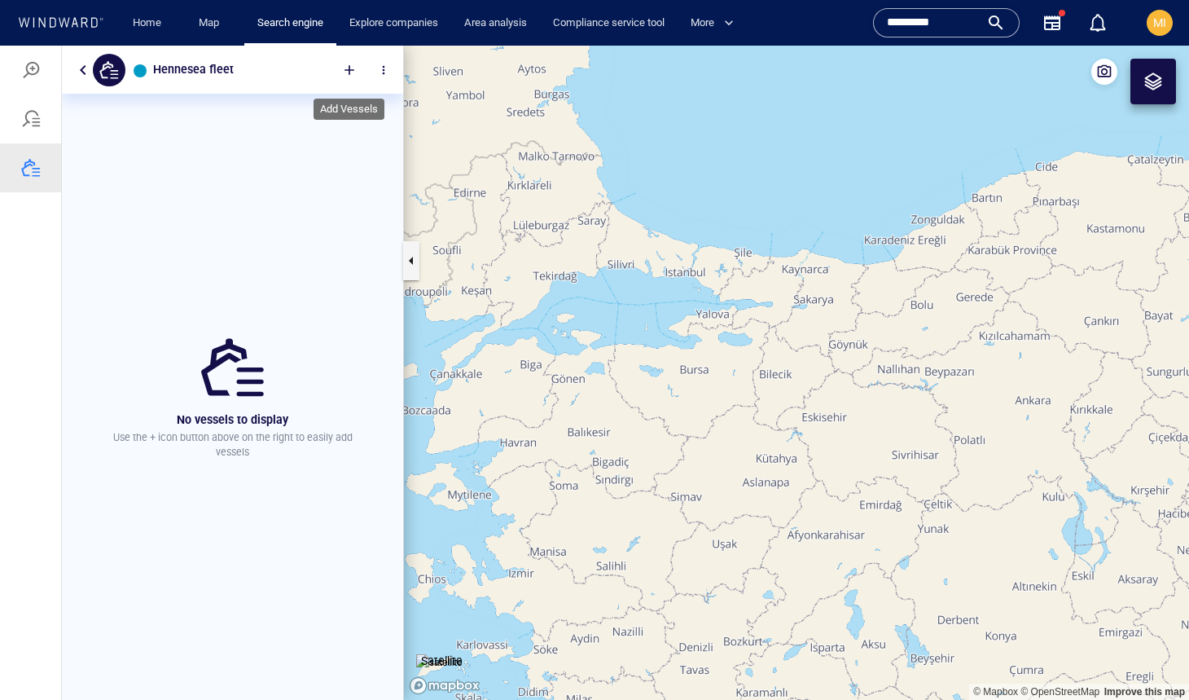
click at [350, 71] on div at bounding box center [350, 70] width 36 height 36
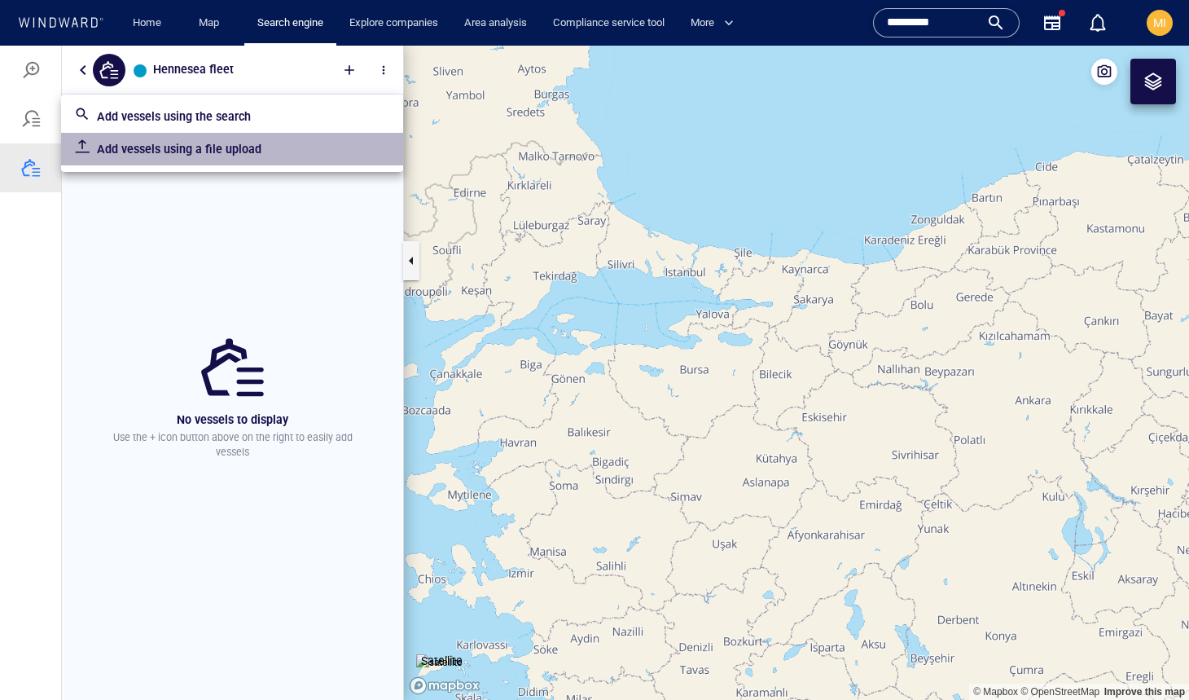
click at [218, 145] on p "Add vessels using a file upload" at bounding box center [243, 149] width 293 height 20
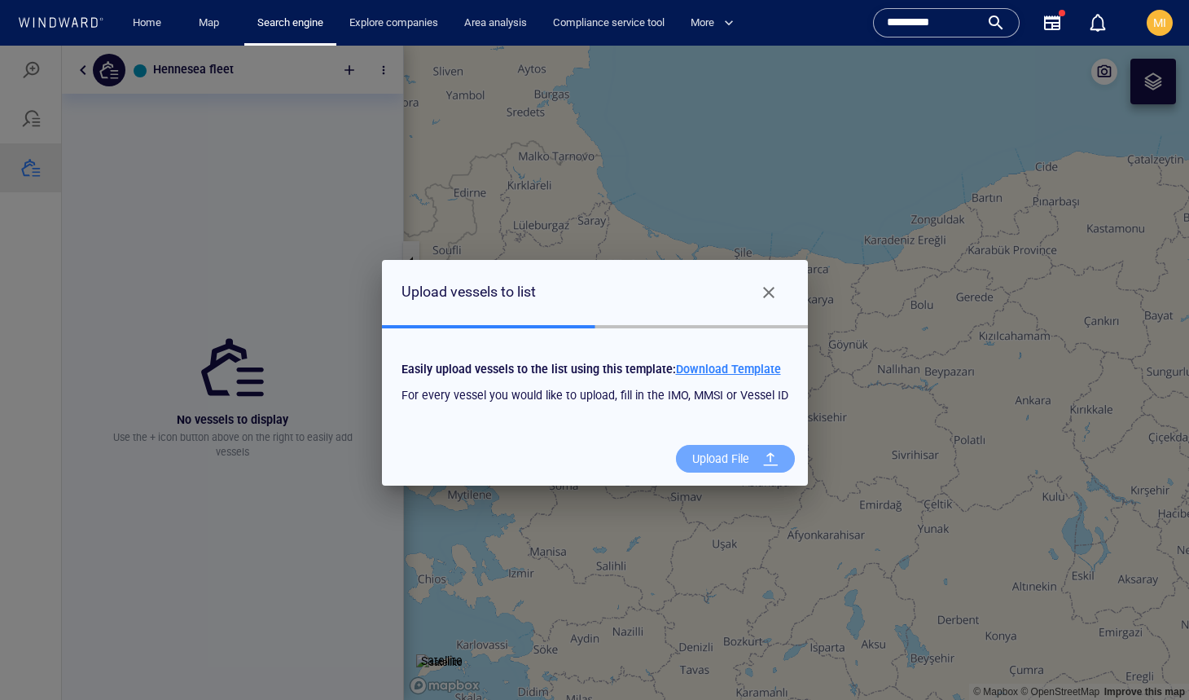
click at [739, 456] on div "Upload File" at bounding box center [721, 458] width 70 height 33
click at [0, 46] on input "Upload File" at bounding box center [0, 46] width 0 height 0
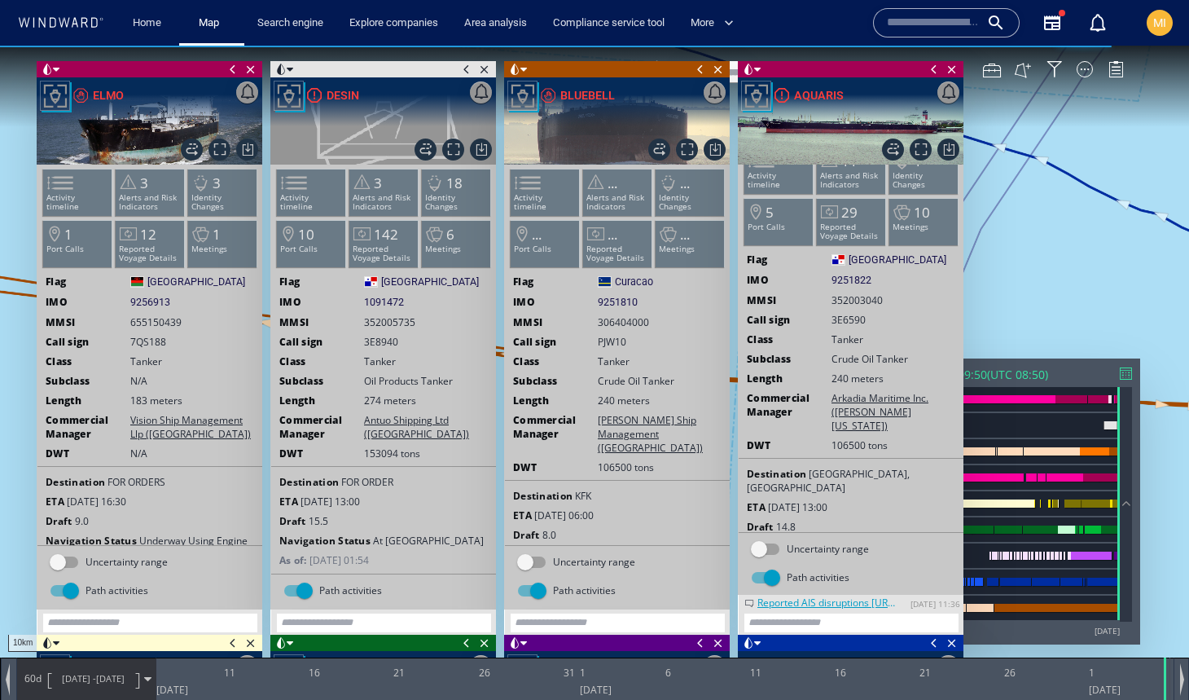
scroll to position [35, 0]
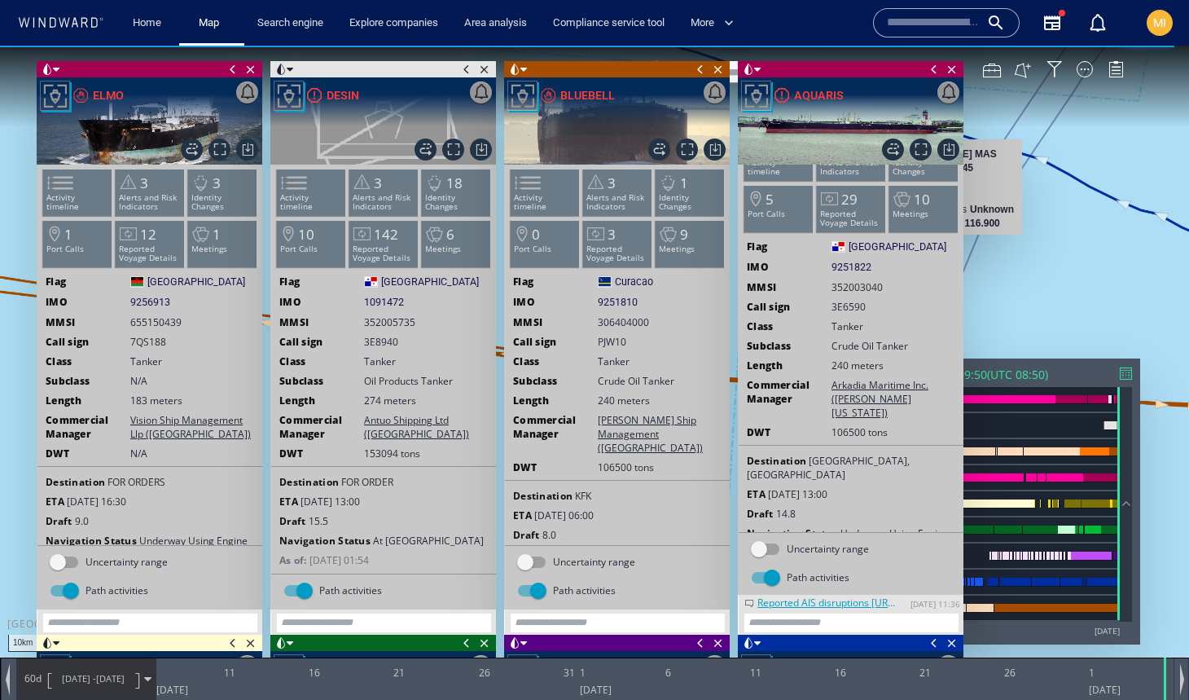
click at [937, 69] on span at bounding box center [934, 69] width 18 height 16
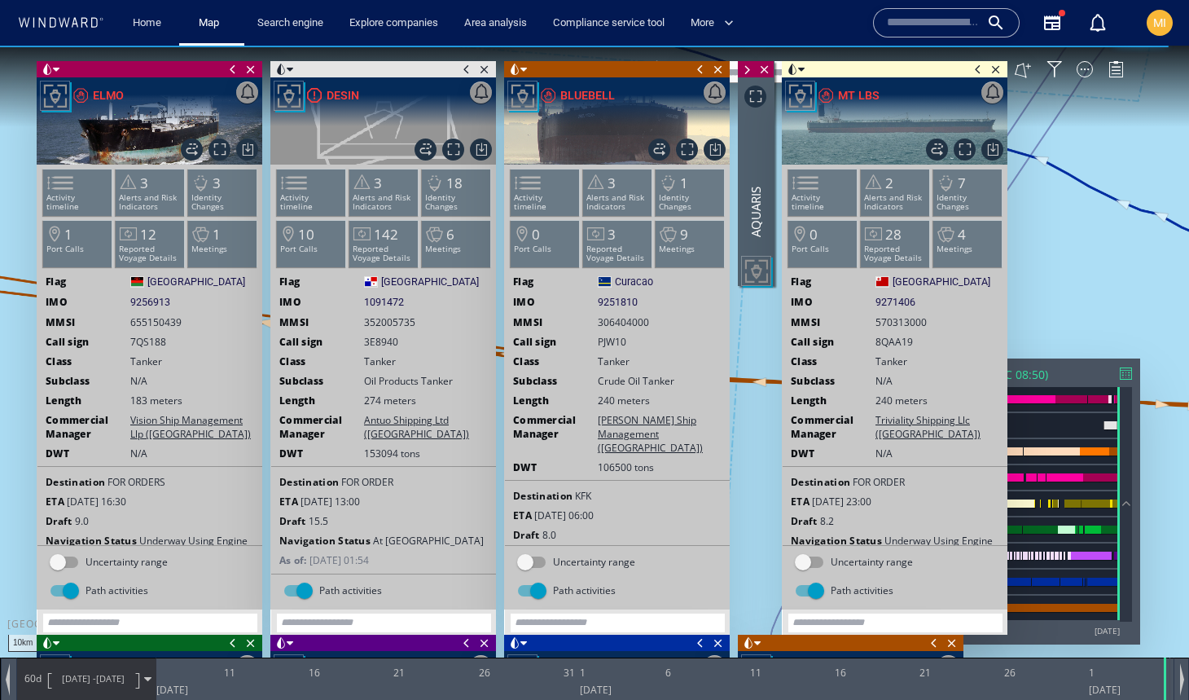
click at [978, 68] on span at bounding box center [978, 69] width 18 height 16
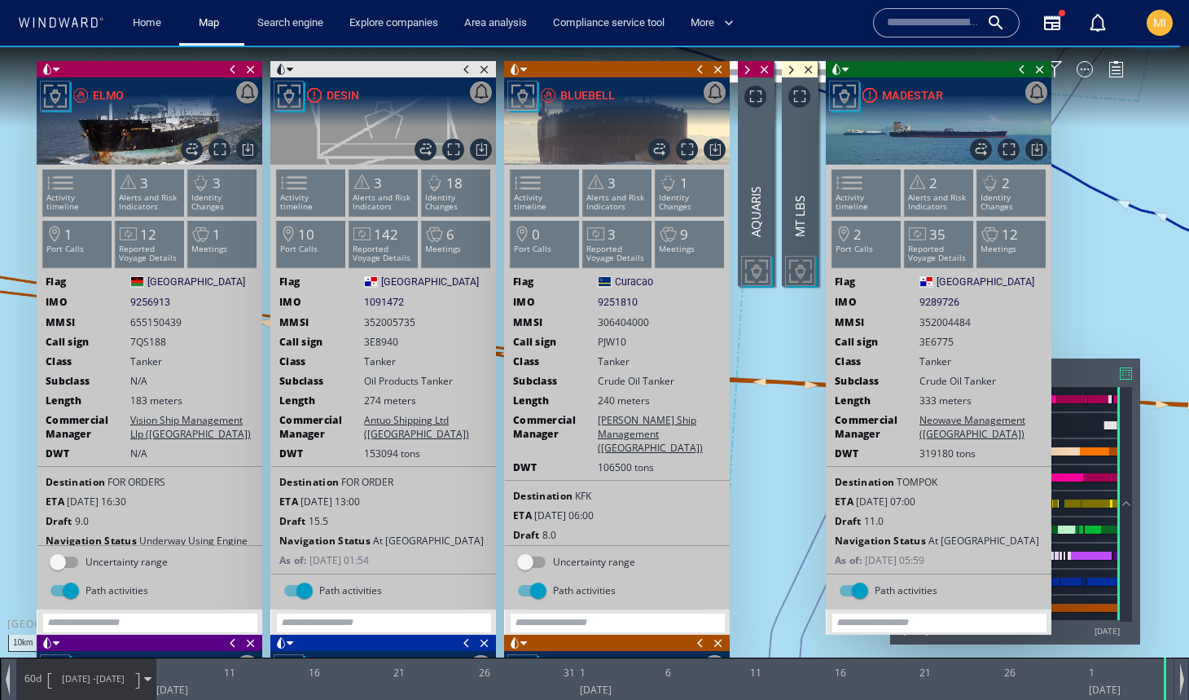
click at [1019, 68] on span at bounding box center [1022, 69] width 18 height 16
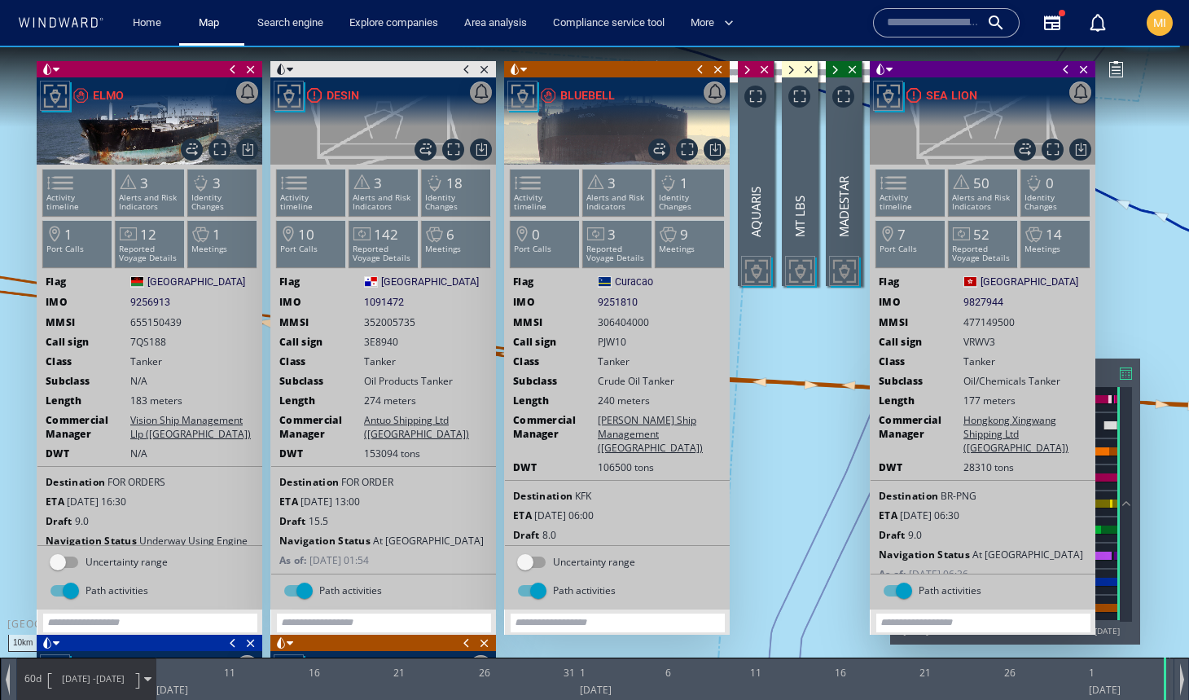
click at [1065, 70] on span at bounding box center [1066, 69] width 18 height 16
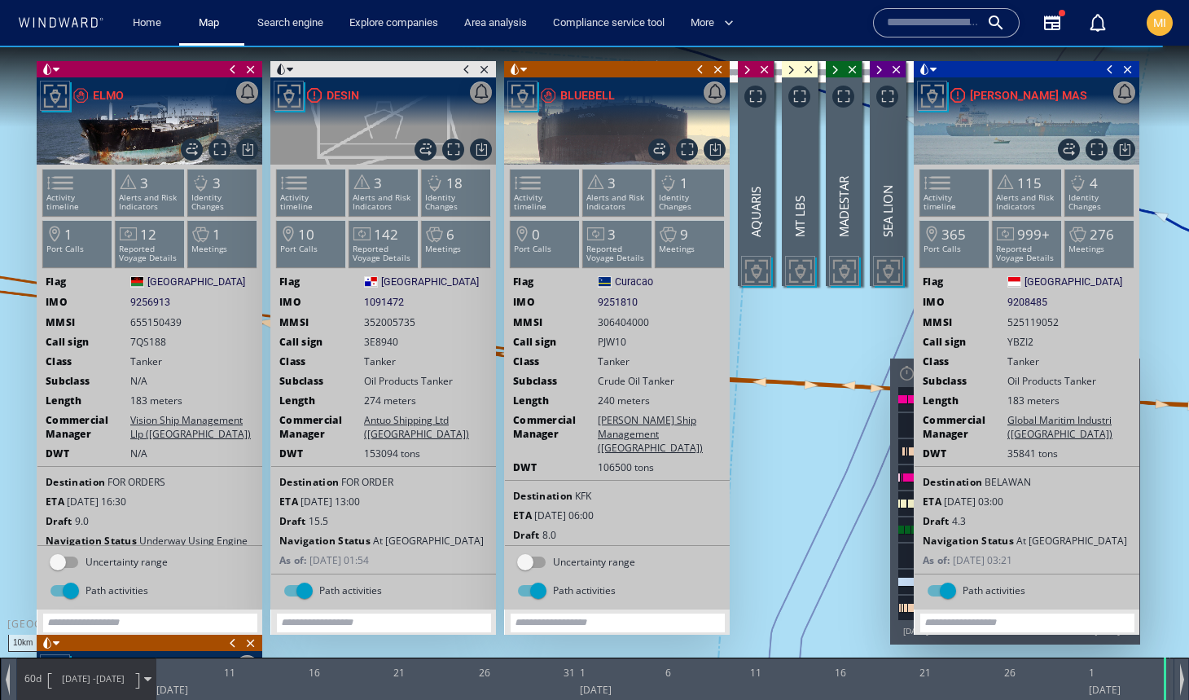
click at [1110, 67] on span at bounding box center [1110, 69] width 18 height 16
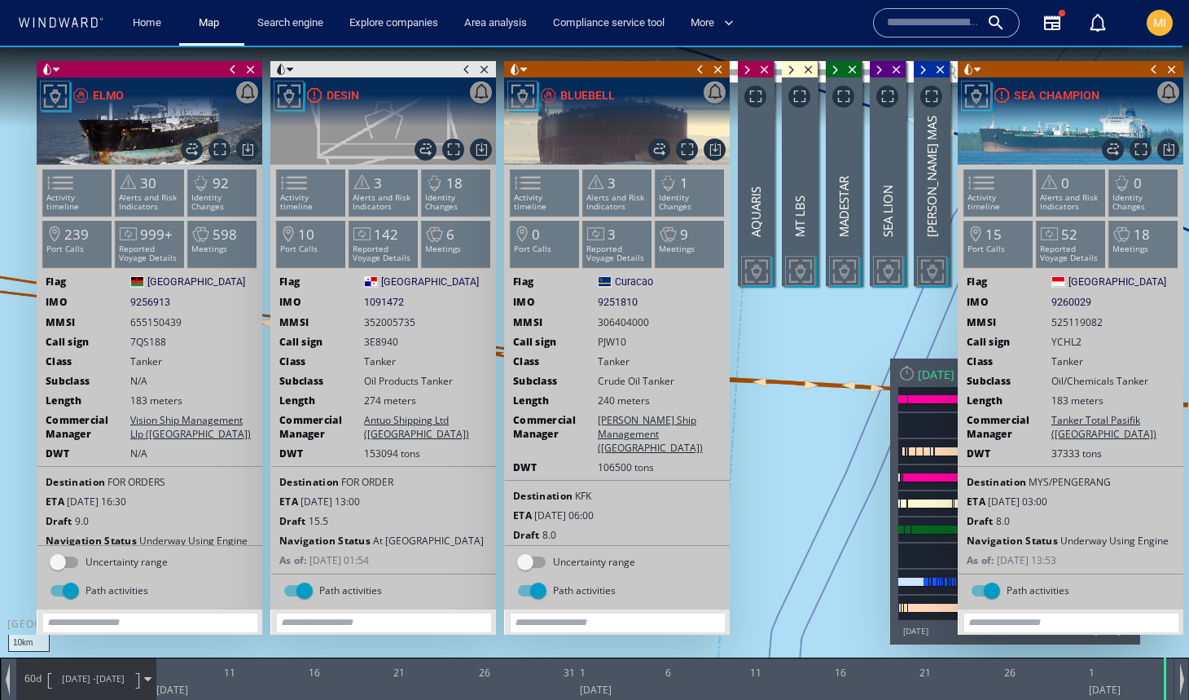
click at [1157, 68] on span at bounding box center [1154, 69] width 18 height 16
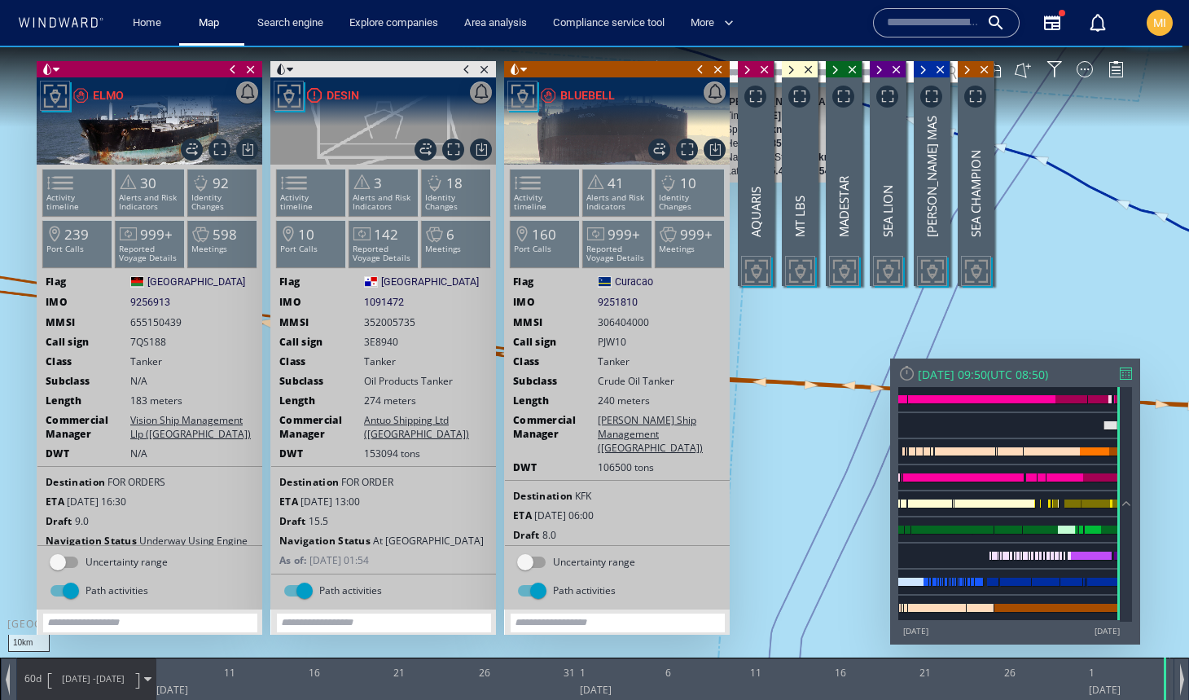
click at [701, 68] on span at bounding box center [701, 69] width 18 height 16
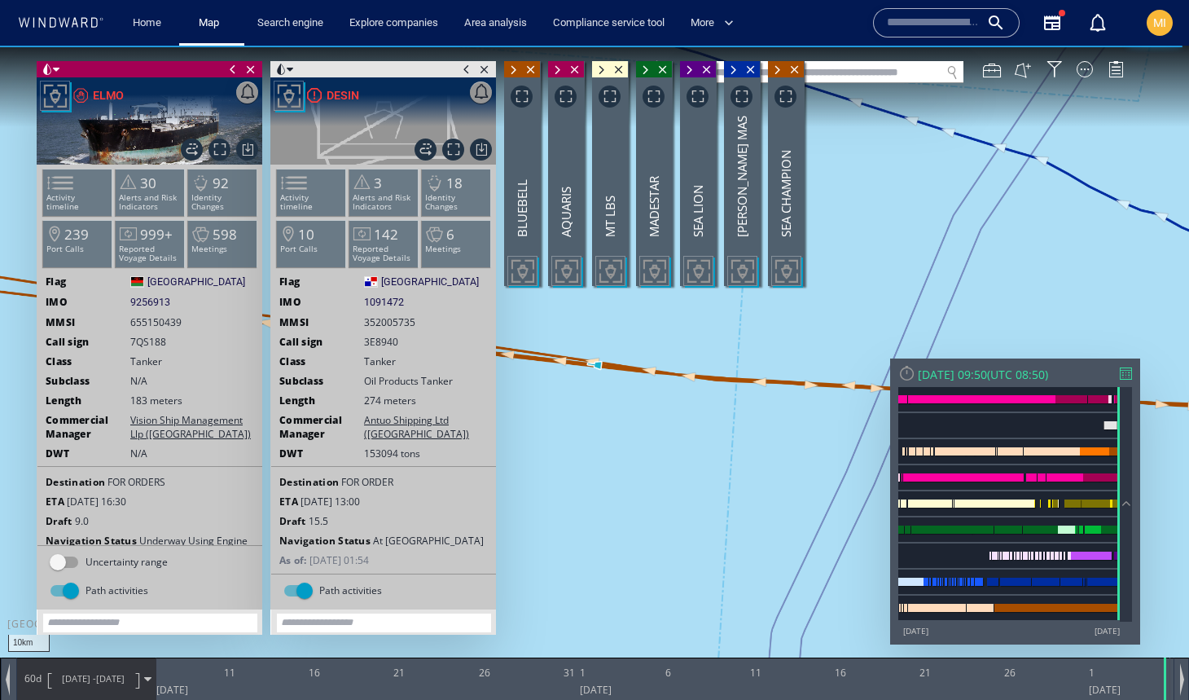
click at [465, 68] on span at bounding box center [467, 69] width 18 height 16
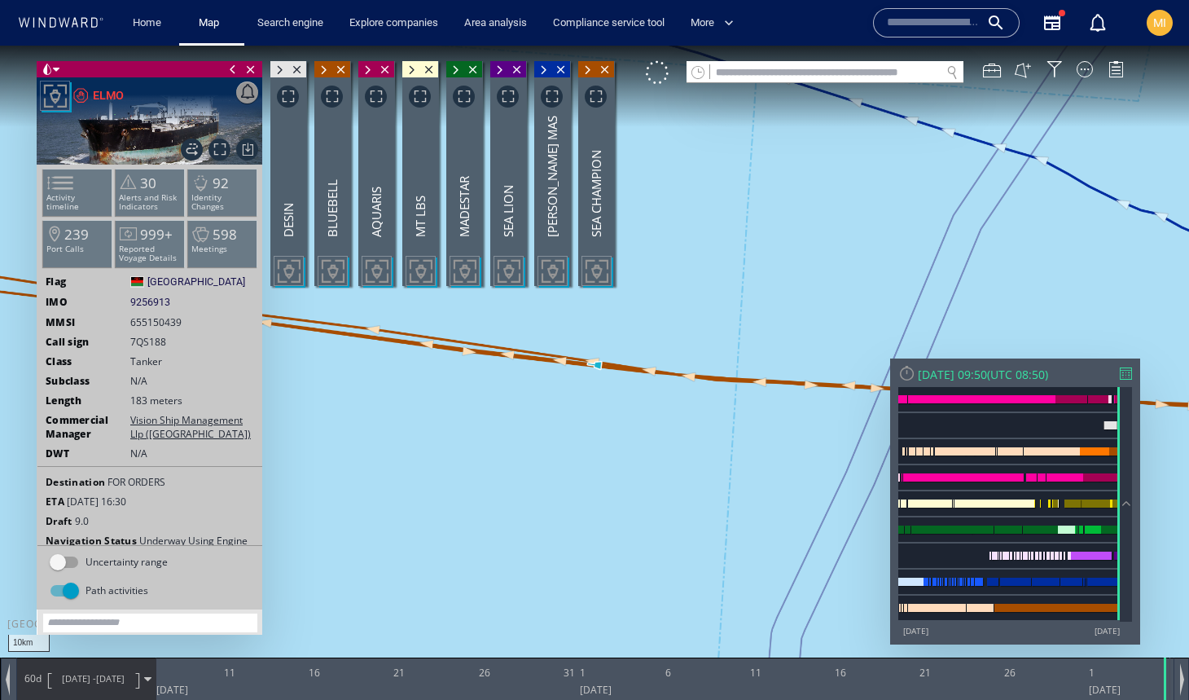
click at [233, 68] on span at bounding box center [233, 69] width 18 height 16
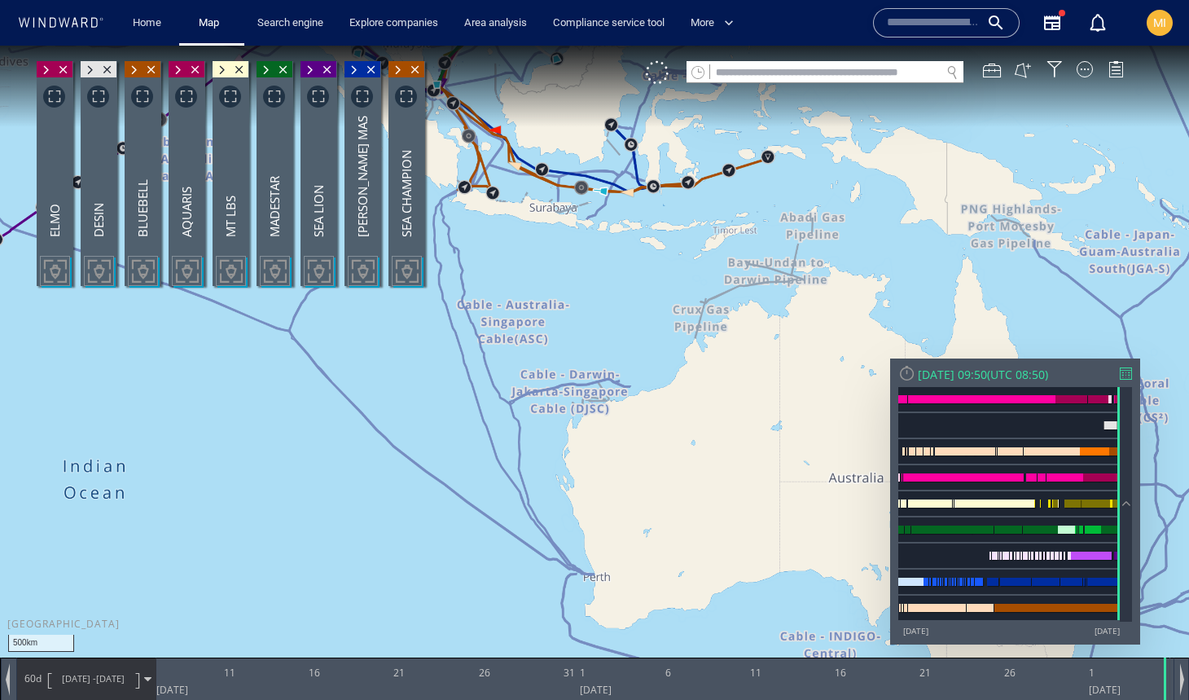
drag, startPoint x: 565, startPoint y: 292, endPoint x: 604, endPoint y: 344, distance: 65.7
click at [604, 343] on canvas "Map" at bounding box center [594, 365] width 1189 height 638
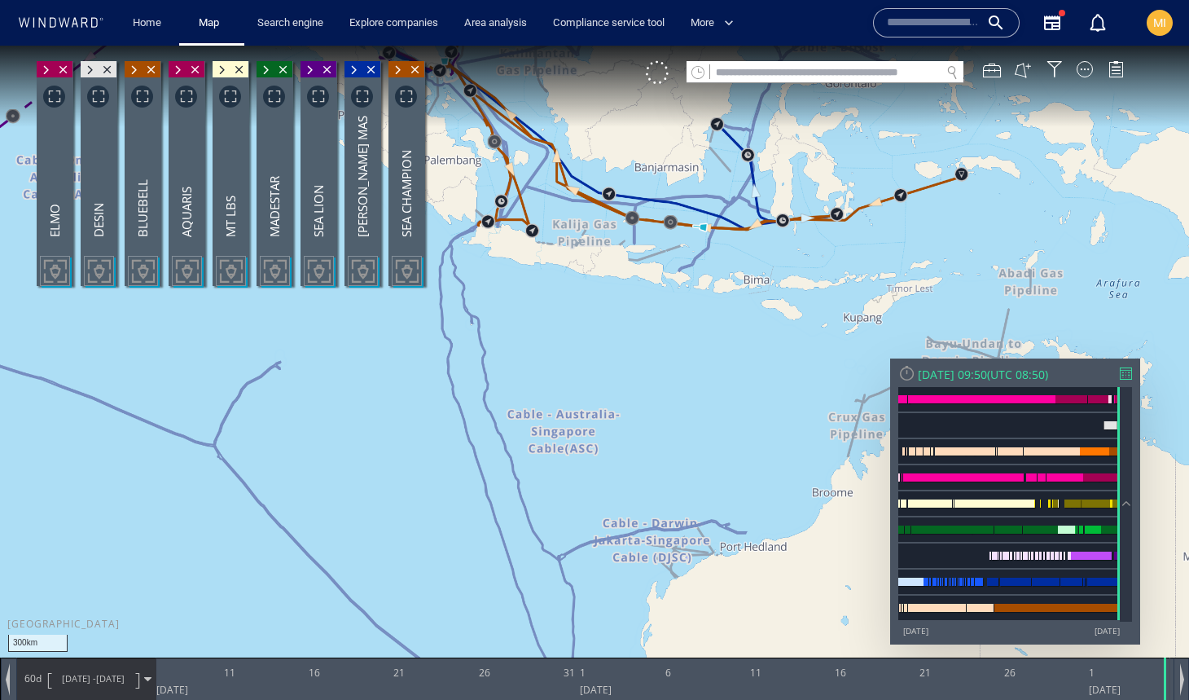
click at [608, 338] on canvas "Map" at bounding box center [594, 365] width 1189 height 638
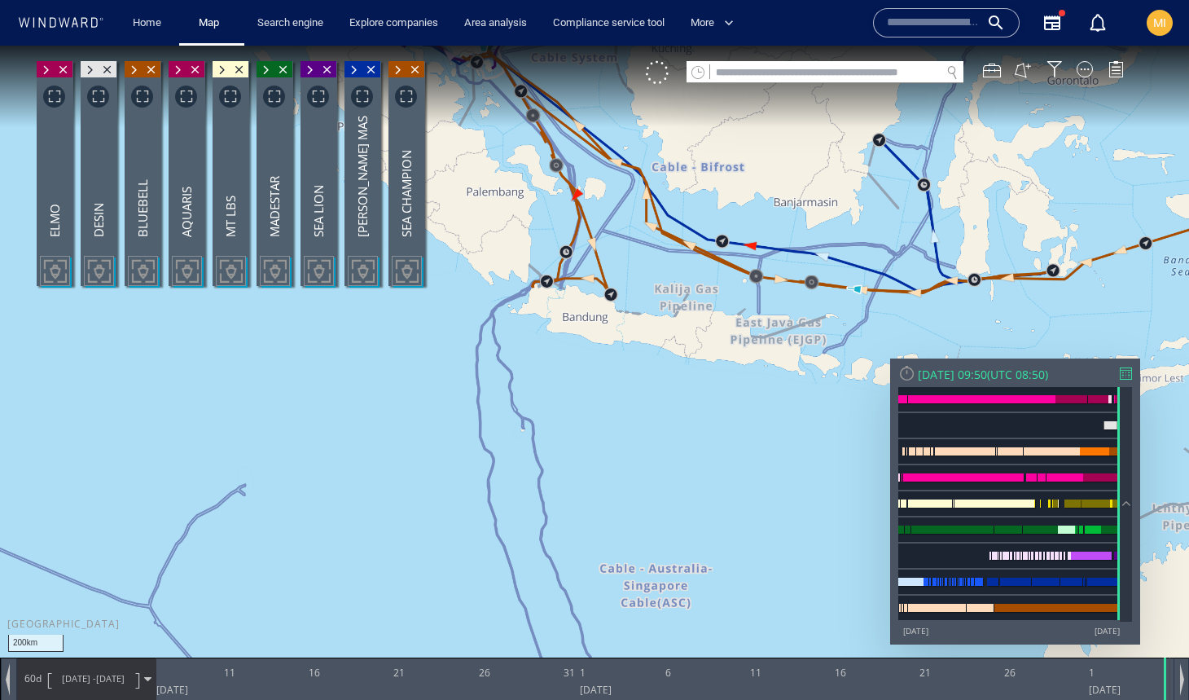
drag, startPoint x: 608, startPoint y: 358, endPoint x: 641, endPoint y: 461, distance: 108.7
click at [641, 459] on canvas "Map" at bounding box center [594, 365] width 1189 height 638
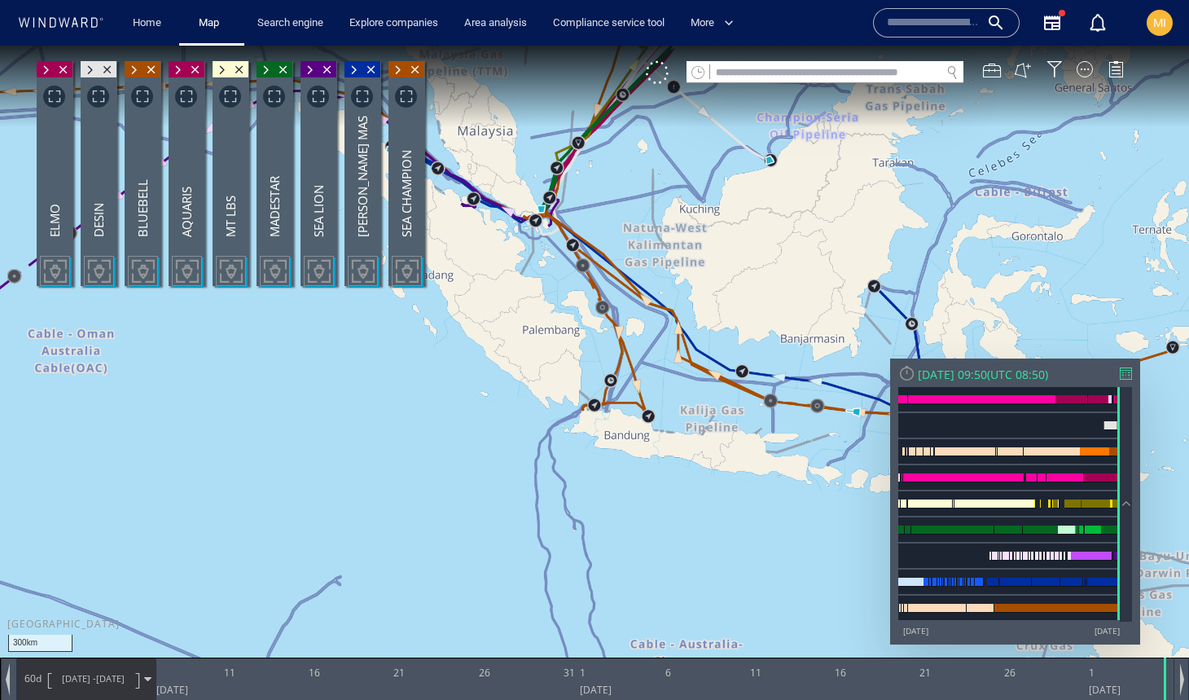
drag, startPoint x: 606, startPoint y: 334, endPoint x: 648, endPoint y: 431, distance: 105.8
click at [648, 429] on canvas "Map" at bounding box center [594, 365] width 1189 height 638
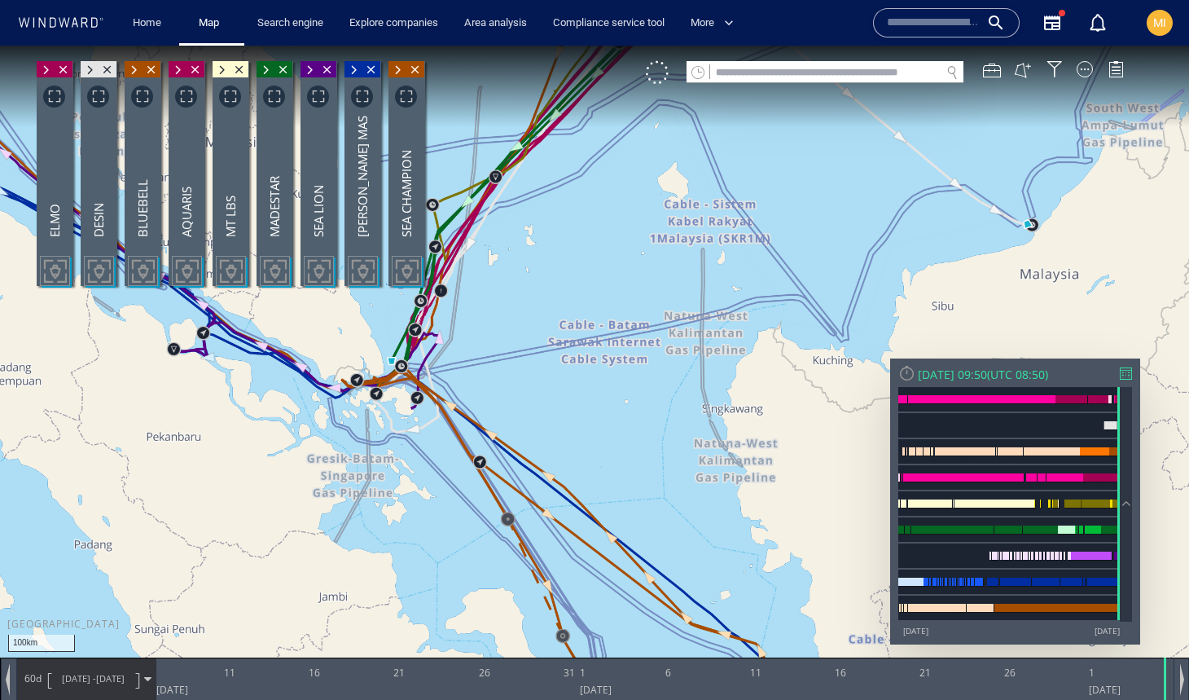
drag, startPoint x: 569, startPoint y: 349, endPoint x: 734, endPoint y: 379, distance: 168.1
click at [734, 379] on canvas "Map" at bounding box center [594, 365] width 1189 height 638
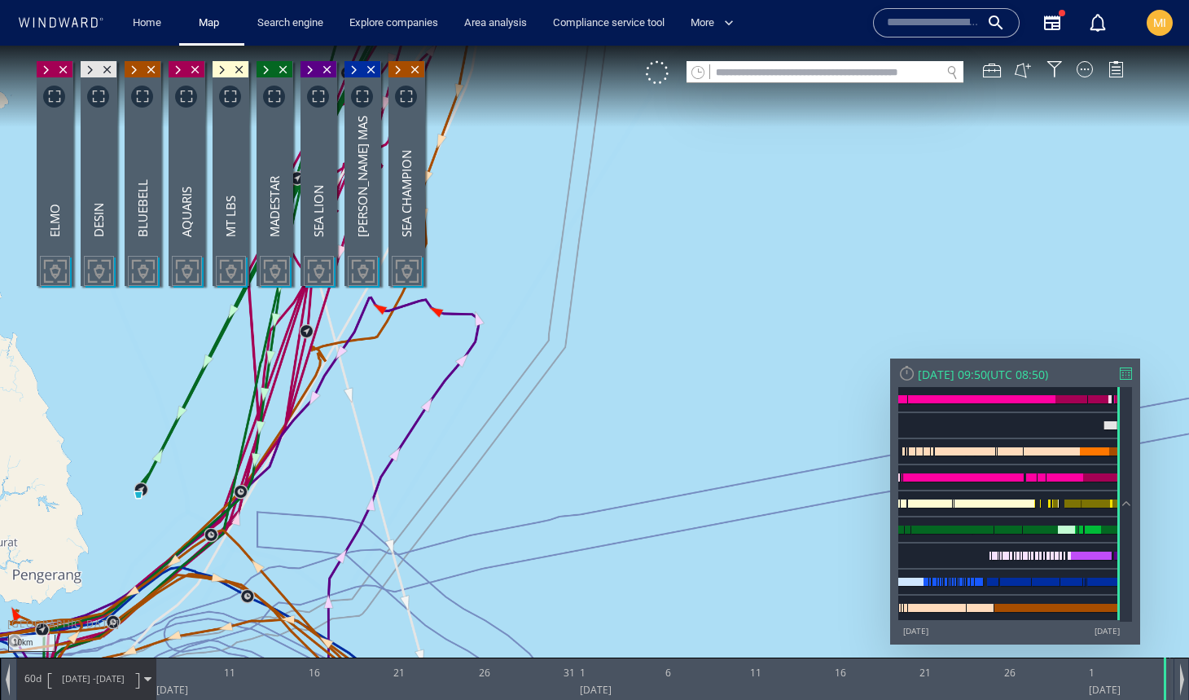
drag, startPoint x: 633, startPoint y: 347, endPoint x: 845, endPoint y: 375, distance: 213.6
click at [845, 374] on canvas "Map" at bounding box center [594, 365] width 1189 height 638
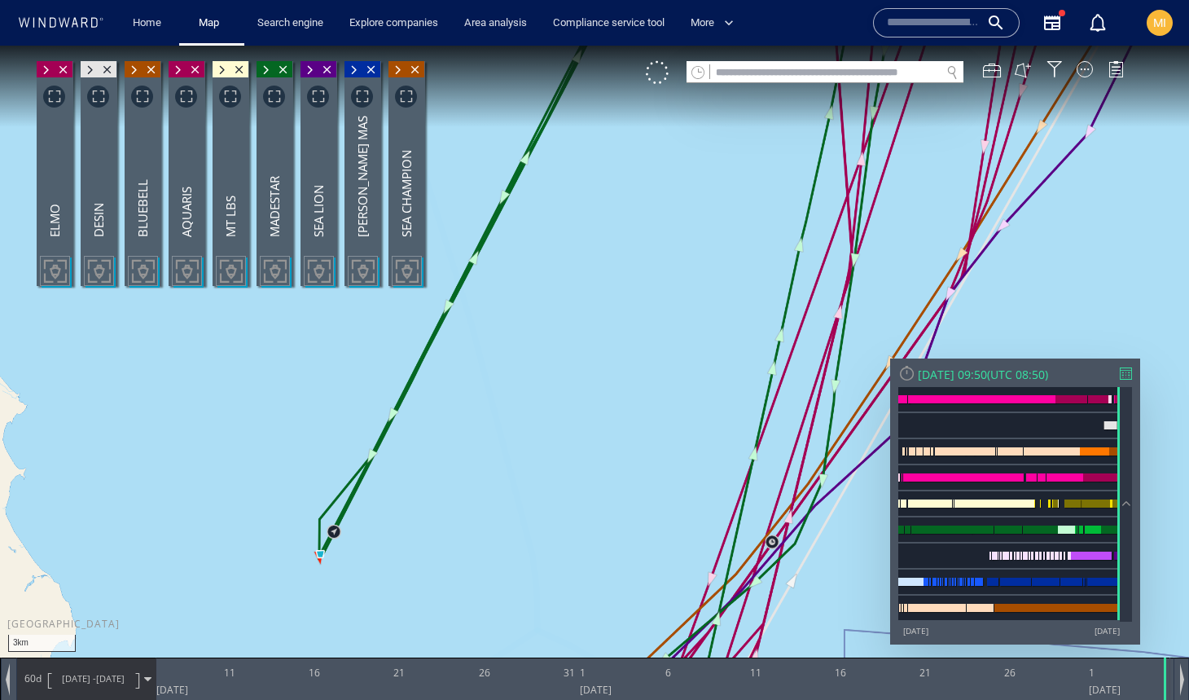
drag, startPoint x: 371, startPoint y: 555, endPoint x: 531, endPoint y: 454, distance: 188.9
click at [531, 454] on canvas "Map" at bounding box center [594, 365] width 1189 height 638
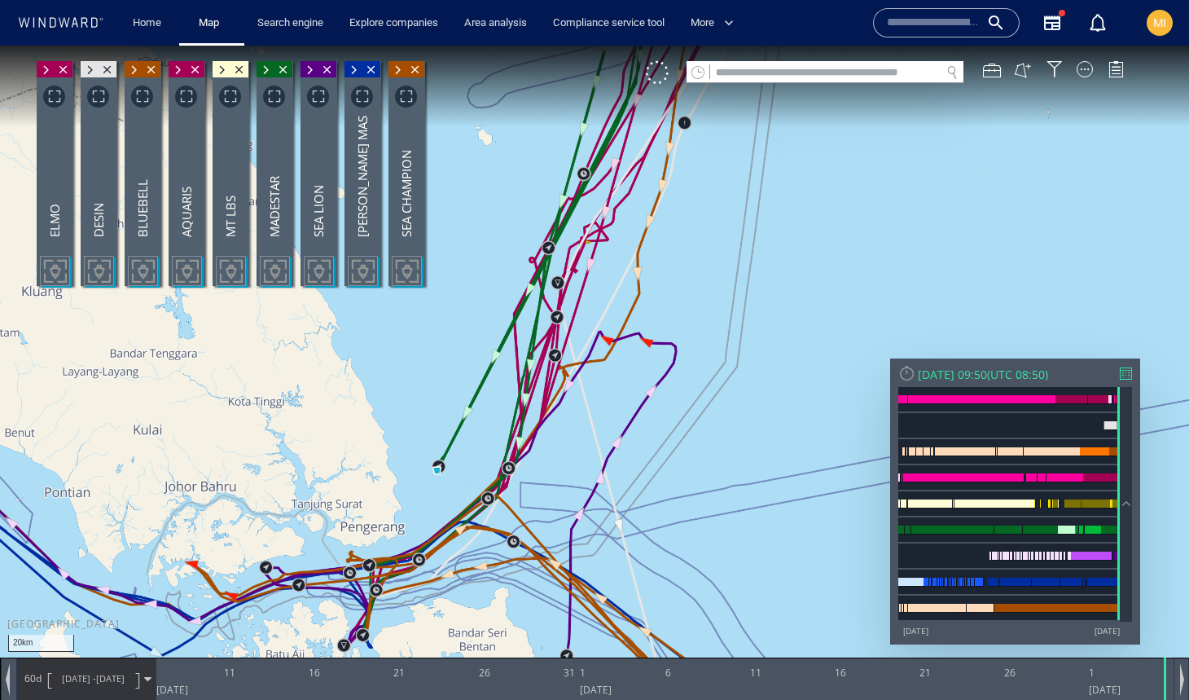
drag, startPoint x: 390, startPoint y: 526, endPoint x: 525, endPoint y: 360, distance: 214.3
click at [525, 360] on canvas "Map" at bounding box center [594, 365] width 1189 height 638
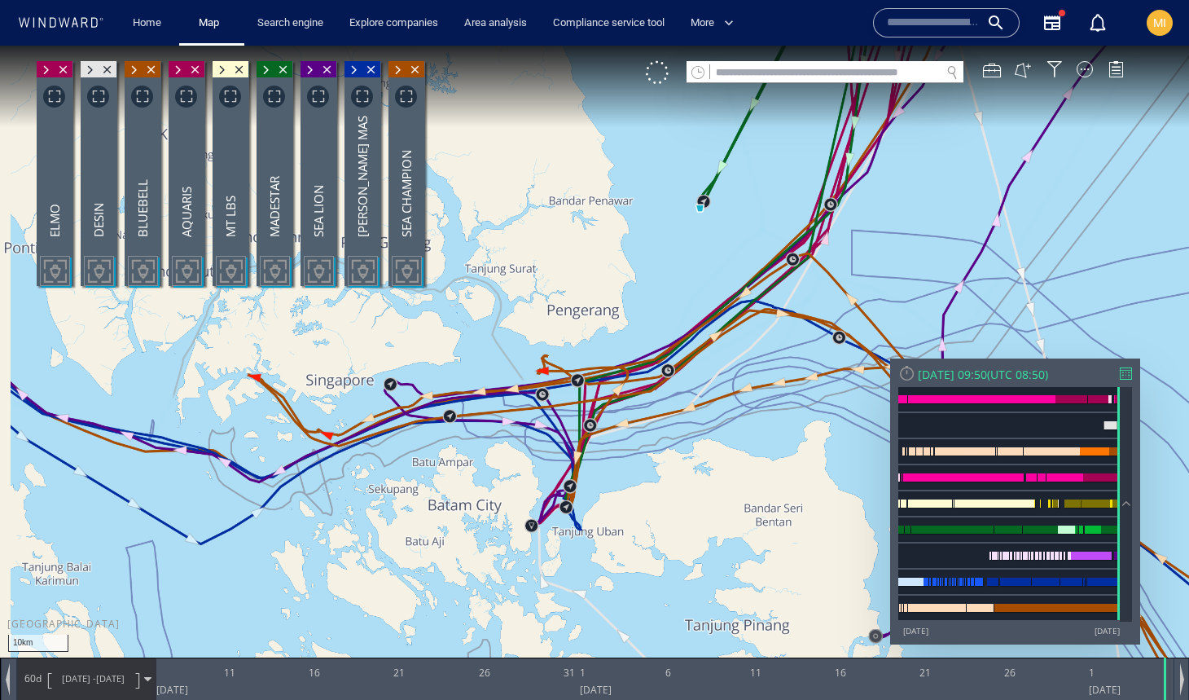
drag, startPoint x: 379, startPoint y: 394, endPoint x: 523, endPoint y: 414, distance: 145.5
click at [522, 413] on canvas "Map" at bounding box center [594, 365] width 1189 height 638
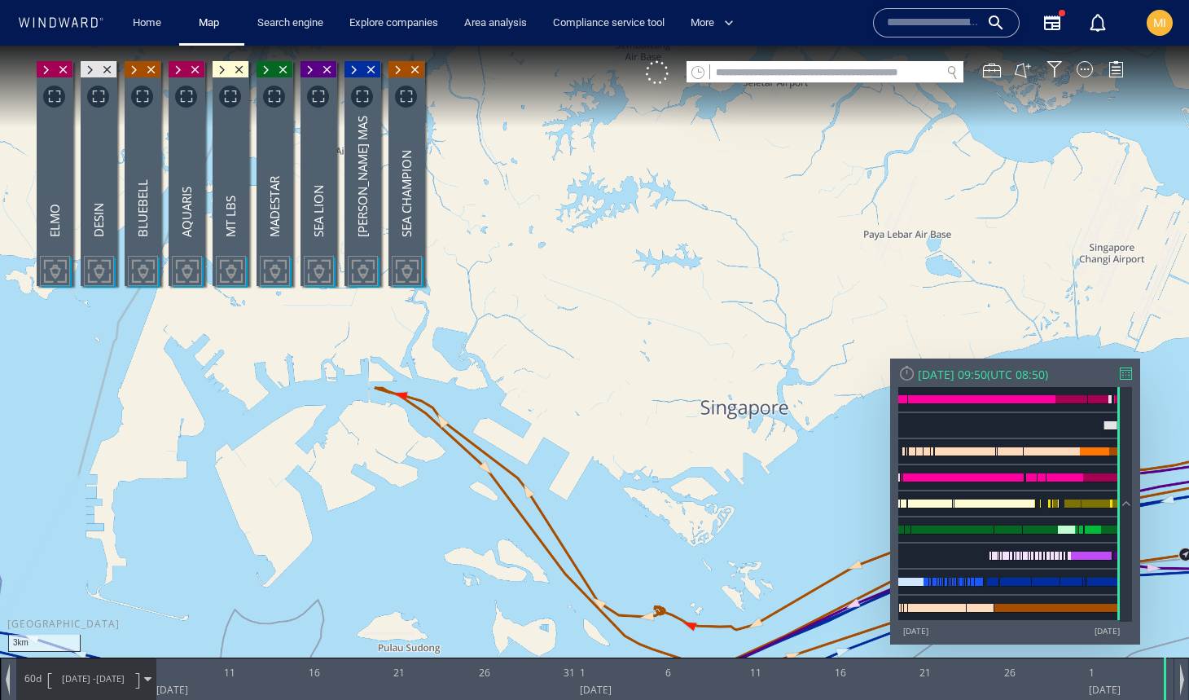
click at [396, 71] on span at bounding box center [398, 70] width 18 height 16
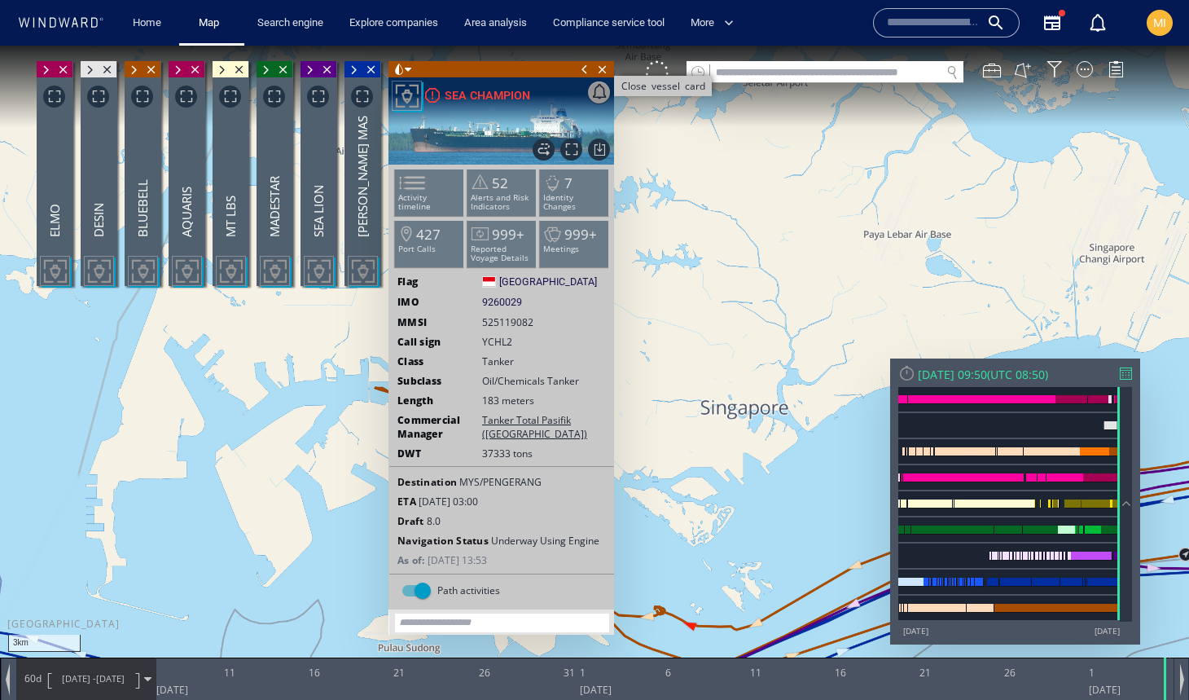
click at [605, 68] on span "Close vessel card" at bounding box center [603, 69] width 18 height 16
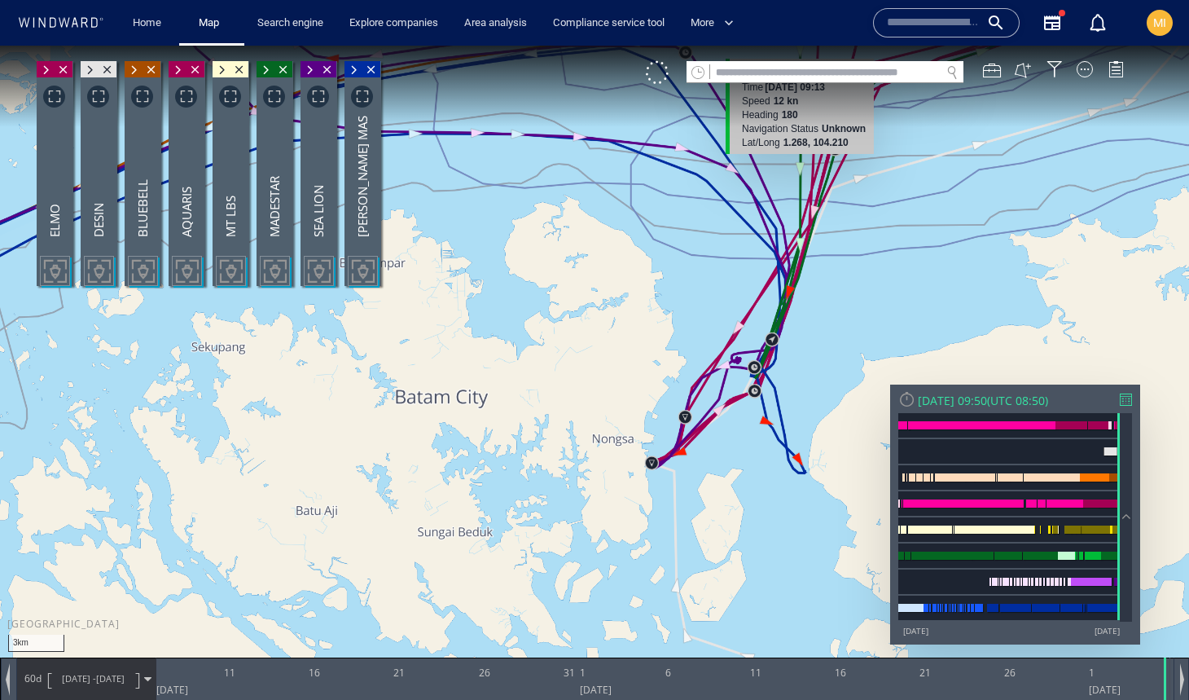
click at [801, 69] on input "text" at bounding box center [825, 73] width 231 height 22
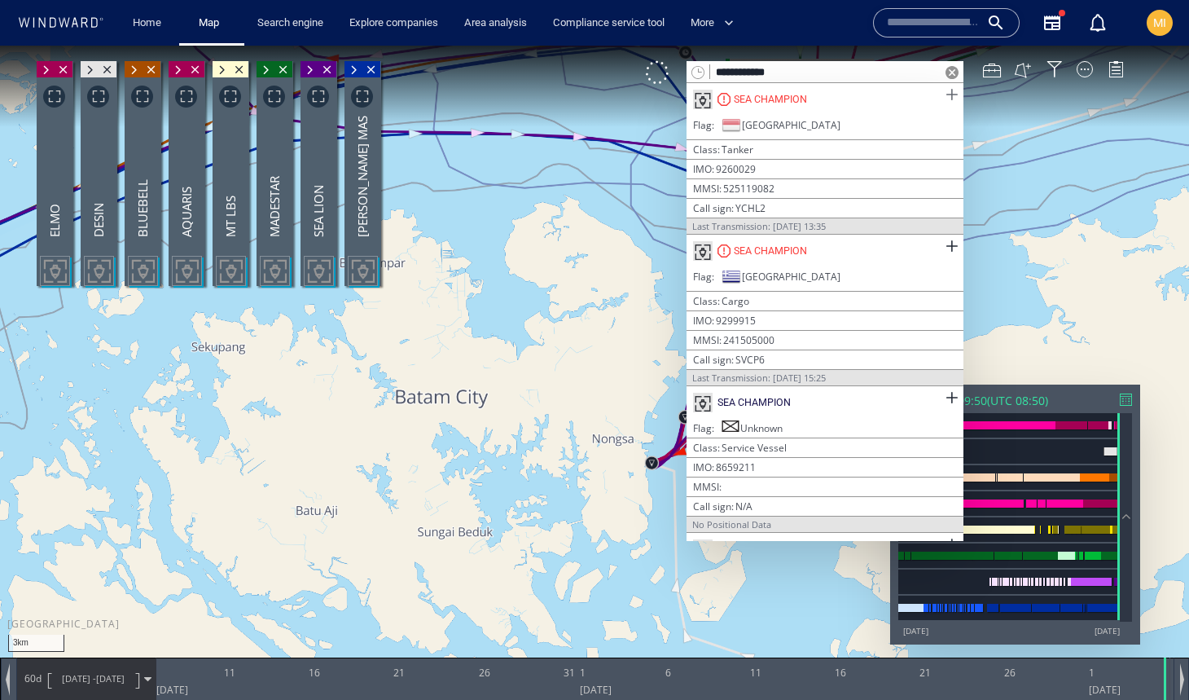
type input "**********"
click at [945, 89] on span at bounding box center [952, 95] width 20 height 20
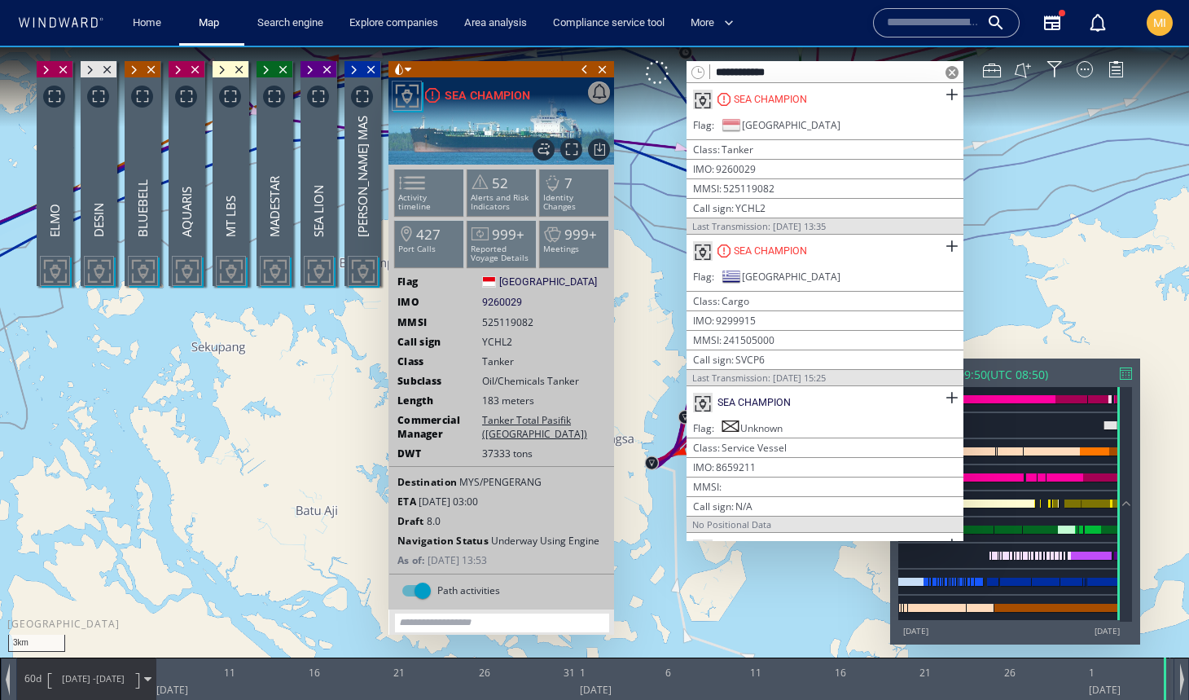
click at [588, 71] on span at bounding box center [585, 69] width 18 height 16
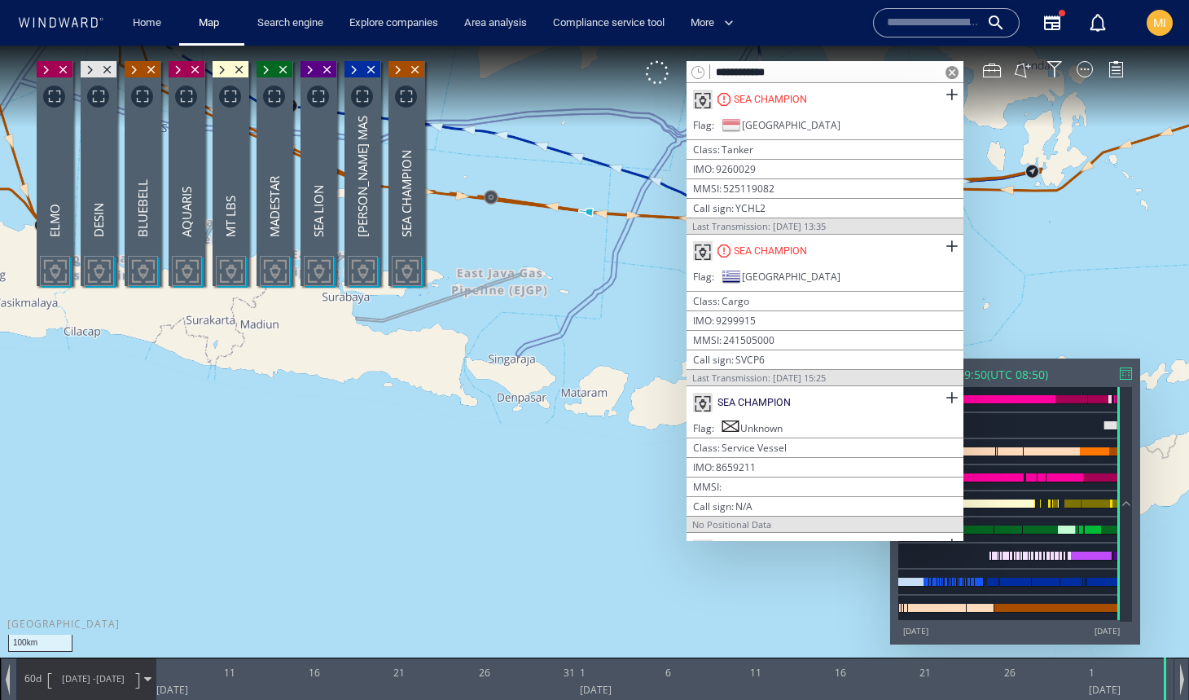
drag, startPoint x: 613, startPoint y: 234, endPoint x: 445, endPoint y: 357, distance: 208.1
click at [446, 356] on canvas "Map" at bounding box center [594, 365] width 1189 height 638
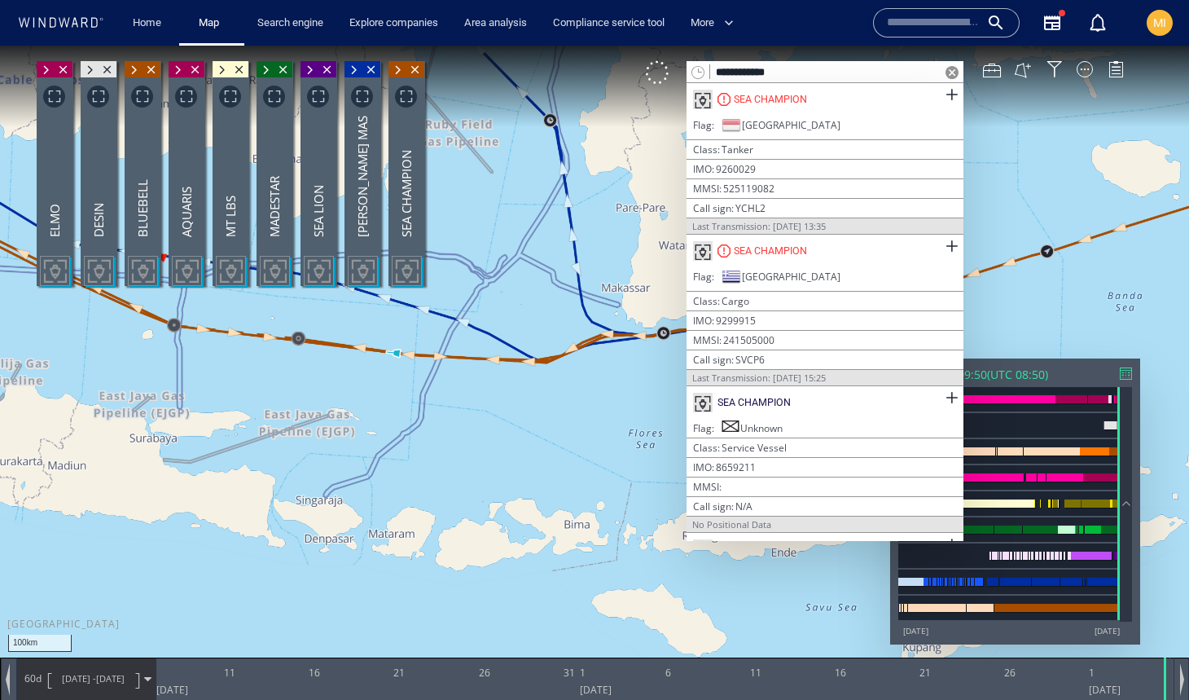
drag, startPoint x: 550, startPoint y: 353, endPoint x: 231, endPoint y: 433, distance: 329.2
click at [237, 429] on canvas "Map" at bounding box center [594, 365] width 1189 height 638
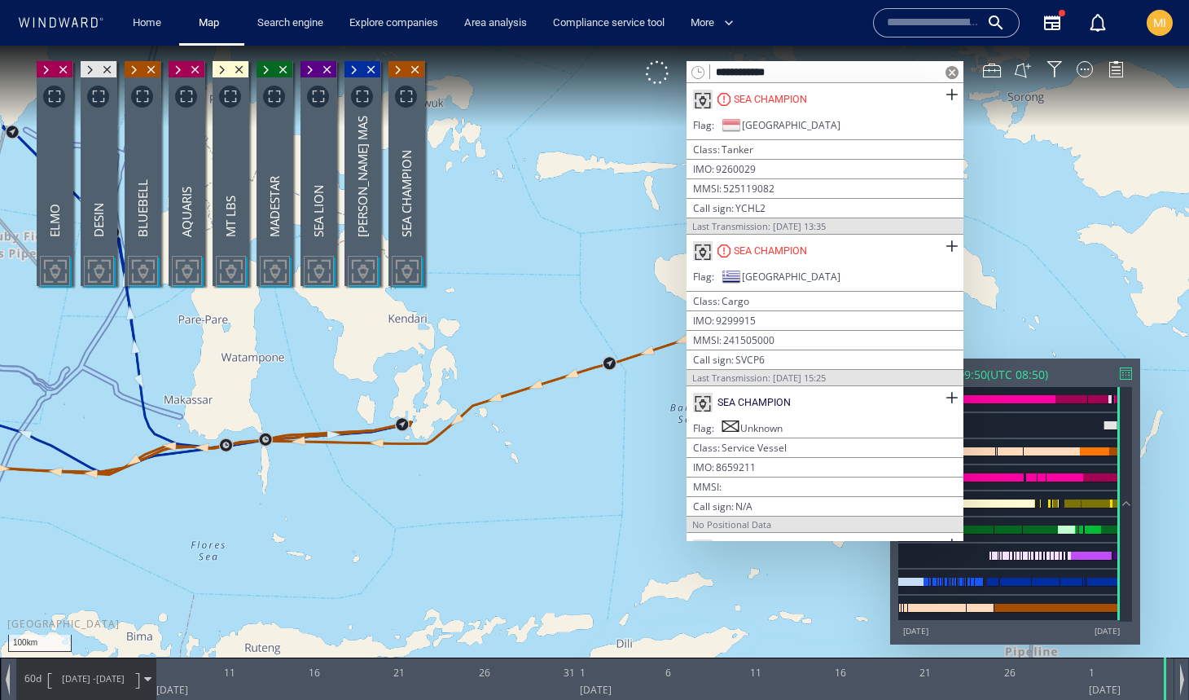
drag, startPoint x: 288, startPoint y: 427, endPoint x: 383, endPoint y: 396, distance: 99.4
click at [384, 396] on canvas "Map" at bounding box center [594, 365] width 1189 height 638
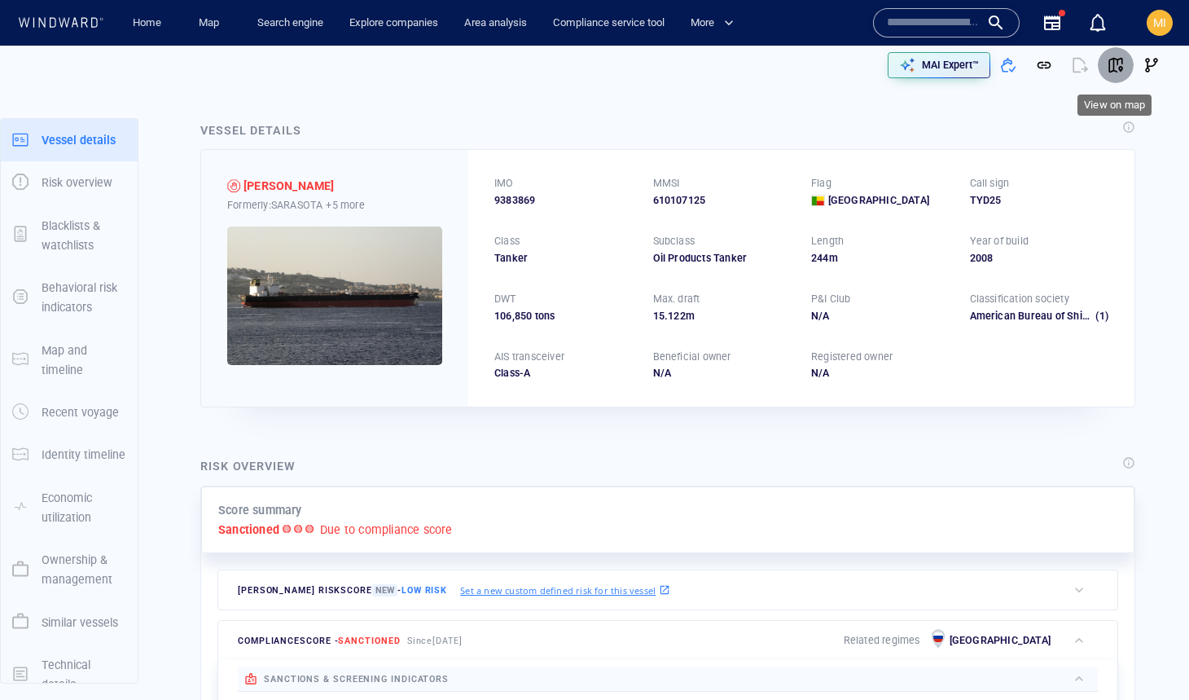
click at [1118, 69] on span "button" at bounding box center [1116, 65] width 16 height 16
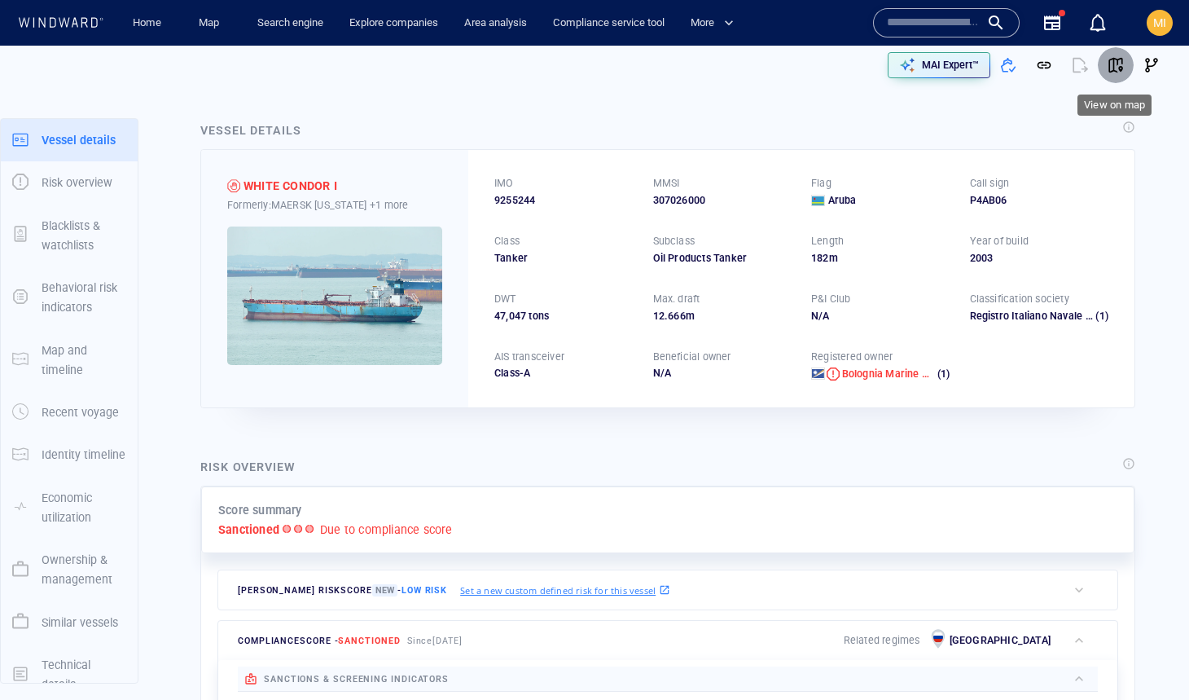
click at [1113, 62] on span "button" at bounding box center [1116, 65] width 16 height 16
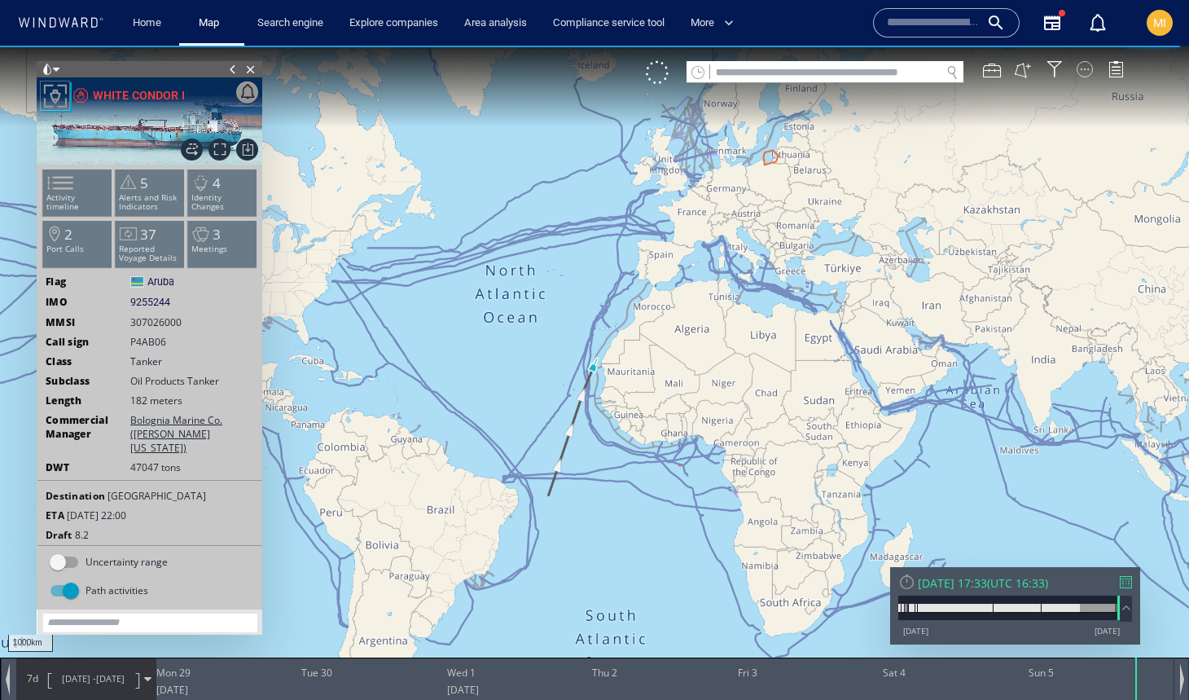
click at [1084, 71] on div at bounding box center [1085, 69] width 16 height 16
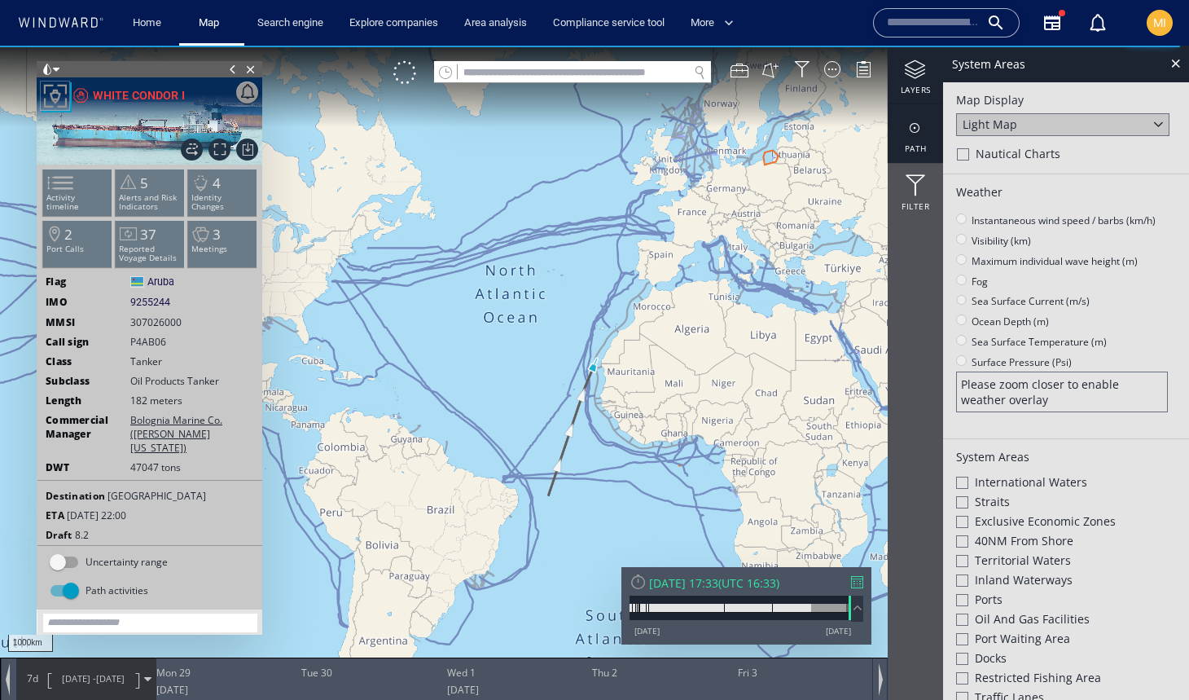
click at [920, 134] on div at bounding box center [915, 128] width 55 height 20
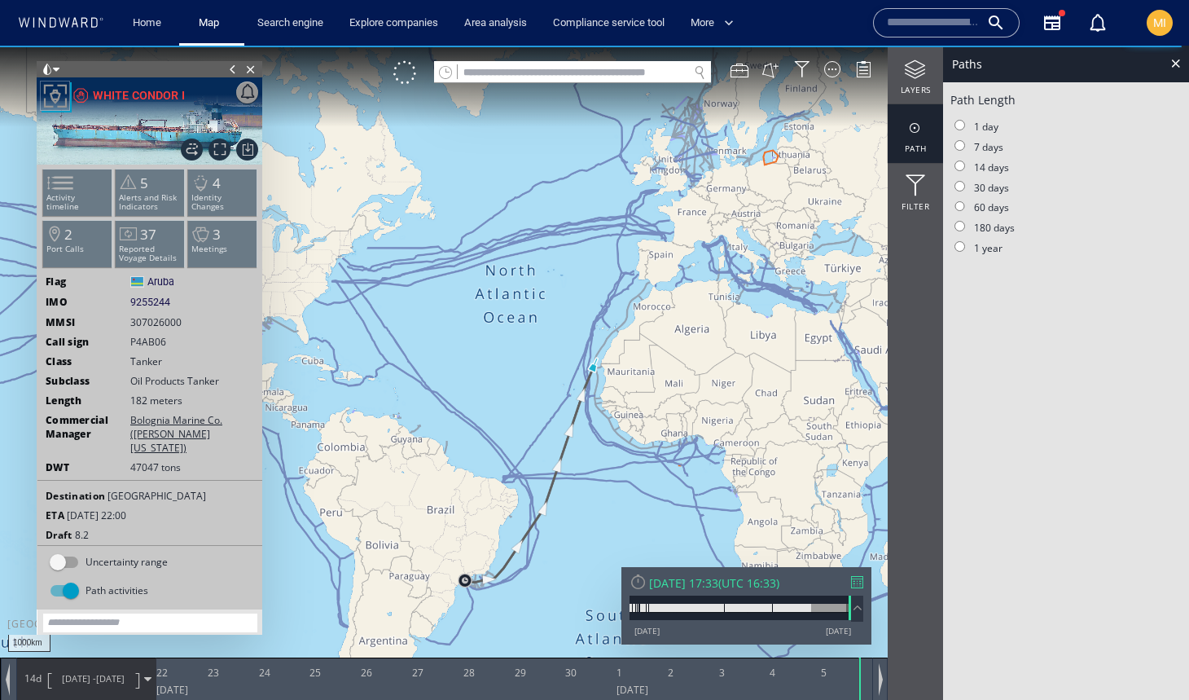
drag, startPoint x: 608, startPoint y: 440, endPoint x: 662, endPoint y: 363, distance: 94.7
click at [661, 363] on canvas "Map" at bounding box center [594, 365] width 1189 height 638
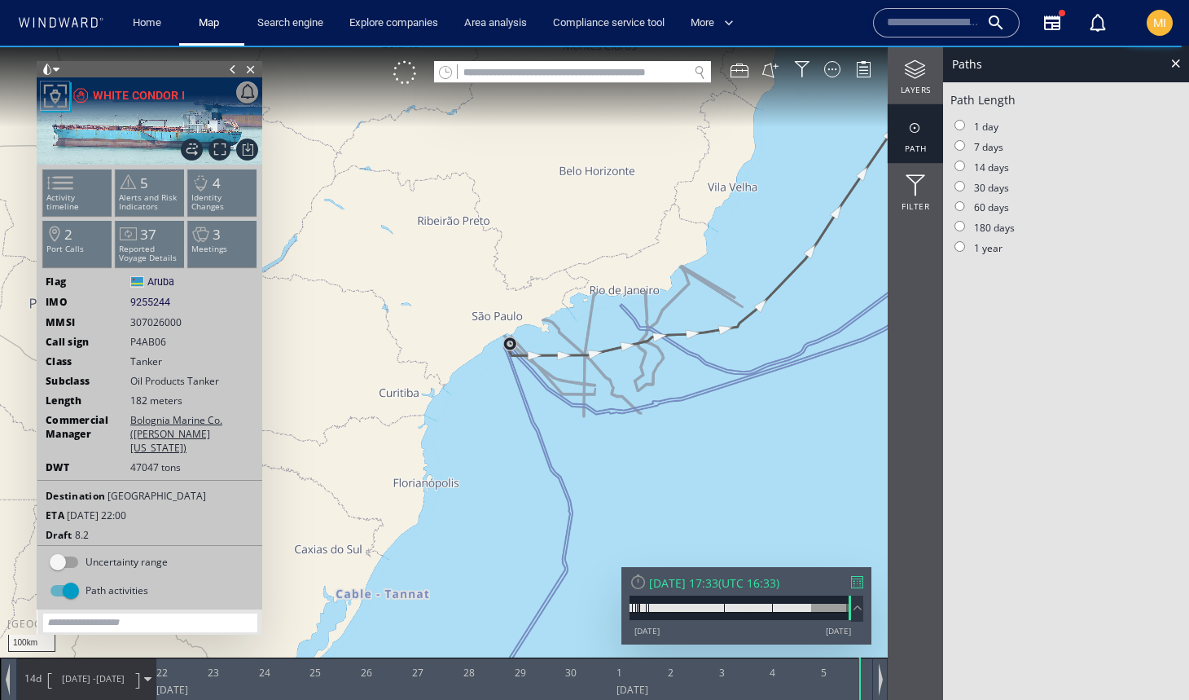
drag, startPoint x: 542, startPoint y: 413, endPoint x: 543, endPoint y: 470, distance: 57.0
click at [543, 468] on canvas "Map" at bounding box center [594, 365] width 1189 height 638
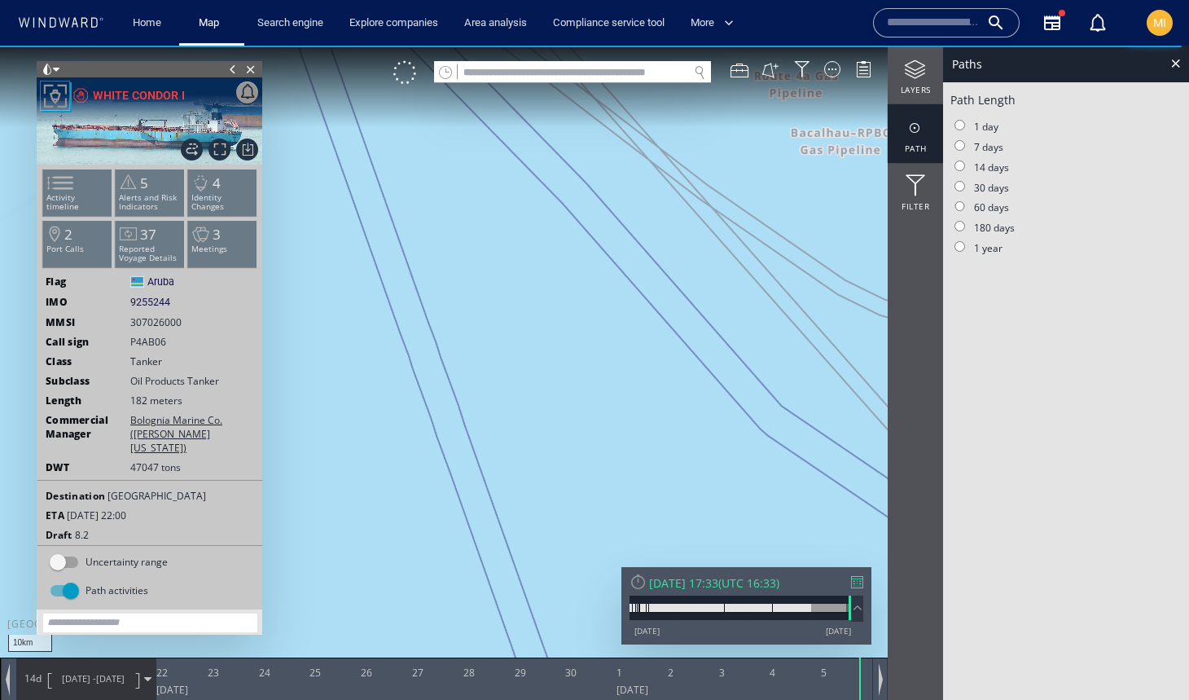
drag, startPoint x: 515, startPoint y: 283, endPoint x: 578, endPoint y: 471, distance: 198.4
click at [577, 468] on canvas "Map" at bounding box center [594, 365] width 1189 height 638
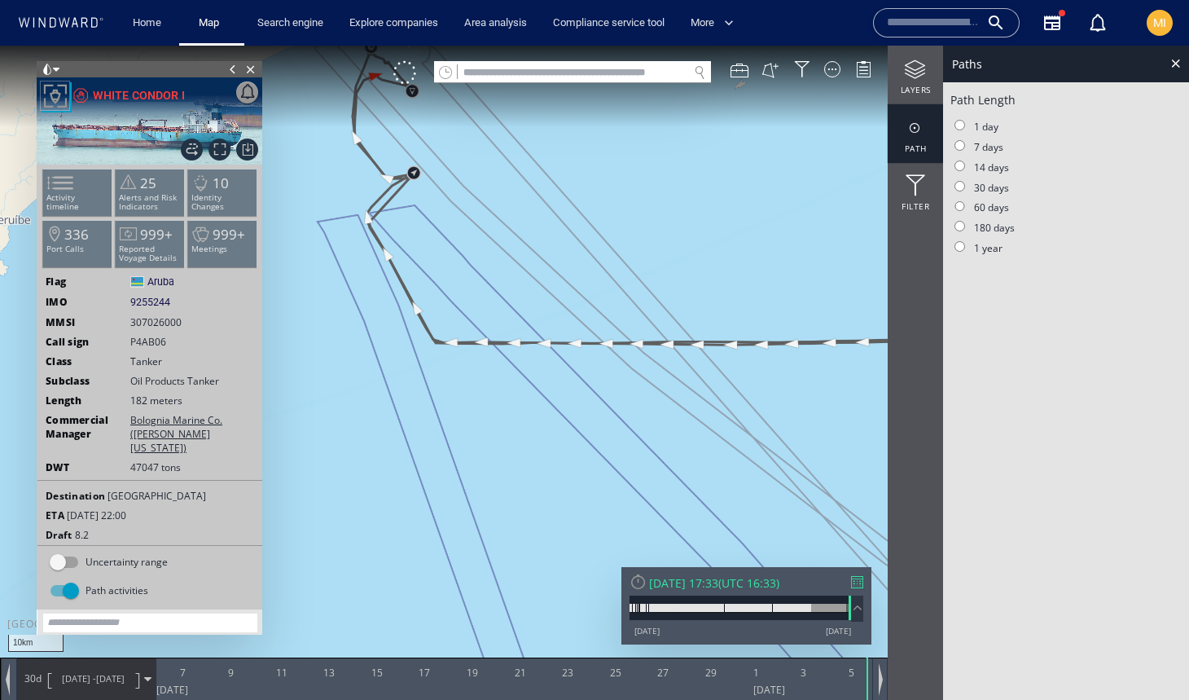
drag, startPoint x: 454, startPoint y: 290, endPoint x: 454, endPoint y: 384, distance: 93.7
click at [454, 378] on canvas "Map" at bounding box center [594, 365] width 1189 height 638
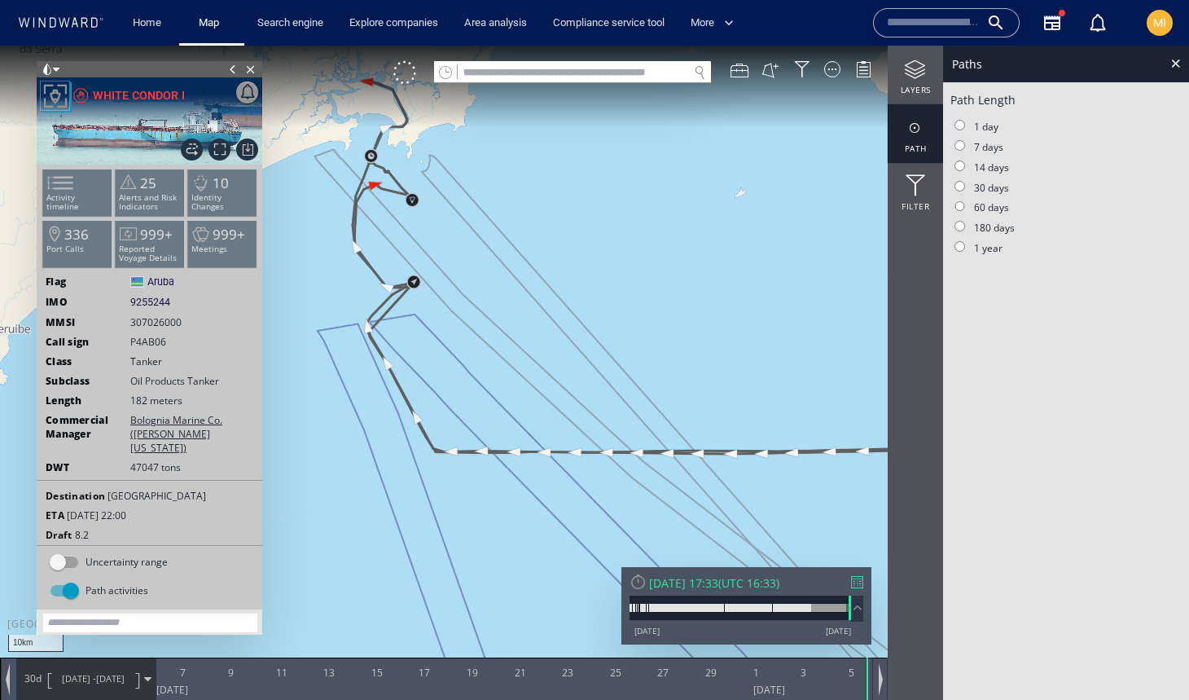
click at [440, 332] on canvas "Map" at bounding box center [594, 365] width 1189 height 638
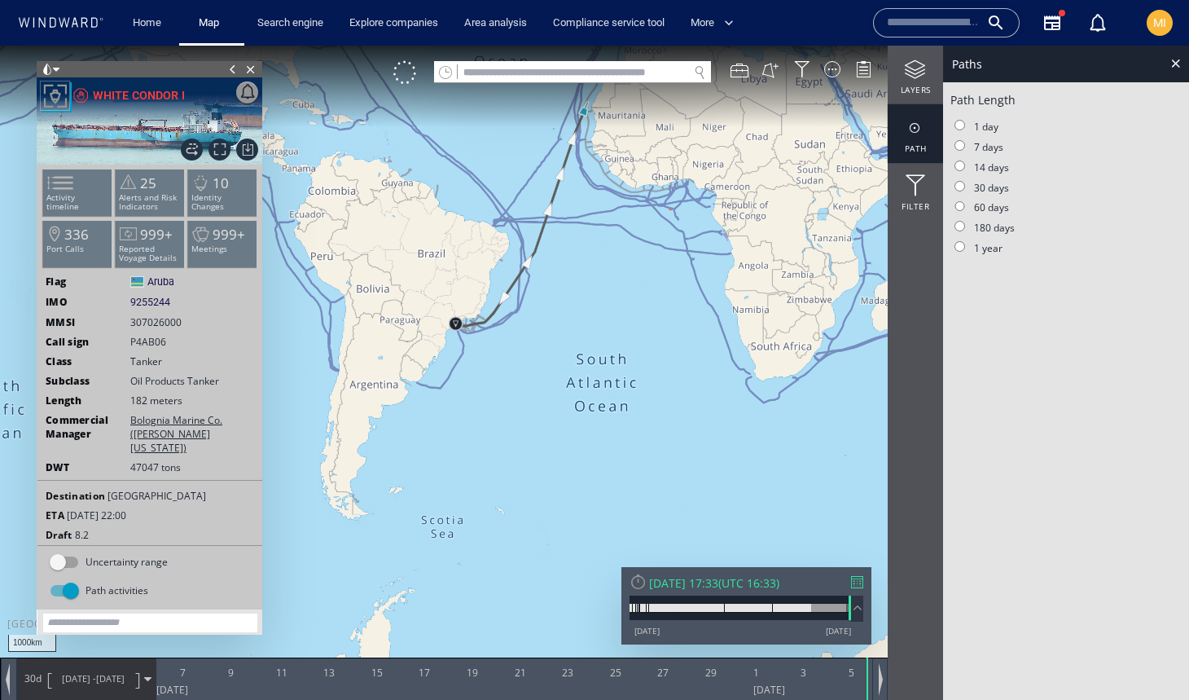
drag, startPoint x: 586, startPoint y: 274, endPoint x: 586, endPoint y: 367, distance: 92.9
click at [586, 361] on canvas "Map" at bounding box center [594, 365] width 1189 height 638
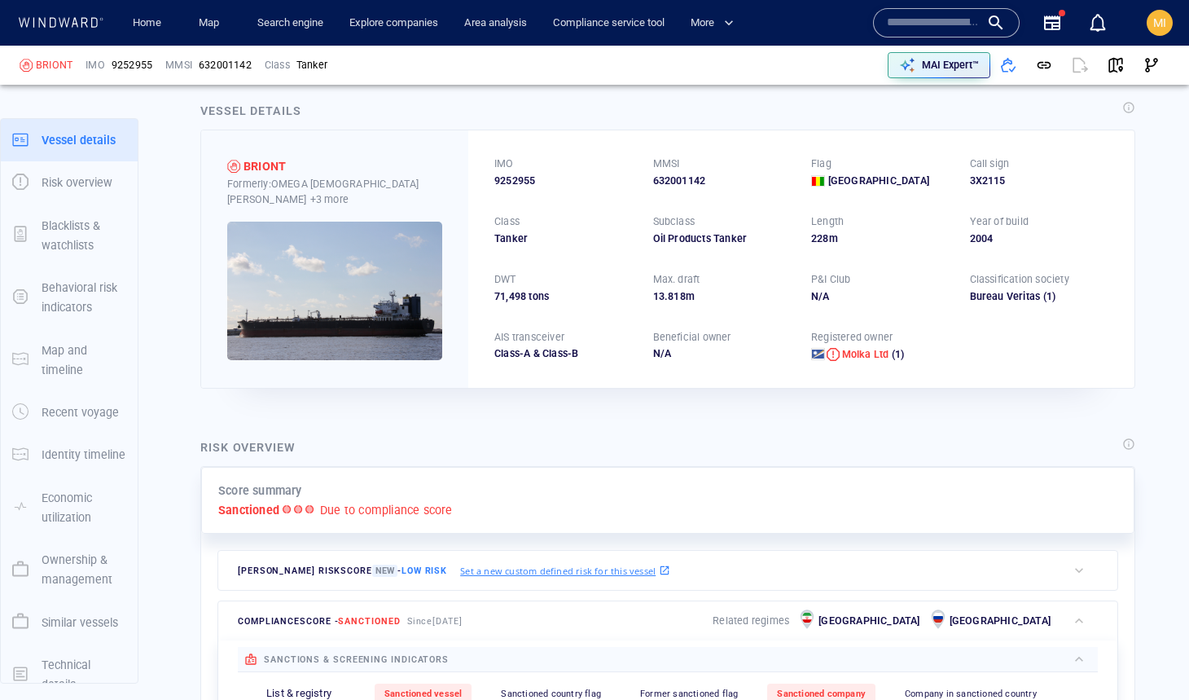
scroll to position [23, 0]
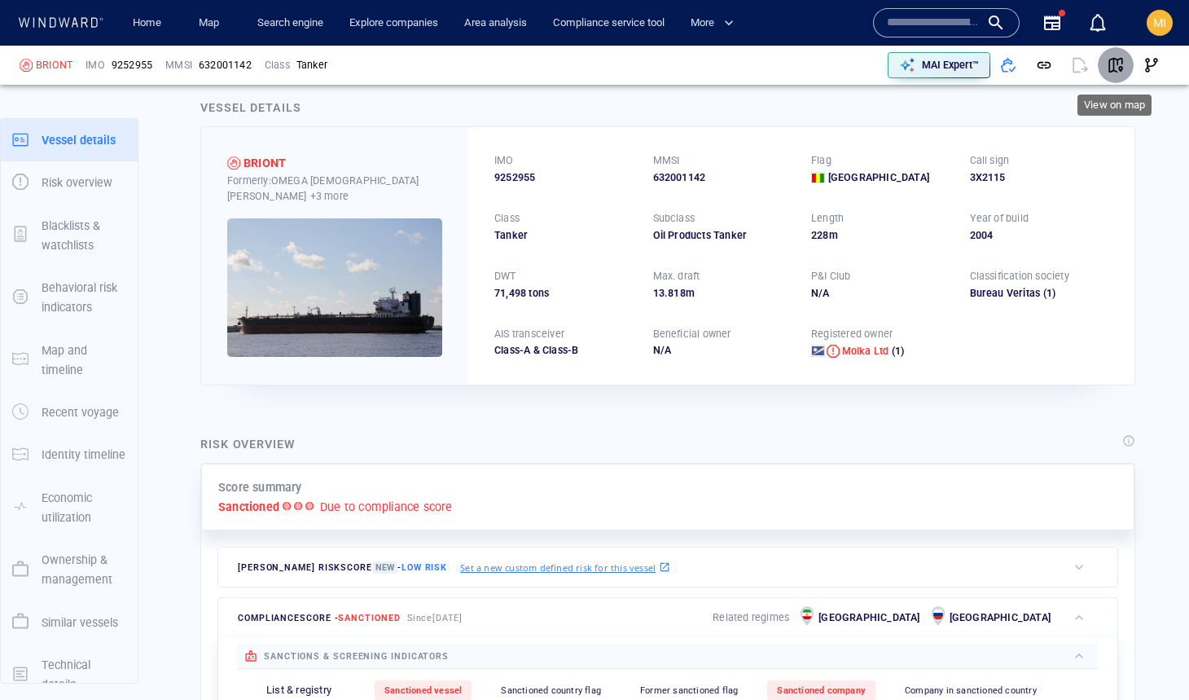
click at [1120, 64] on span "button" at bounding box center [1116, 65] width 16 height 16
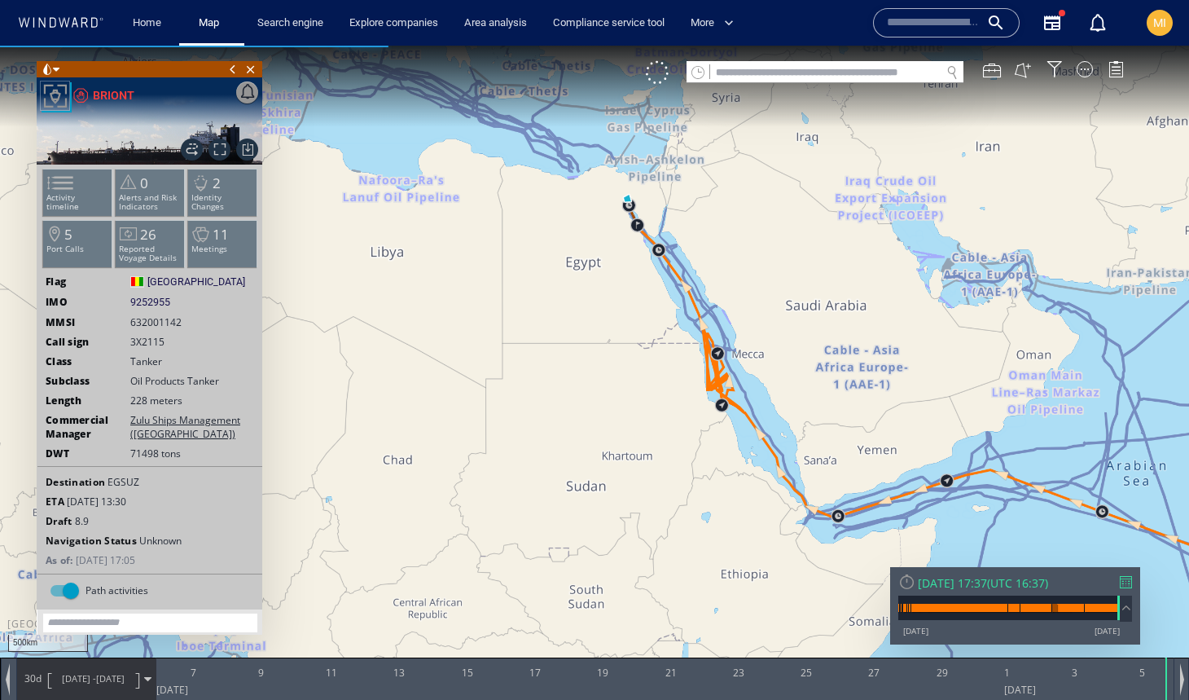
drag, startPoint x: 622, startPoint y: 341, endPoint x: 630, endPoint y: 408, distance: 67.3
click at [629, 406] on canvas "Map" at bounding box center [594, 365] width 1189 height 638
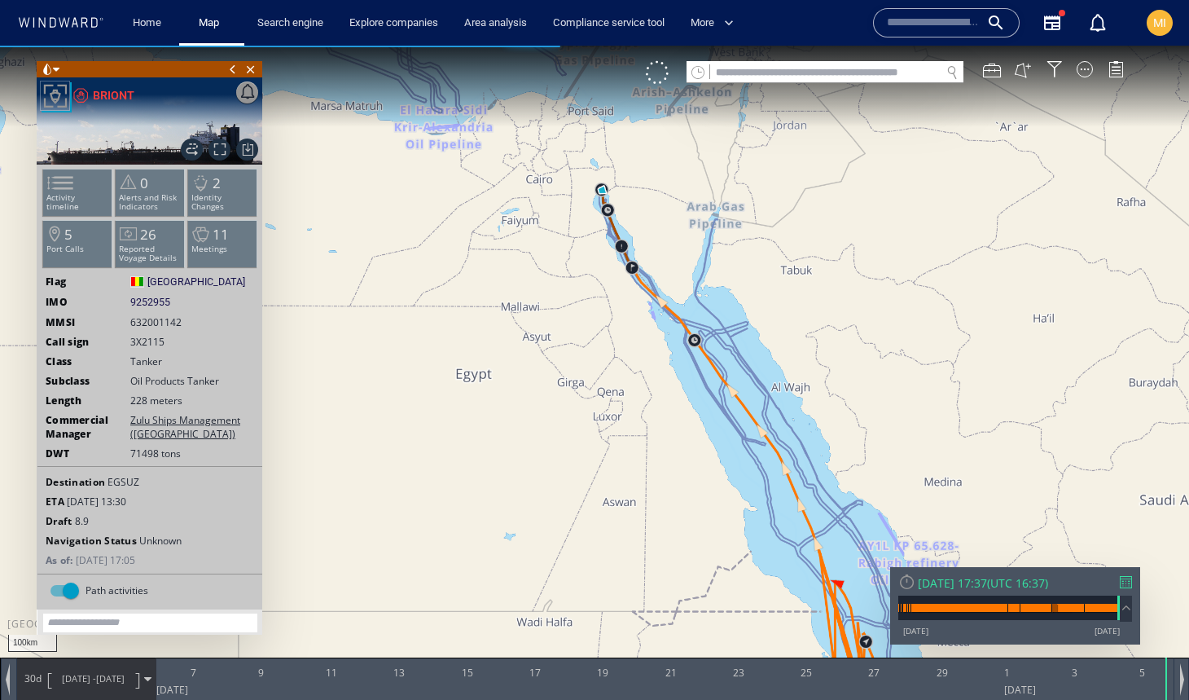
drag, startPoint x: 614, startPoint y: 314, endPoint x: 620, endPoint y: 381, distance: 67.9
click at [619, 378] on canvas "Map" at bounding box center [594, 365] width 1189 height 638
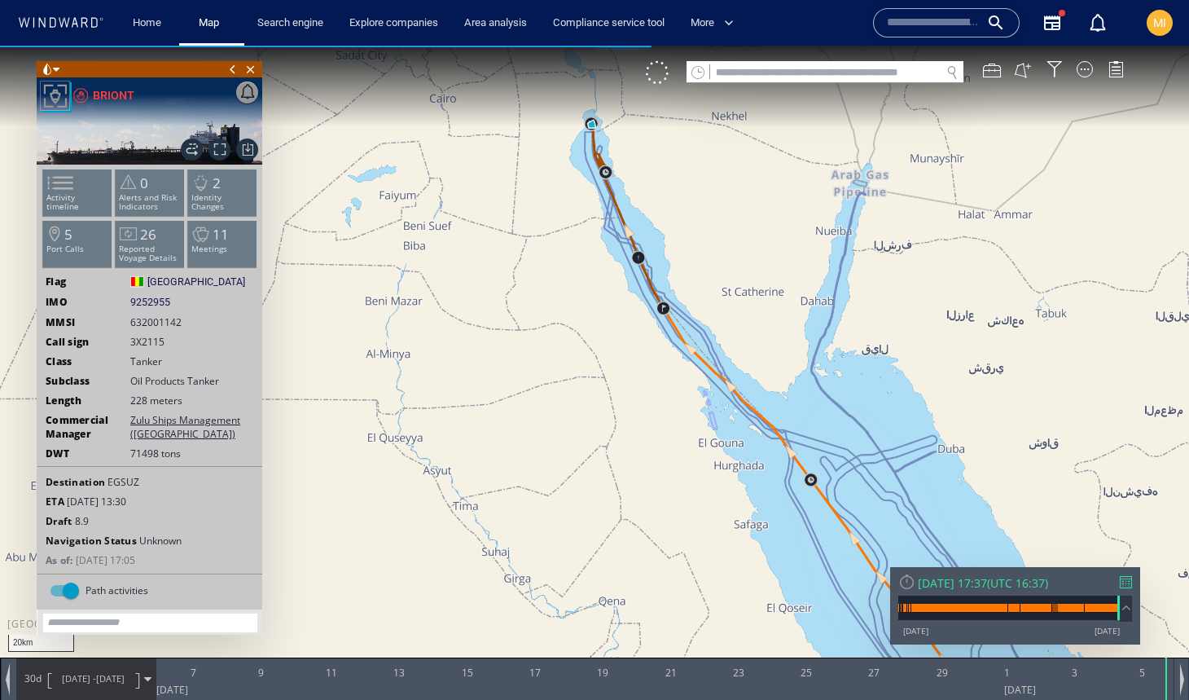
drag, startPoint x: 628, startPoint y: 327, endPoint x: 670, endPoint y: 513, distance: 191.1
click at [667, 503] on canvas "Map" at bounding box center [594, 365] width 1189 height 638
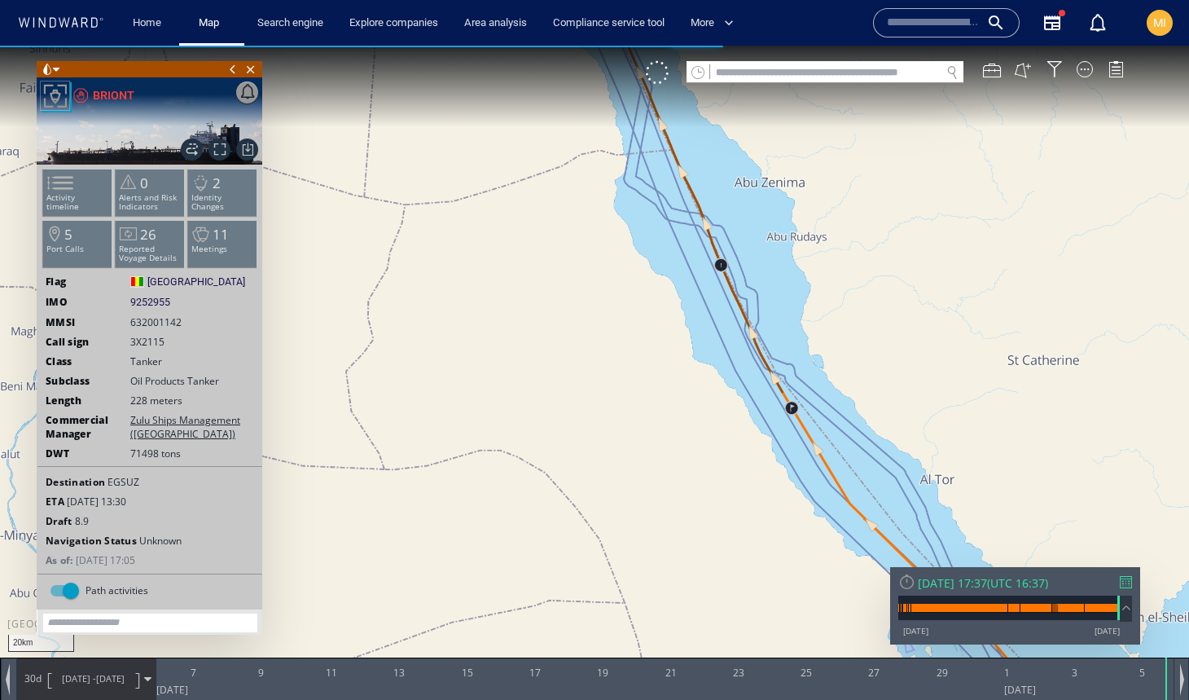
drag, startPoint x: 683, startPoint y: 431, endPoint x: 701, endPoint y: 555, distance: 125.2
click at [701, 552] on canvas "Map" at bounding box center [594, 365] width 1189 height 638
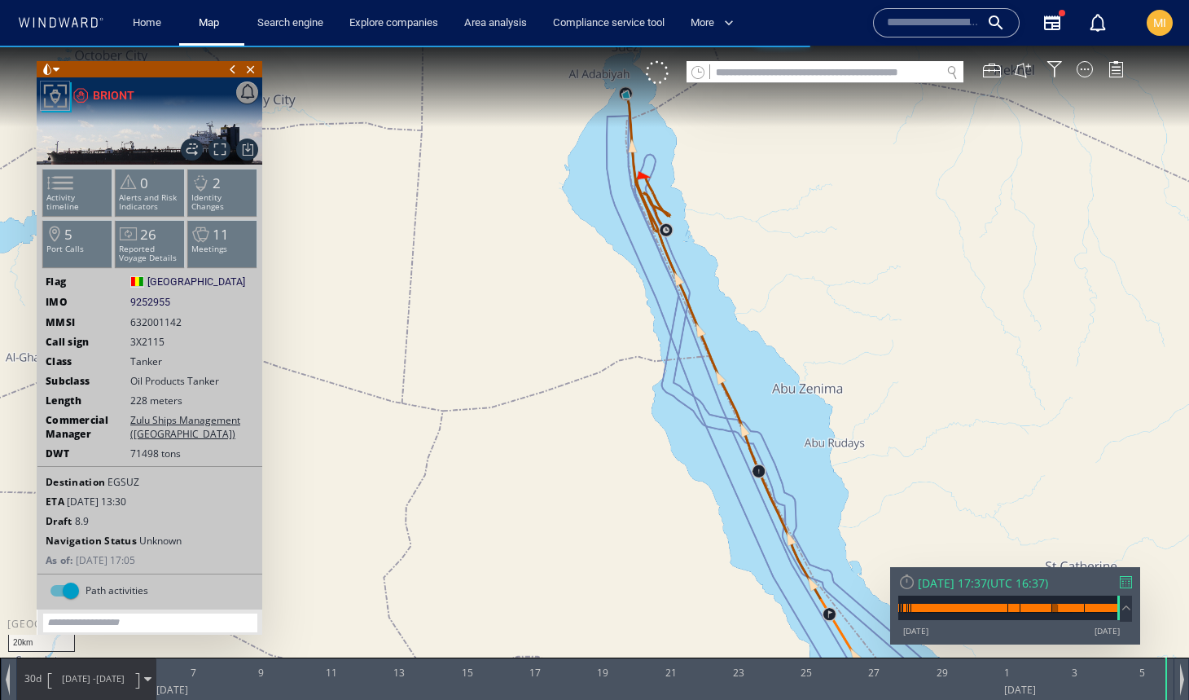
drag, startPoint x: 679, startPoint y: 406, endPoint x: 697, endPoint y: 530, distance: 125.1
click at [697, 525] on canvas "Map" at bounding box center [594, 365] width 1189 height 638
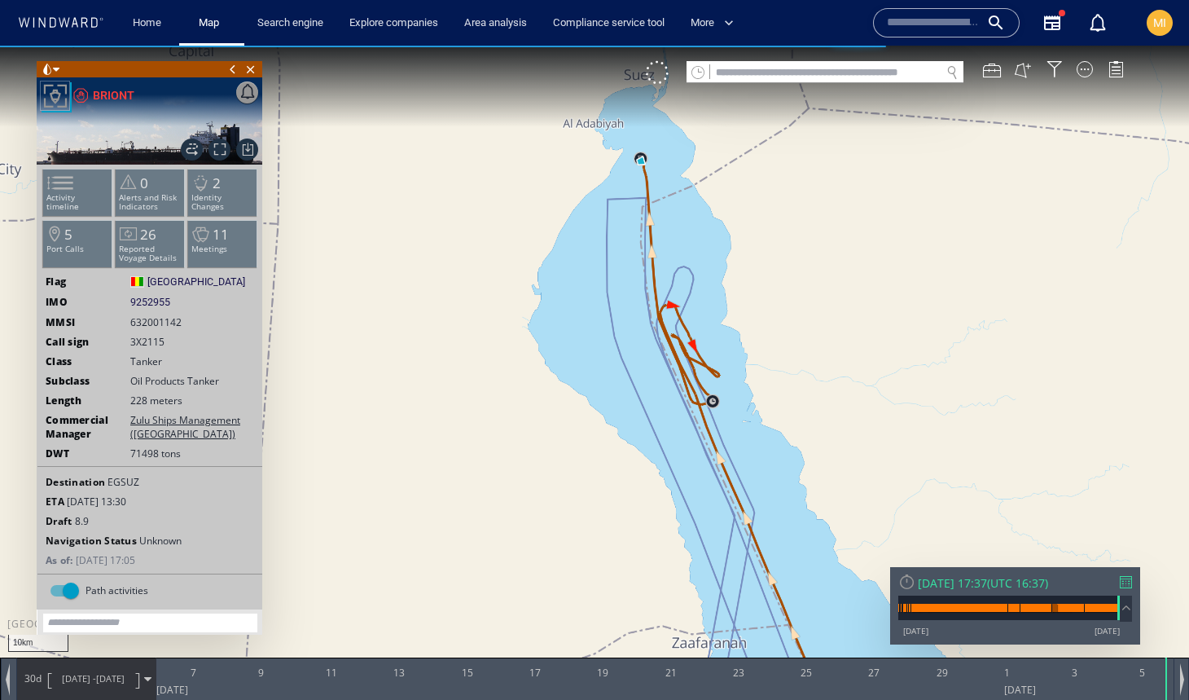
drag, startPoint x: 666, startPoint y: 392, endPoint x: 688, endPoint y: 488, distance: 98.6
click at [688, 486] on canvas "Map" at bounding box center [594, 365] width 1189 height 638
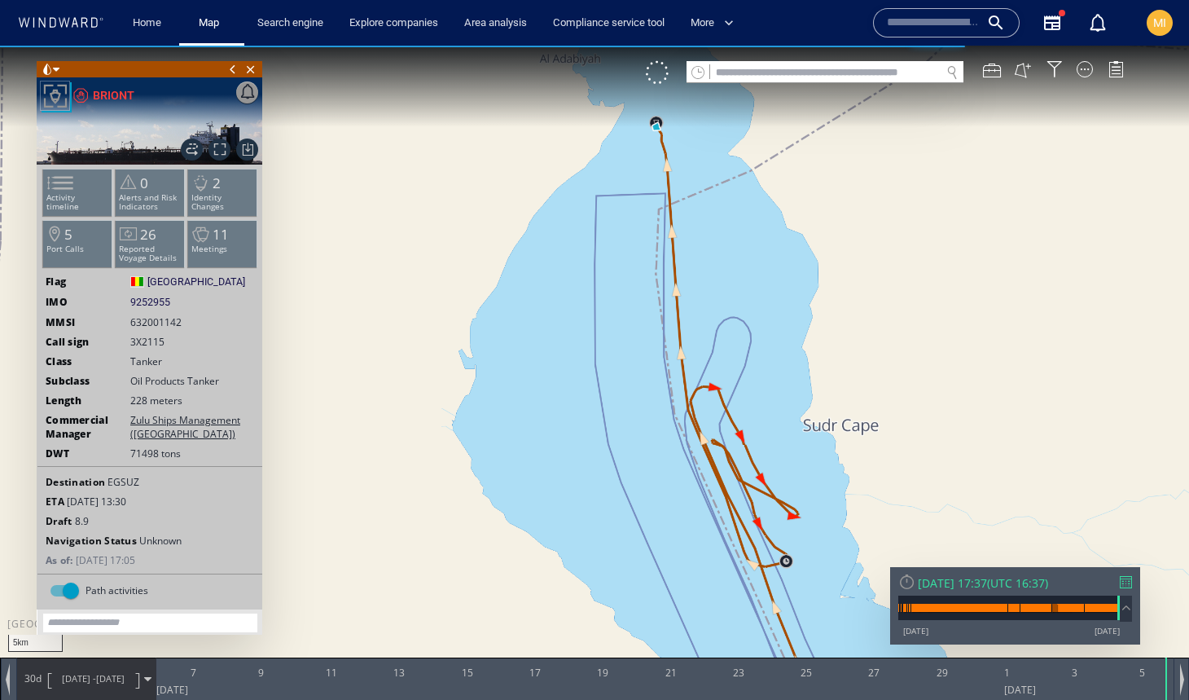
drag, startPoint x: 682, startPoint y: 377, endPoint x: 692, endPoint y: 539, distance: 162.4
click at [692, 536] on canvas "Map" at bounding box center [594, 365] width 1189 height 638
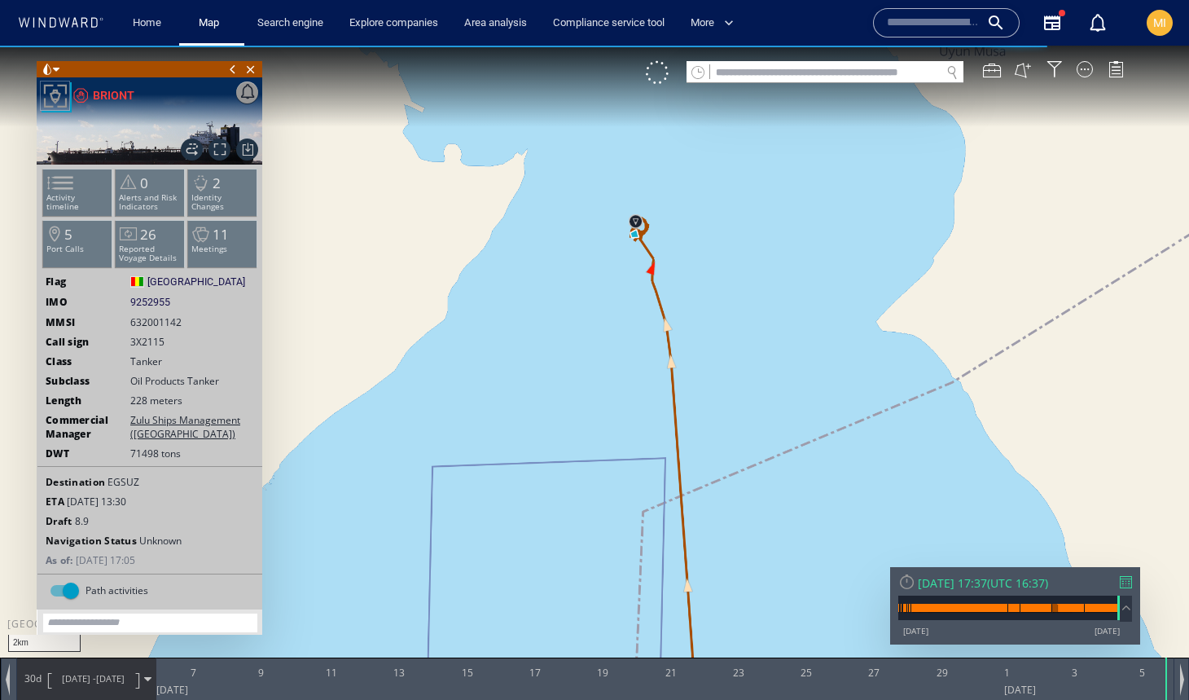
drag, startPoint x: 667, startPoint y: 332, endPoint x: 696, endPoint y: 476, distance: 146.2
click at [696, 472] on canvas "Map" at bounding box center [594, 365] width 1189 height 638
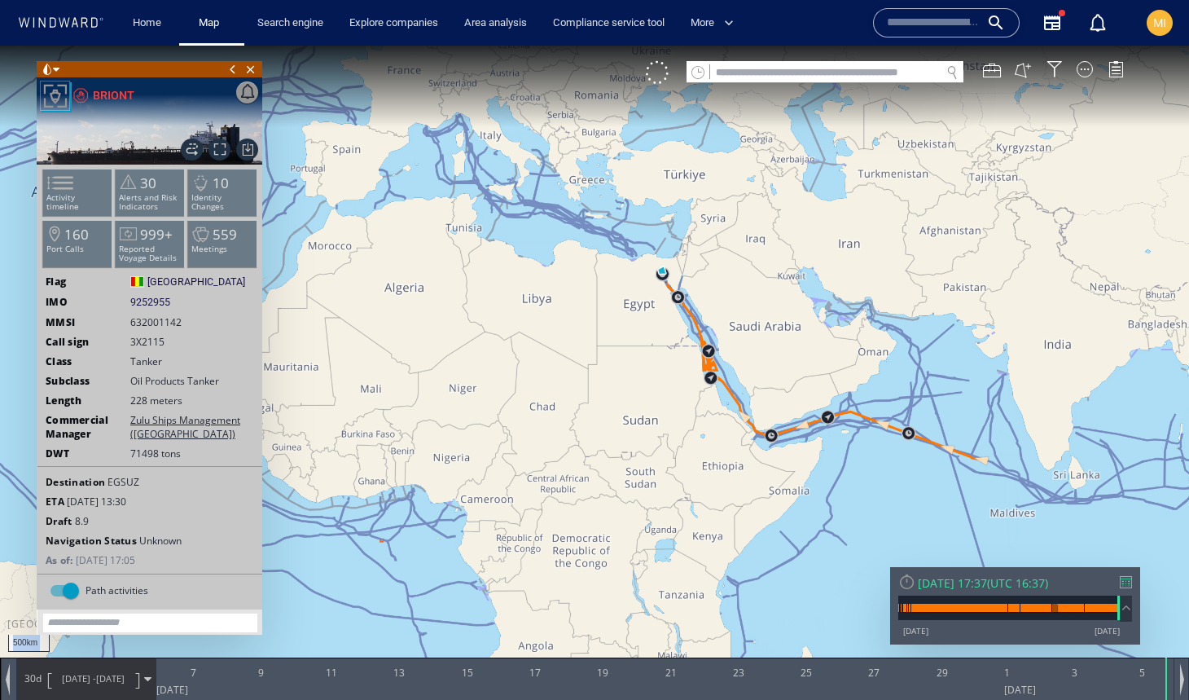
drag, startPoint x: 622, startPoint y: 206, endPoint x: 641, endPoint y: 332, distance: 127.8
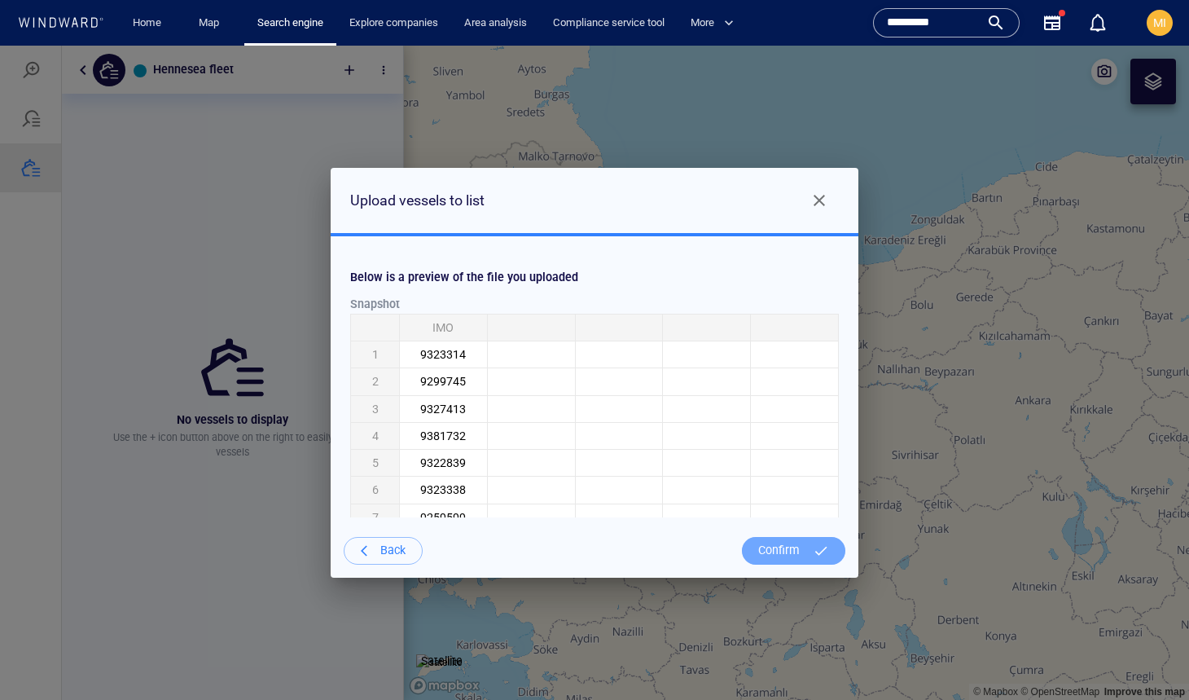
click at [790, 555] on div "Confirm" at bounding box center [779, 550] width 55 height 33
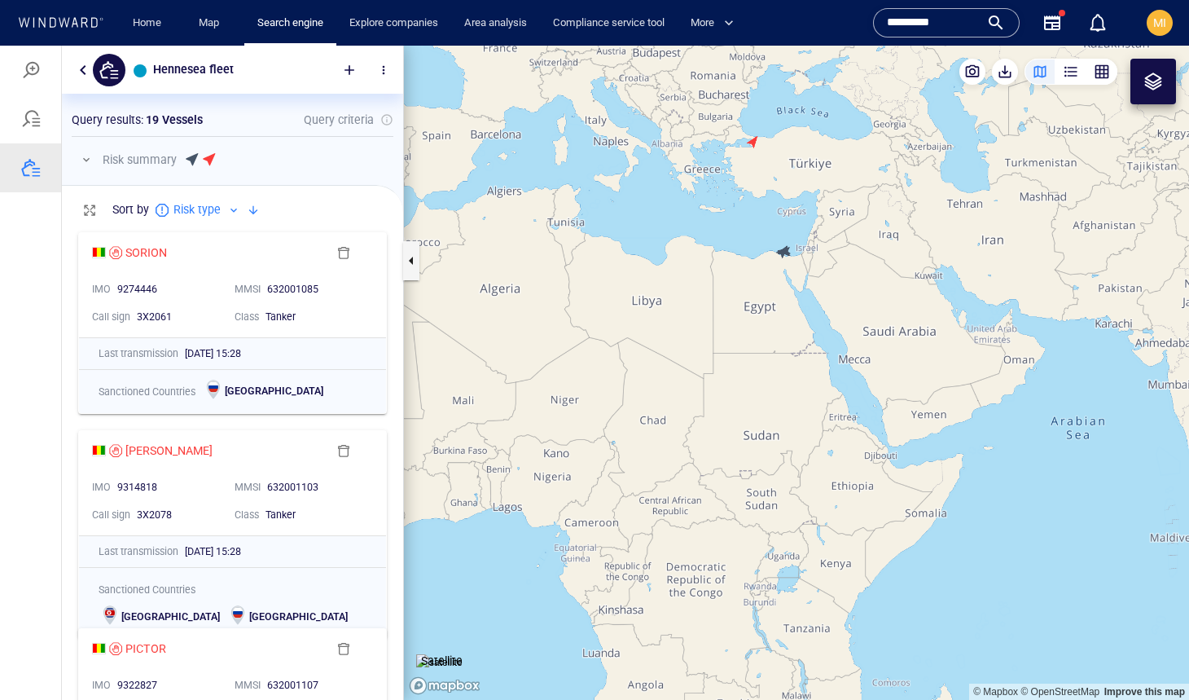
drag, startPoint x: 793, startPoint y: 305, endPoint x: 780, endPoint y: 395, distance: 90.4
click at [781, 387] on canvas "Map" at bounding box center [796, 373] width 785 height 654
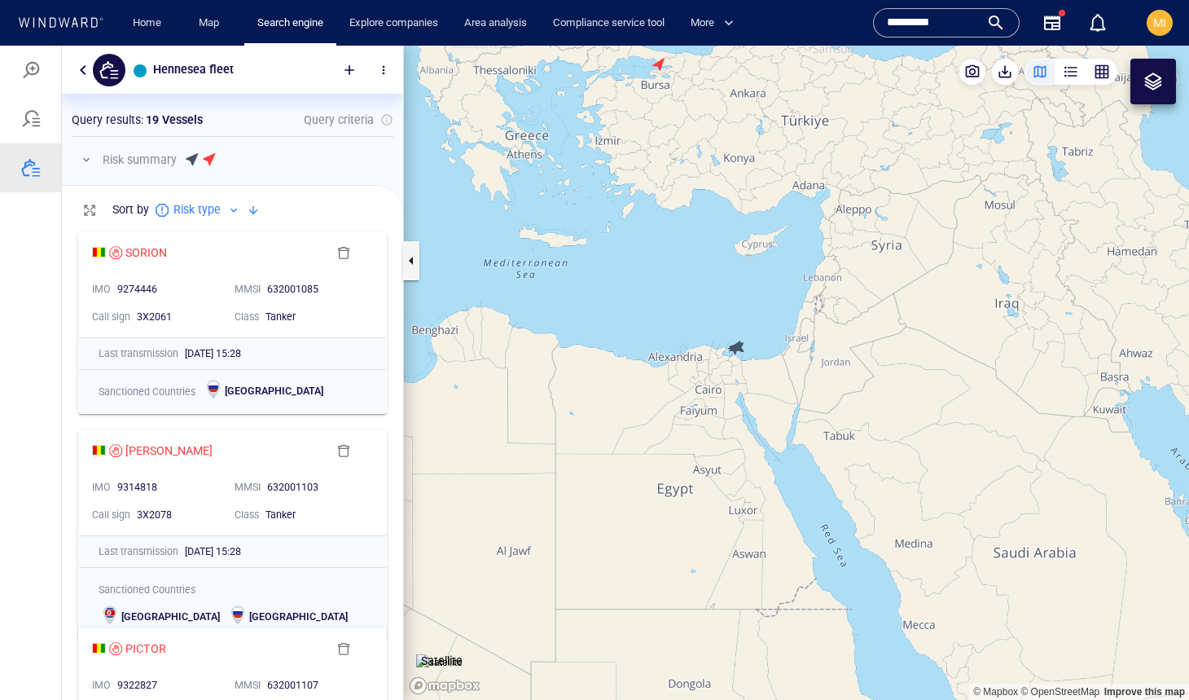
drag, startPoint x: 714, startPoint y: 214, endPoint x: 777, endPoint y: 253, distance: 74.6
click at [777, 253] on canvas "Map" at bounding box center [796, 373] width 785 height 654
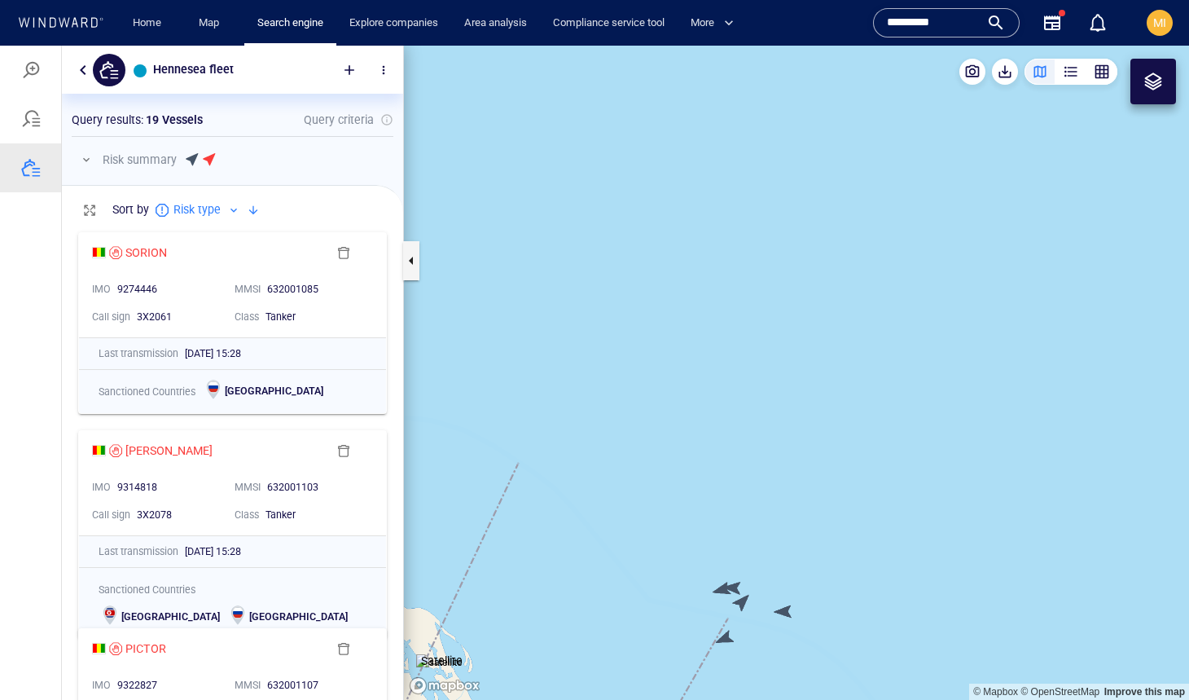
drag, startPoint x: 802, startPoint y: 400, endPoint x: 835, endPoint y: 200, distance: 203.2
click at [834, 202] on canvas "Map" at bounding box center [796, 373] width 785 height 654
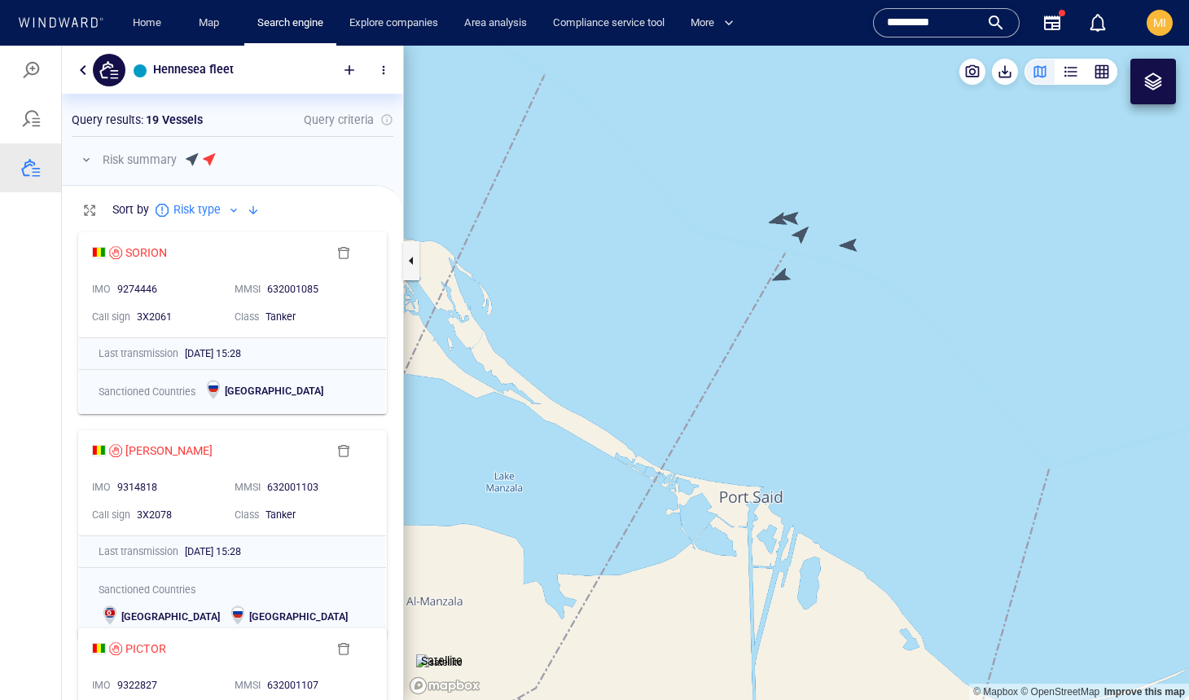
click at [764, 213] on canvas "Map" at bounding box center [796, 373] width 785 height 654
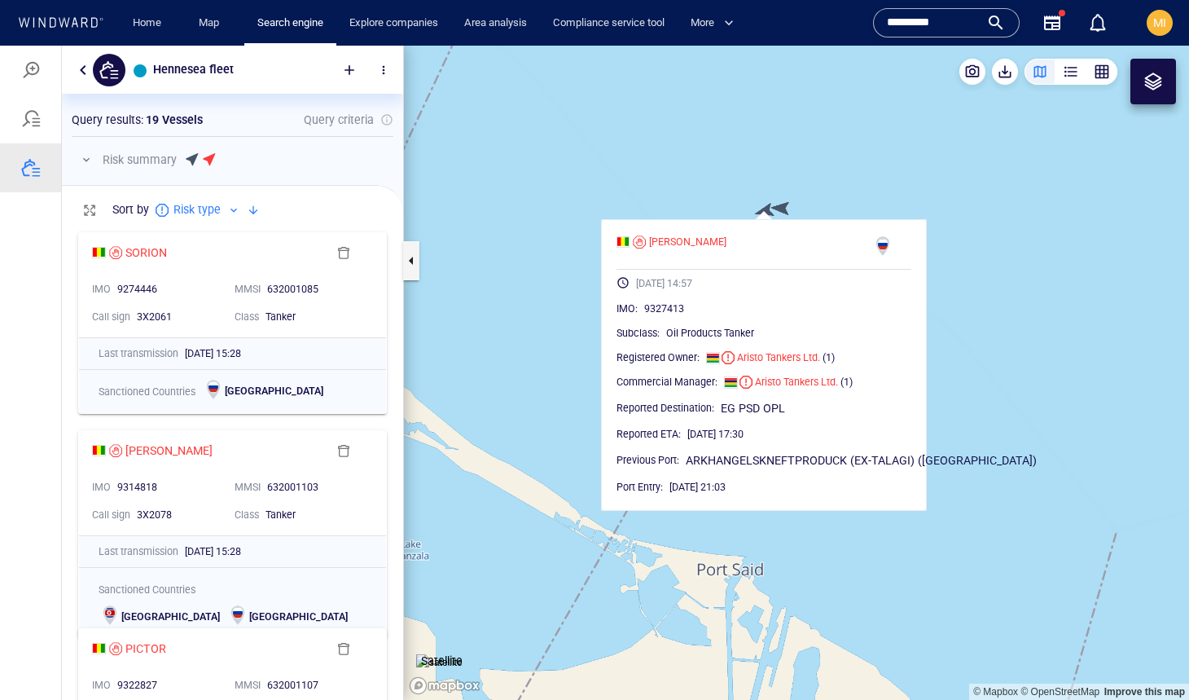
click at [785, 207] on canvas "Map" at bounding box center [796, 373] width 785 height 654
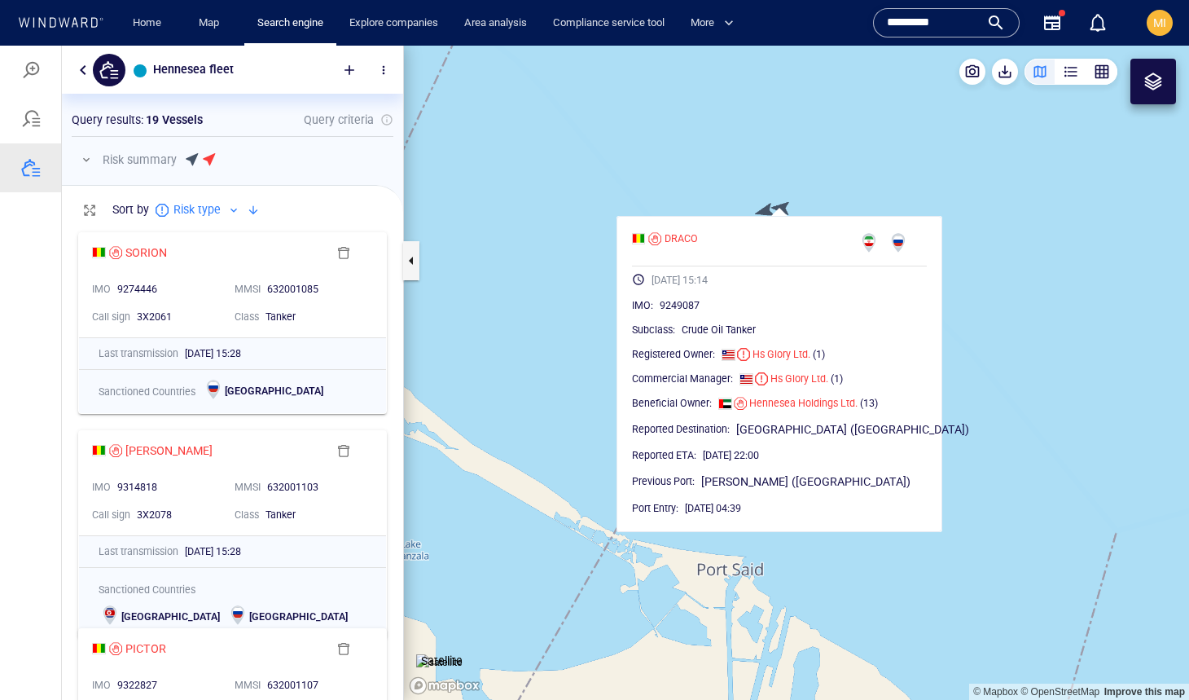
click at [865, 168] on canvas "Map" at bounding box center [796, 373] width 785 height 654
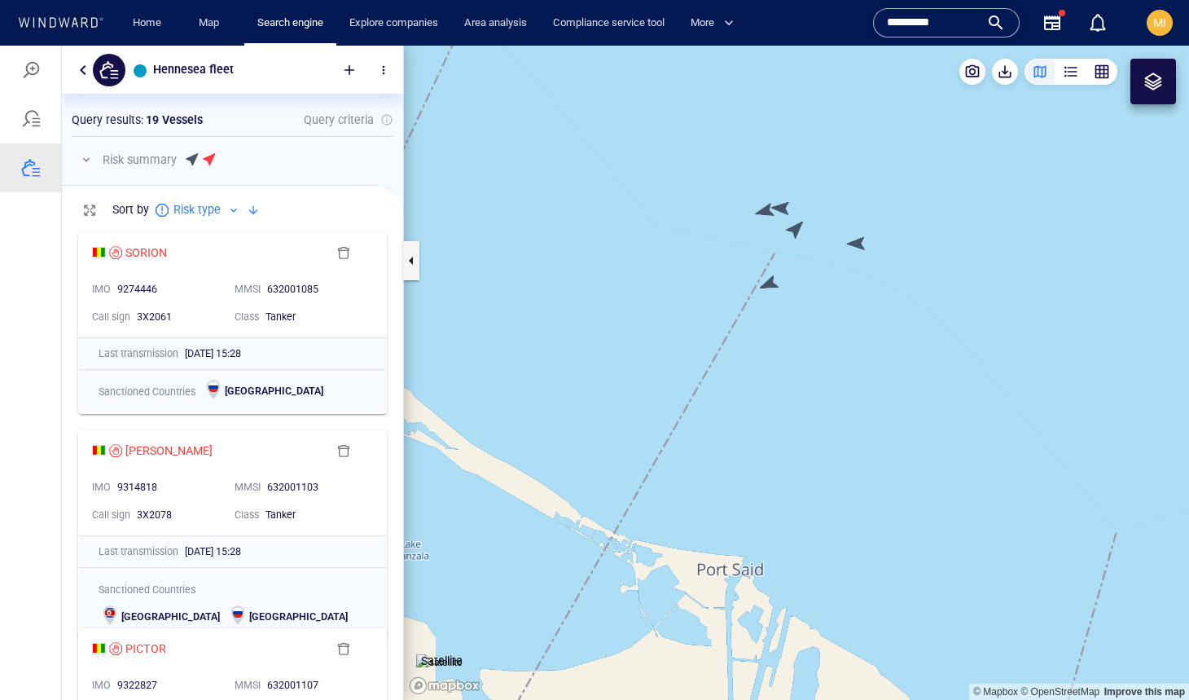
click at [861, 244] on canvas "Map" at bounding box center [796, 373] width 785 height 654
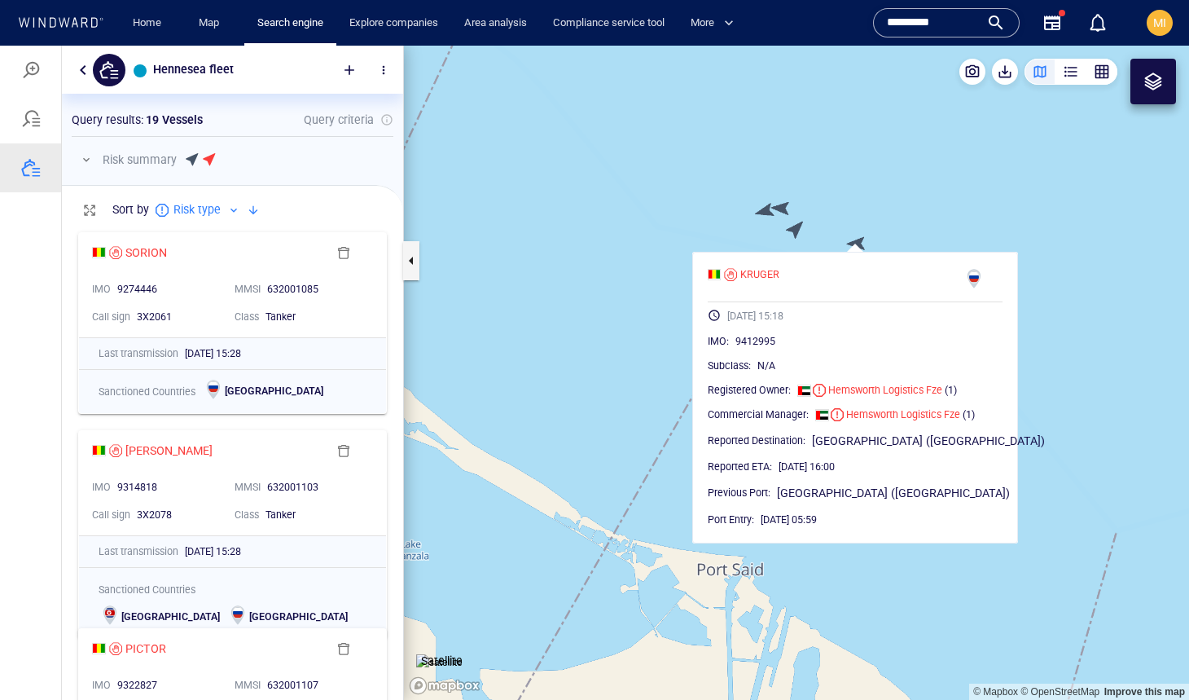
click at [798, 237] on canvas "Map" at bounding box center [796, 373] width 785 height 654
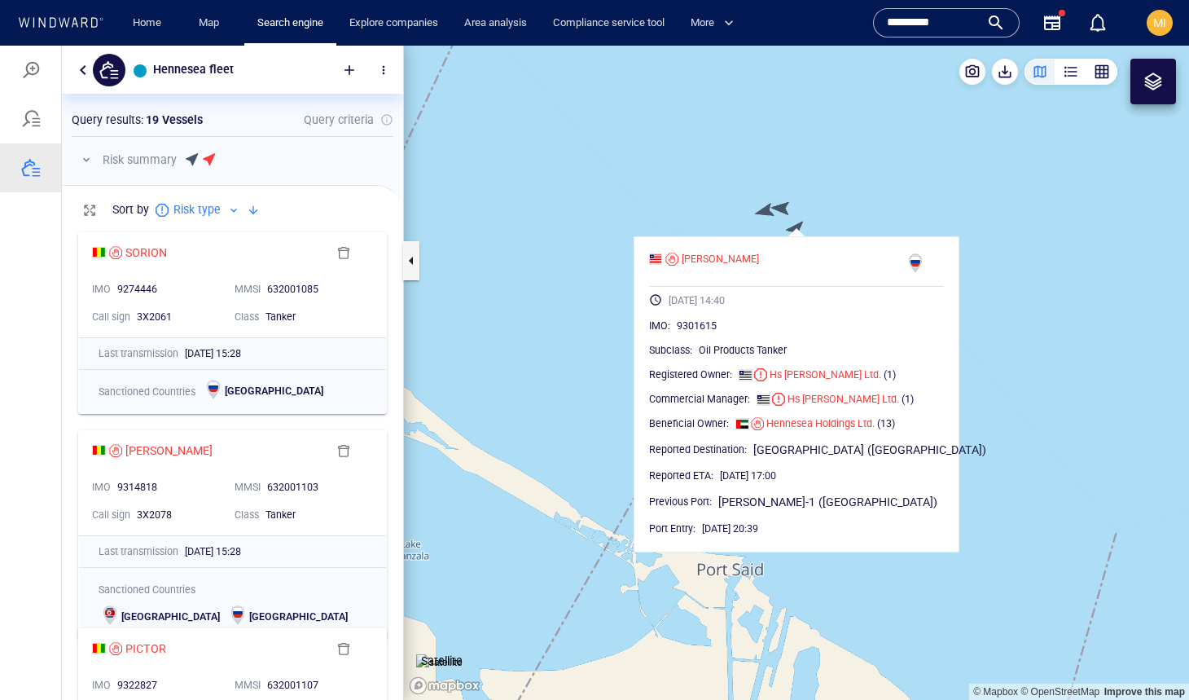
click at [750, 234] on canvas "Map" at bounding box center [796, 373] width 785 height 654
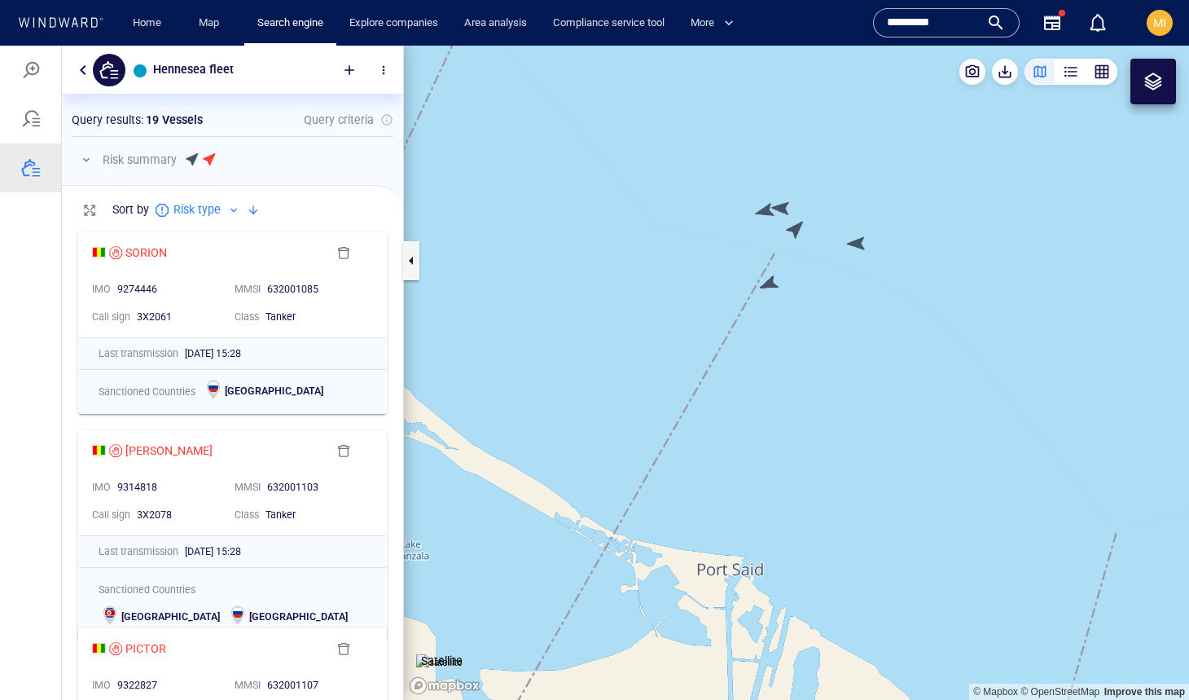
click at [772, 283] on canvas "Map" at bounding box center [796, 373] width 785 height 654
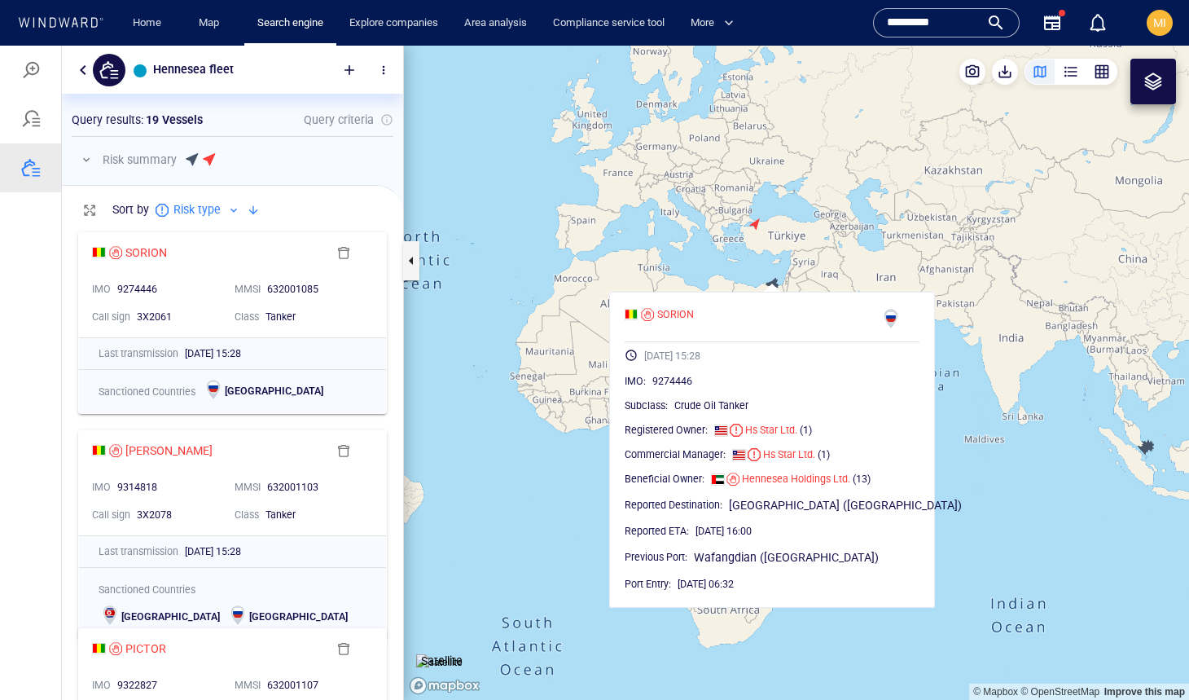
click at [945, 255] on canvas "Map" at bounding box center [796, 373] width 785 height 654
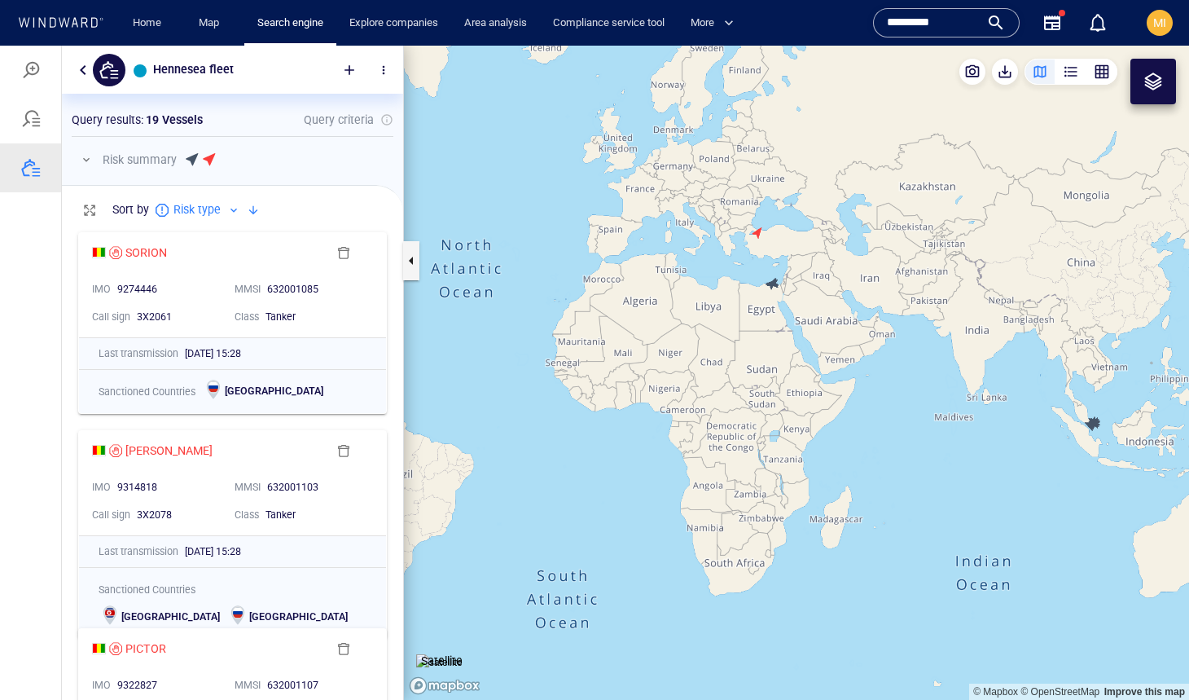
drag, startPoint x: 825, startPoint y: 381, endPoint x: 991, endPoint y: 372, distance: 165.6
click at [990, 372] on canvas "Map" at bounding box center [796, 373] width 785 height 654
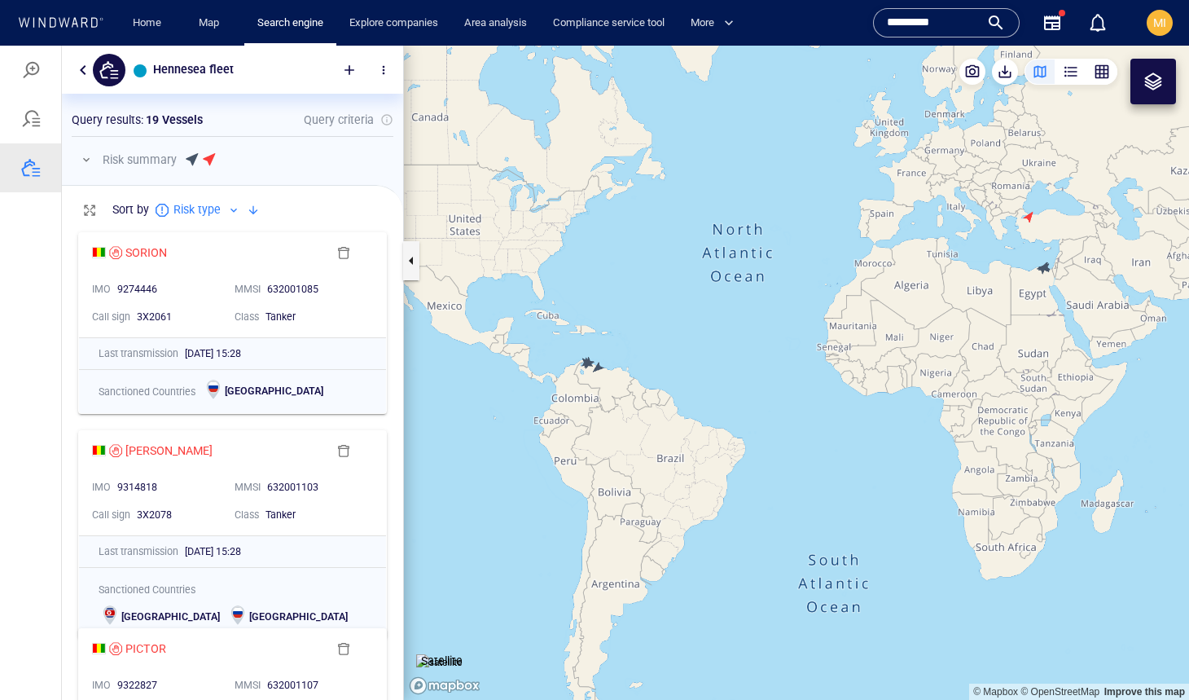
click at [820, 422] on canvas "Map" at bounding box center [796, 373] width 785 height 654
drag, startPoint x: 597, startPoint y: 377, endPoint x: 697, endPoint y: 398, distance: 101.6
click at [697, 396] on canvas "Map" at bounding box center [796, 373] width 785 height 654
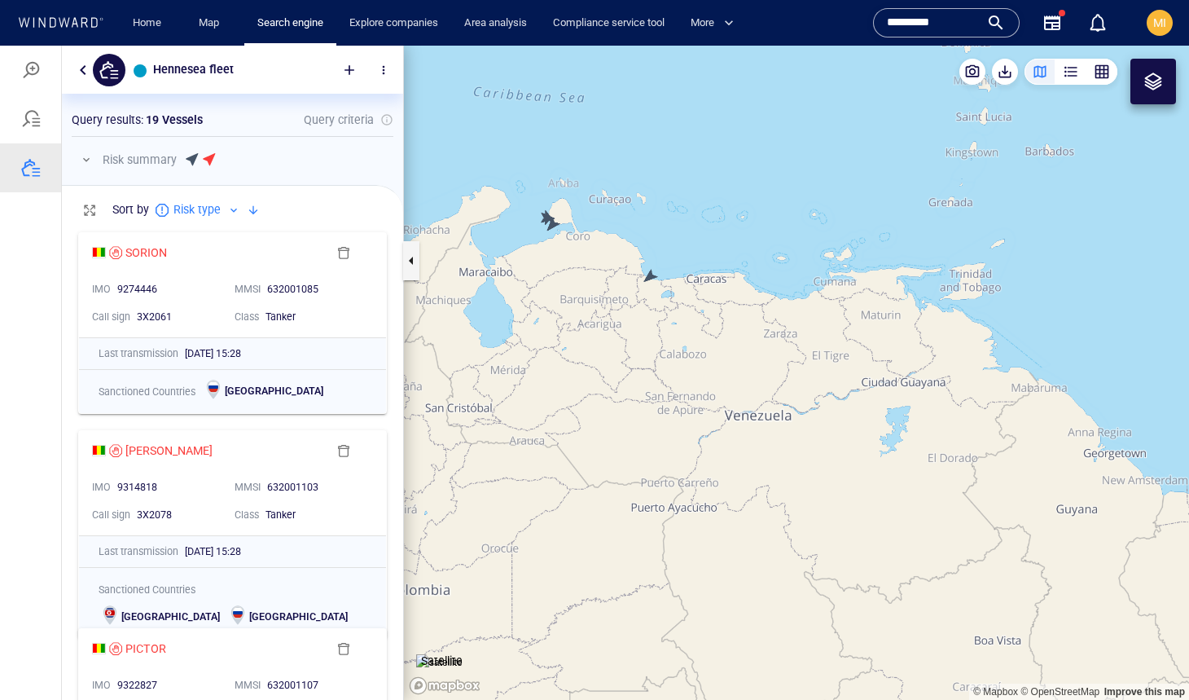
drag, startPoint x: 649, startPoint y: 299, endPoint x: 705, endPoint y: 352, distance: 77.2
click at [705, 350] on canvas "Map" at bounding box center [796, 373] width 785 height 654
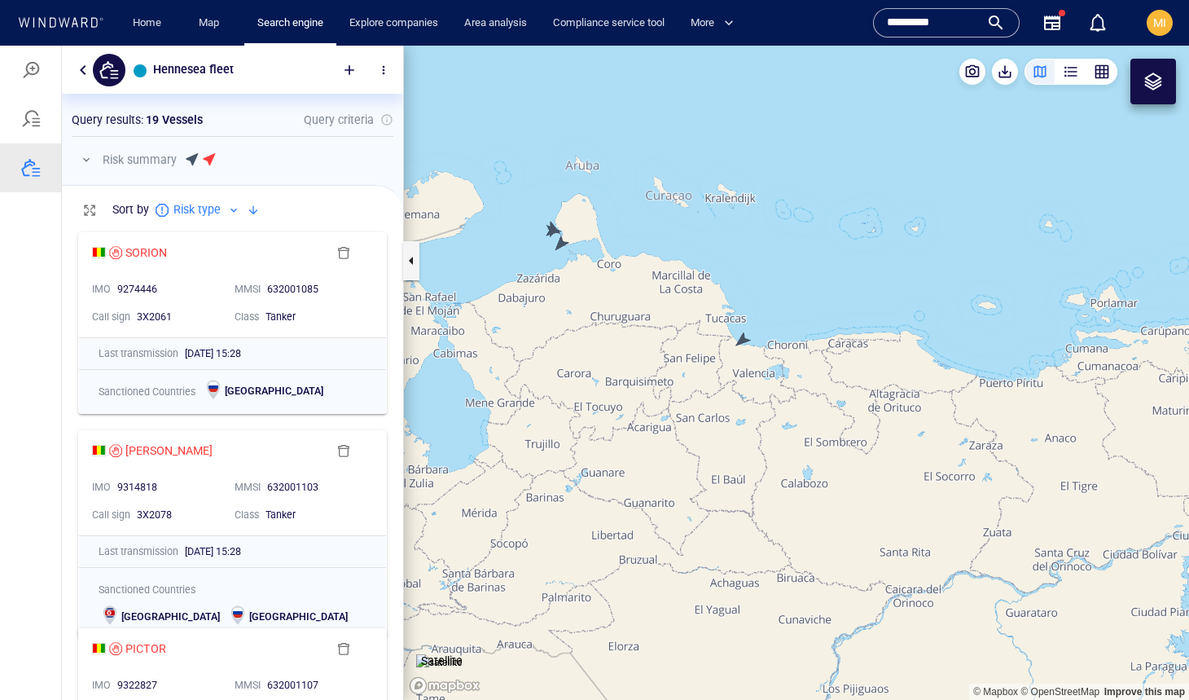
click at [747, 340] on canvas "Map" at bounding box center [796, 373] width 785 height 654
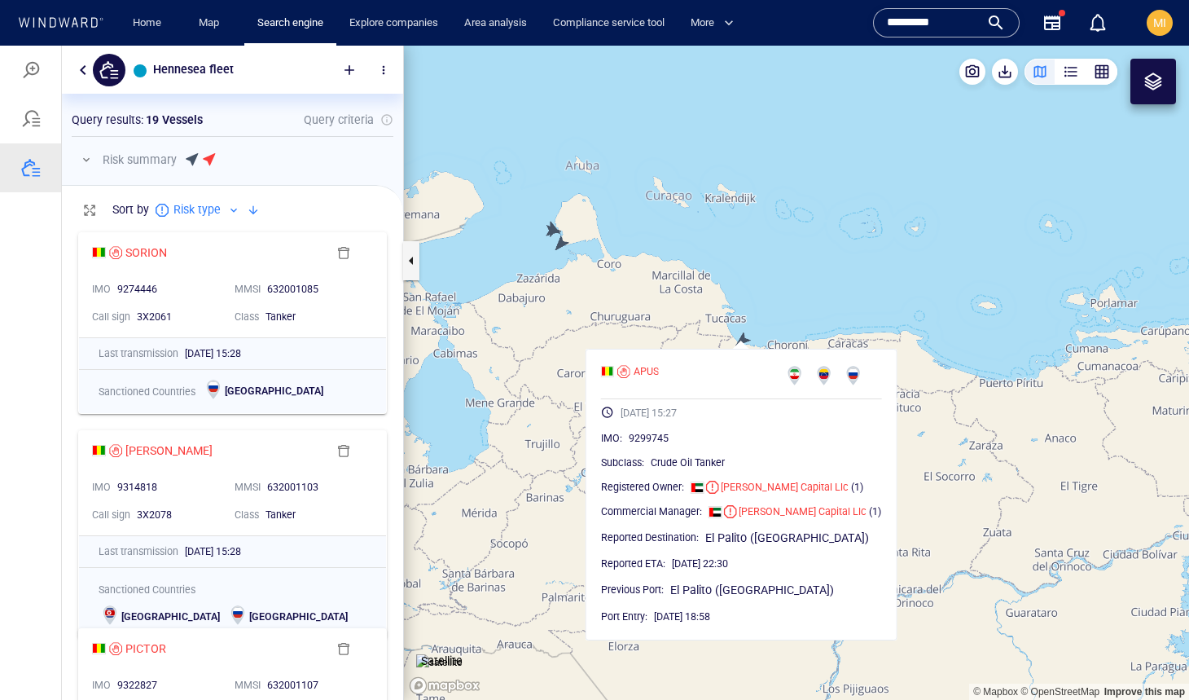
drag, startPoint x: 568, startPoint y: 332, endPoint x: 657, endPoint y: 359, distance: 93.0
click at [657, 358] on canvas "Map" at bounding box center [796, 373] width 785 height 654
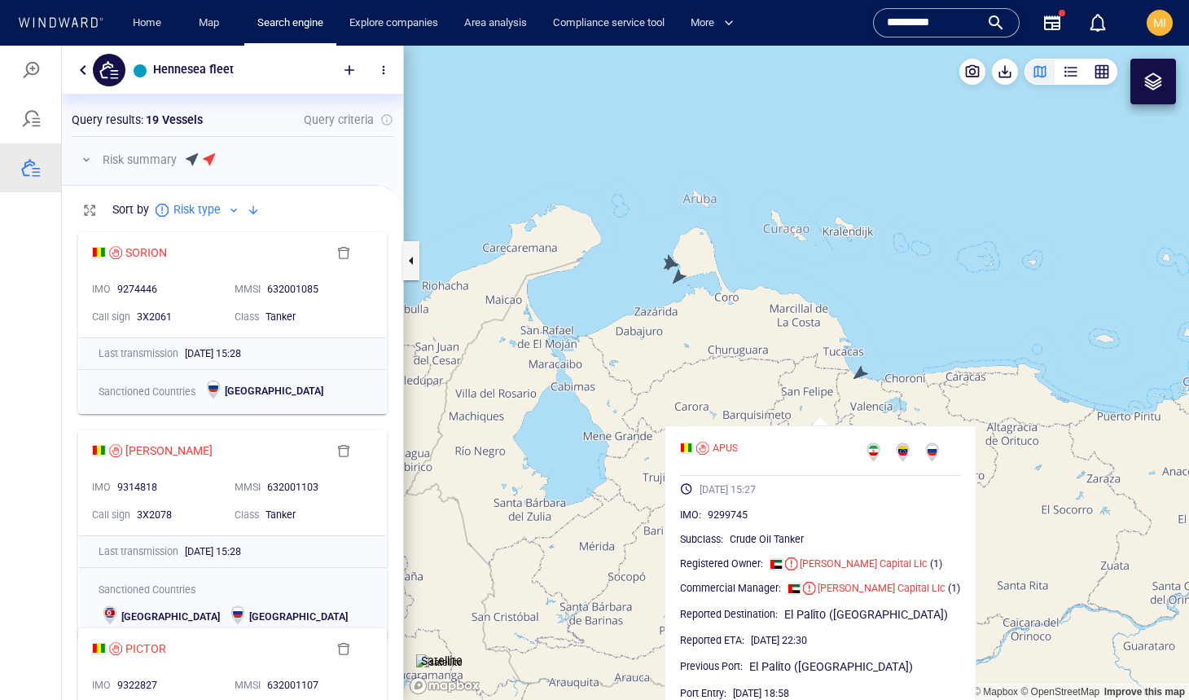
drag, startPoint x: 689, startPoint y: 294, endPoint x: 644, endPoint y: 339, distance: 63.4
click at [644, 339] on canvas "Map" at bounding box center [796, 373] width 785 height 654
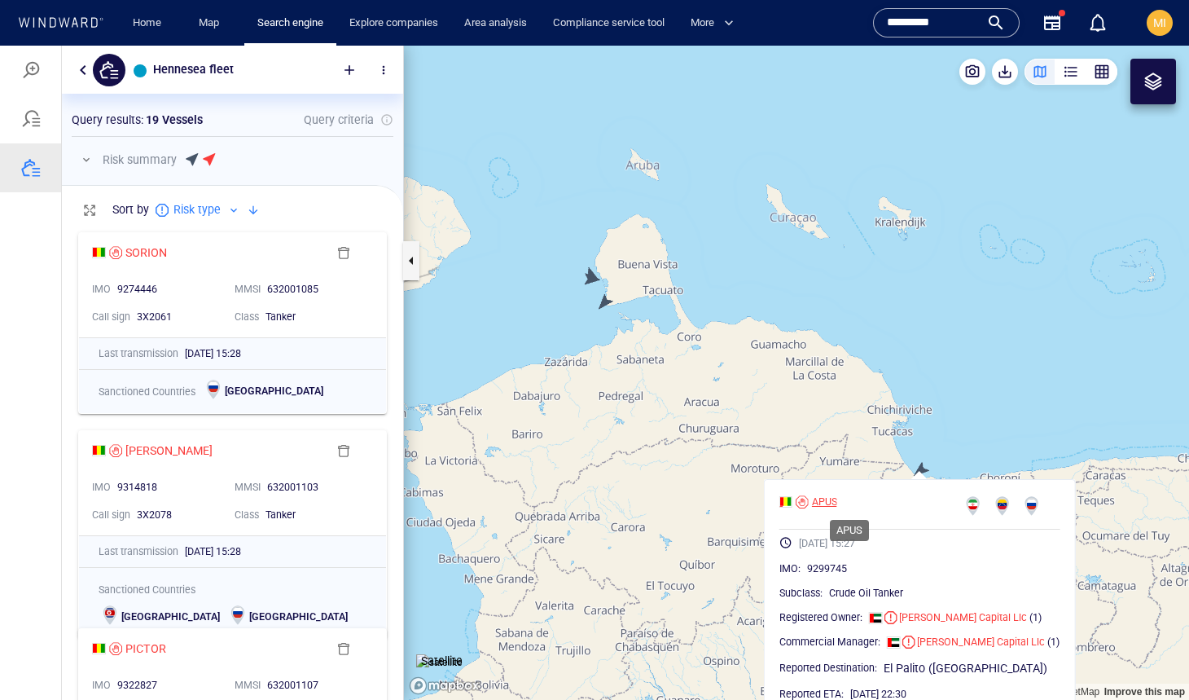
click at [837, 500] on div "APUS" at bounding box center [824, 501] width 25 height 15
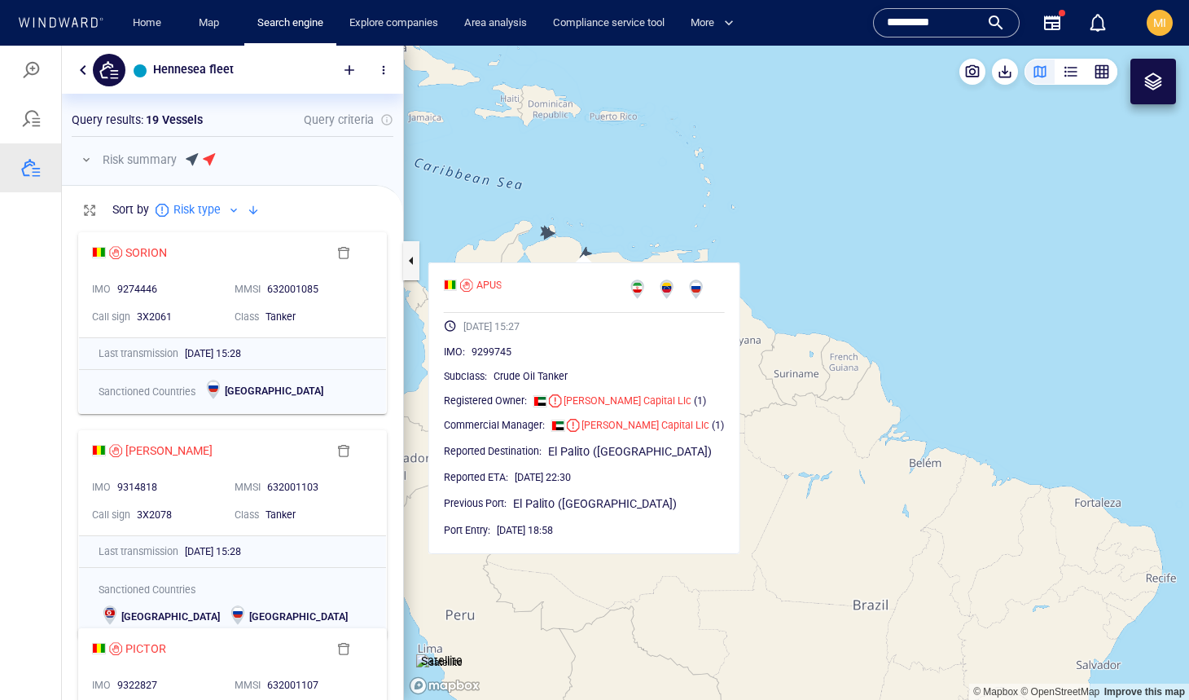
click at [704, 240] on canvas "Map" at bounding box center [796, 373] width 785 height 654
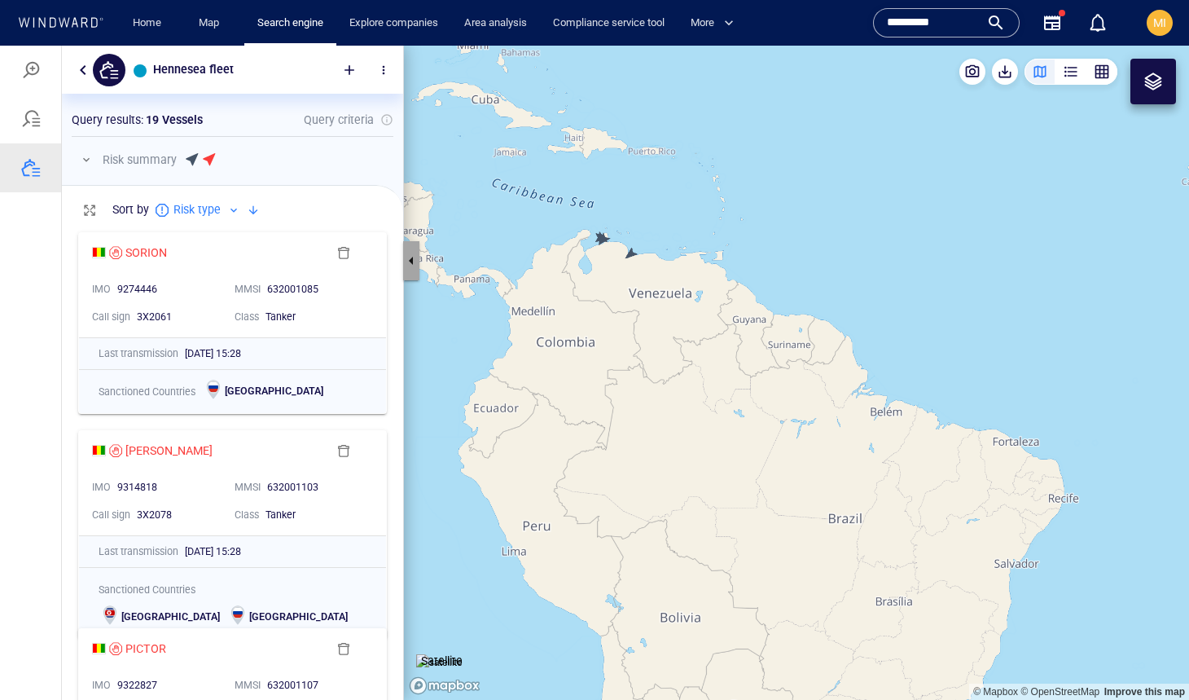
click at [407, 261] on button "button" at bounding box center [411, 260] width 16 height 39
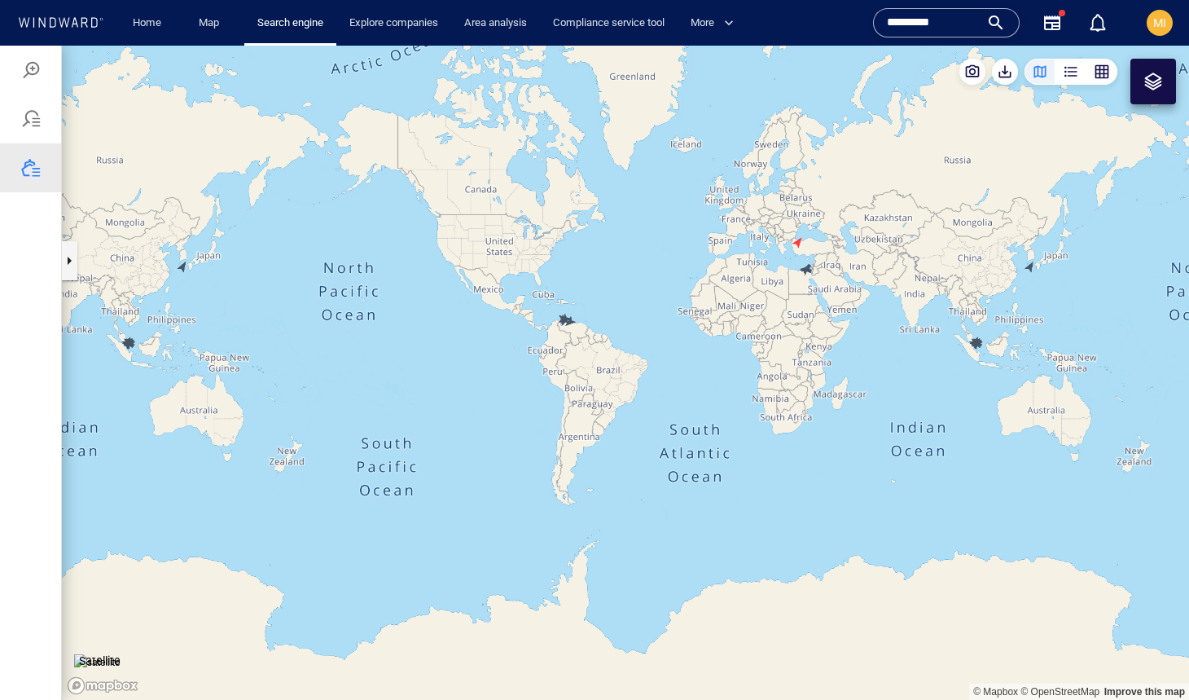
drag, startPoint x: 781, startPoint y: 319, endPoint x: 588, endPoint y: 345, distance: 194.8
click at [588, 345] on canvas "Map" at bounding box center [625, 373] width 1127 height 654
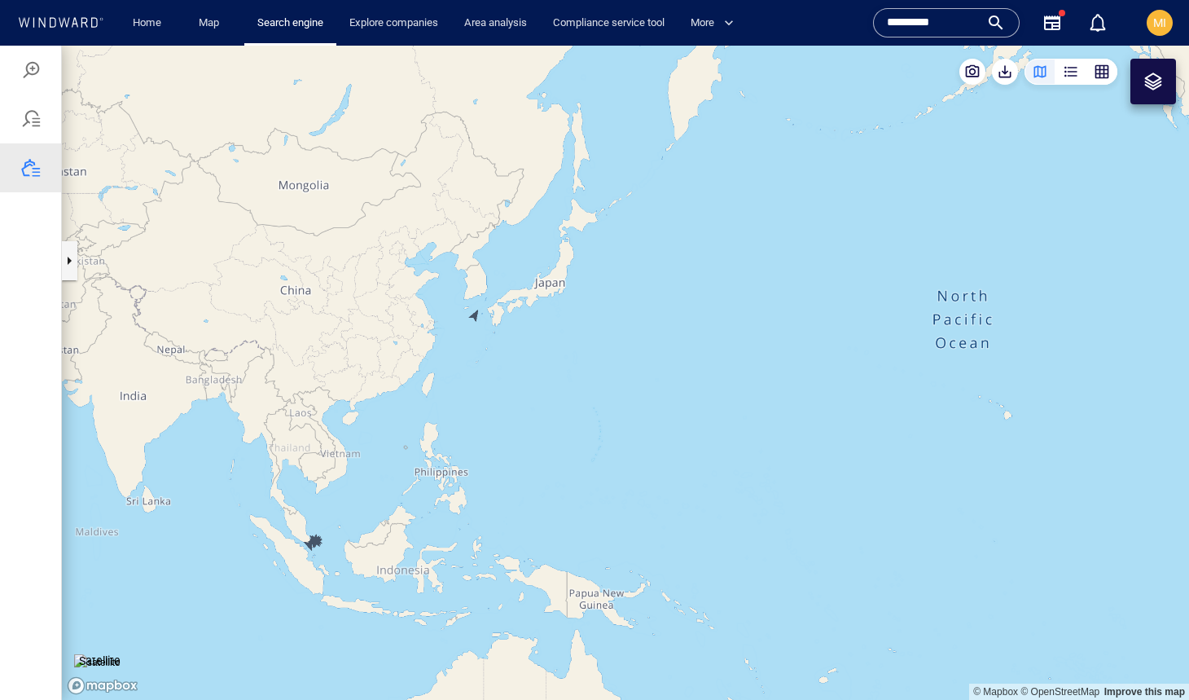
drag, startPoint x: 541, startPoint y: 357, endPoint x: 628, endPoint y: 378, distance: 89.7
click at [628, 377] on canvas "Map" at bounding box center [625, 373] width 1127 height 654
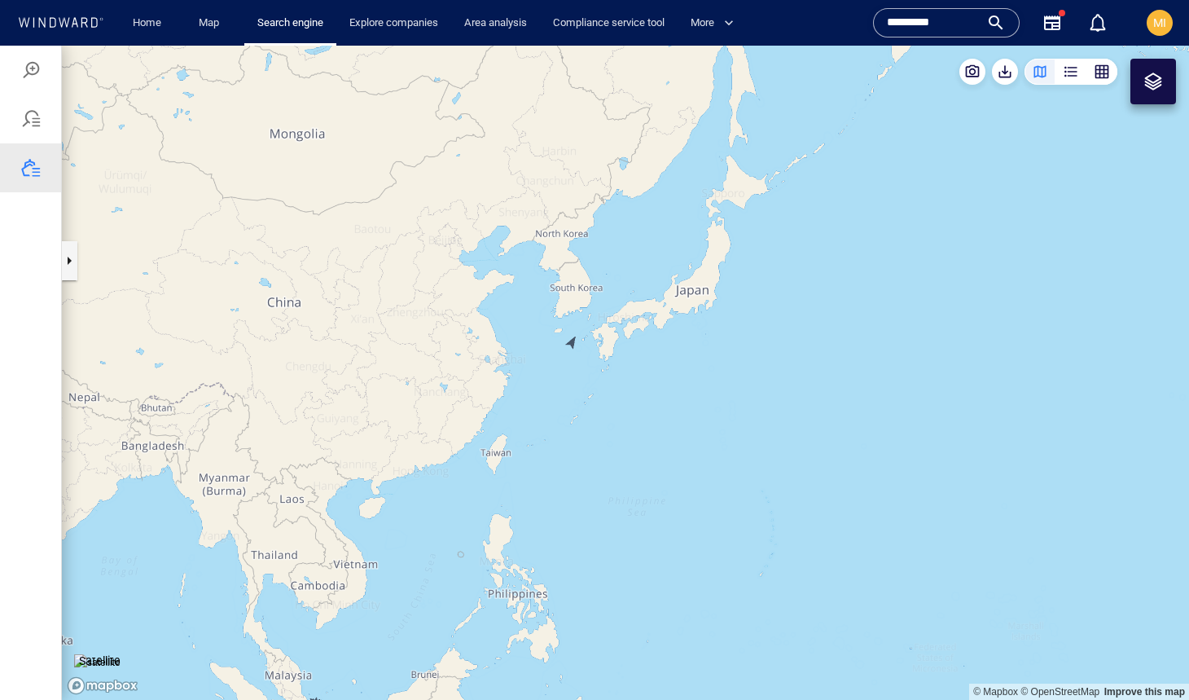
click at [573, 338] on canvas "Map" at bounding box center [625, 373] width 1127 height 654
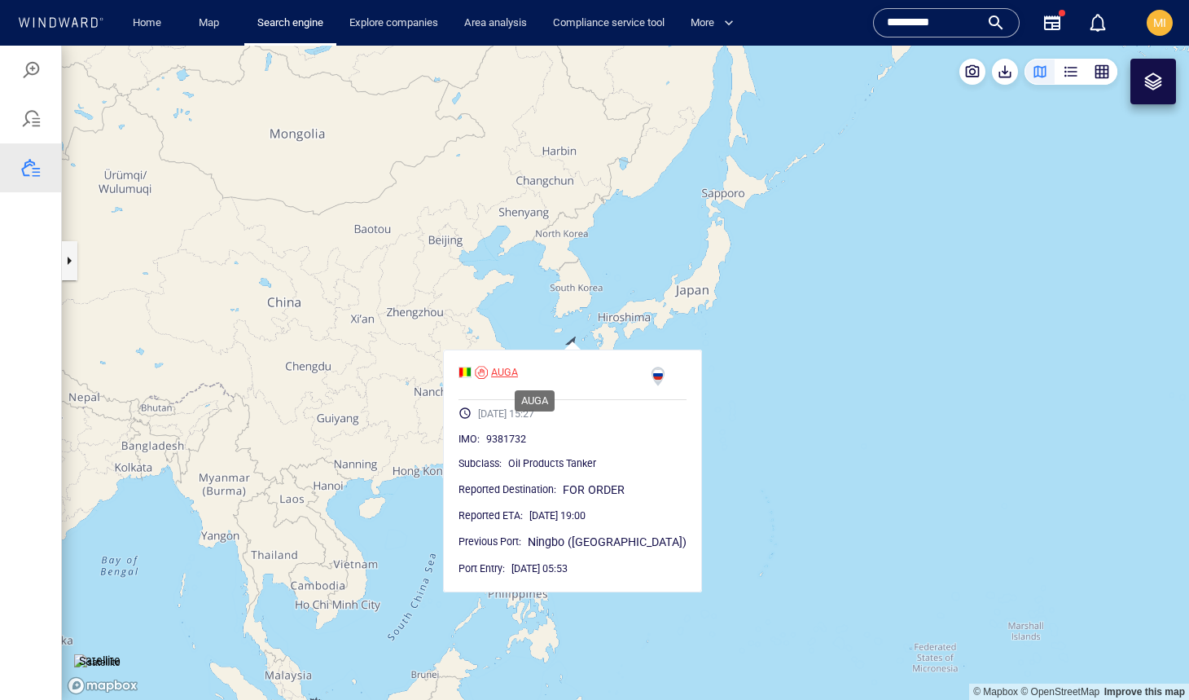
click at [518, 371] on div "AUGA" at bounding box center [504, 372] width 27 height 15
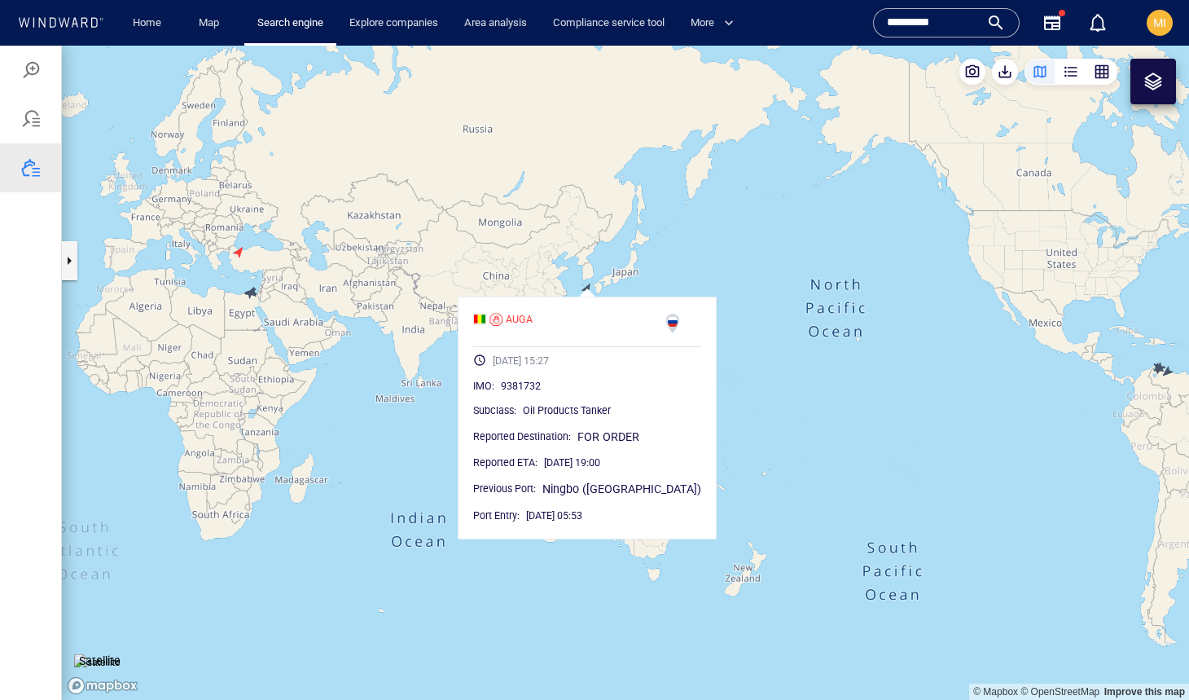
click at [424, 381] on canvas "Map" at bounding box center [625, 373] width 1127 height 654
click at [661, 279] on canvas "Map" at bounding box center [625, 373] width 1127 height 654
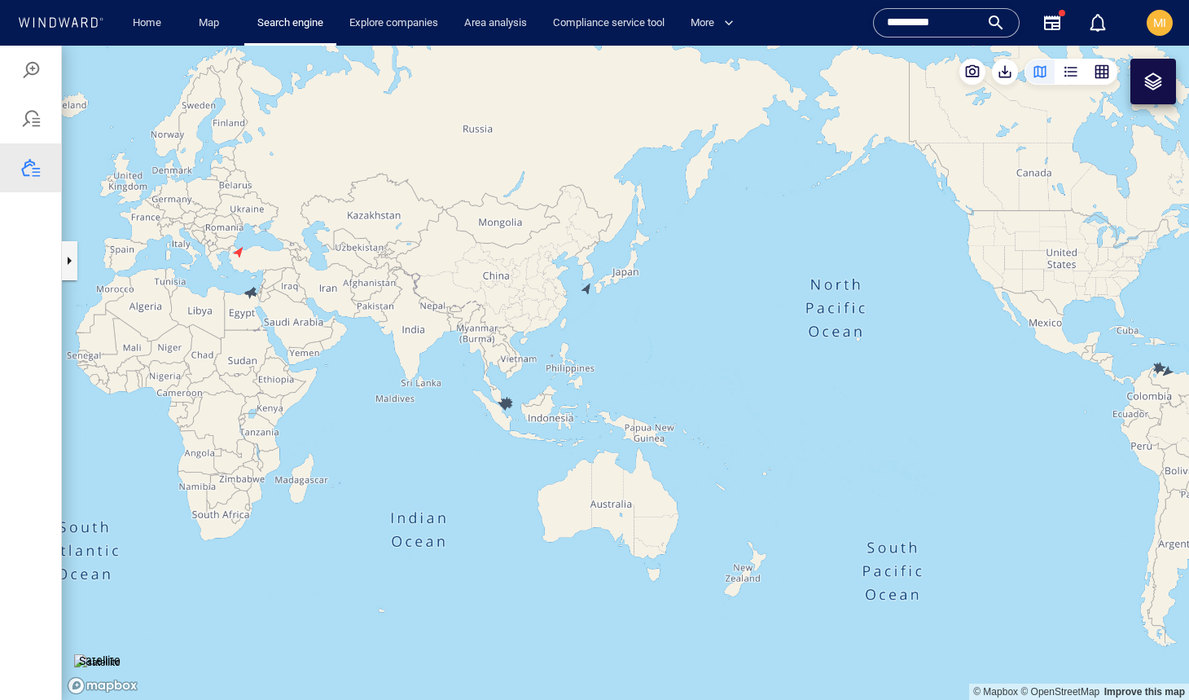
drag, startPoint x: 447, startPoint y: 382, endPoint x: 633, endPoint y: 391, distance: 186.0
click at [633, 389] on canvas "Map" at bounding box center [625, 373] width 1127 height 654
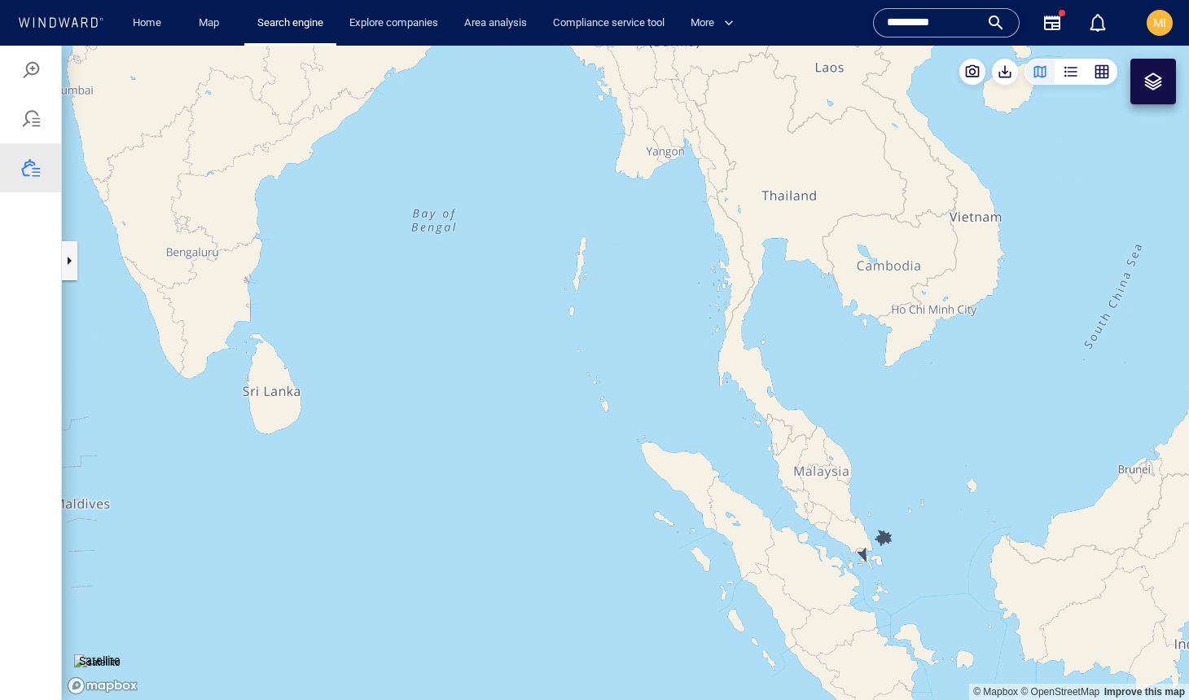
drag, startPoint x: 831, startPoint y: 470, endPoint x: 697, endPoint y: 373, distance: 165.1
click at [700, 373] on canvas "Map" at bounding box center [625, 373] width 1127 height 654
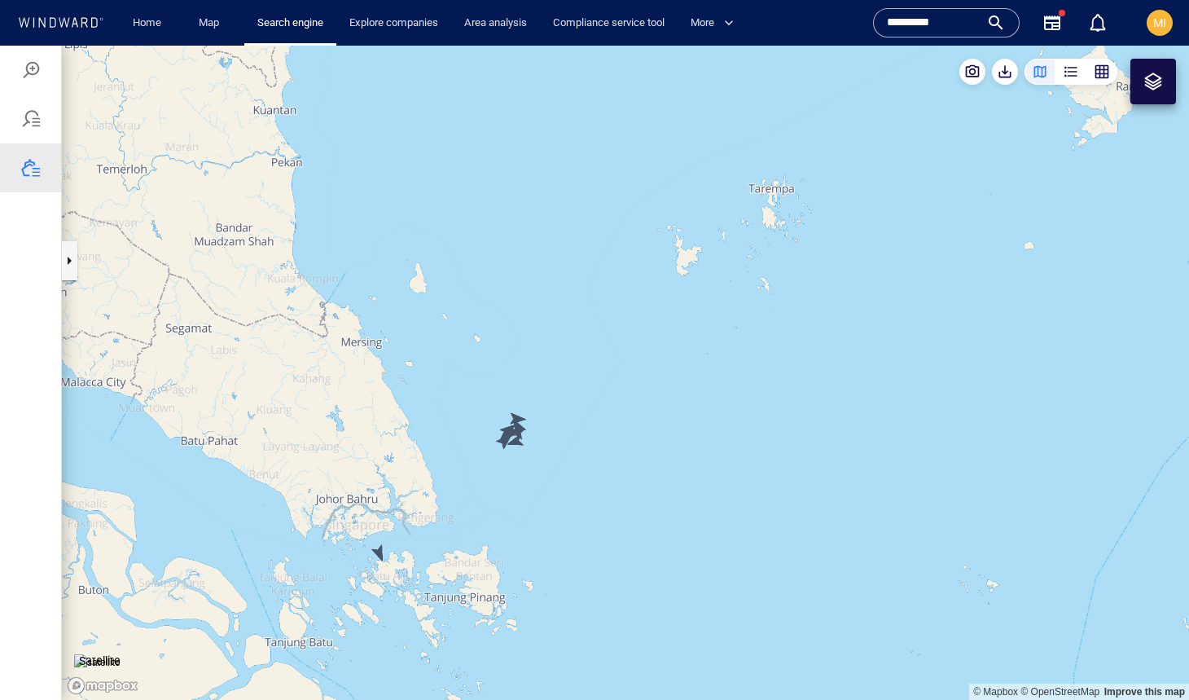
drag, startPoint x: 535, startPoint y: 507, endPoint x: 705, endPoint y: 419, distance: 191.6
click at [691, 422] on canvas "Map" at bounding box center [625, 373] width 1127 height 654
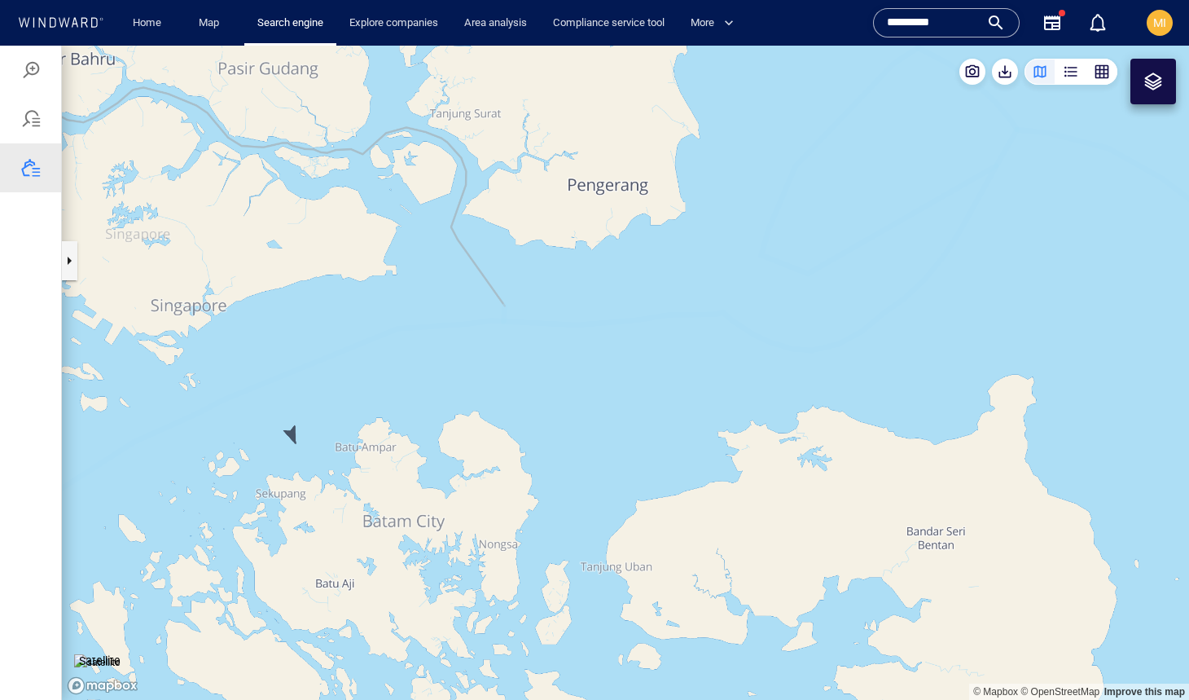
drag, startPoint x: 556, startPoint y: 479, endPoint x: 740, endPoint y: 442, distance: 187.7
click at [740, 442] on canvas "Map" at bounding box center [625, 373] width 1127 height 654
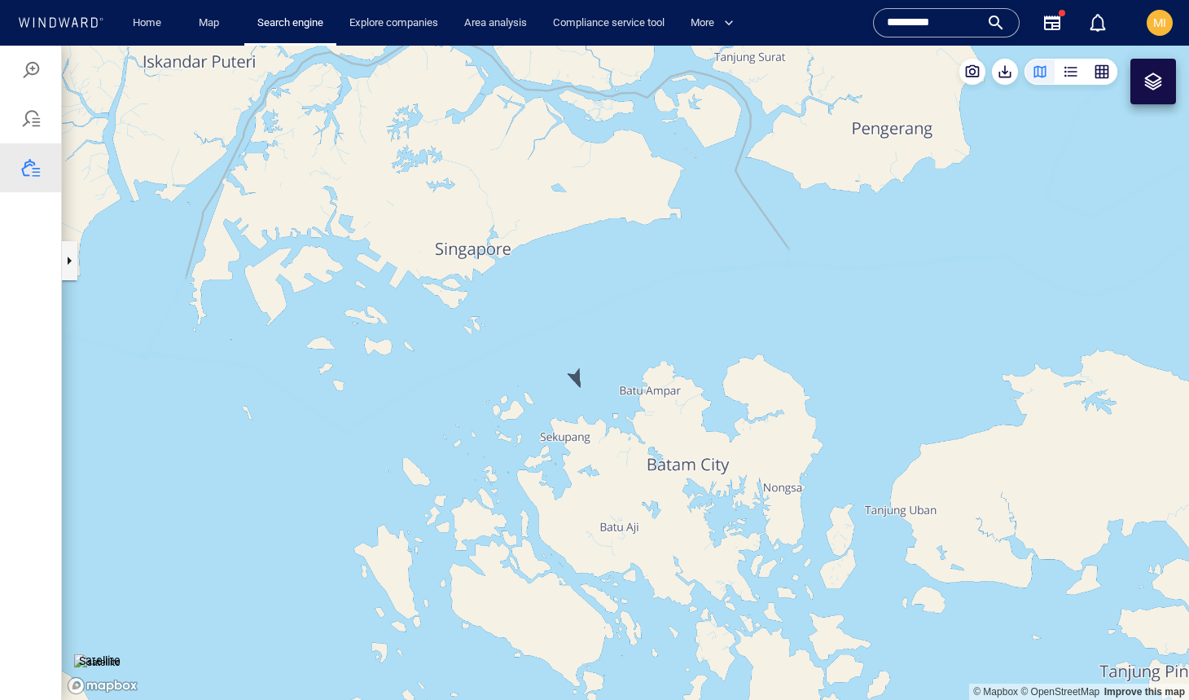
click at [578, 376] on canvas "Map" at bounding box center [625, 373] width 1127 height 654
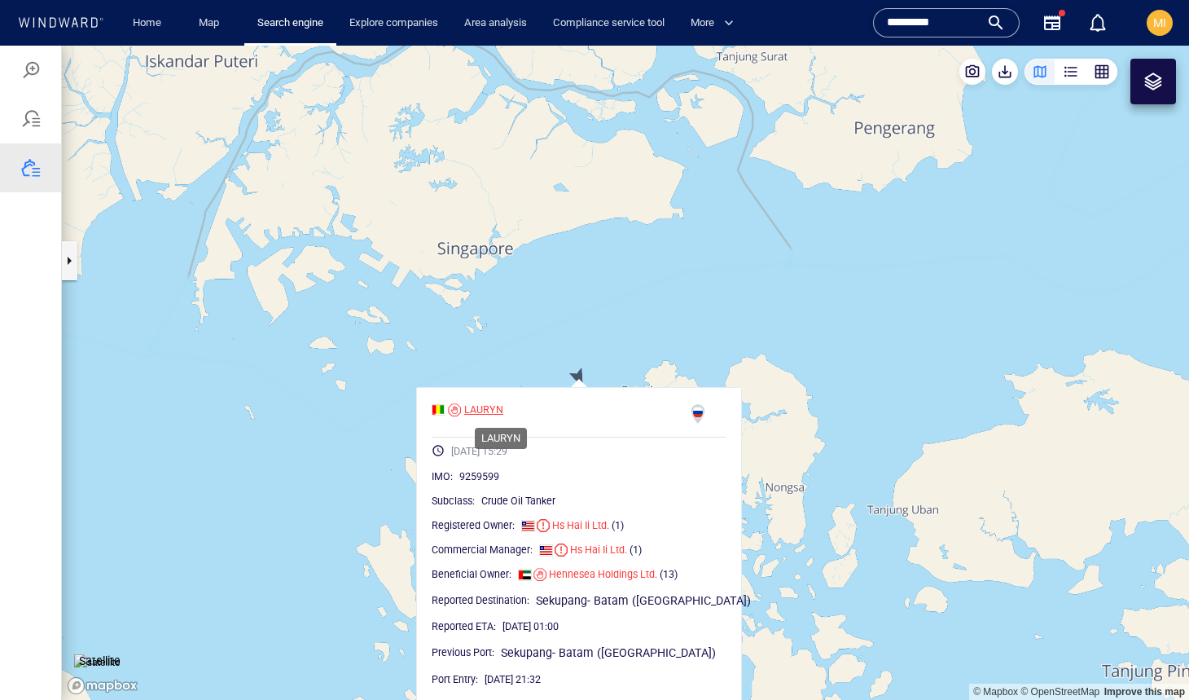
click at [503, 411] on div "LAURYN" at bounding box center [483, 409] width 39 height 15
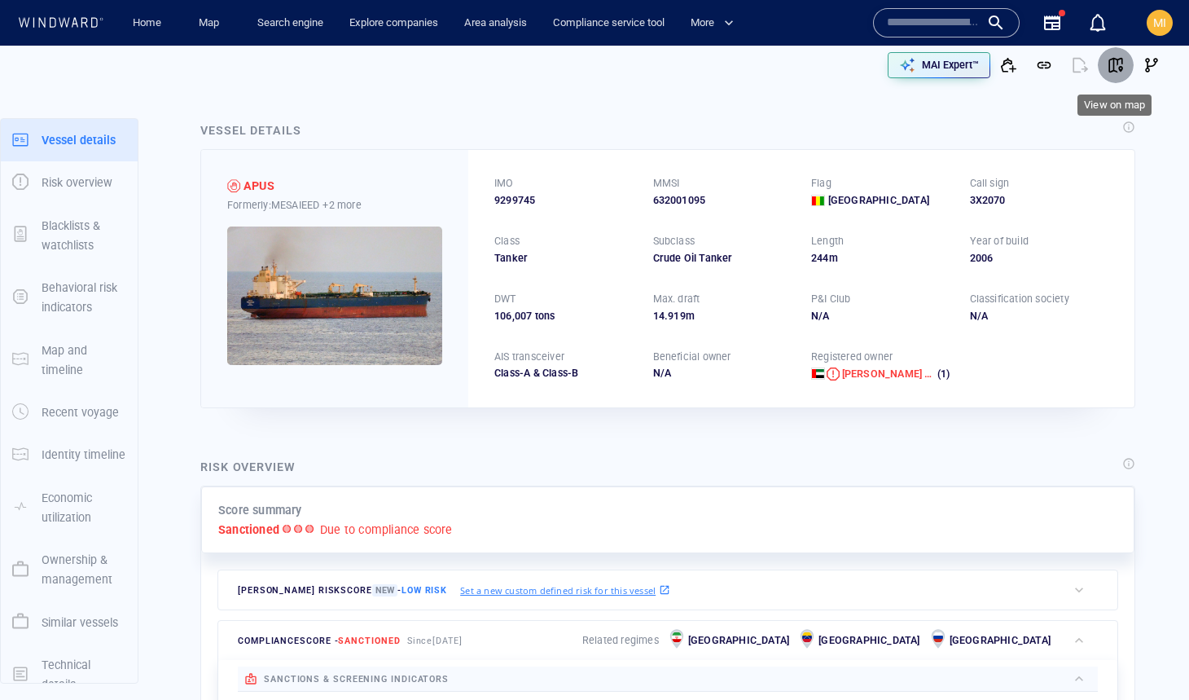
click at [1116, 63] on span "button" at bounding box center [1116, 65] width 16 height 16
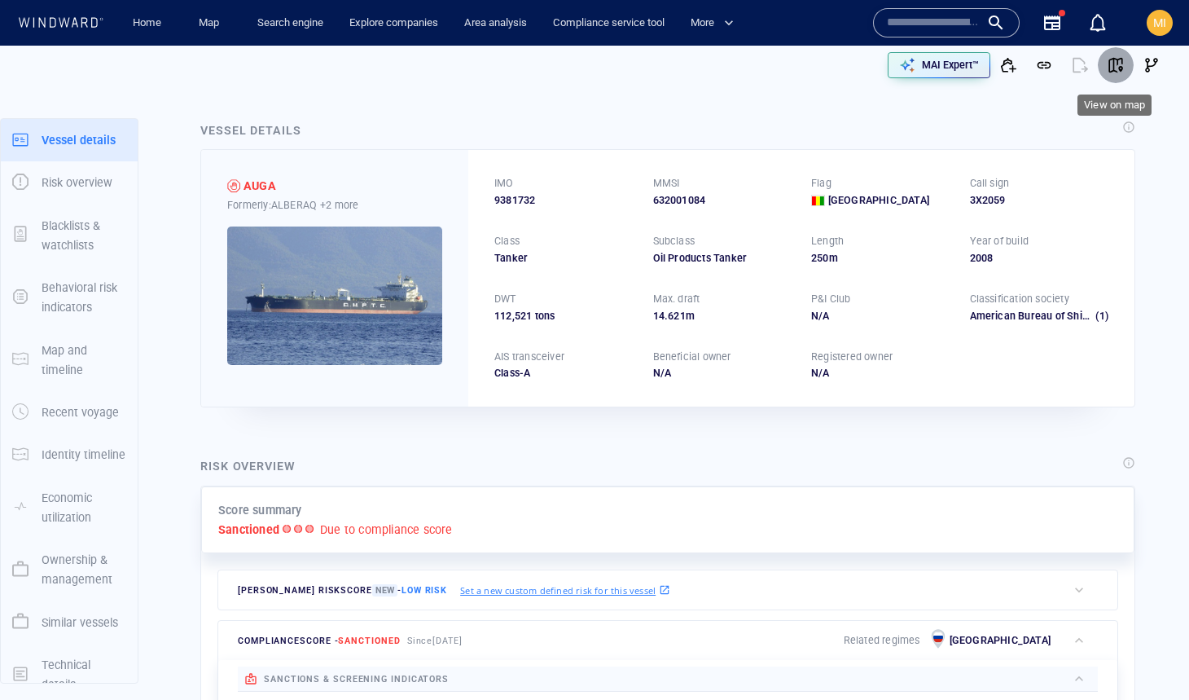
click at [1117, 64] on span "button" at bounding box center [1116, 65] width 16 height 16
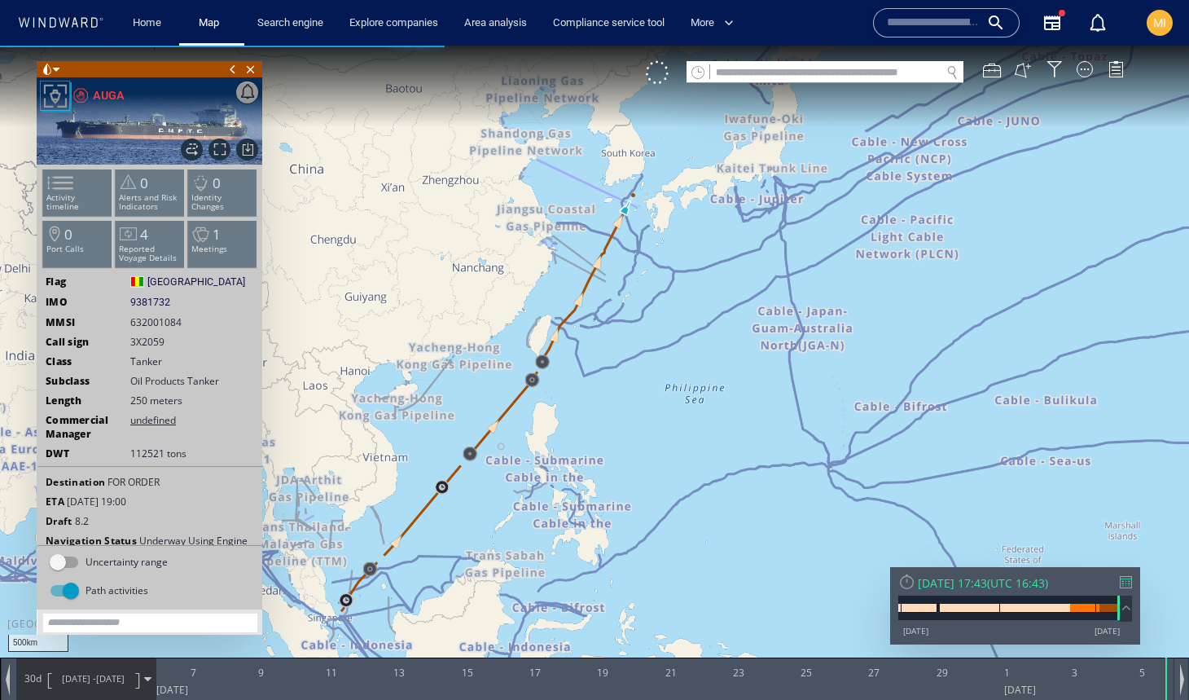
drag, startPoint x: 547, startPoint y: 490, endPoint x: 666, endPoint y: 429, distance: 133.7
click at [666, 429] on canvas "Map" at bounding box center [594, 365] width 1189 height 638
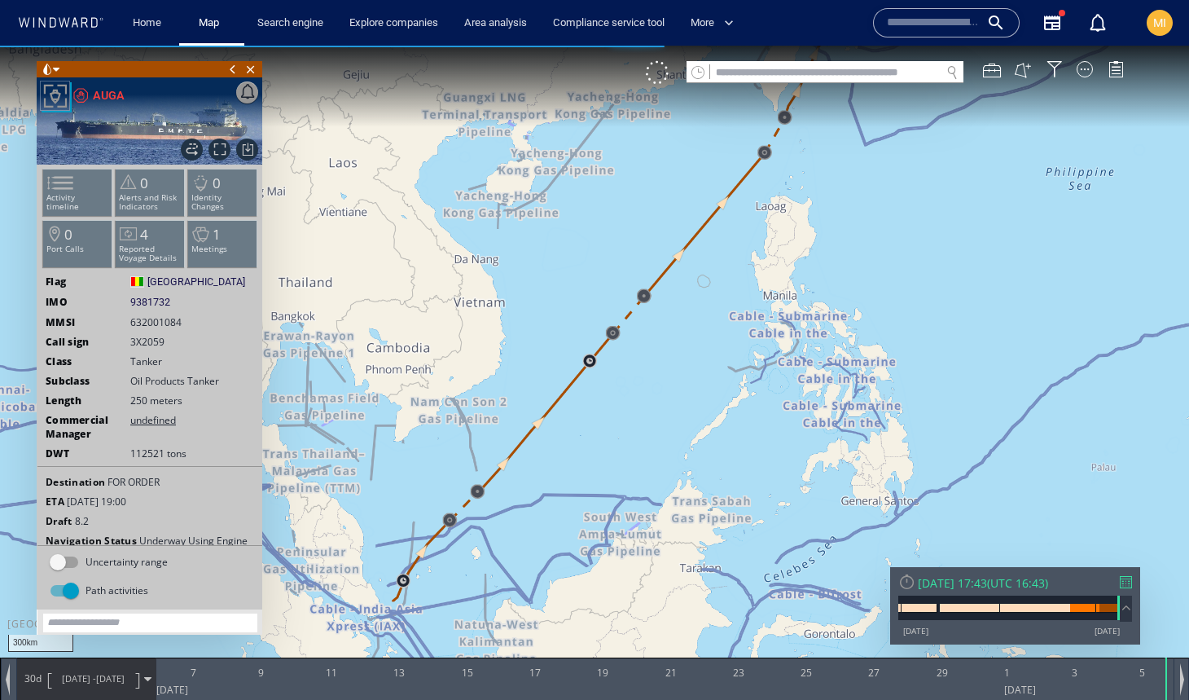
drag, startPoint x: 525, startPoint y: 517, endPoint x: 676, endPoint y: 413, distance: 183.3
click at [676, 413] on canvas "Map" at bounding box center [594, 365] width 1189 height 638
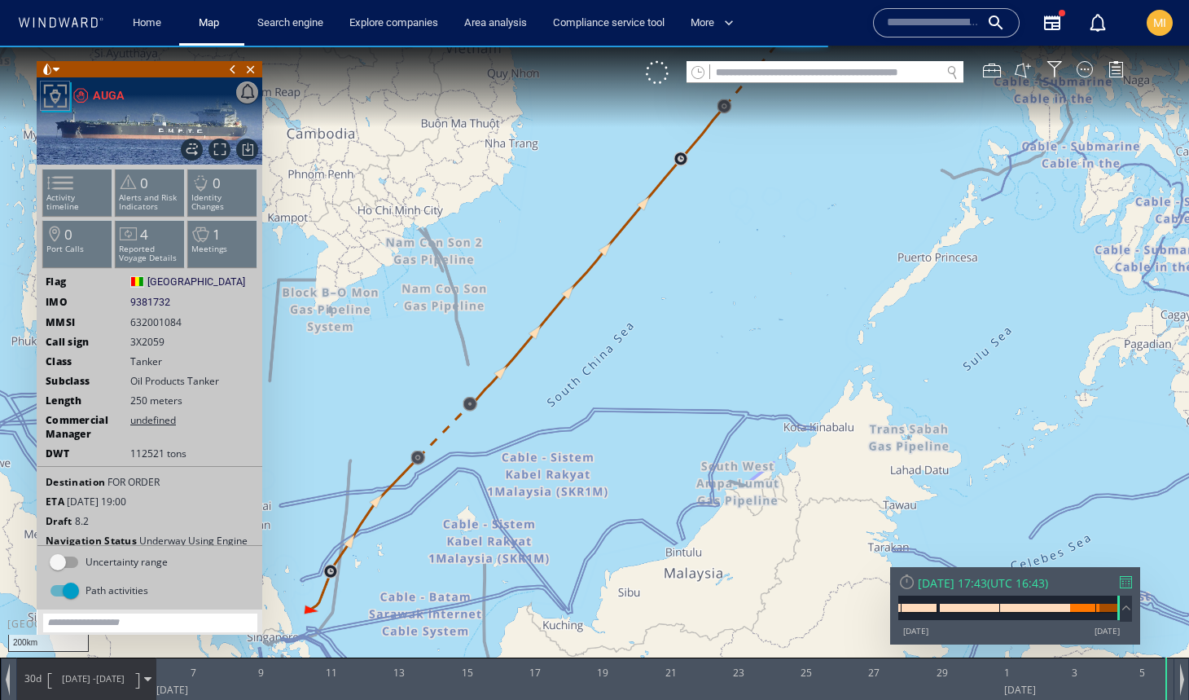
drag, startPoint x: 593, startPoint y: 480, endPoint x: 732, endPoint y: 349, distance: 190.8
click at [732, 350] on canvas "Map" at bounding box center [594, 365] width 1189 height 638
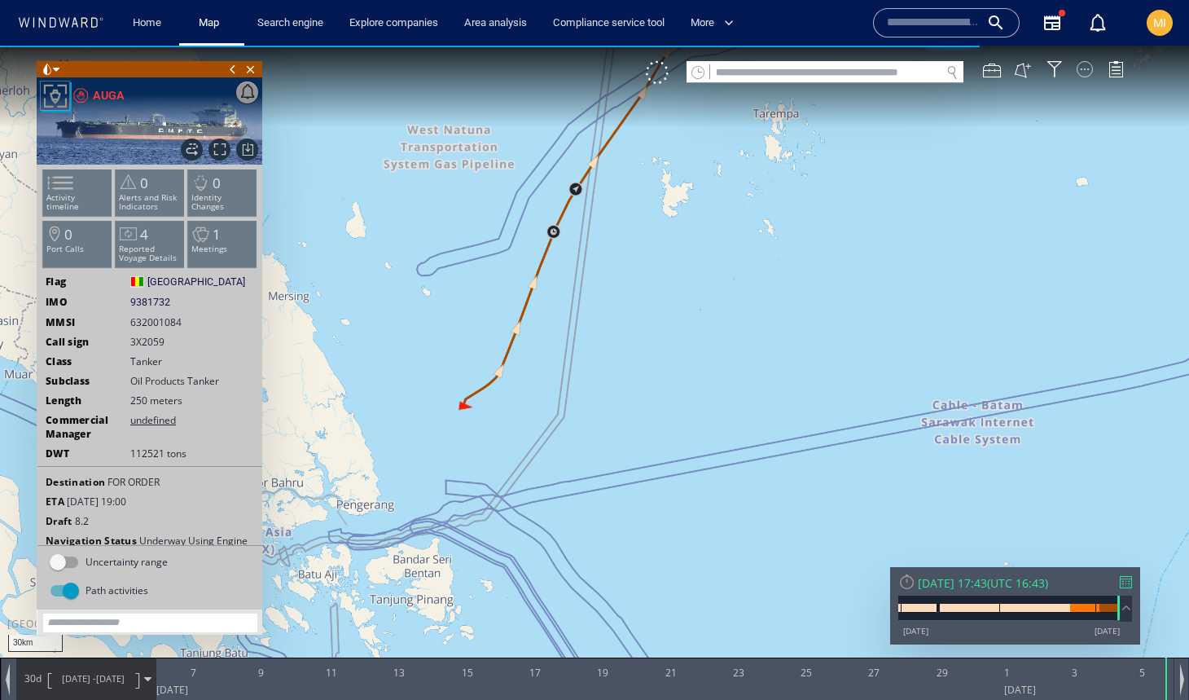
click at [1081, 68] on div at bounding box center [1085, 69] width 16 height 16
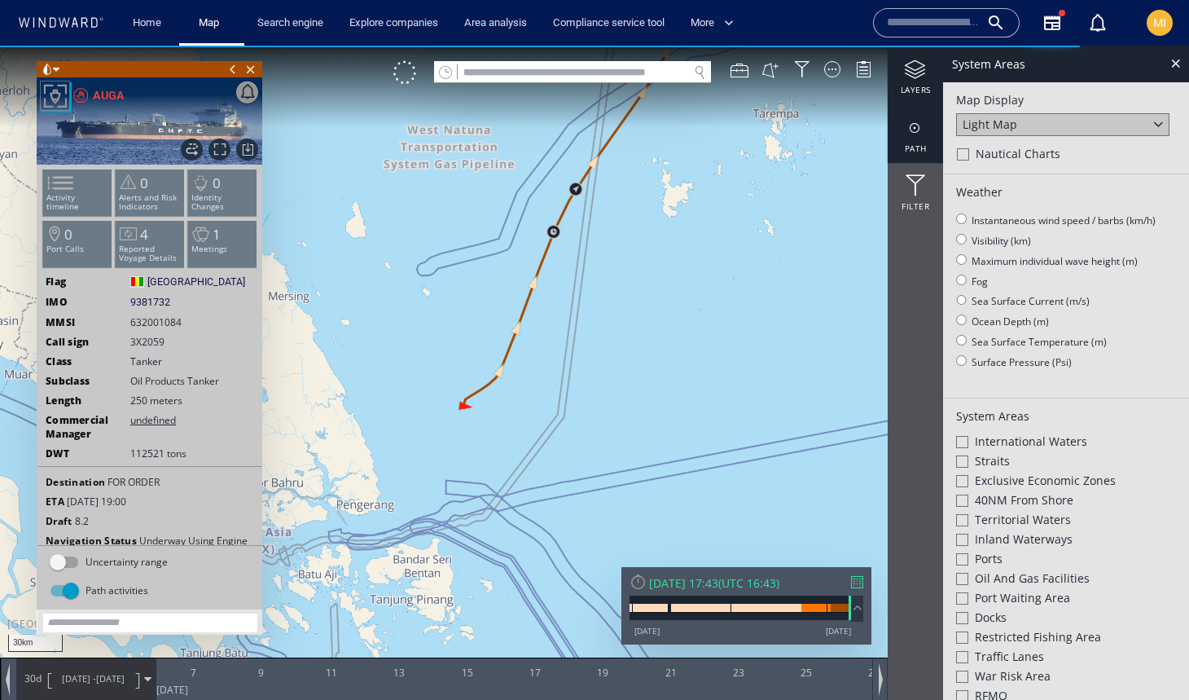
click at [910, 132] on div at bounding box center [915, 128] width 55 height 20
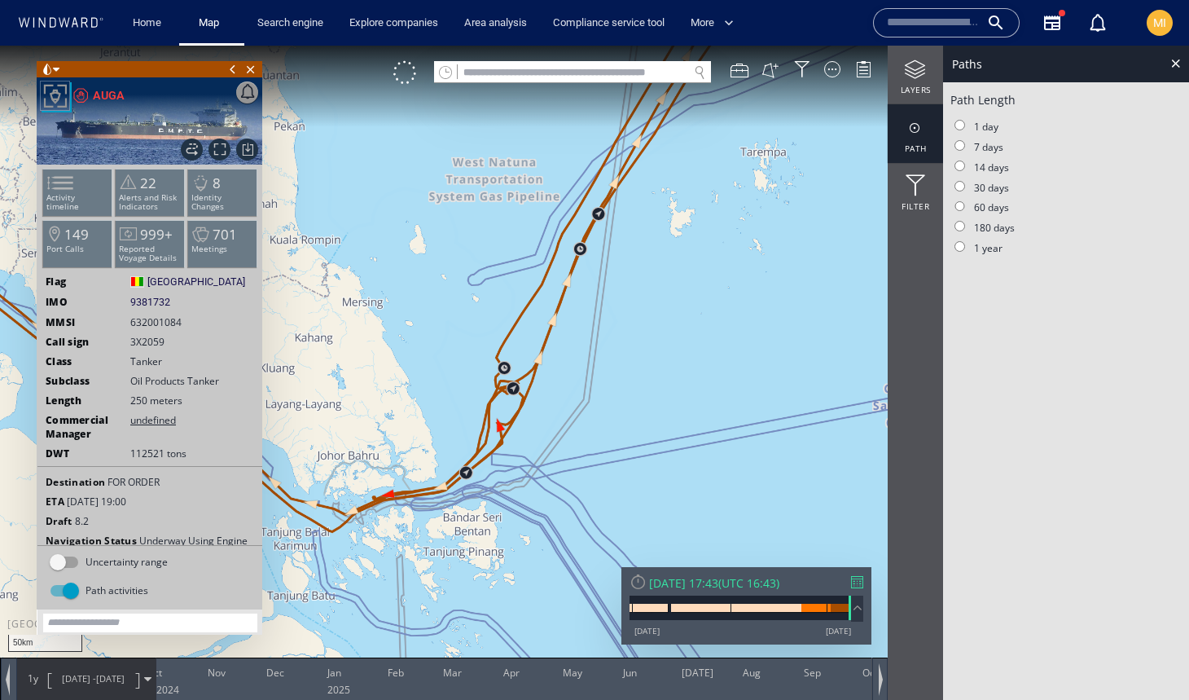
drag, startPoint x: 598, startPoint y: 383, endPoint x: 776, endPoint y: 329, distance: 185.6
click at [776, 329] on canvas "Map" at bounding box center [594, 365] width 1189 height 638
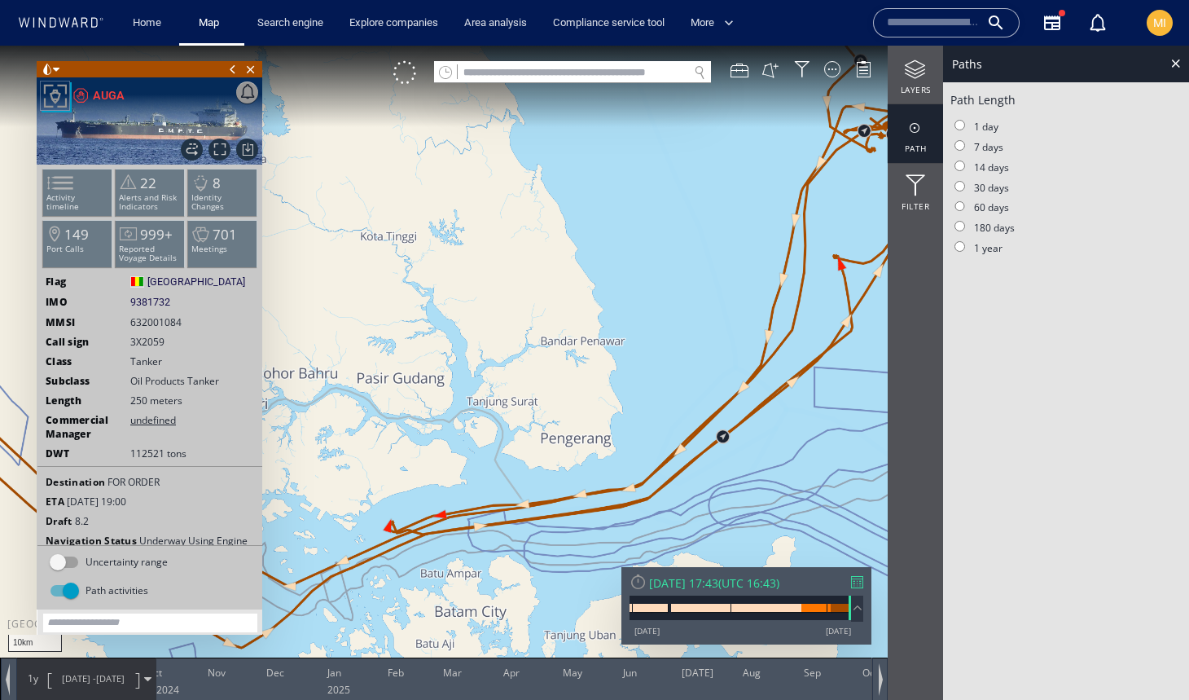
drag, startPoint x: 461, startPoint y: 479, endPoint x: 658, endPoint y: 377, distance: 221.9
click at [658, 377] on canvas "Map" at bounding box center [594, 365] width 1189 height 638
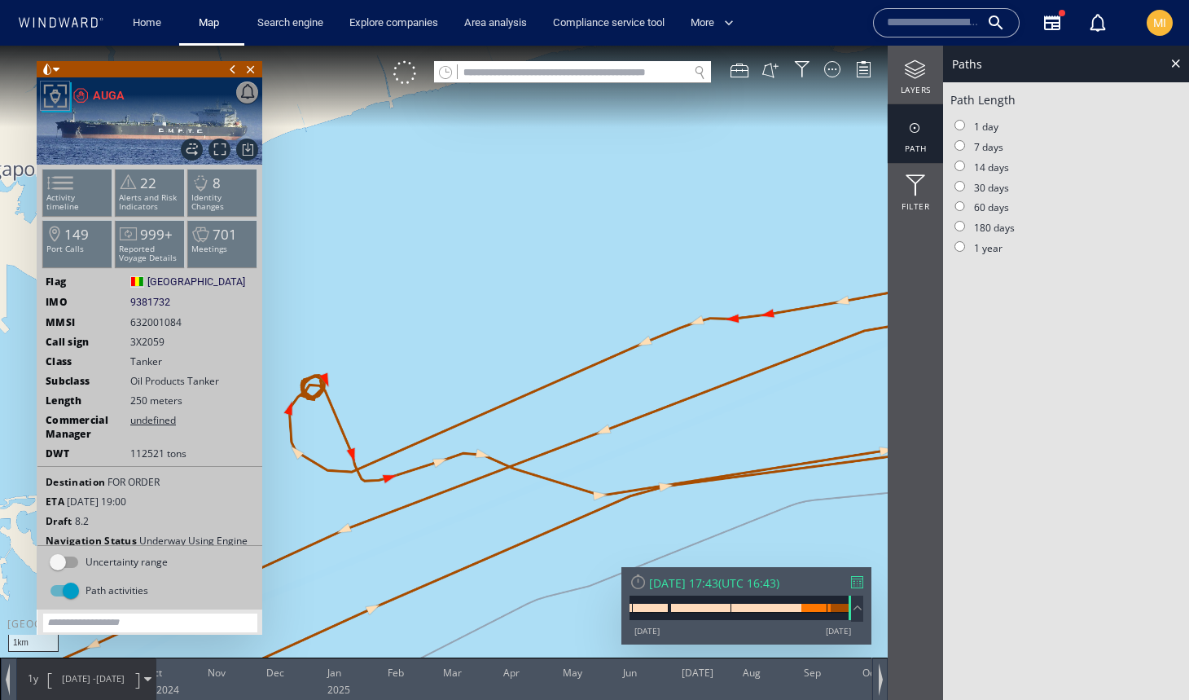
drag, startPoint x: 394, startPoint y: 429, endPoint x: 515, endPoint y: 387, distance: 127.5
click at [515, 387] on canvas "Map" at bounding box center [594, 365] width 1189 height 638
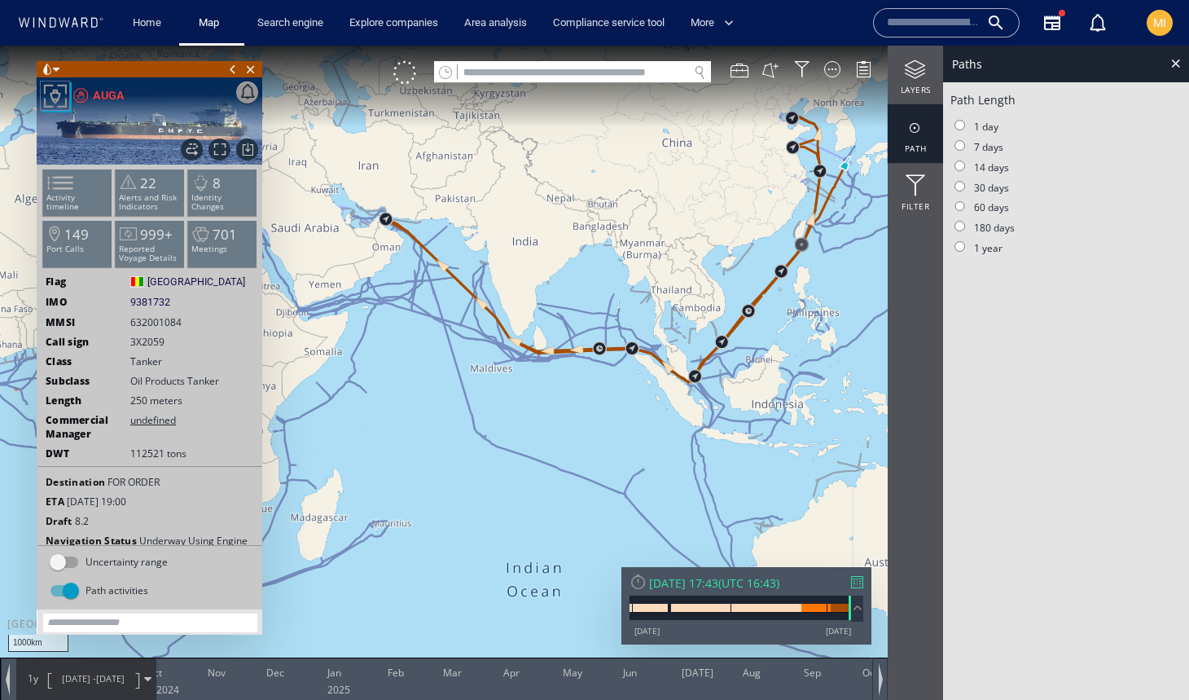
drag, startPoint x: 787, startPoint y: 286, endPoint x: 700, endPoint y: 391, distance: 136.5
click at [701, 385] on canvas "Map" at bounding box center [594, 365] width 1189 height 638
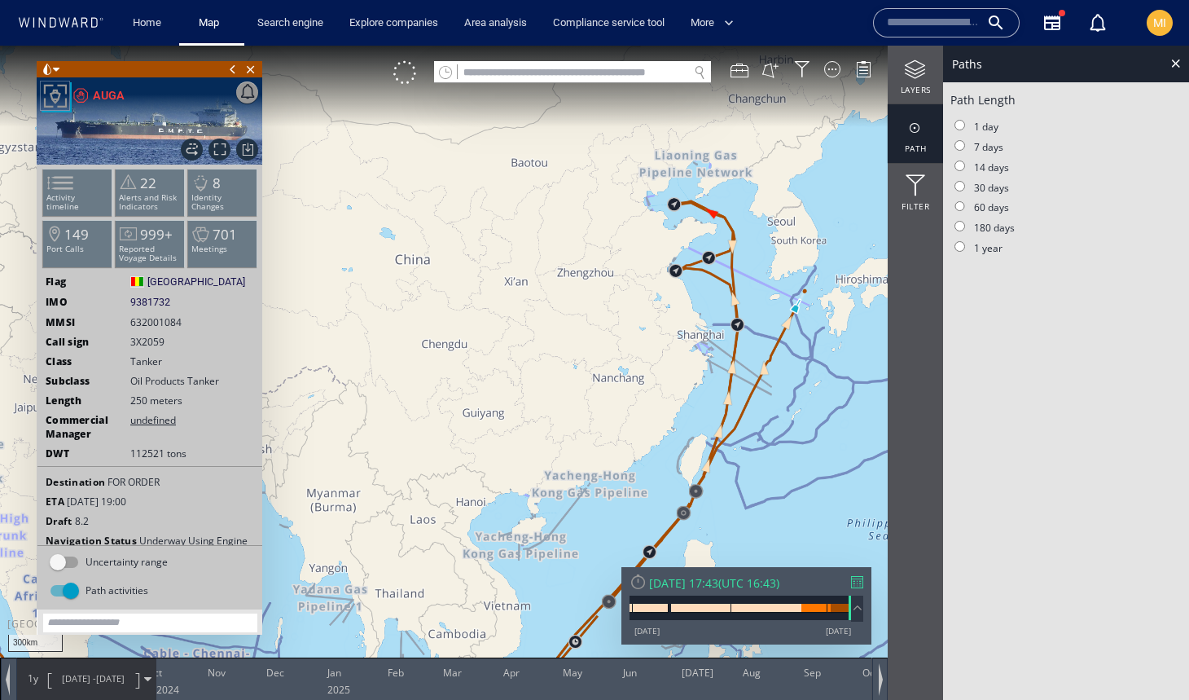
drag, startPoint x: 694, startPoint y: 282, endPoint x: 694, endPoint y: 360, distance: 78.2
click at [694, 359] on canvas "Map" at bounding box center [594, 365] width 1189 height 638
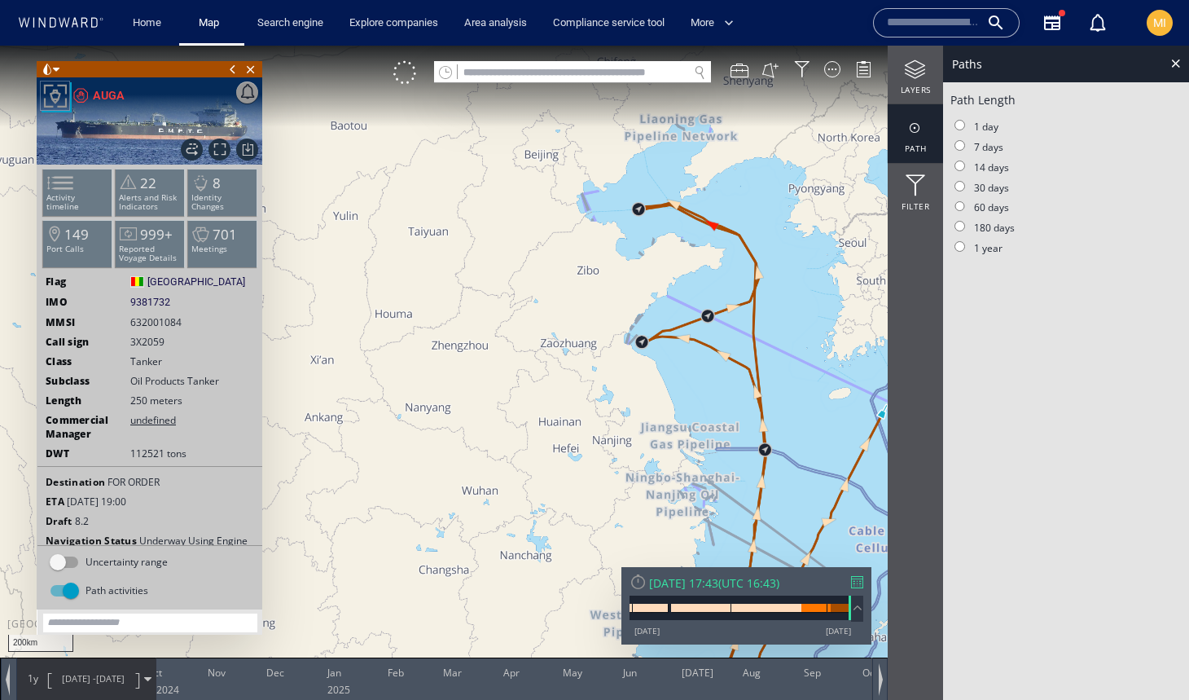
drag, startPoint x: 656, startPoint y: 244, endPoint x: 646, endPoint y: 364, distance: 121.0
click at [649, 358] on canvas "Map" at bounding box center [594, 365] width 1189 height 638
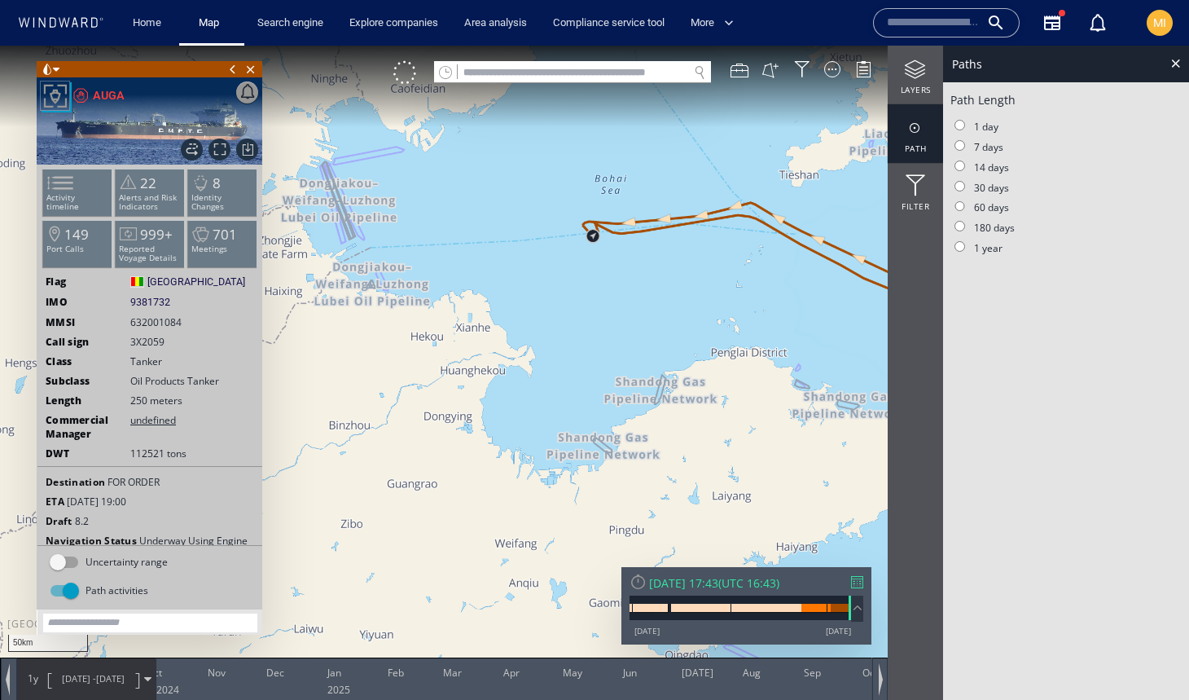
drag, startPoint x: 632, startPoint y: 269, endPoint x: 632, endPoint y: 371, distance: 101.8
click at [632, 368] on canvas "Map" at bounding box center [594, 365] width 1189 height 638
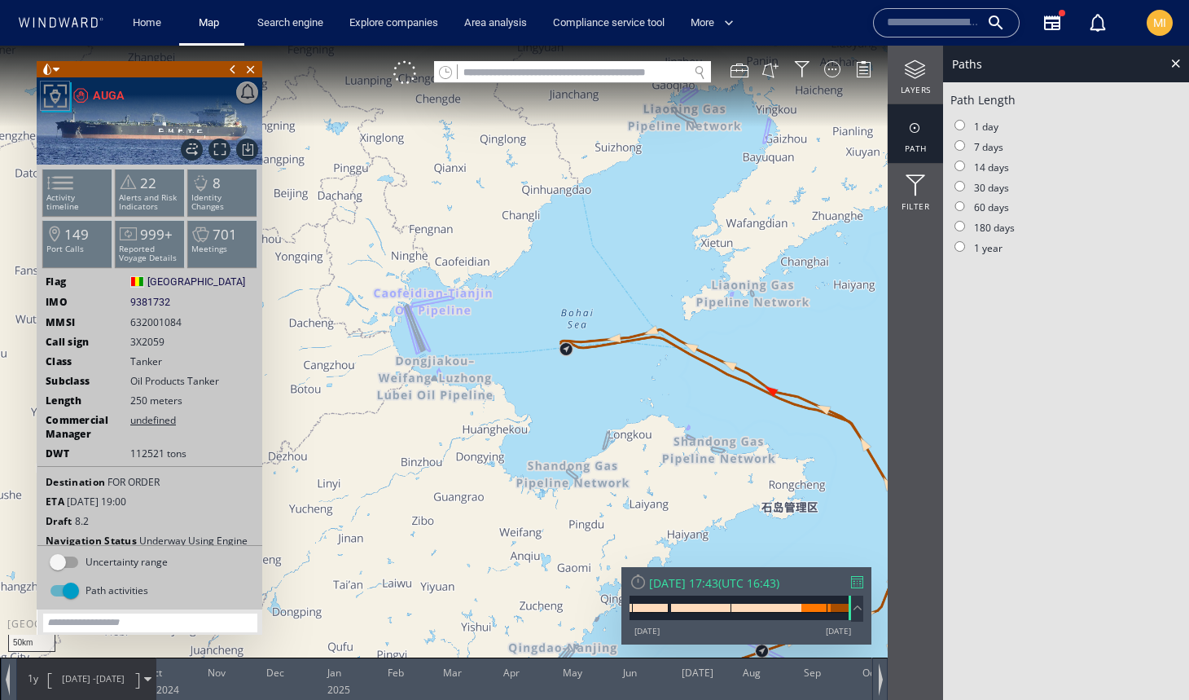
drag, startPoint x: 639, startPoint y: 364, endPoint x: 511, endPoint y: 289, distance: 148.2
click at [511, 288] on canvas "Map" at bounding box center [594, 365] width 1189 height 638
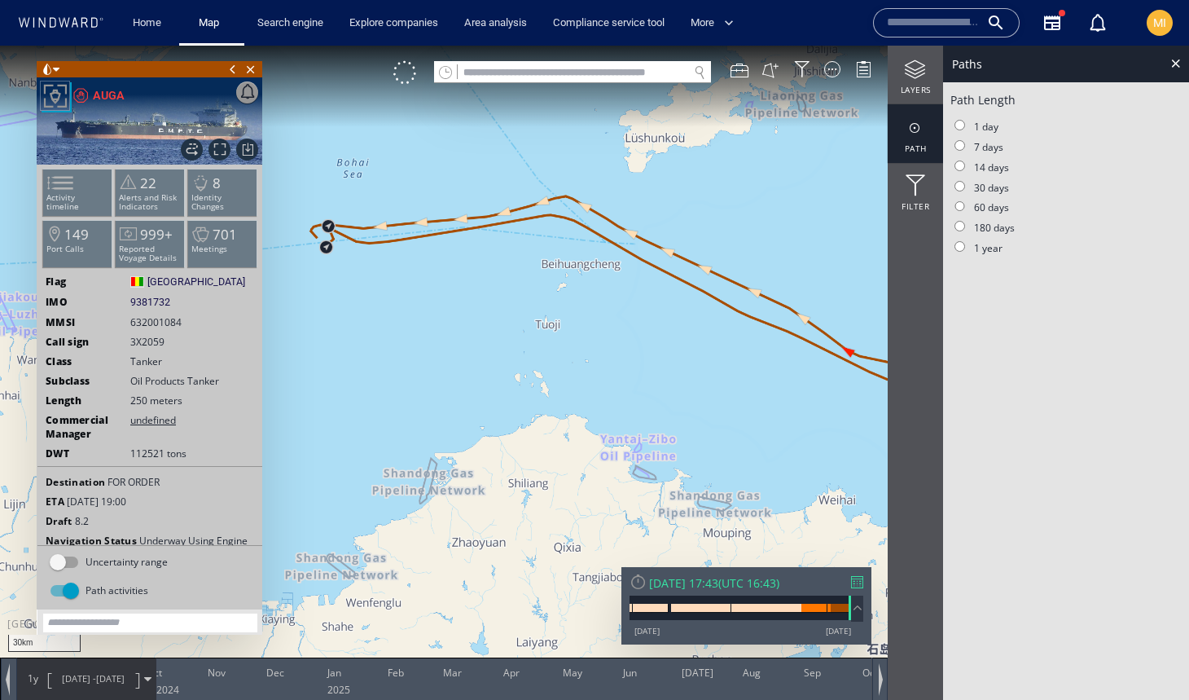
drag, startPoint x: 372, startPoint y: 292, endPoint x: 452, endPoint y: 319, distance: 84.2
click at [451, 316] on canvas "Map" at bounding box center [594, 365] width 1189 height 638
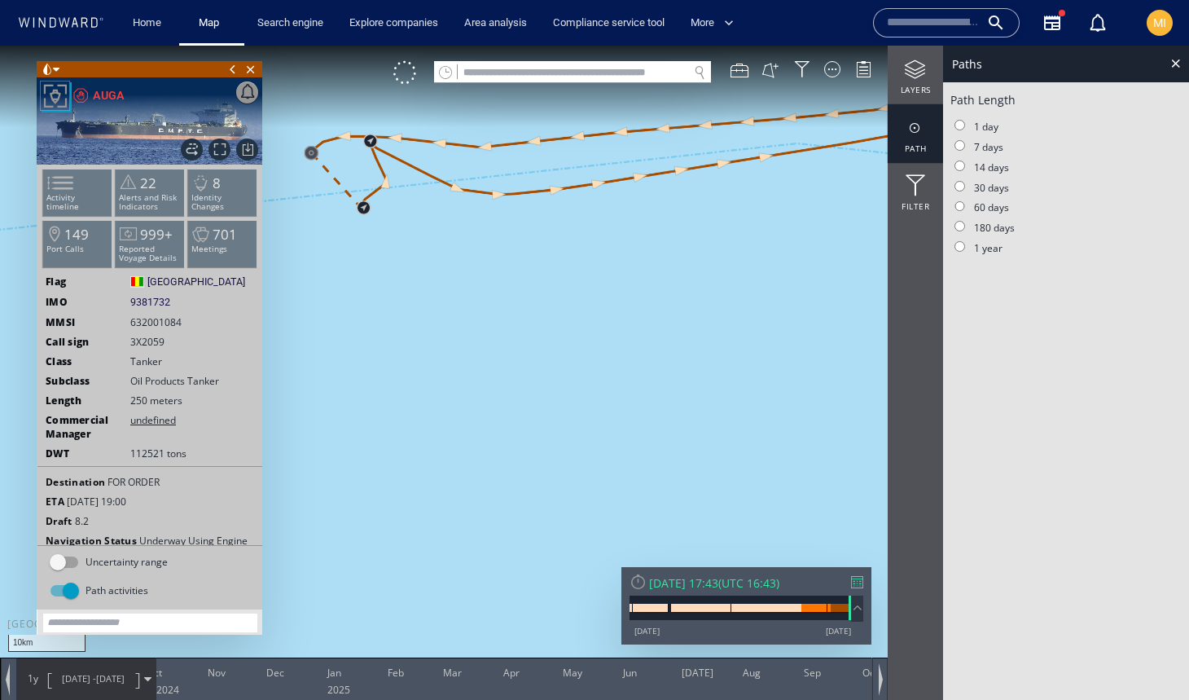
drag, startPoint x: 452, startPoint y: 314, endPoint x: 507, endPoint y: 371, distance: 79.5
click at [507, 371] on canvas "Map" at bounding box center [594, 365] width 1189 height 638
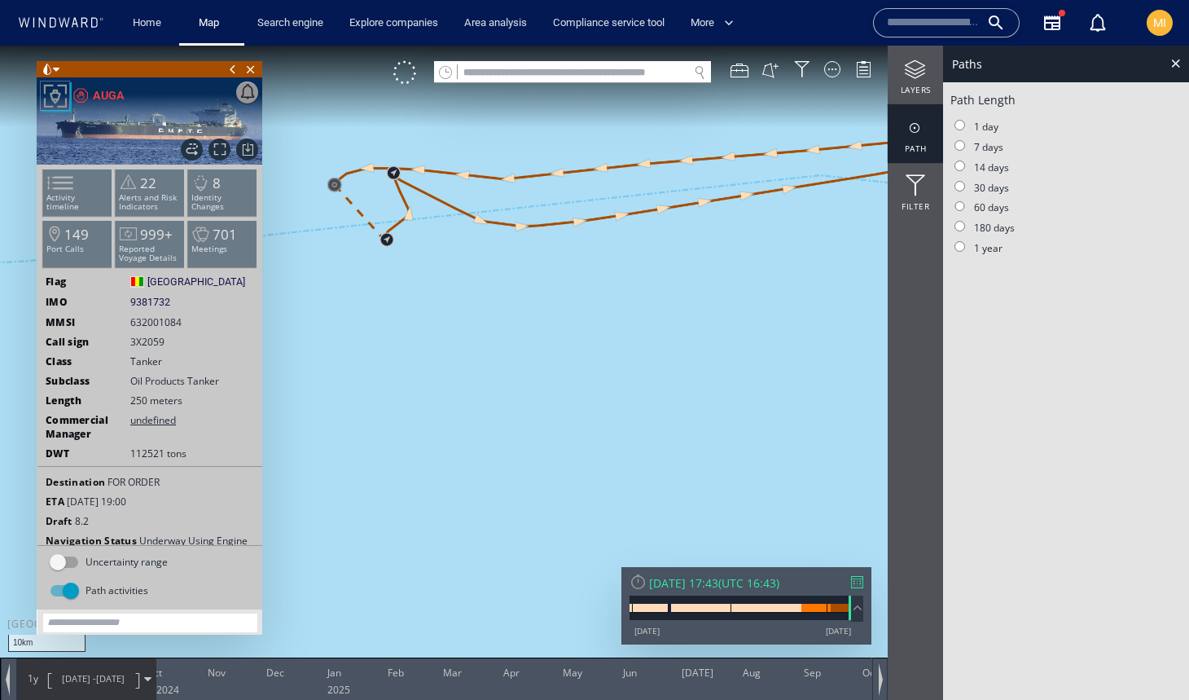
drag, startPoint x: 473, startPoint y: 371, endPoint x: 533, endPoint y: 444, distance: 94.4
click at [532, 442] on canvas "Map" at bounding box center [594, 365] width 1189 height 638
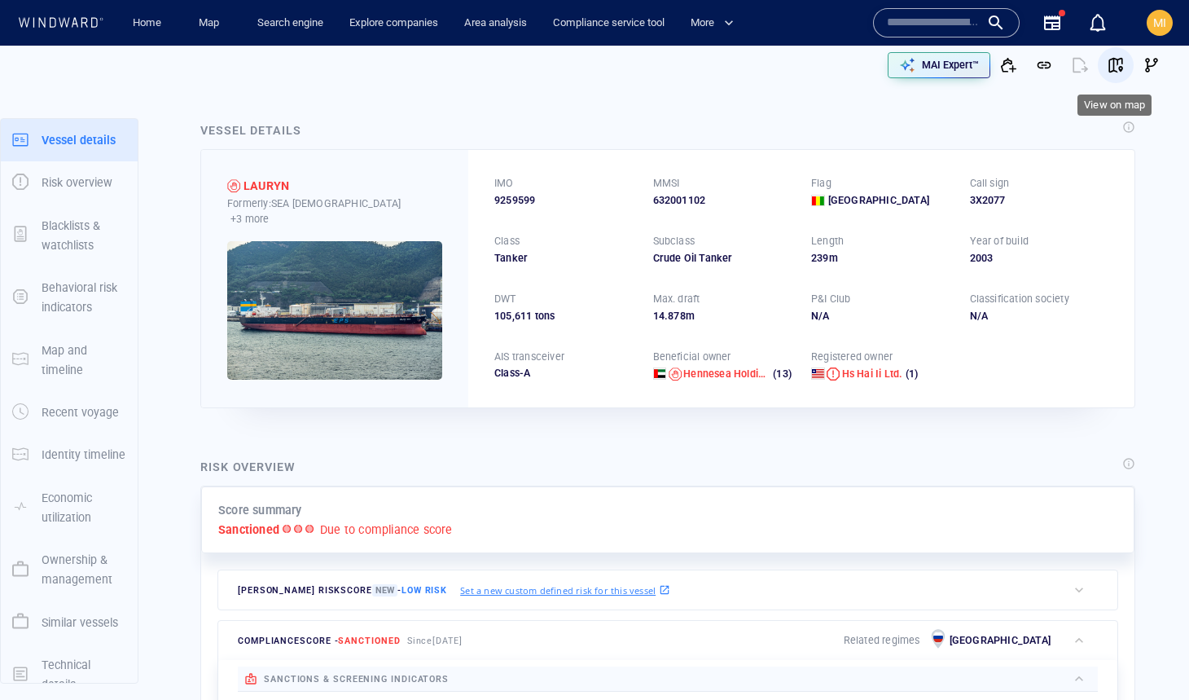
click at [1114, 64] on span "button" at bounding box center [1116, 65] width 16 height 16
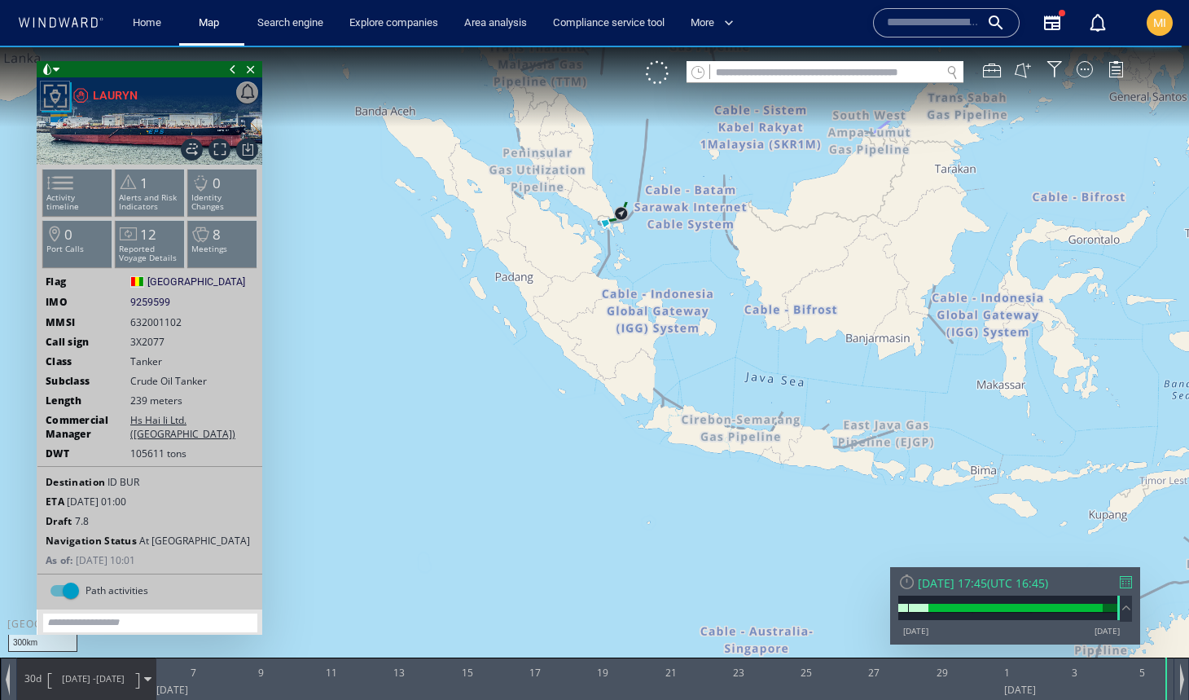
drag, startPoint x: 622, startPoint y: 281, endPoint x: 618, endPoint y: 413, distance: 132.0
click at [621, 408] on canvas "Map" at bounding box center [594, 365] width 1189 height 638
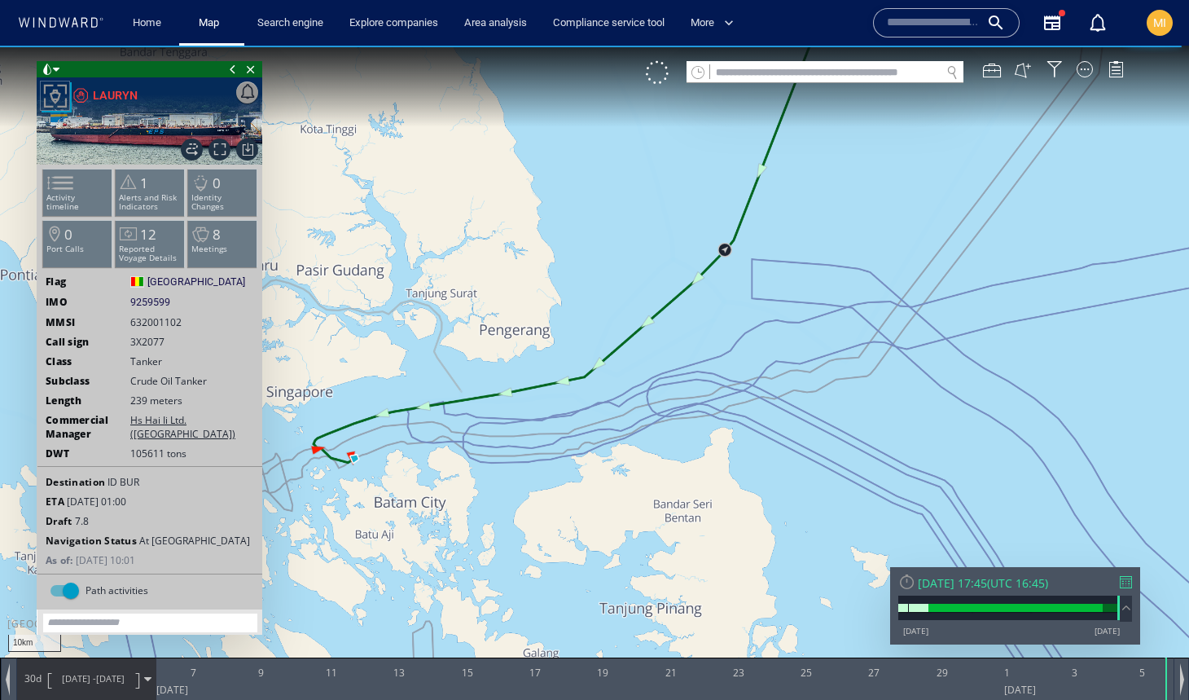
drag, startPoint x: 444, startPoint y: 461, endPoint x: 591, endPoint y: 461, distance: 147.4
click at [591, 461] on canvas "Map" at bounding box center [594, 365] width 1189 height 638
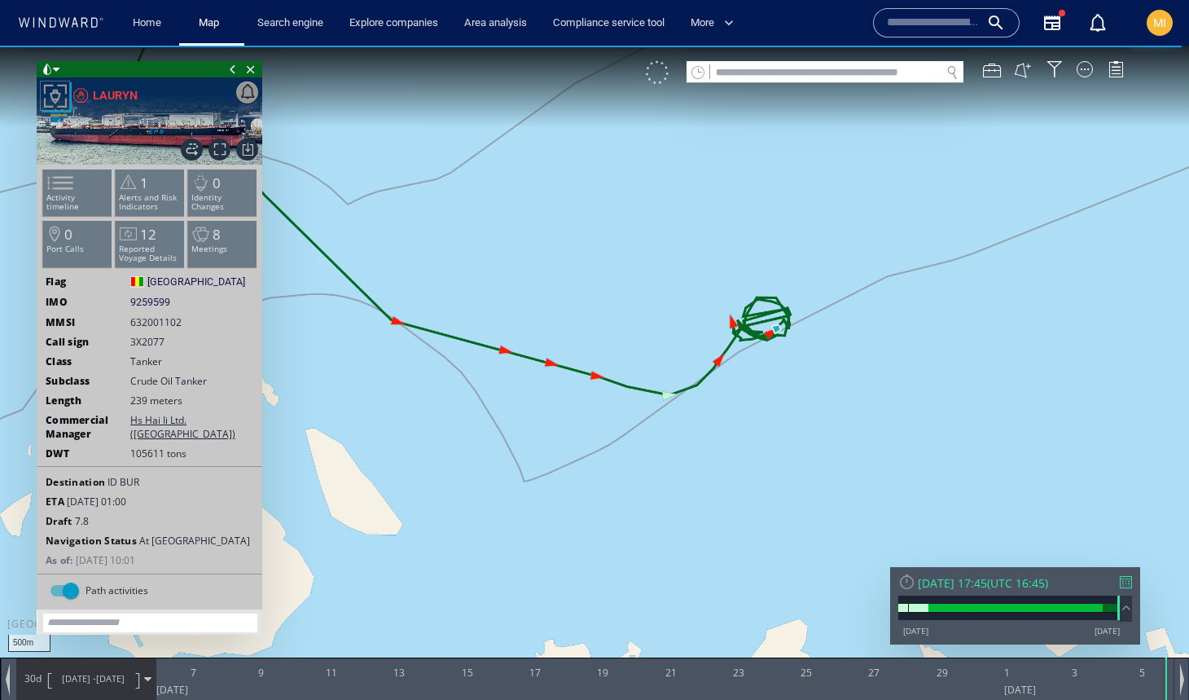
click at [661, 81] on div at bounding box center [657, 72] width 23 height 23
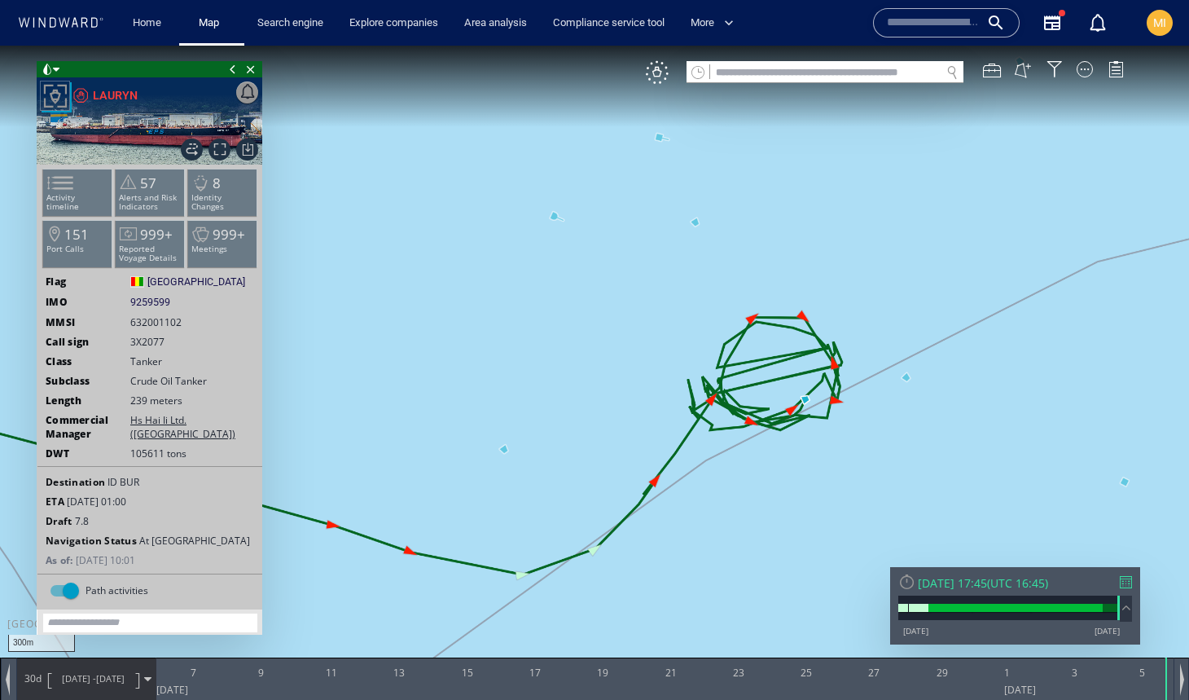
drag, startPoint x: 769, startPoint y: 351, endPoint x: 750, endPoint y: 248, distance: 105.1
click at [750, 248] on canvas "Map" at bounding box center [594, 365] width 1189 height 638
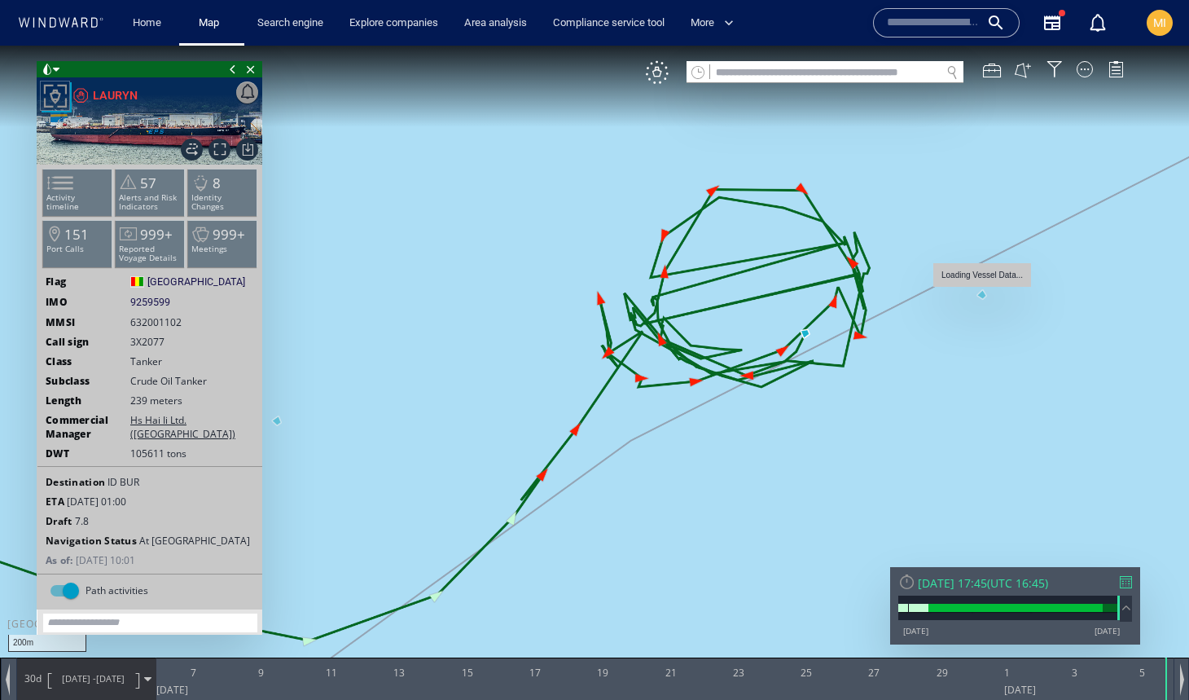
click at [983, 294] on canvas "Map" at bounding box center [594, 365] width 1189 height 638
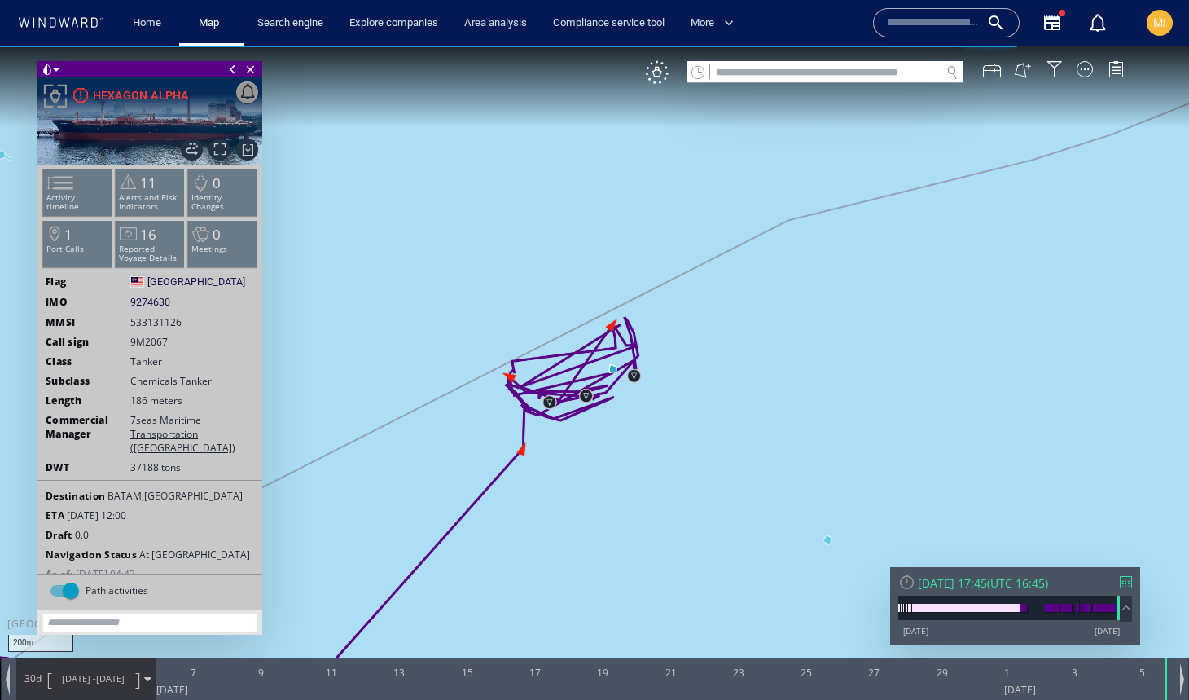
click at [796, 77] on input "text" at bounding box center [825, 73] width 231 height 22
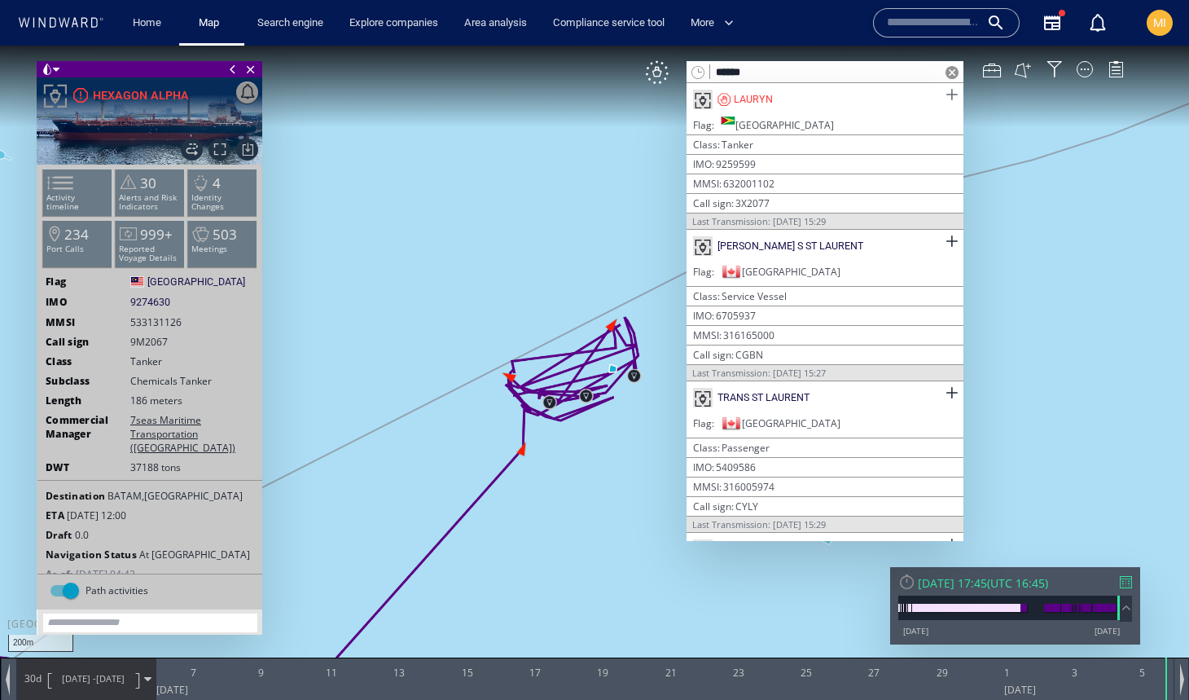
type input "******"
click at [945, 95] on span at bounding box center [952, 95] width 20 height 20
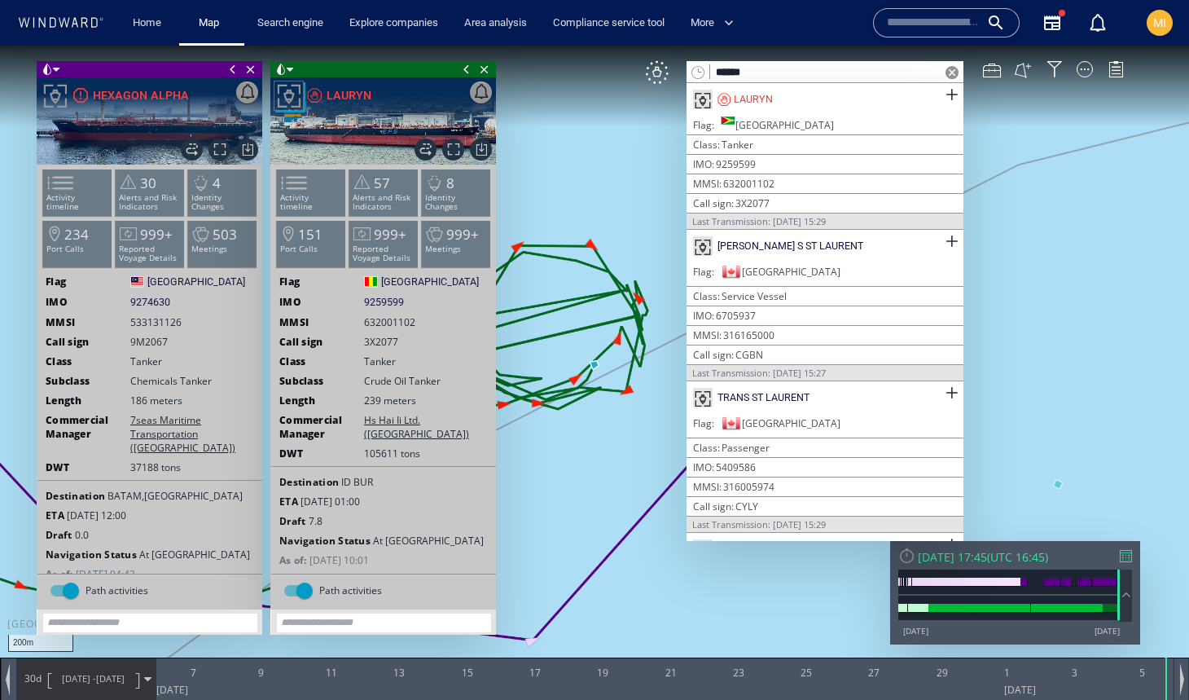
click at [470, 67] on span at bounding box center [467, 69] width 18 height 16
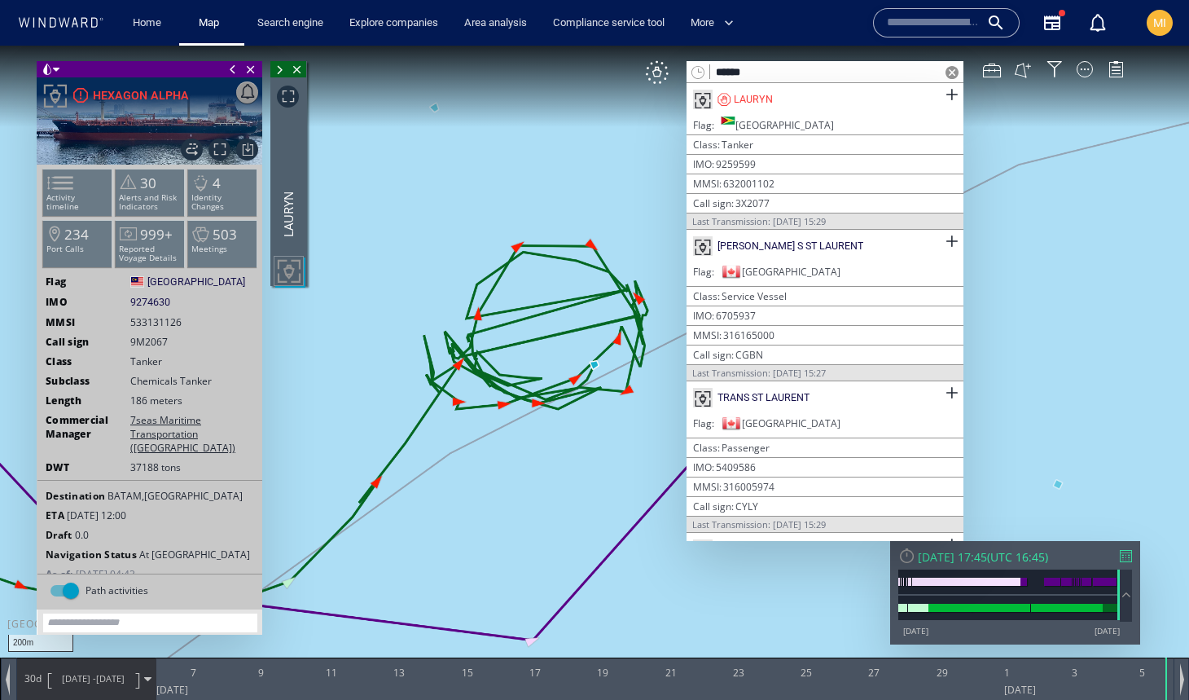
click at [235, 69] on span at bounding box center [233, 69] width 18 height 16
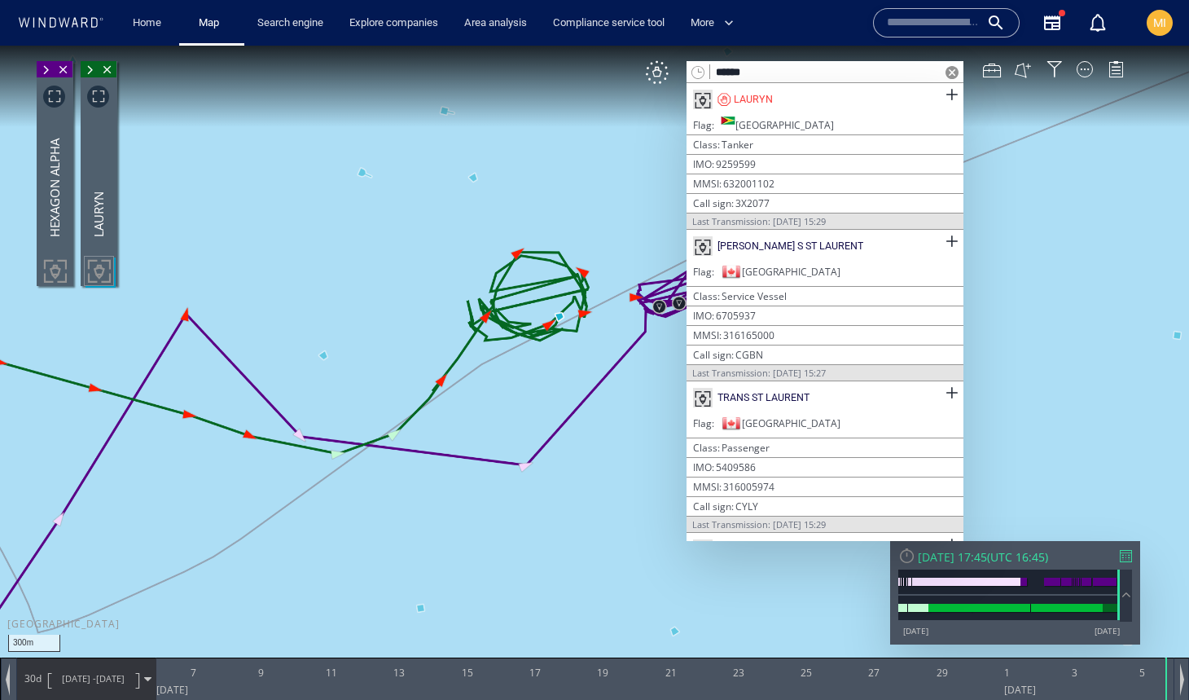
click at [951, 73] on span at bounding box center [952, 72] width 13 height 13
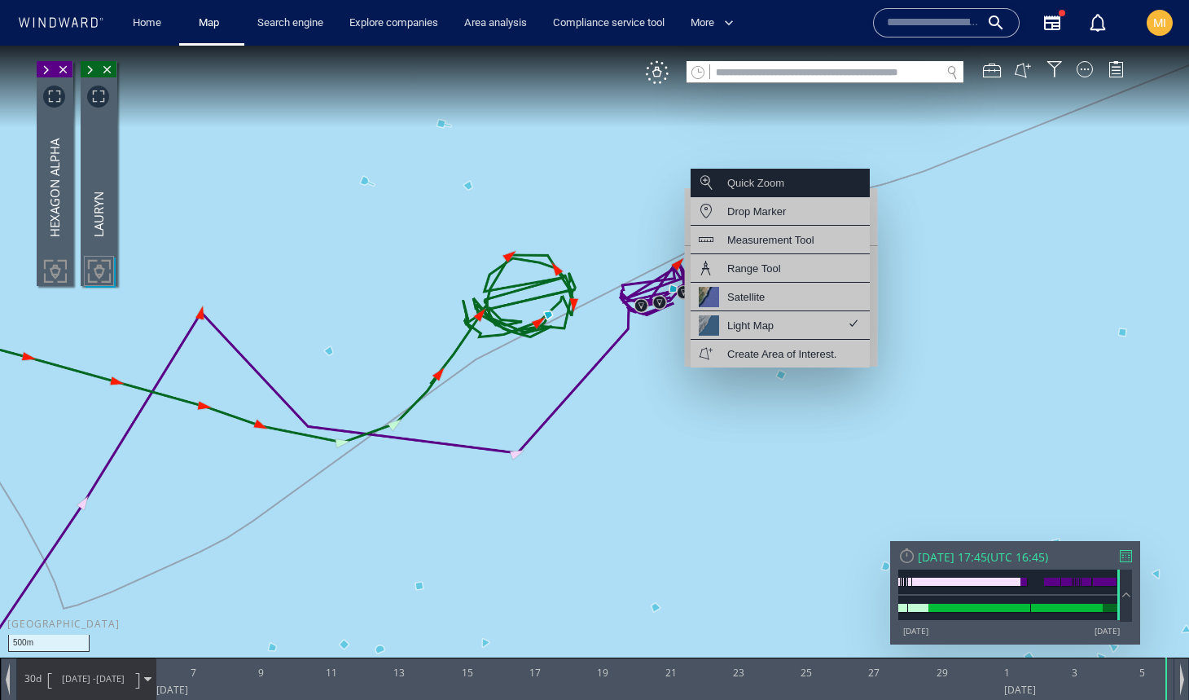
click at [817, 193] on div "Quick Zoom" at bounding box center [780, 183] width 179 height 29
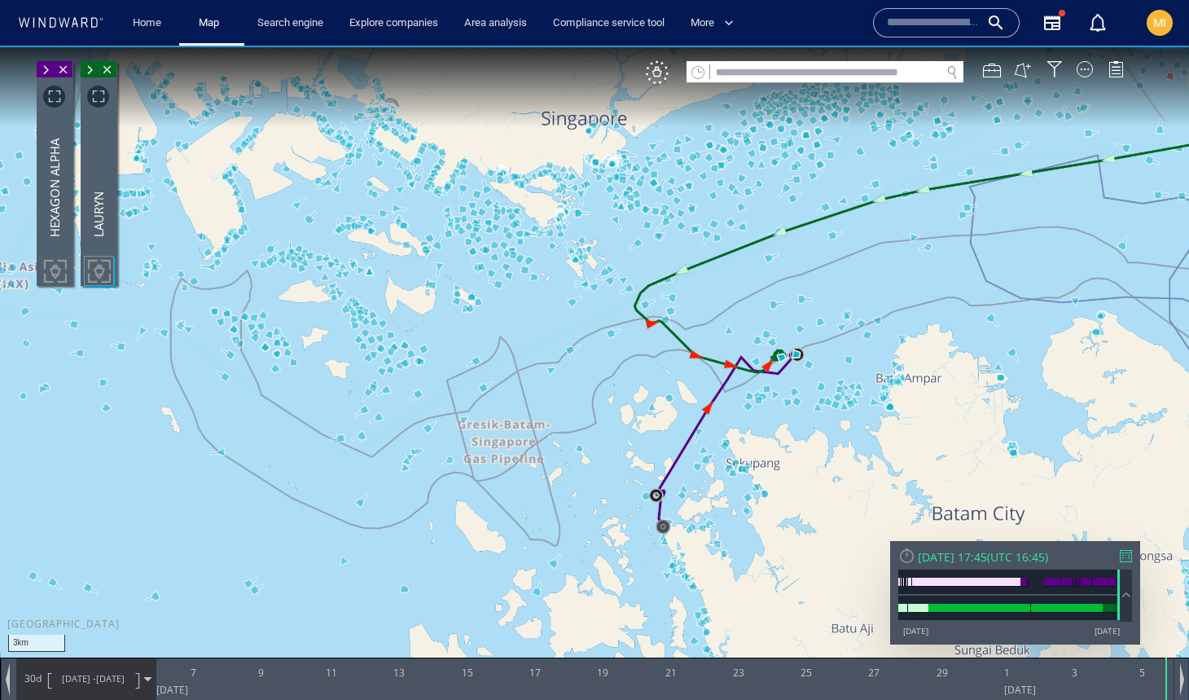
drag, startPoint x: 754, startPoint y: 385, endPoint x: 705, endPoint y: 380, distance: 49.1
click at [705, 380] on canvas "Map" at bounding box center [594, 365] width 1189 height 638
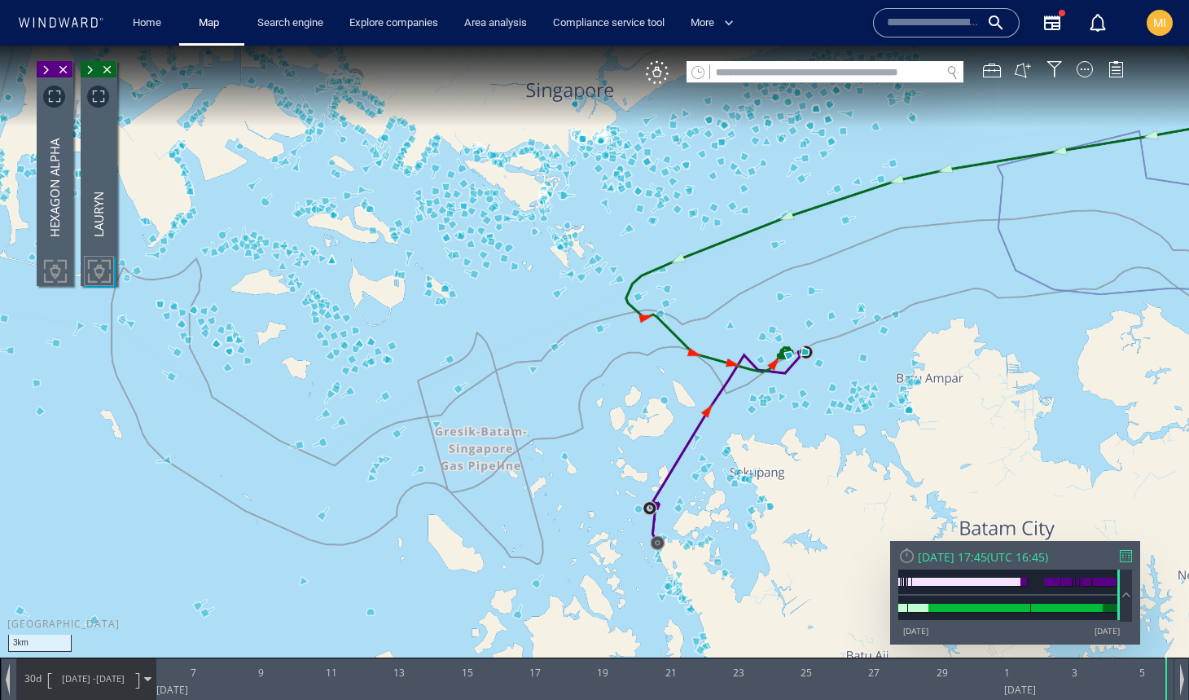
drag, startPoint x: 663, startPoint y: 482, endPoint x: 666, endPoint y: 376, distance: 105.9
click at [666, 376] on canvas "Map" at bounding box center [594, 365] width 1189 height 638
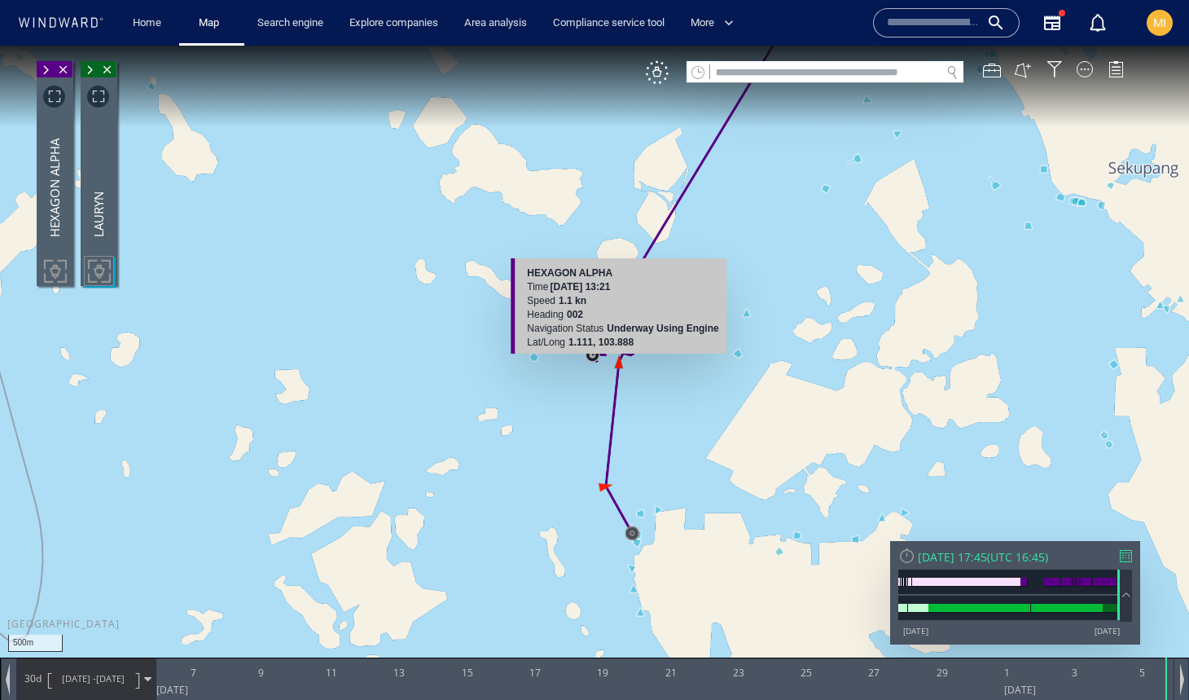
click at [619, 361] on canvas "Map" at bounding box center [594, 365] width 1189 height 638
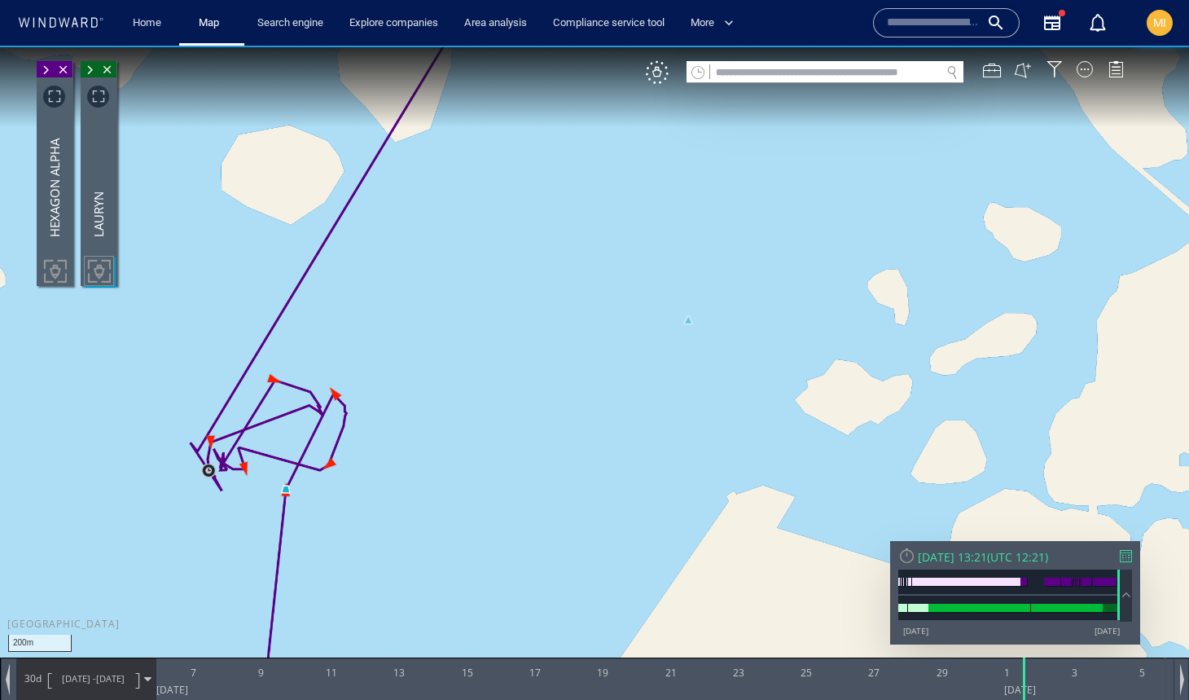
click at [51, 204] on div at bounding box center [61, 170] width 20 height 125
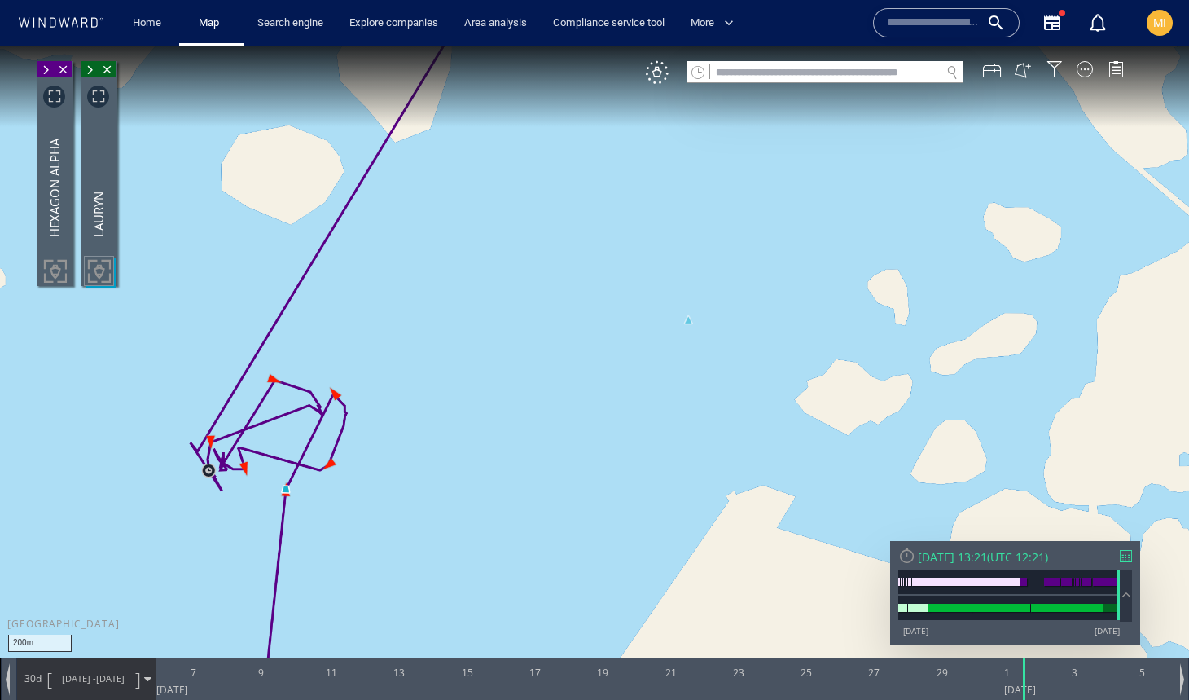
click at [44, 68] on span at bounding box center [46, 70] width 18 height 16
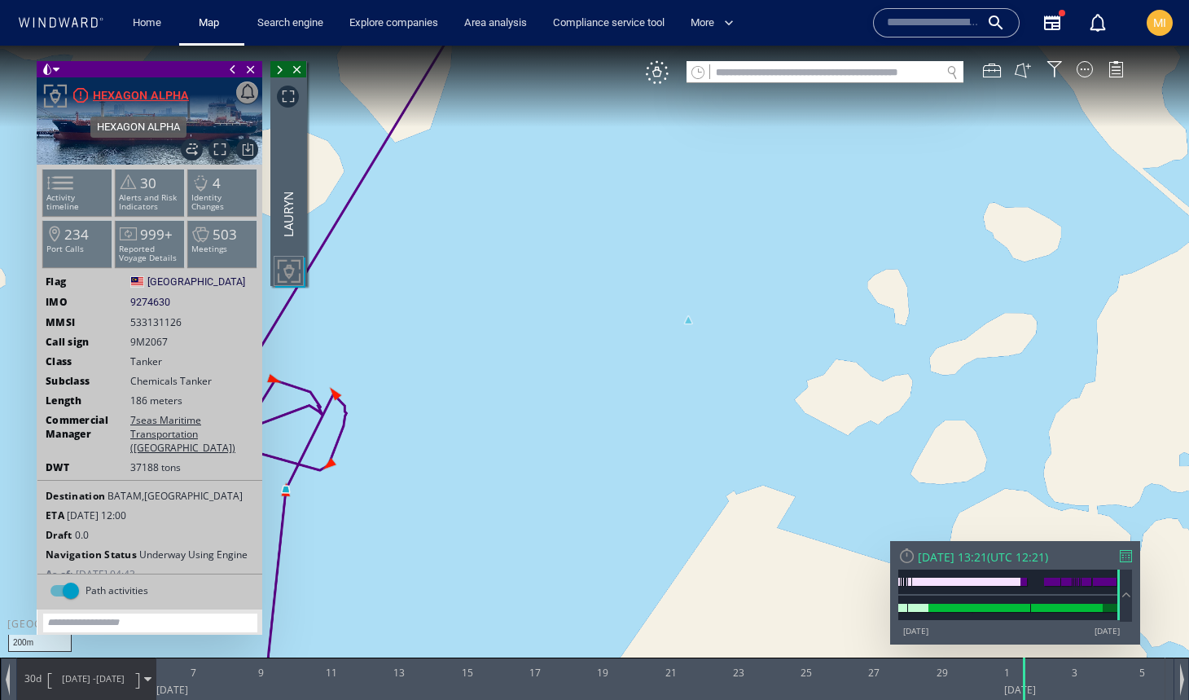
click at [165, 96] on div "HEXAGON ALPHA" at bounding box center [141, 96] width 96 height 20
click at [292, 204] on div "LAURYN" at bounding box center [289, 174] width 14 height 125
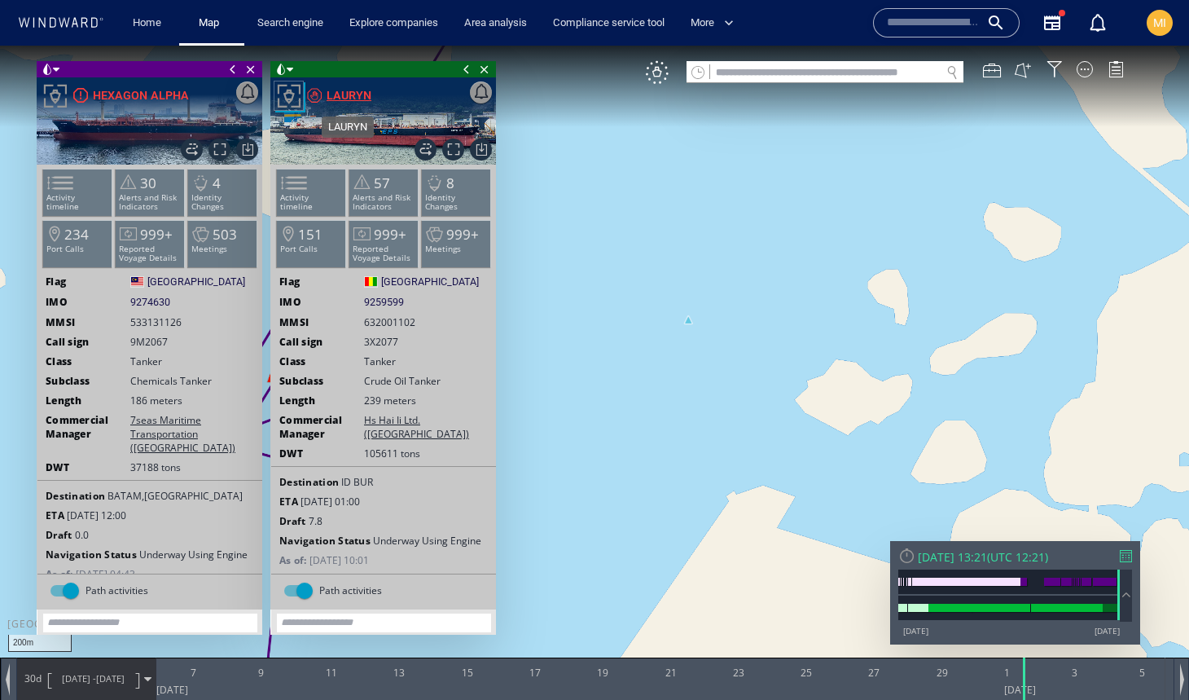
click at [353, 94] on div "LAURYN" at bounding box center [349, 96] width 45 height 20
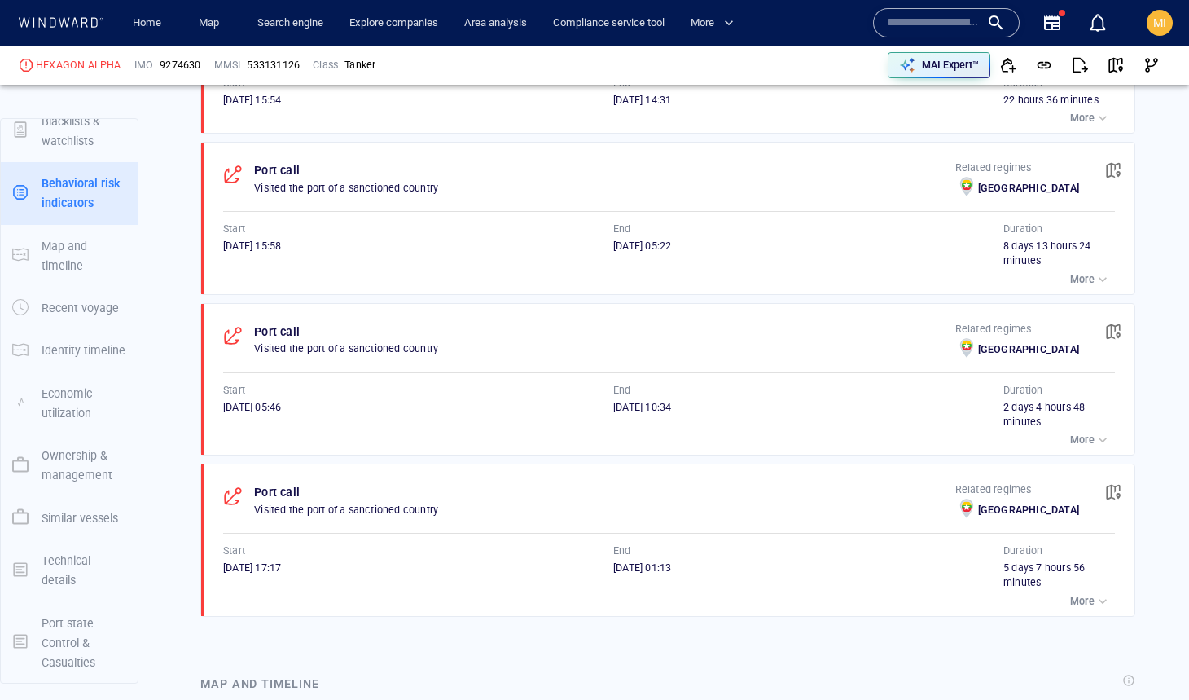
scroll to position [4002, 0]
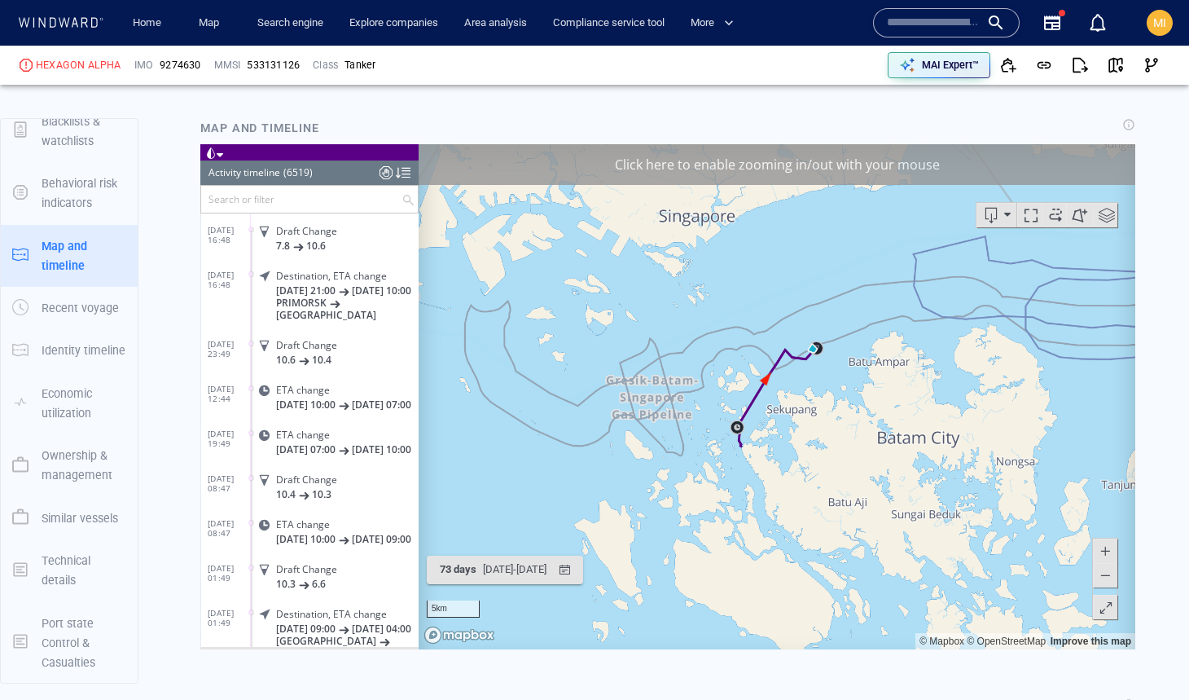
scroll to position [1662, 0]
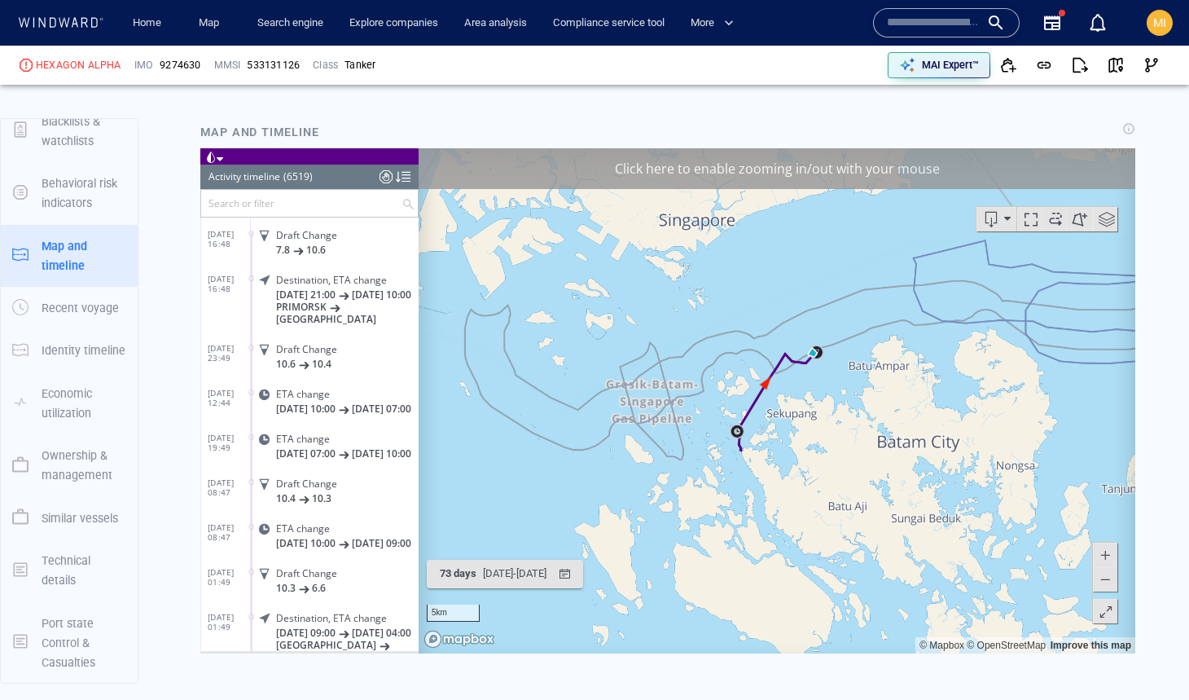
click at [327, 205] on input "text" at bounding box center [301, 203] width 200 height 27
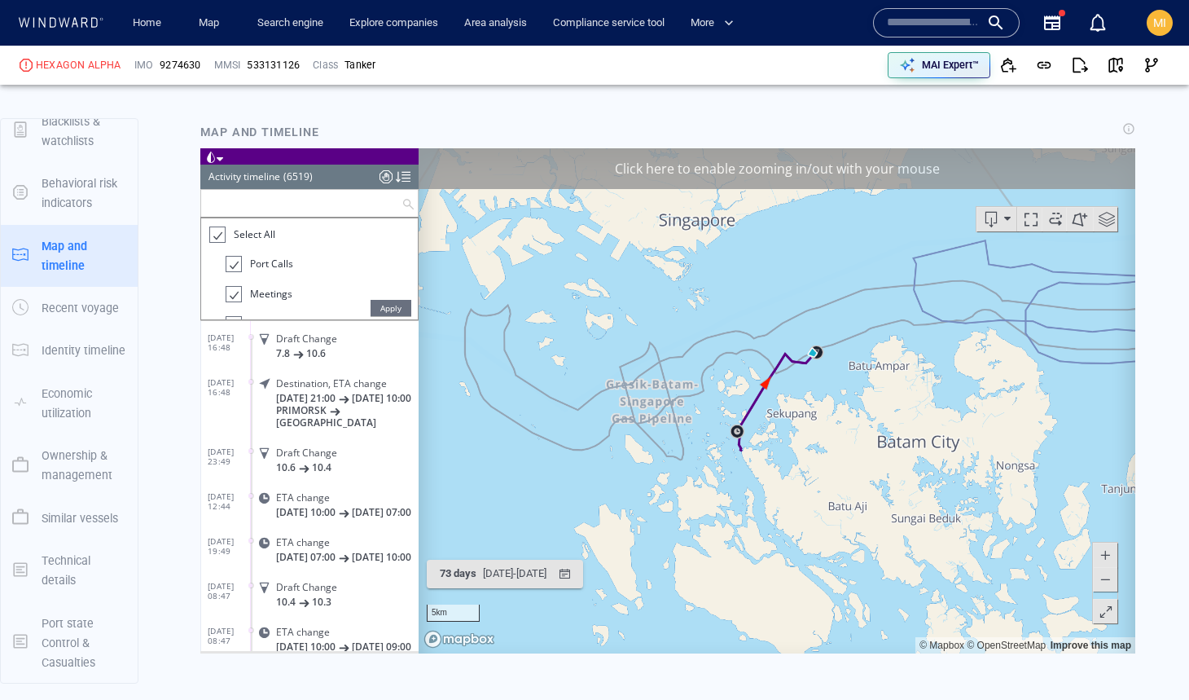
click at [217, 233] on div at bounding box center [217, 235] width 16 height 19
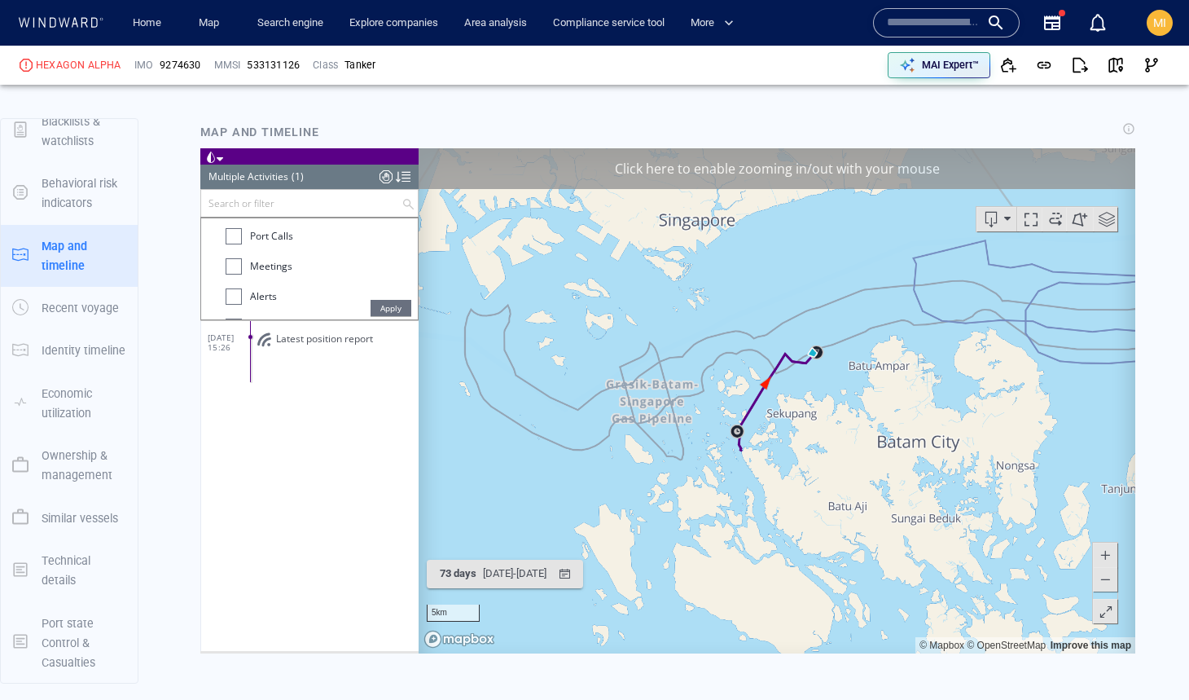
scroll to position [44, 0]
click at [236, 250] on div at bounding box center [234, 250] width 16 height 16
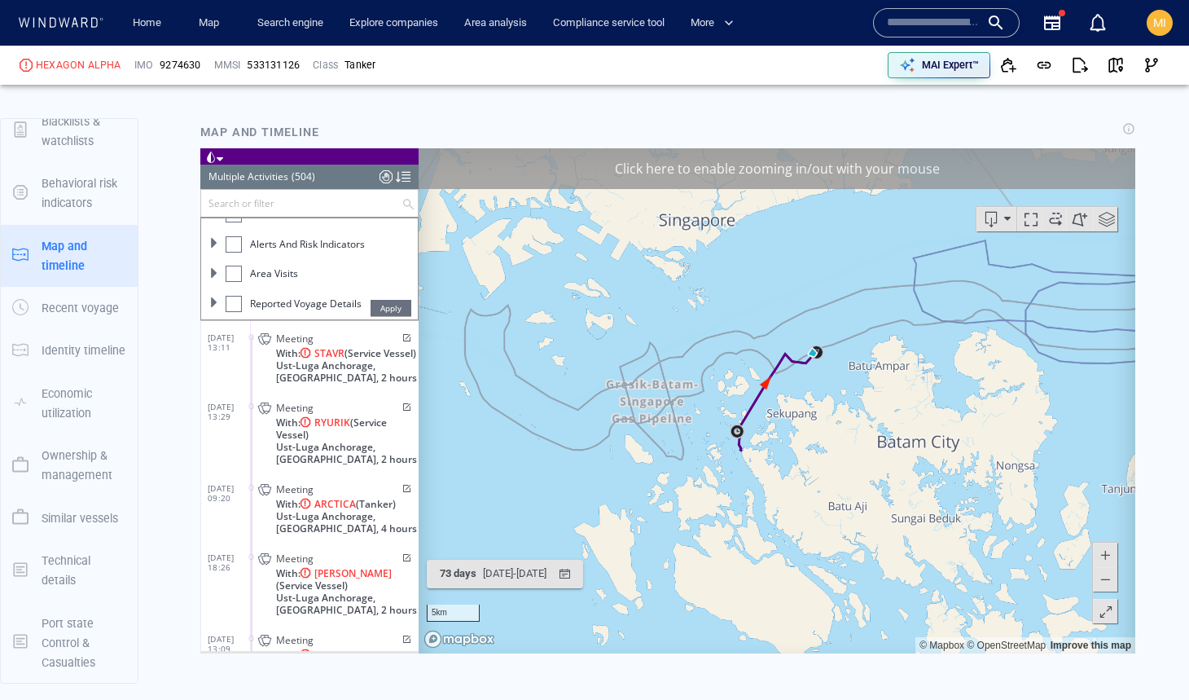
scroll to position [116, 0]
click at [213, 237] on span at bounding box center [214, 237] width 10 height 10
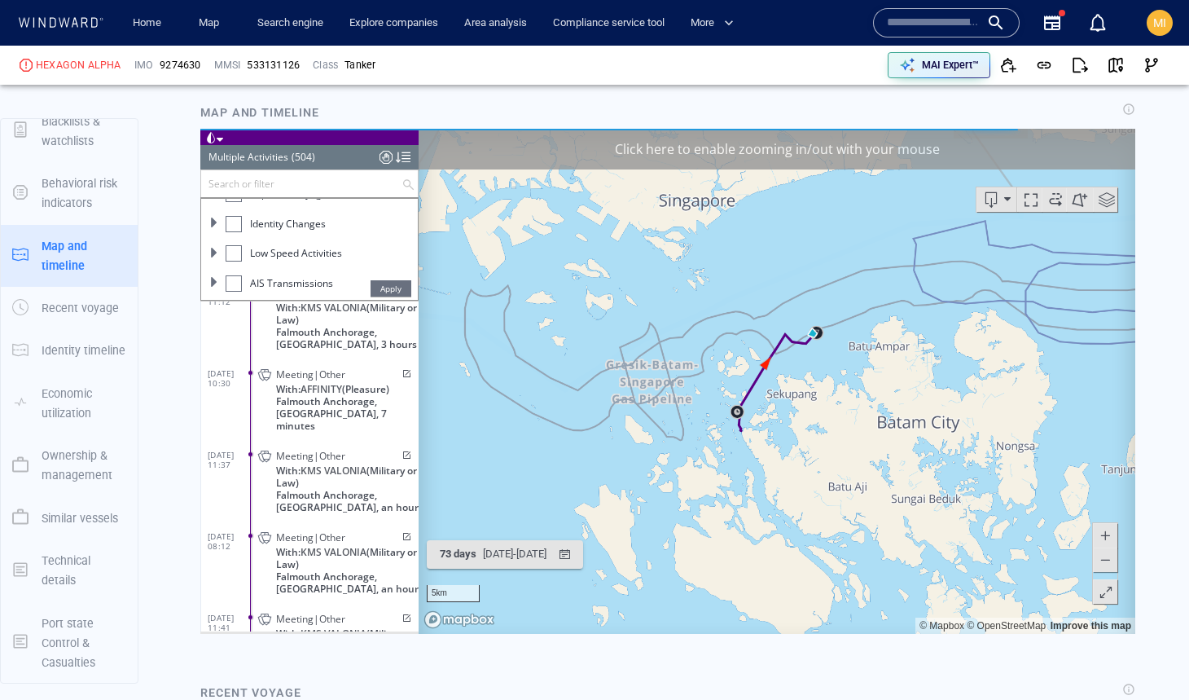
scroll to position [0, 0]
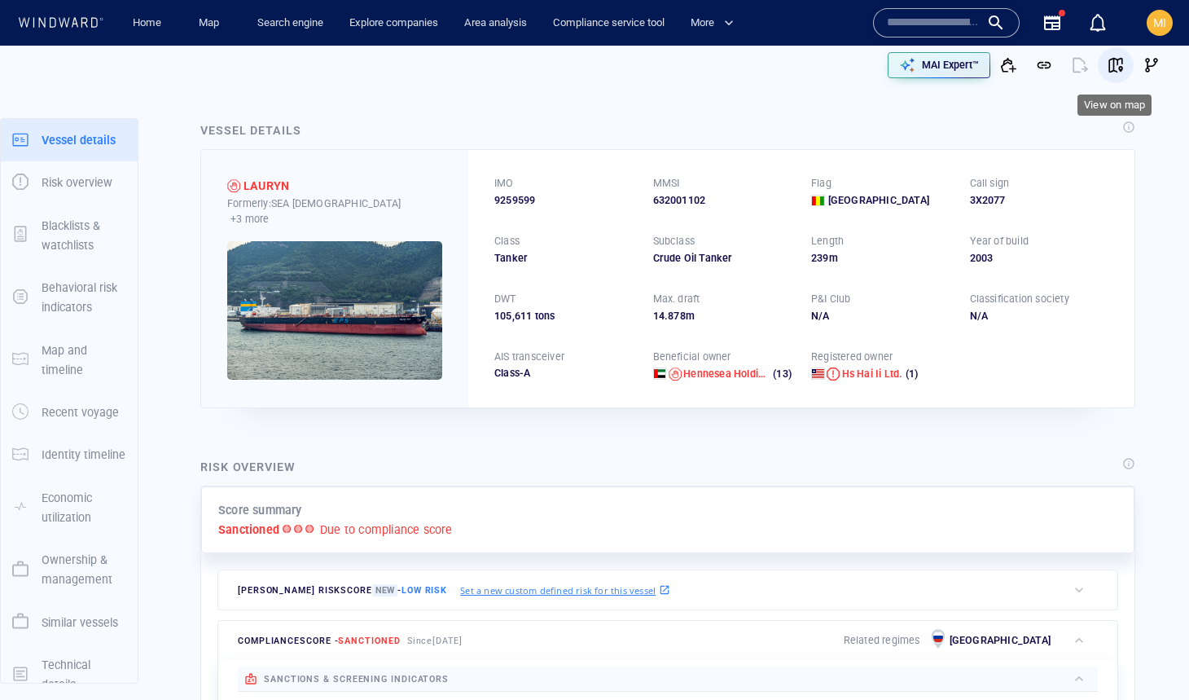
click at [1119, 68] on span "button" at bounding box center [1116, 65] width 16 height 16
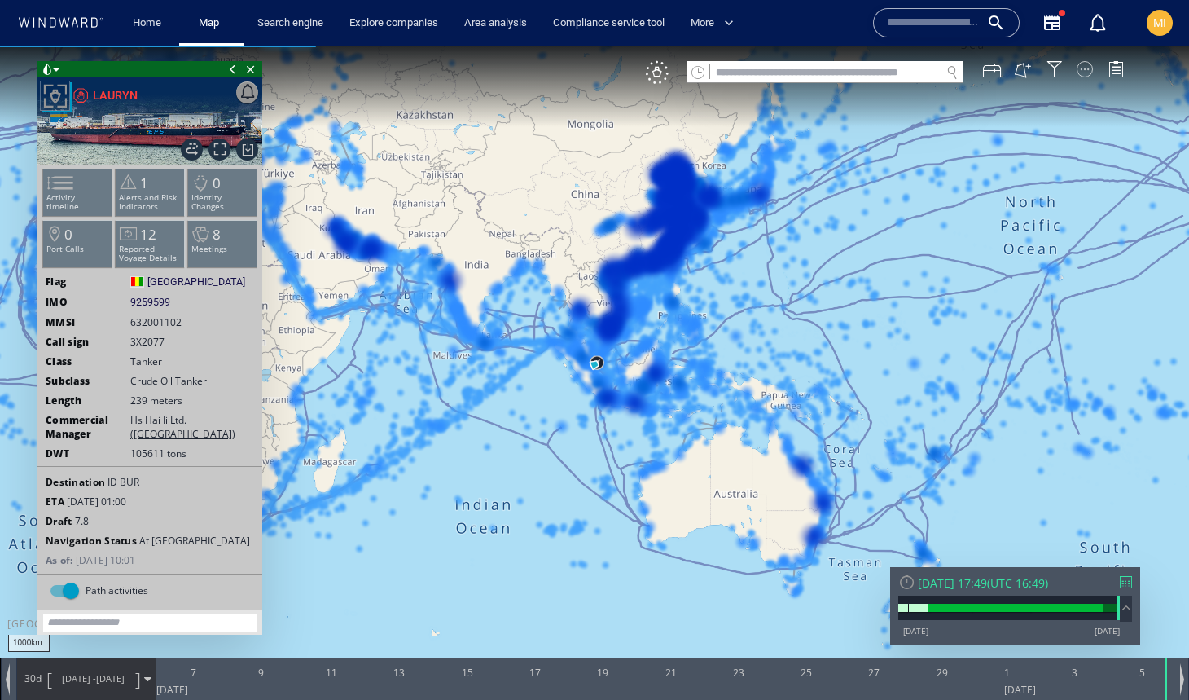
click at [1087, 67] on div at bounding box center [1085, 69] width 16 height 16
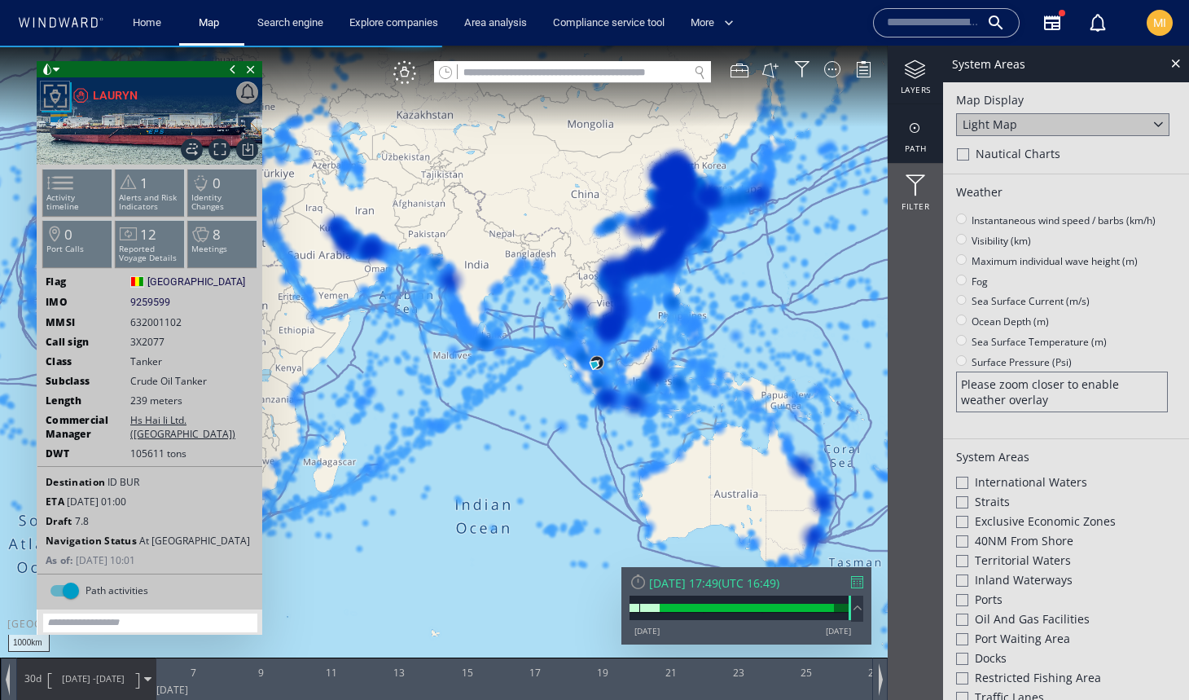
click at [914, 134] on div at bounding box center [915, 128] width 55 height 20
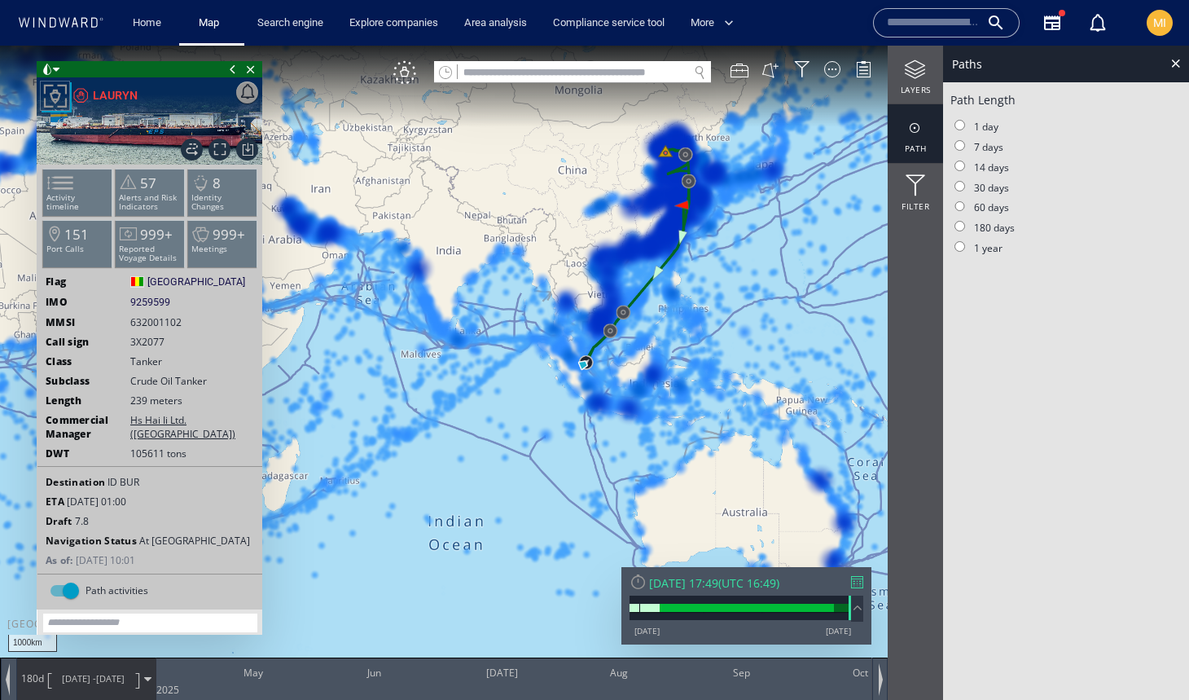
drag, startPoint x: 688, startPoint y: 267, endPoint x: 688, endPoint y: 388, distance: 120.6
click at [688, 383] on canvas "Map" at bounding box center [594, 365] width 1189 height 638
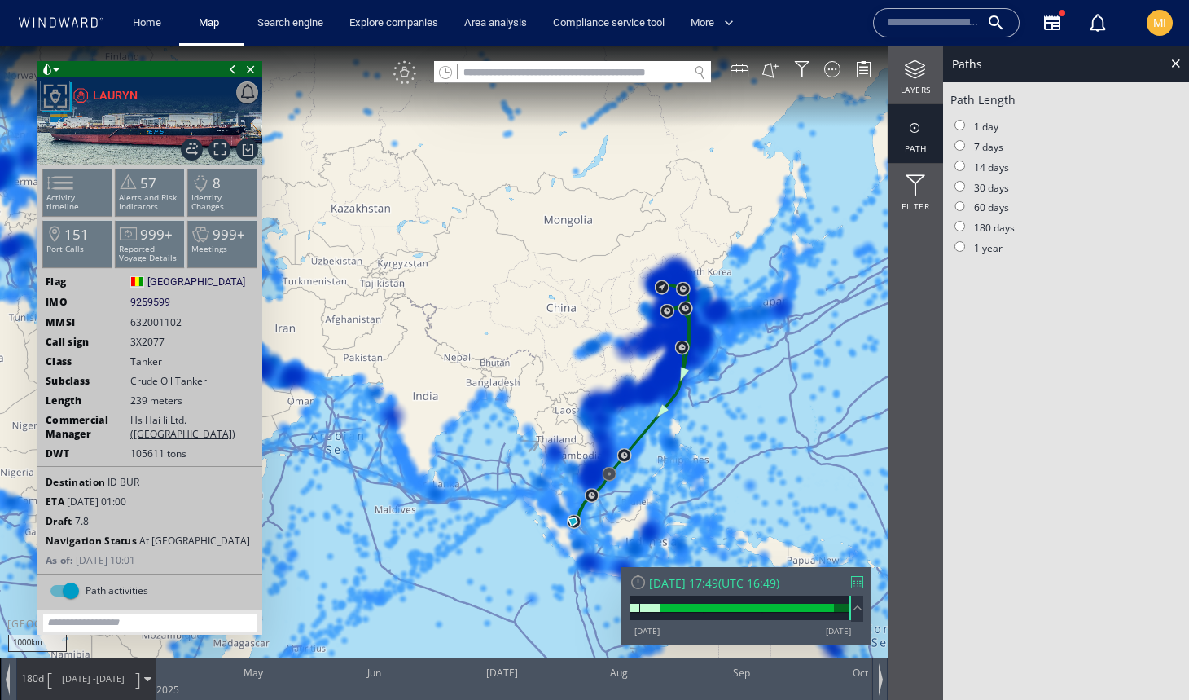
click at [402, 79] on div "VM" at bounding box center [404, 72] width 23 height 23
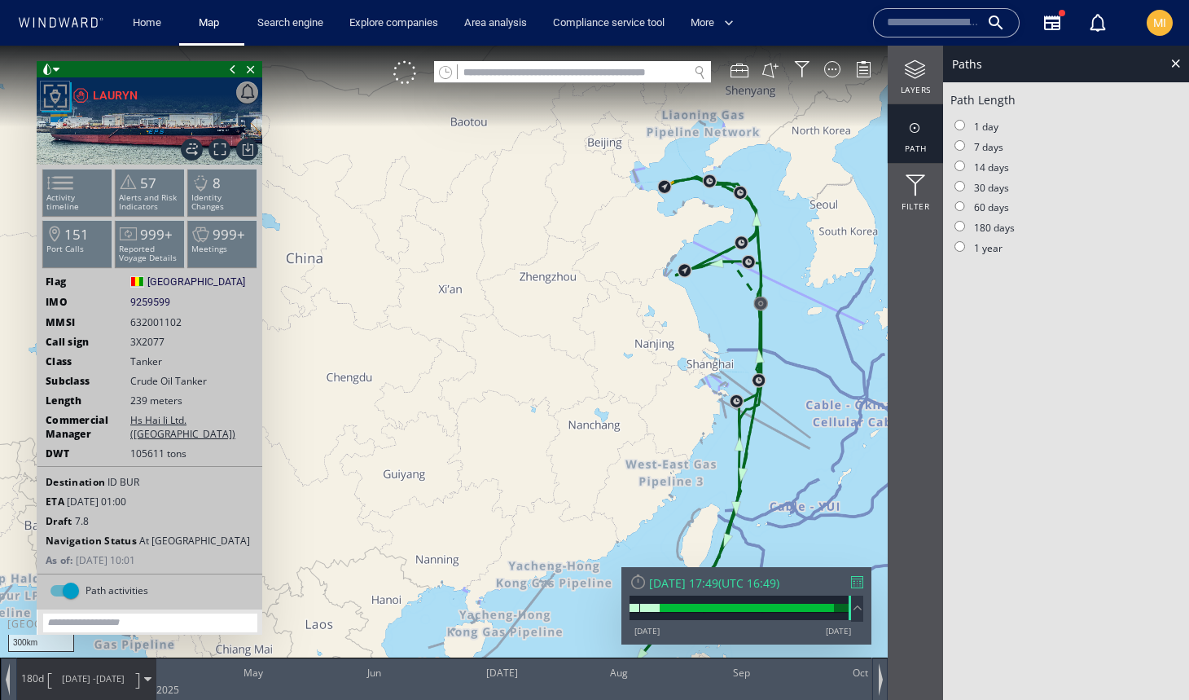
drag, startPoint x: 678, startPoint y: 238, endPoint x: 678, endPoint y: 293, distance: 55.4
click at [678, 292] on canvas "Map" at bounding box center [594, 365] width 1189 height 638
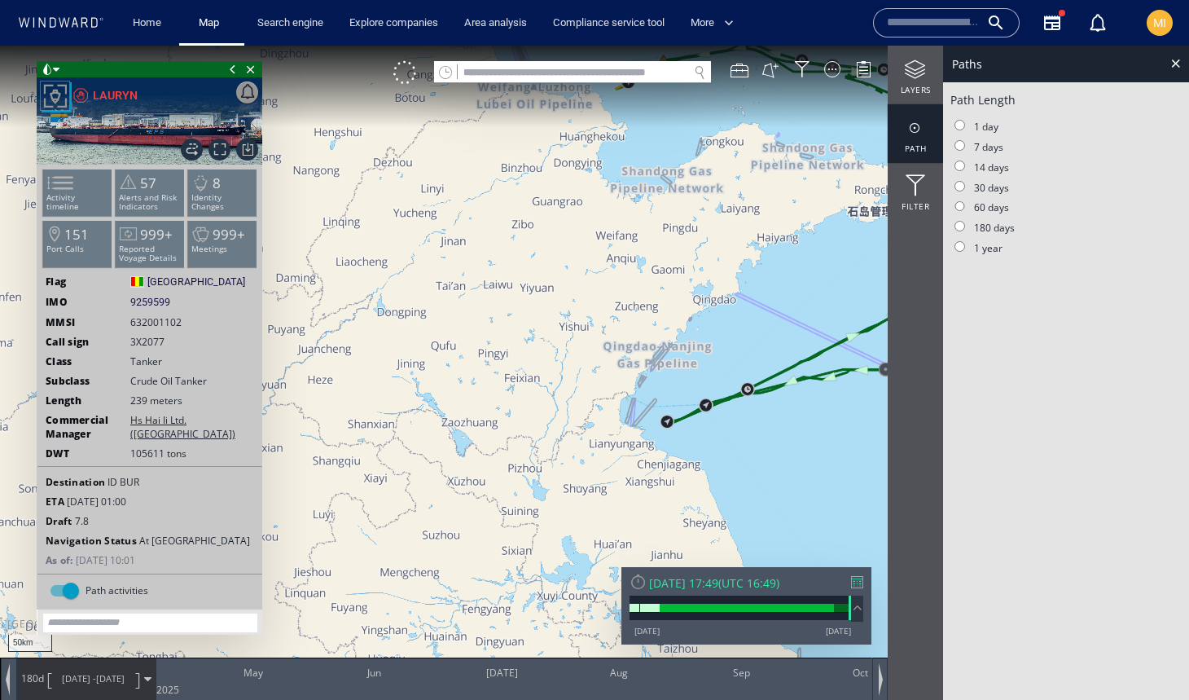
drag, startPoint x: 654, startPoint y: 193, endPoint x: 654, endPoint y: 363, distance: 170.3
click at [654, 357] on canvas "Map" at bounding box center [594, 365] width 1189 height 638
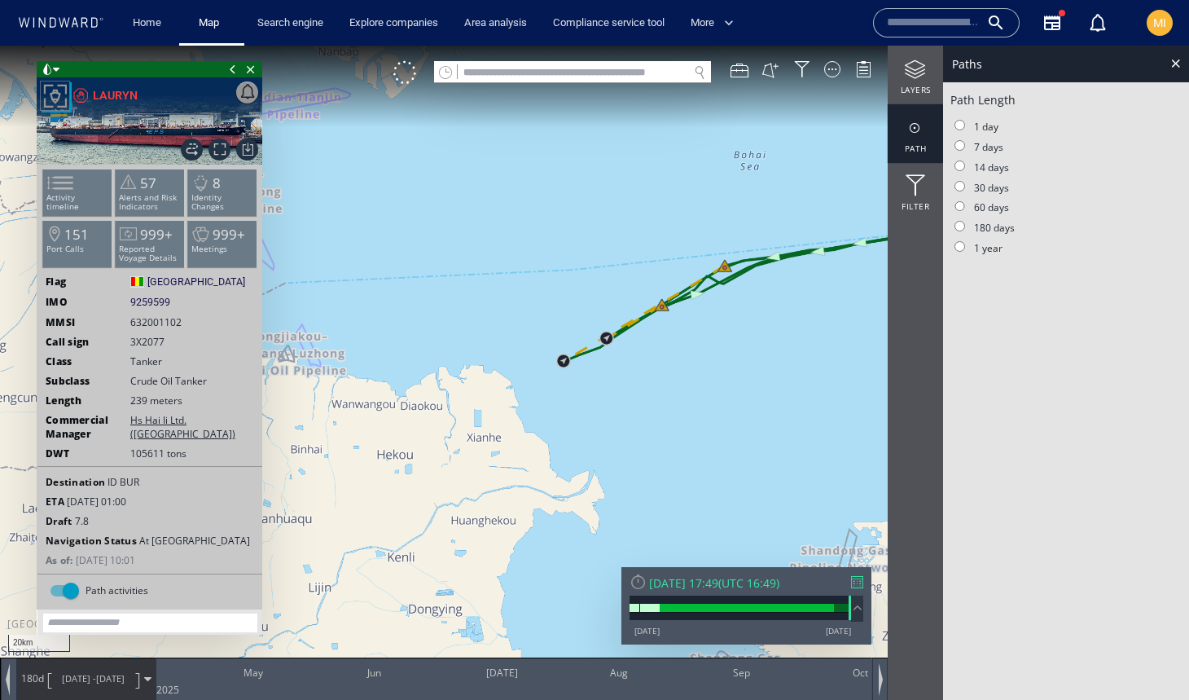
drag, startPoint x: 640, startPoint y: 349, endPoint x: 437, endPoint y: 307, distance: 207.1
click at [437, 307] on canvas "Map" at bounding box center [594, 365] width 1189 height 638
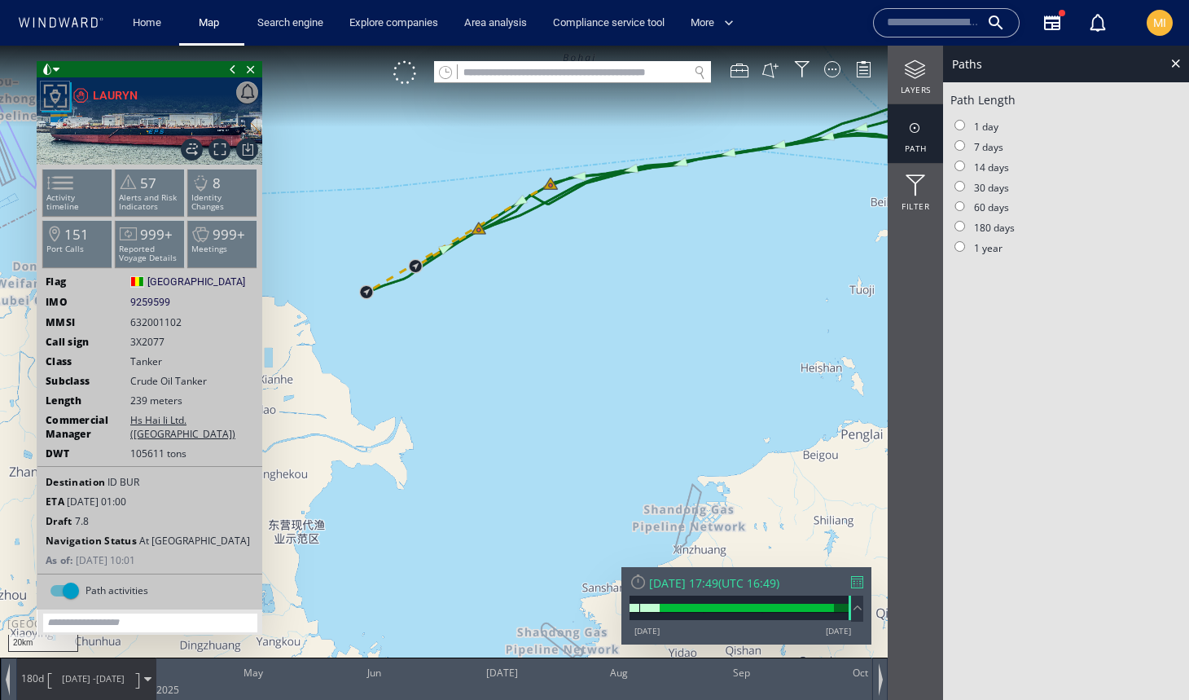
drag, startPoint x: 525, startPoint y: 314, endPoint x: 605, endPoint y: 292, distance: 82.8
click at [605, 292] on canvas "Map" at bounding box center [594, 365] width 1189 height 638
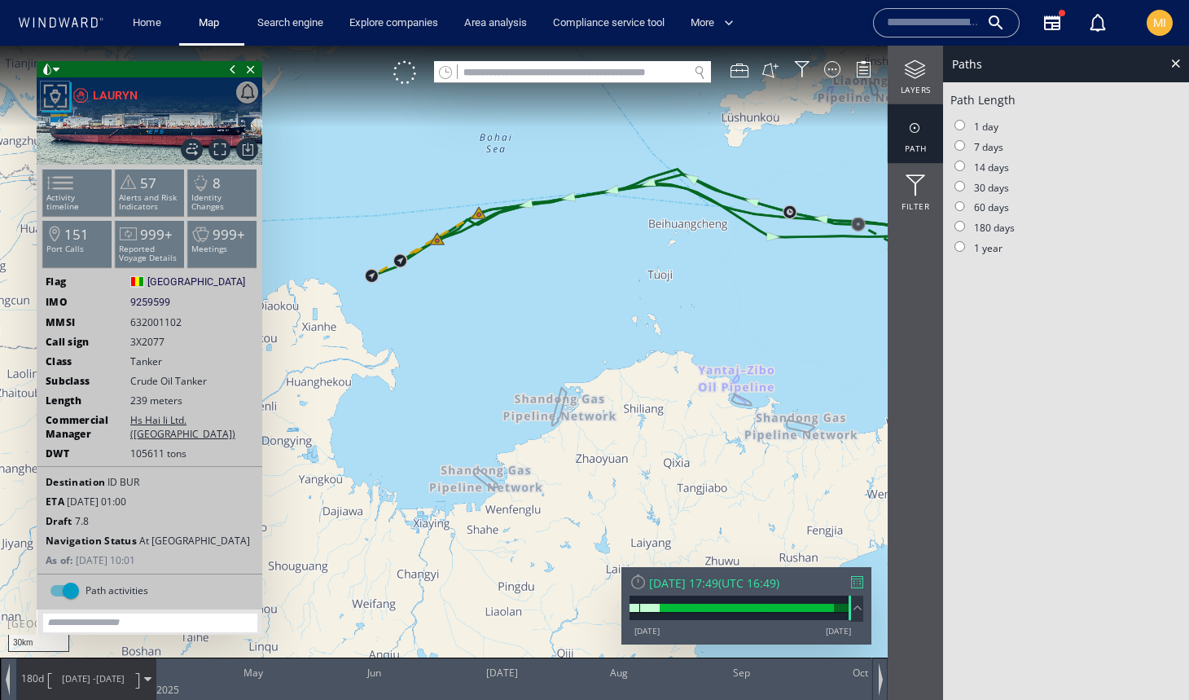
drag, startPoint x: 605, startPoint y: 292, endPoint x: 502, endPoint y: 283, distance: 103.8
click at [502, 283] on canvas "Map" at bounding box center [594, 365] width 1189 height 638
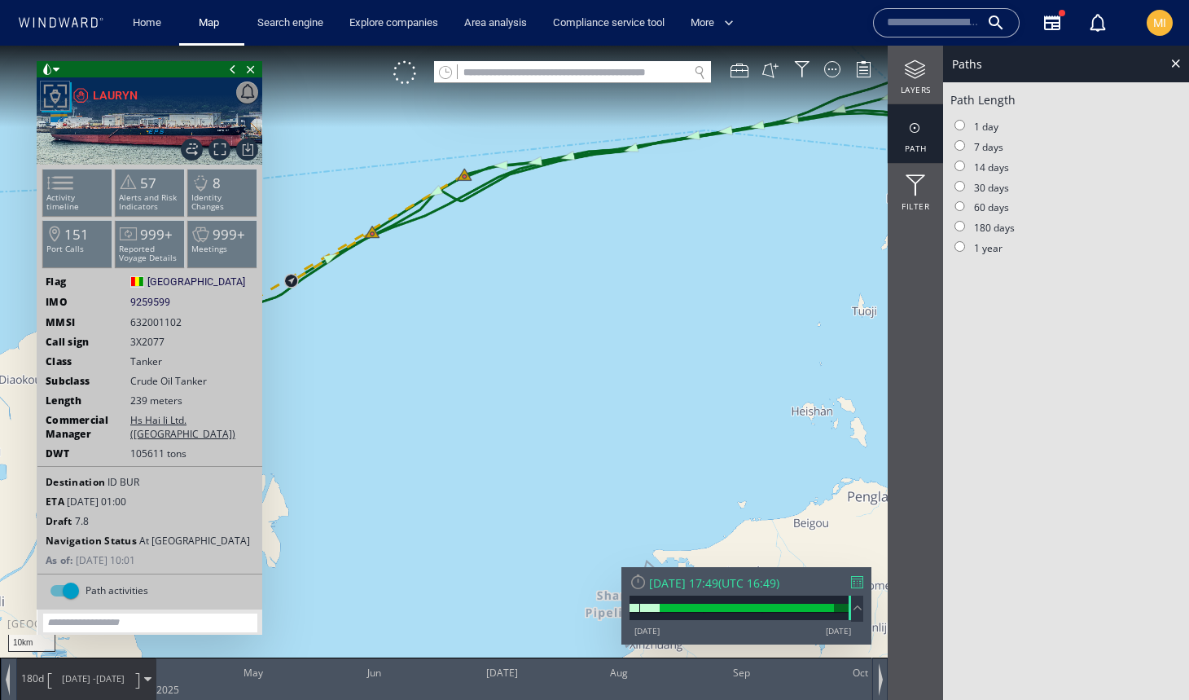
drag, startPoint x: 472, startPoint y: 286, endPoint x: 681, endPoint y: 313, distance: 210.3
click at [682, 314] on canvas "Map" at bounding box center [594, 365] width 1189 height 638
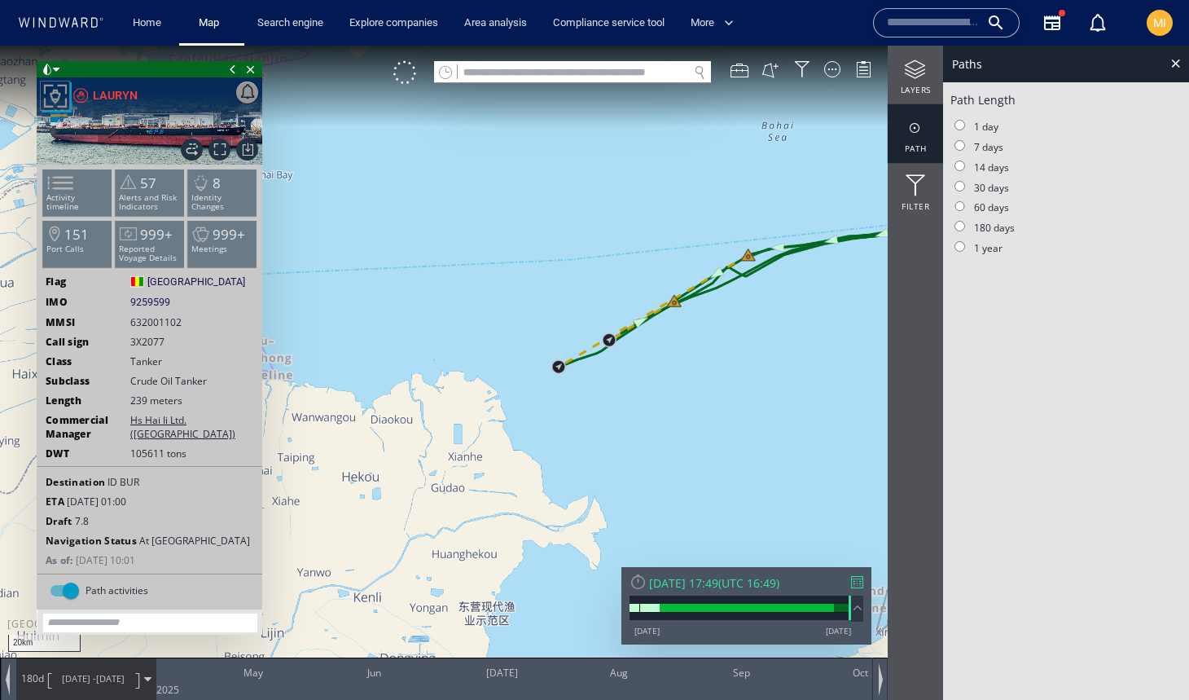
drag, startPoint x: 661, startPoint y: 402, endPoint x: 459, endPoint y: 360, distance: 205.5
click at [459, 360] on canvas "Map" at bounding box center [594, 365] width 1189 height 638
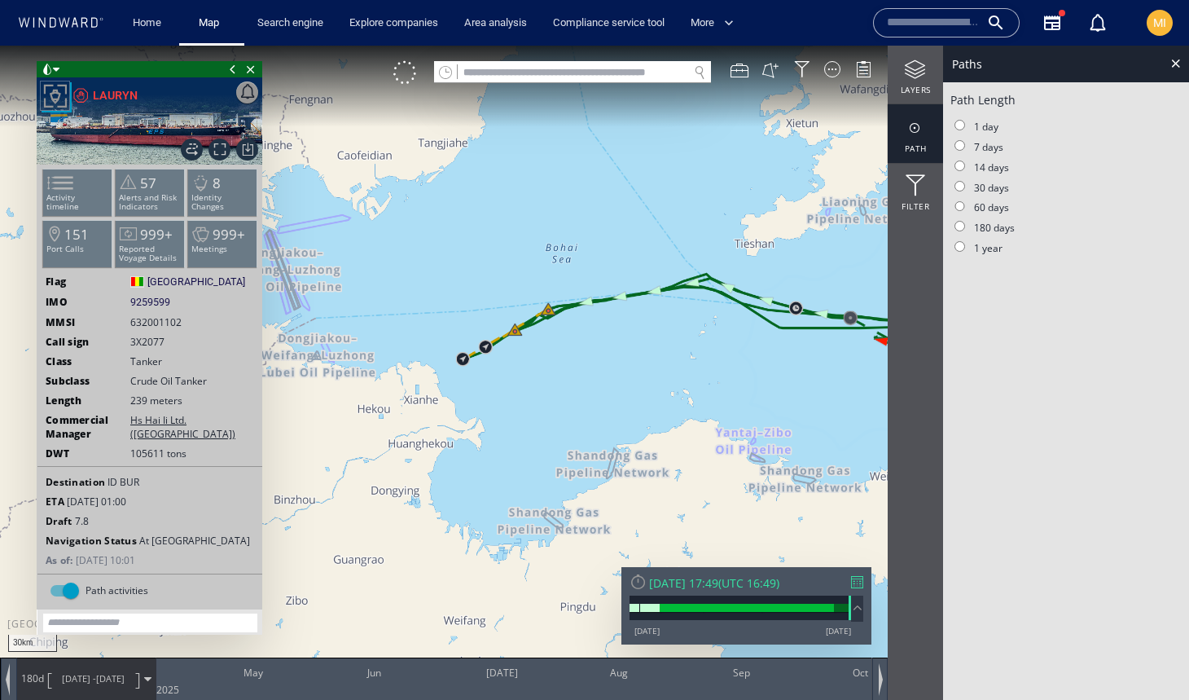
drag, startPoint x: 552, startPoint y: 389, endPoint x: 464, endPoint y: 382, distance: 88.3
click at [464, 382] on canvas "Map" at bounding box center [594, 365] width 1189 height 638
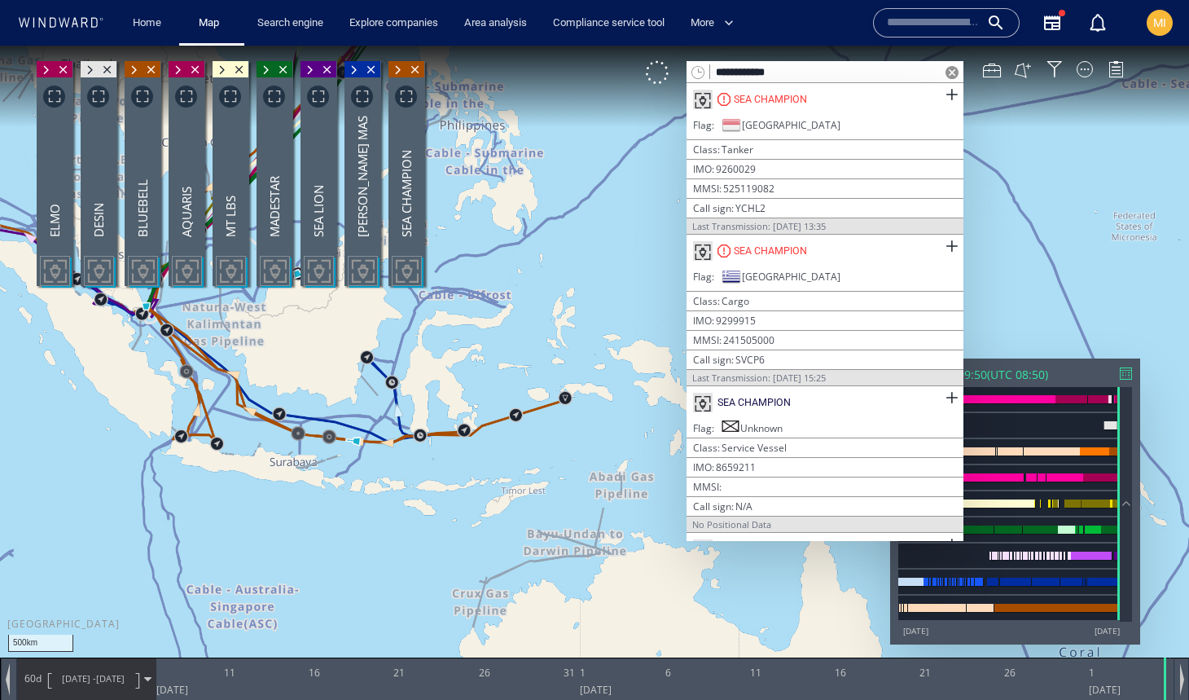
drag, startPoint x: 336, startPoint y: 438, endPoint x: 468, endPoint y: 486, distance: 140.2
click at [468, 485] on canvas "Map" at bounding box center [594, 365] width 1189 height 638
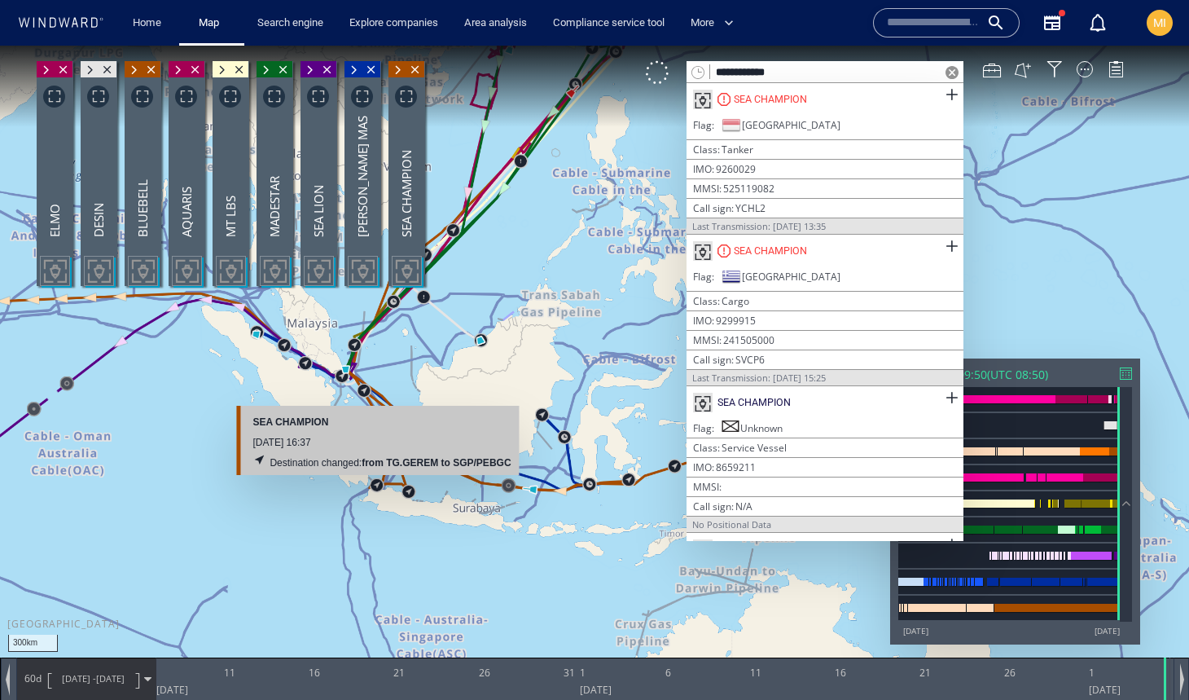
drag, startPoint x: 395, startPoint y: 403, endPoint x: 449, endPoint y: 457, distance: 76.0
click at [448, 455] on div "300km © Mapbox © OpenStreetMap Improve this map SEA CHAMPION [DATE] 16:37 Desti…" at bounding box center [594, 365] width 1189 height 638
